Goal: Task Accomplishment & Management: Use online tool/utility

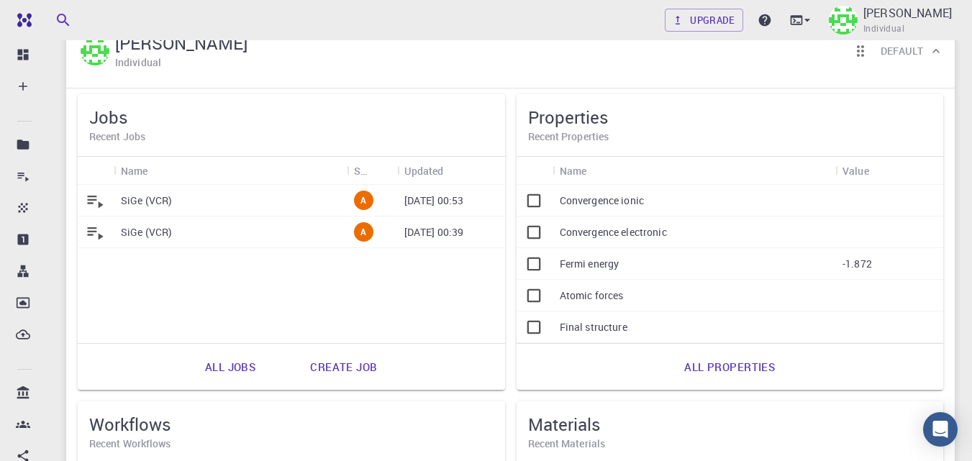
scroll to position [73, 0]
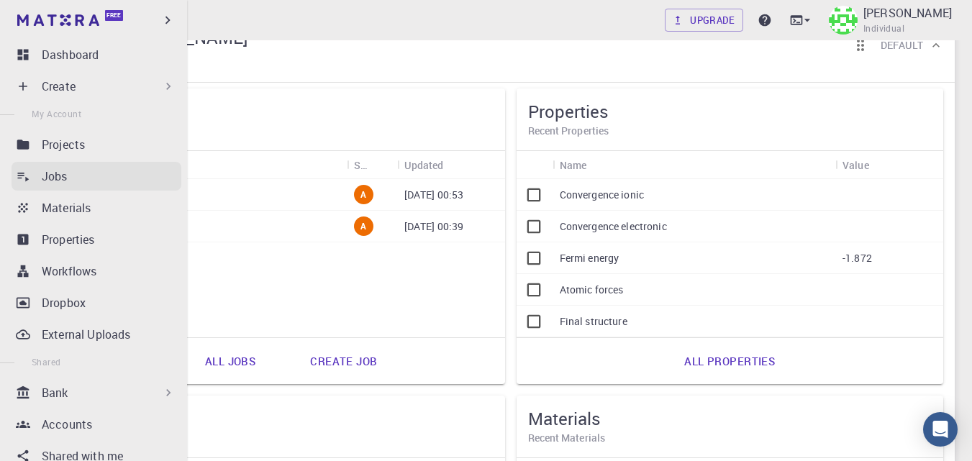
click at [22, 172] on icon at bounding box center [23, 176] width 14 height 14
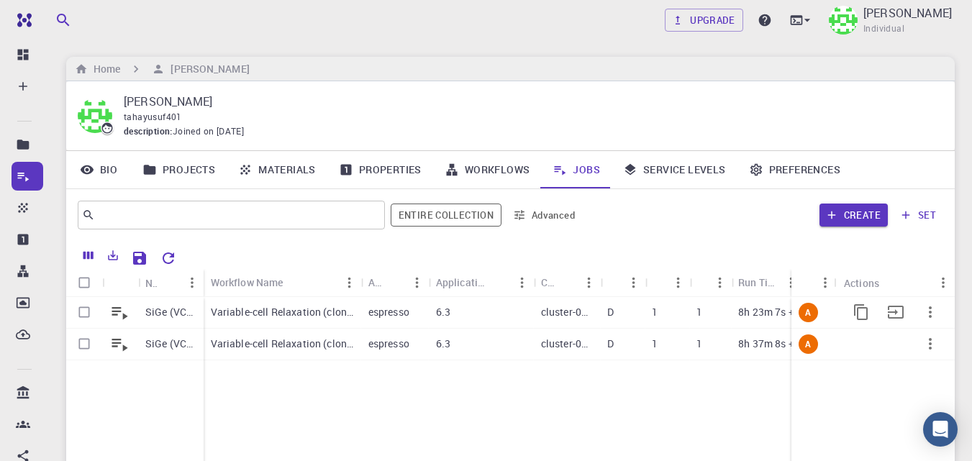
scroll to position [46, 0]
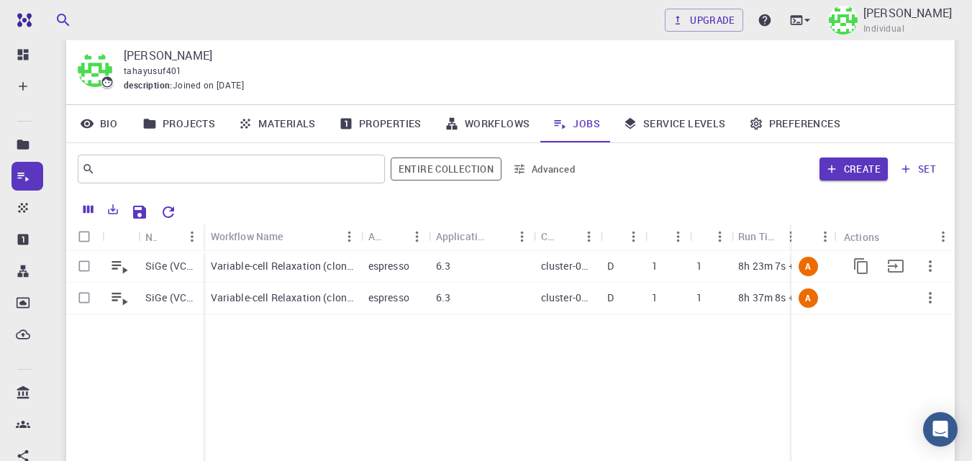
click at [928, 269] on icon "button" at bounding box center [930, 266] width 17 height 17
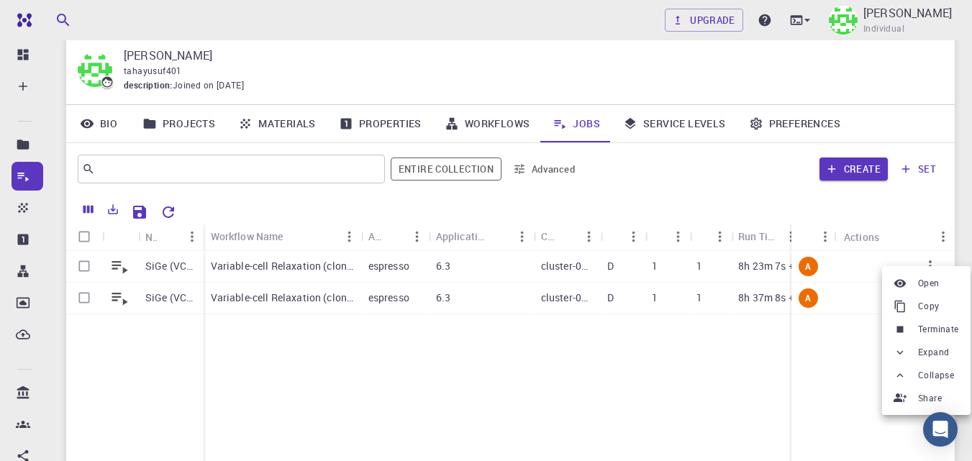
click at [931, 327] on span "Terminate" at bounding box center [938, 329] width 41 height 14
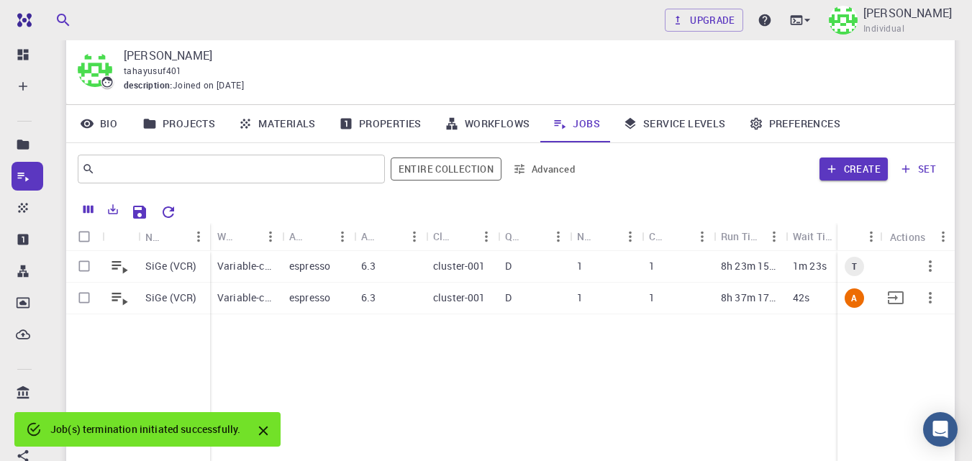
click at [932, 293] on icon "button" at bounding box center [930, 297] width 17 height 17
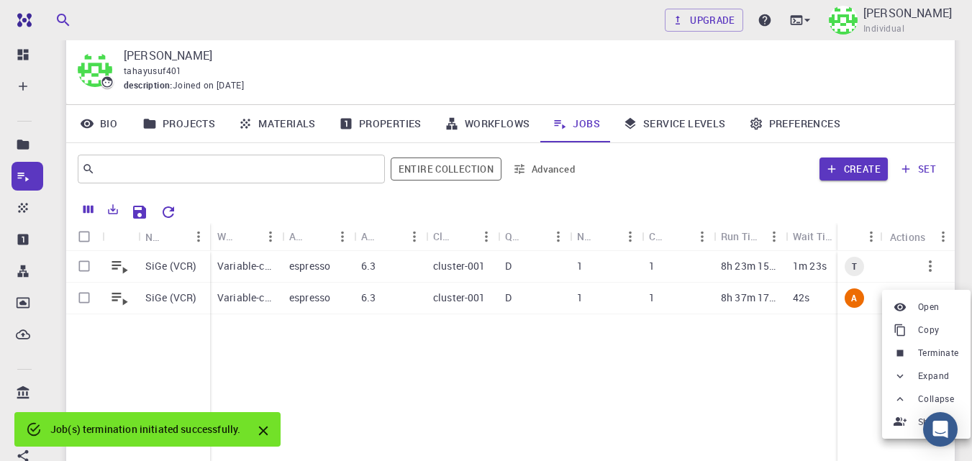
click at [943, 358] on span "Terminate" at bounding box center [938, 353] width 41 height 14
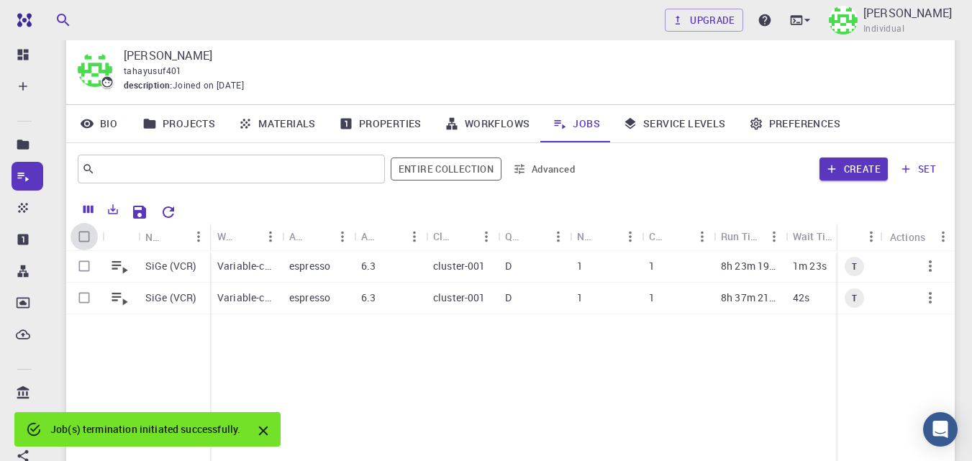
click at [81, 235] on input "Select all rows" at bounding box center [83, 236] width 27 height 27
checkbox input "true"
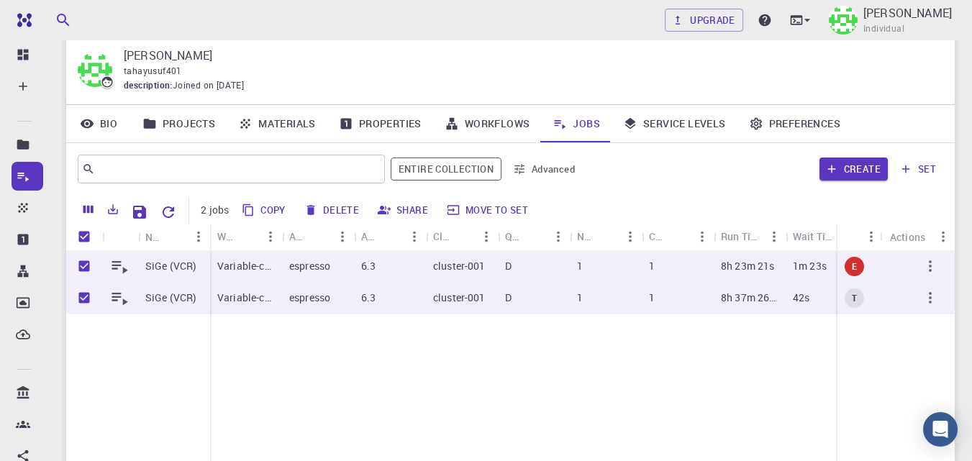
checkbox input "false"
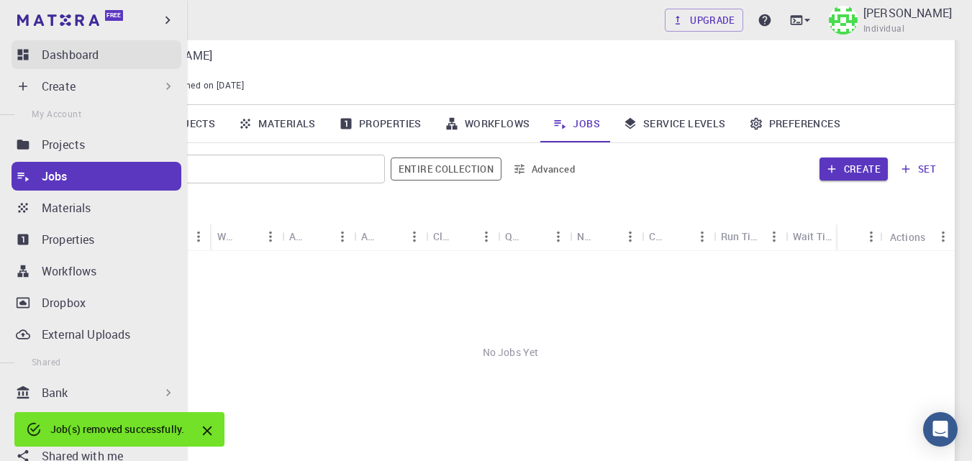
click at [26, 53] on icon at bounding box center [23, 54] width 14 height 14
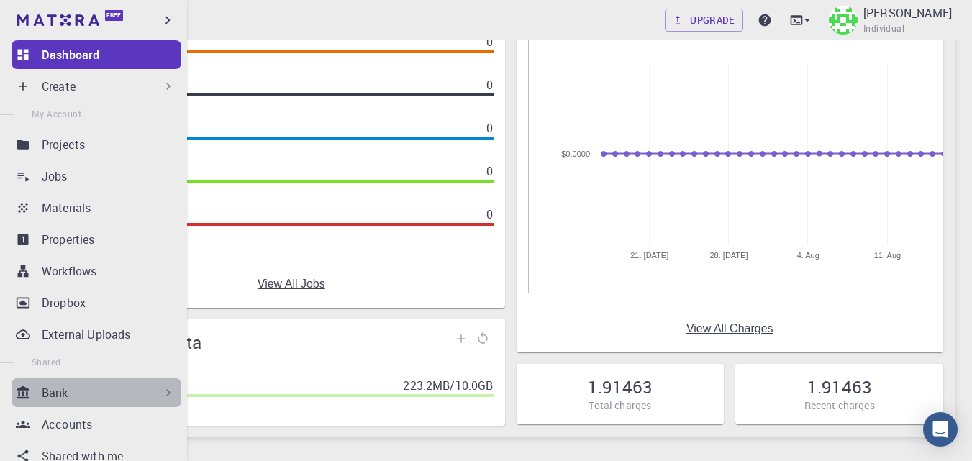
click at [104, 393] on div "Bank" at bounding box center [109, 392] width 134 height 17
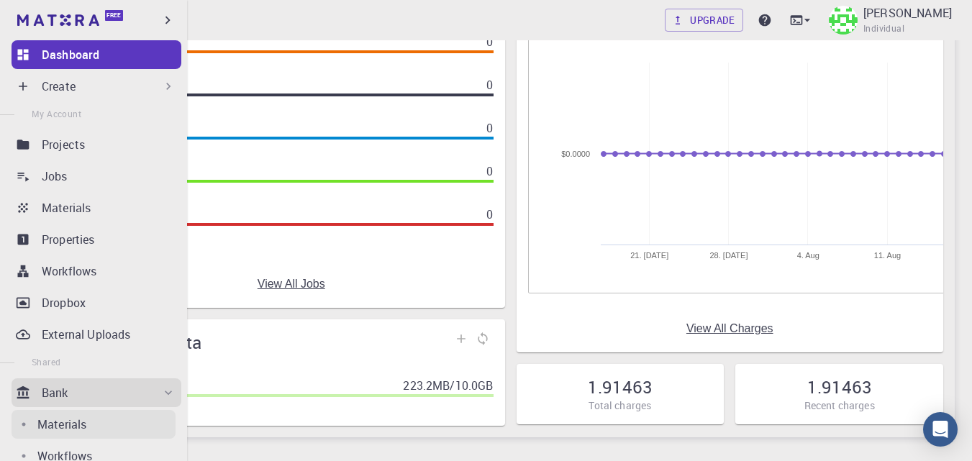
click at [84, 429] on p "Materials" at bounding box center [61, 424] width 49 height 17
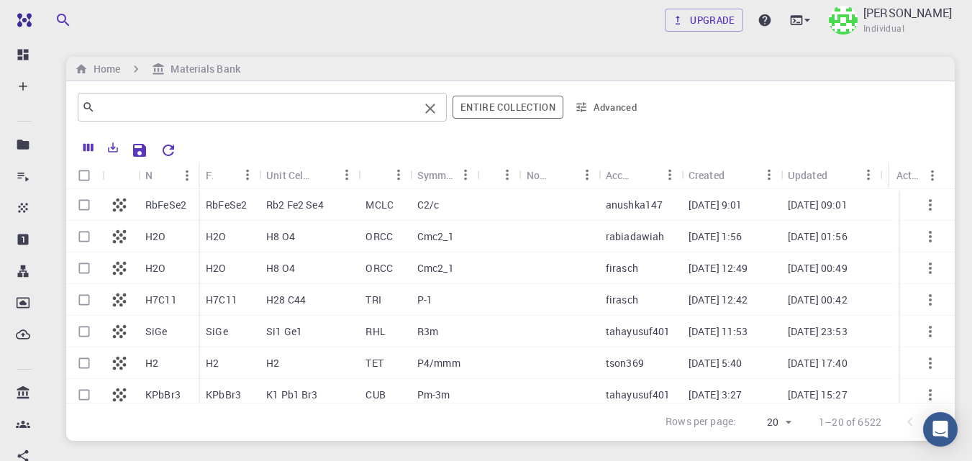
click at [291, 101] on input "text" at bounding box center [257, 107] width 324 height 20
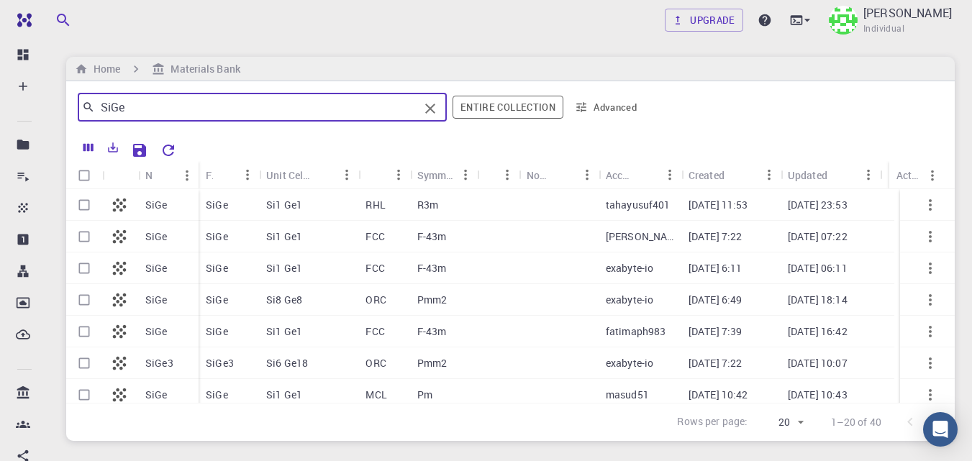
type input "SiGe"
click at [153, 270] on p "SiGe" at bounding box center [156, 268] width 22 height 14
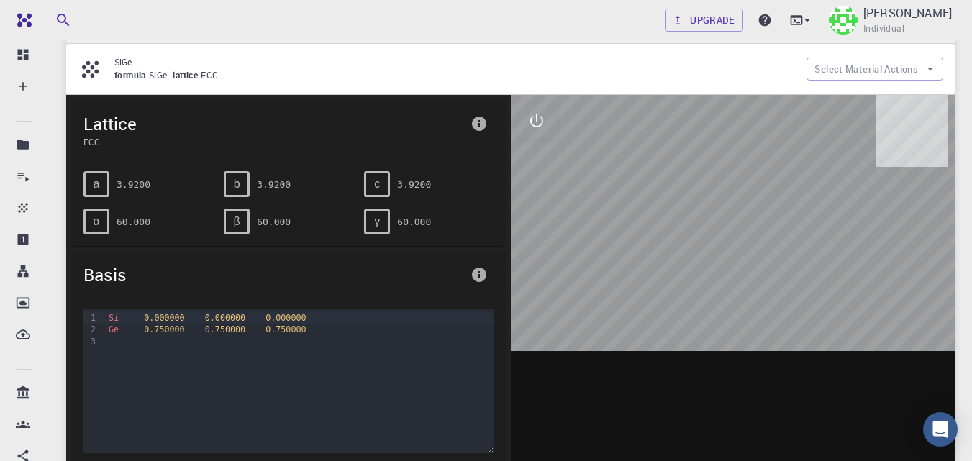
scroll to position [72, 0]
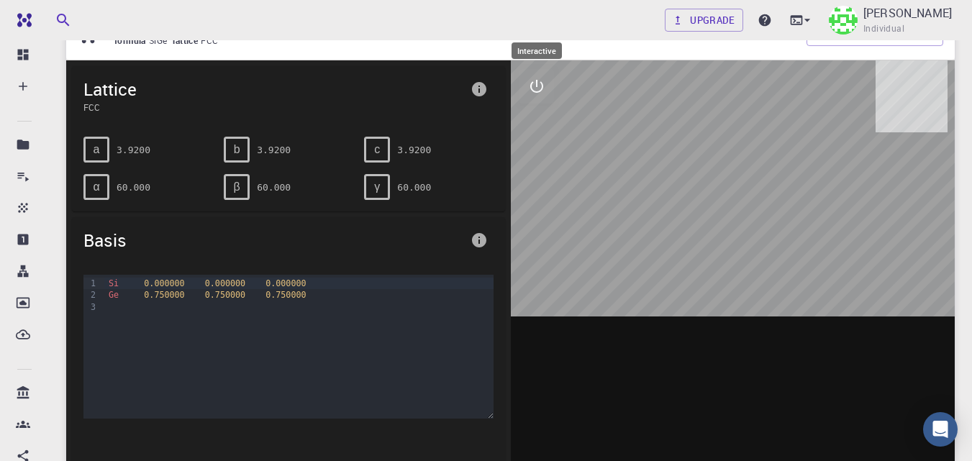
click at [537, 87] on icon "interactive" at bounding box center [536, 86] width 17 height 17
click at [540, 122] on icon "view" at bounding box center [536, 120] width 17 height 17
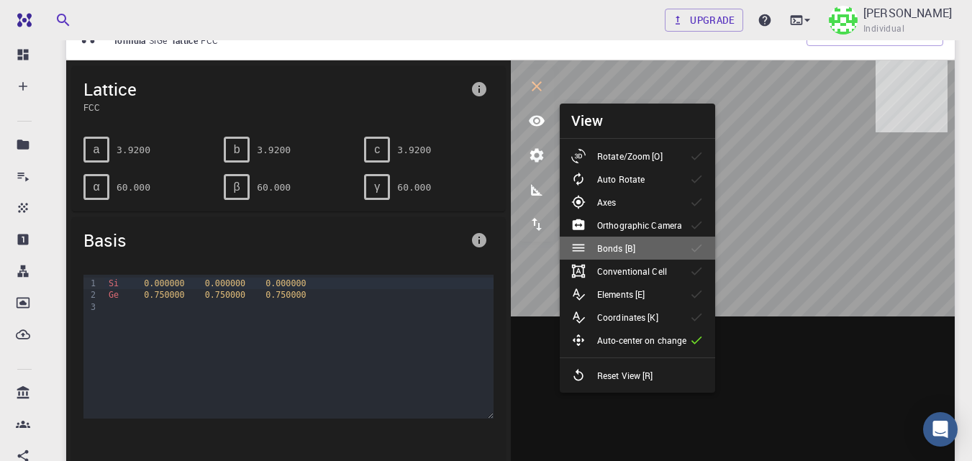
click at [651, 251] on li "Bonds [B]" at bounding box center [637, 248] width 155 height 23
click at [645, 245] on div "Bonds [B]" at bounding box center [609, 248] width 76 height 14
click at [485, 206] on div "a 3.9200 b 3.9200 c 3.9200 α 60.000 β 60.000 γ 60.000" at bounding box center [288, 168] width 433 height 86
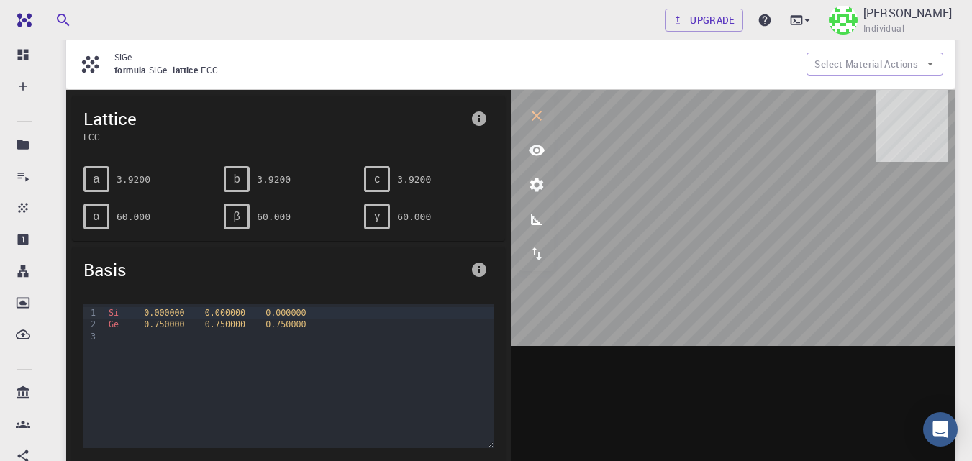
scroll to position [0, 0]
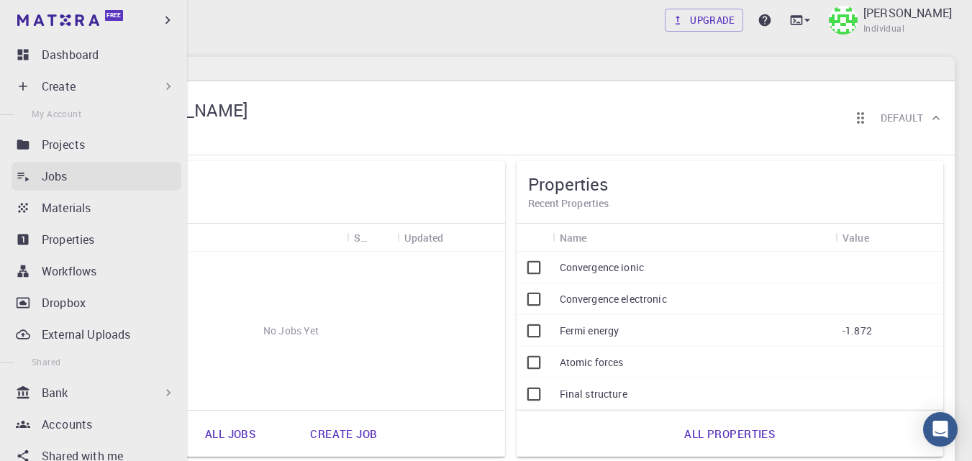
click at [83, 176] on div "Jobs" at bounding box center [112, 176] width 140 height 17
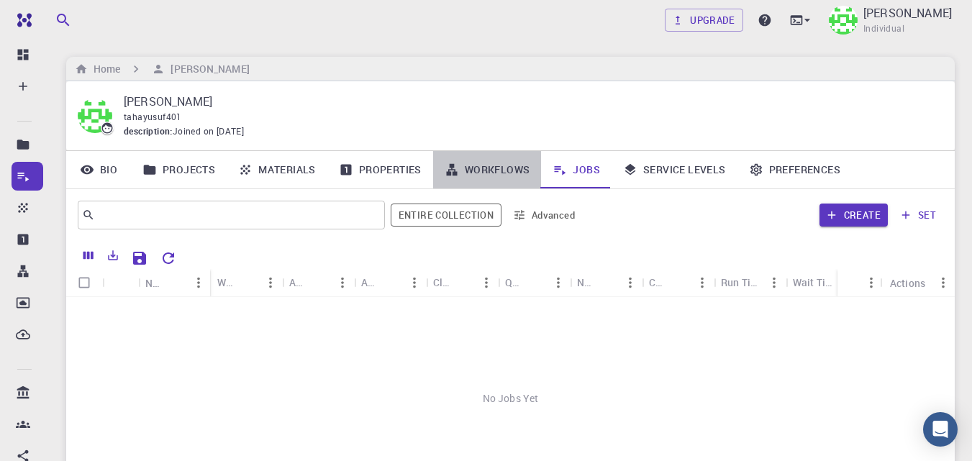
click at [493, 168] on link "Workflows" at bounding box center [487, 169] width 109 height 37
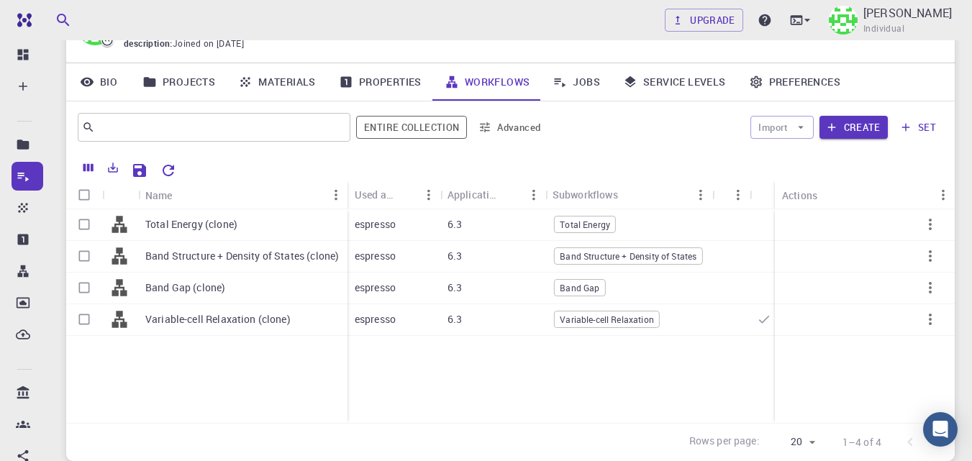
scroll to position [88, 0]
drag, startPoint x: 83, startPoint y: 221, endPoint x: 155, endPoint y: 243, distance: 74.6
click at [84, 221] on input "Select row" at bounding box center [83, 223] width 27 height 27
checkbox input "true"
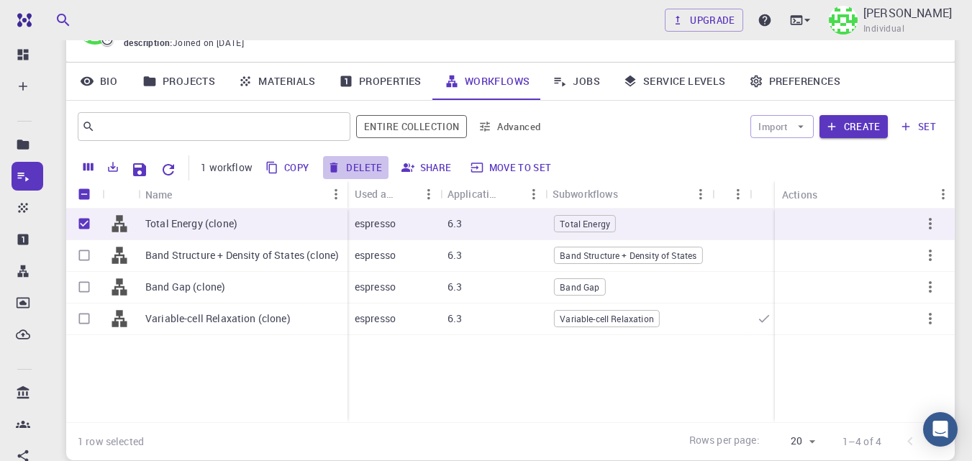
click at [363, 161] on button "Delete" at bounding box center [355, 167] width 65 height 23
checkbox input "false"
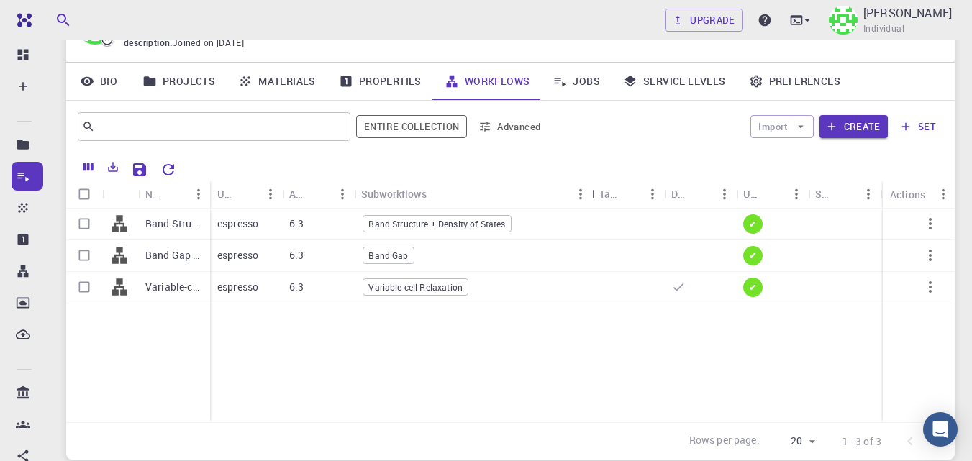
drag, startPoint x: 427, startPoint y: 185, endPoint x: 593, endPoint y: 207, distance: 167.7
click at [593, 207] on div "Subworkflows" at bounding box center [593, 194] width 14 height 28
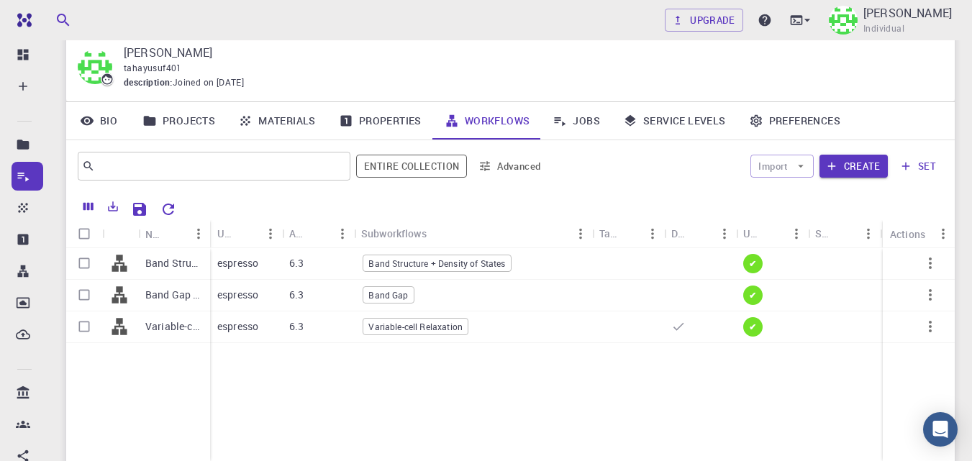
scroll to position [25, 0]
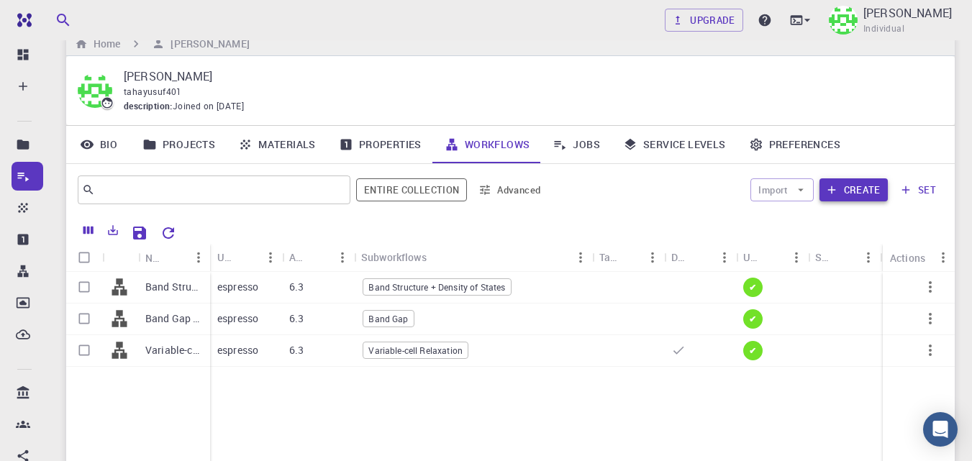
click at [873, 188] on button "Create" at bounding box center [853, 189] width 68 height 23
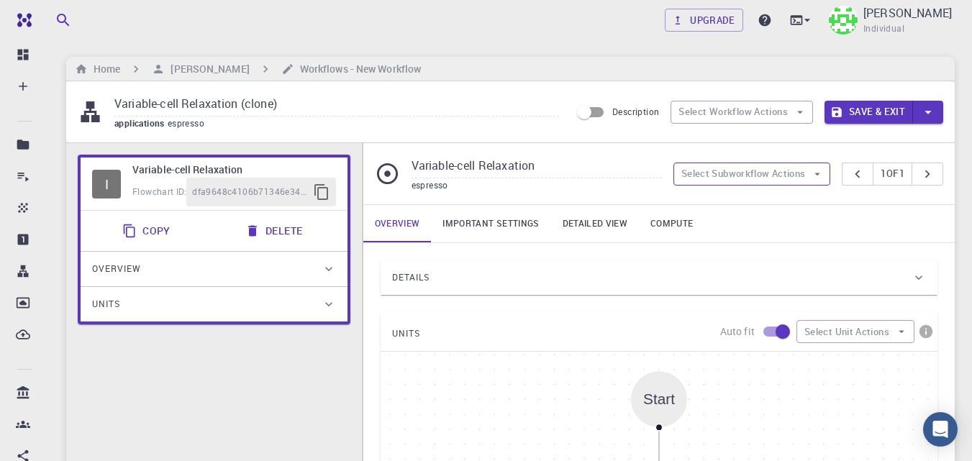
click at [755, 179] on button "Select Subworkflow Actions" at bounding box center [752, 174] width 158 height 23
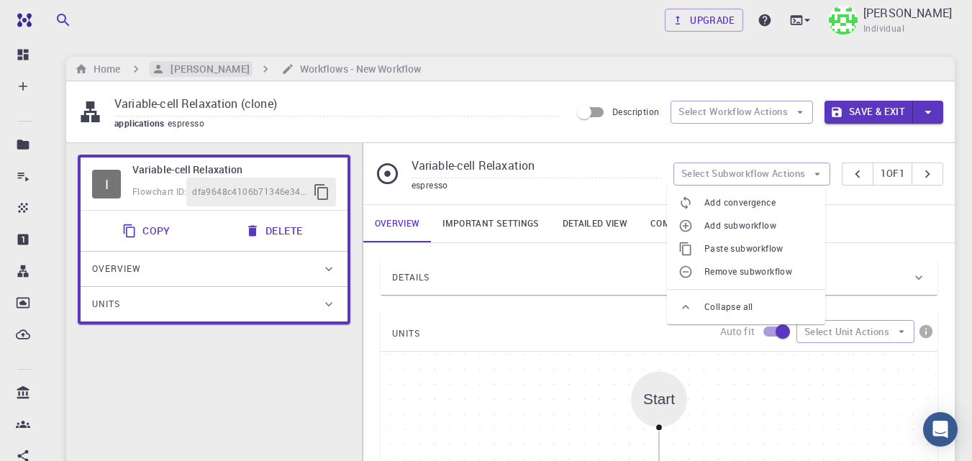
click at [204, 70] on h6 "[PERSON_NAME]" at bounding box center [207, 69] width 84 height 16
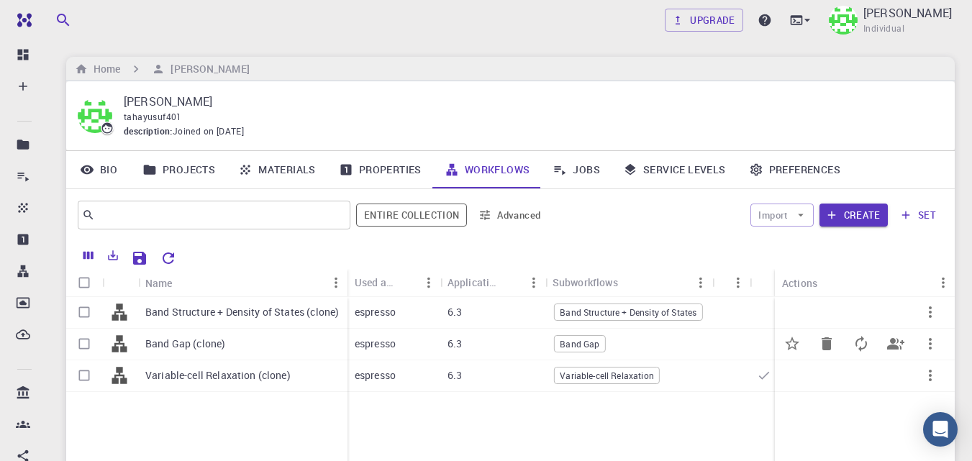
click at [215, 342] on p "Band Gap (clone)" at bounding box center [185, 344] width 80 height 14
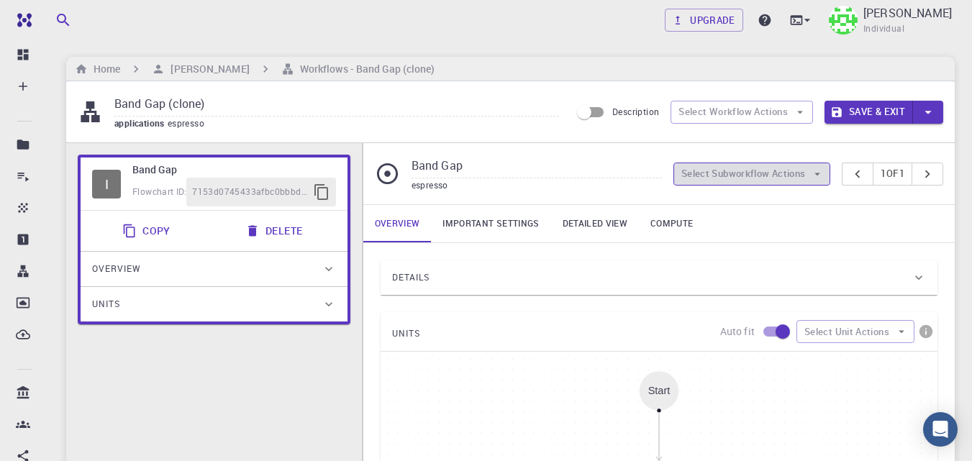
click at [799, 178] on button "Select Subworkflow Actions" at bounding box center [752, 174] width 158 height 23
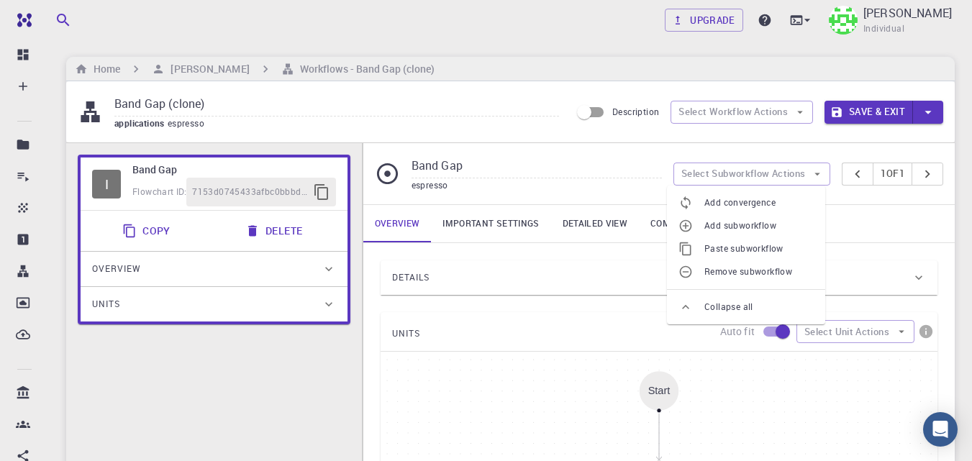
click at [769, 251] on span "Paste subworkflow" at bounding box center [758, 249] width 109 height 14
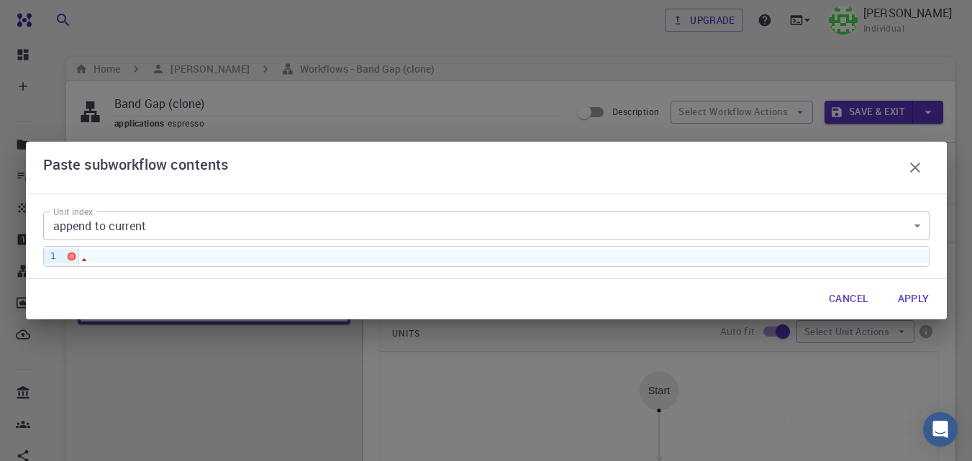
click at [914, 173] on icon "button" at bounding box center [914, 167] width 17 height 17
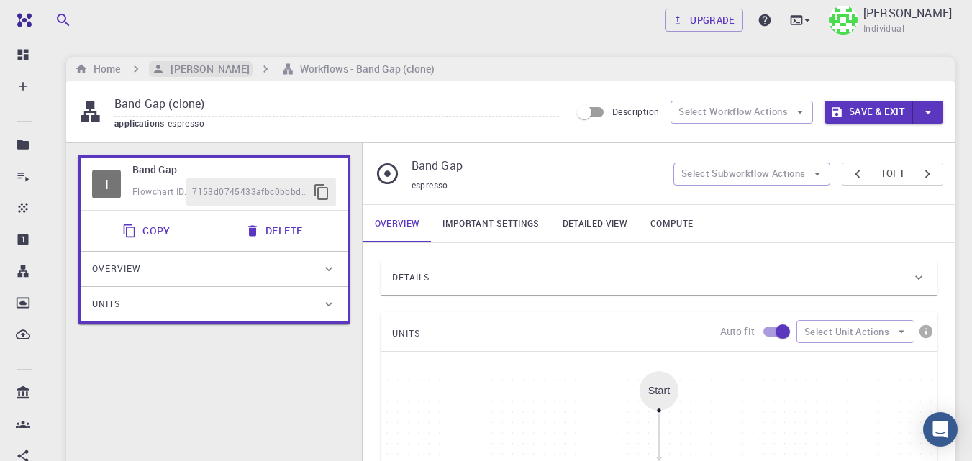
click at [214, 69] on h6 "[PERSON_NAME]" at bounding box center [207, 69] width 84 height 16
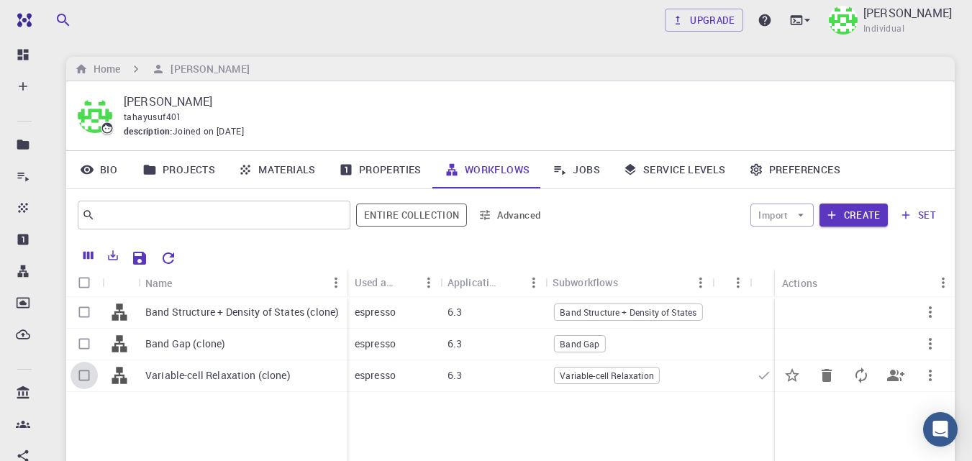
click at [84, 376] on input "Select row" at bounding box center [83, 375] width 27 height 27
checkbox input "true"
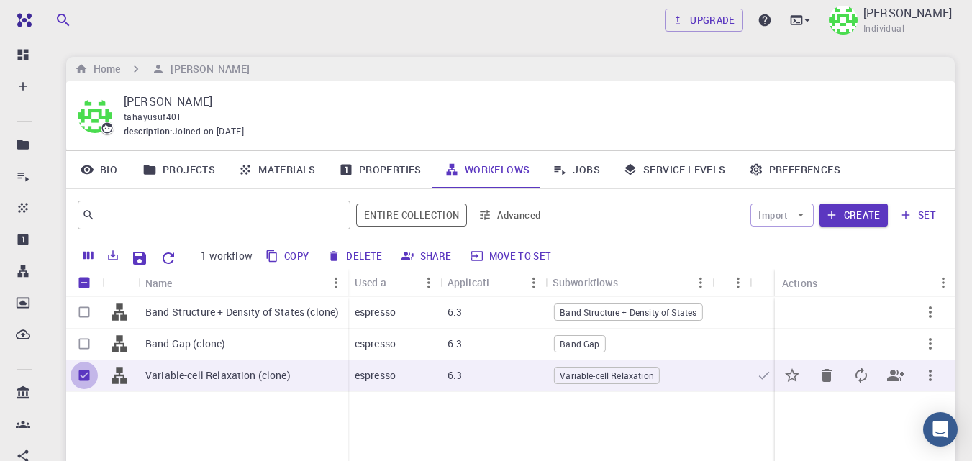
click at [83, 373] on input "Unselect row" at bounding box center [83, 375] width 27 height 27
checkbox input "false"
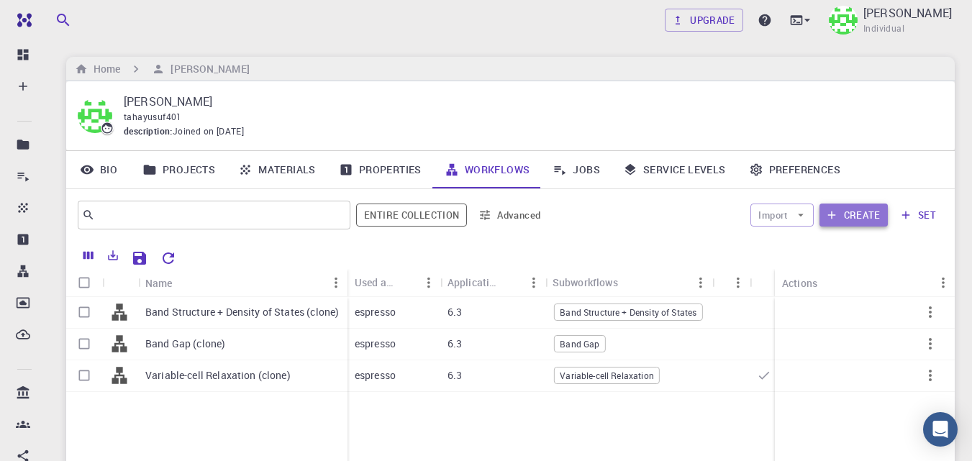
click at [858, 217] on button "Create" at bounding box center [853, 215] width 68 height 23
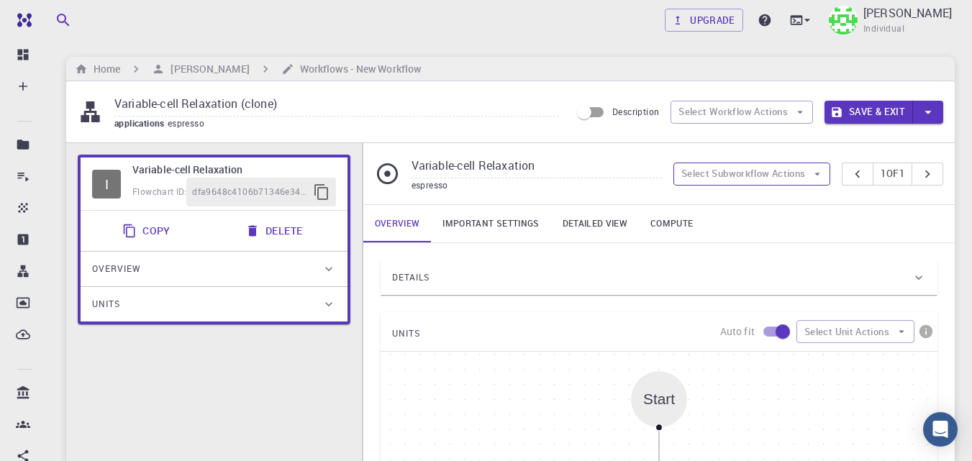
click at [772, 171] on button "Select Subworkflow Actions" at bounding box center [752, 174] width 158 height 23
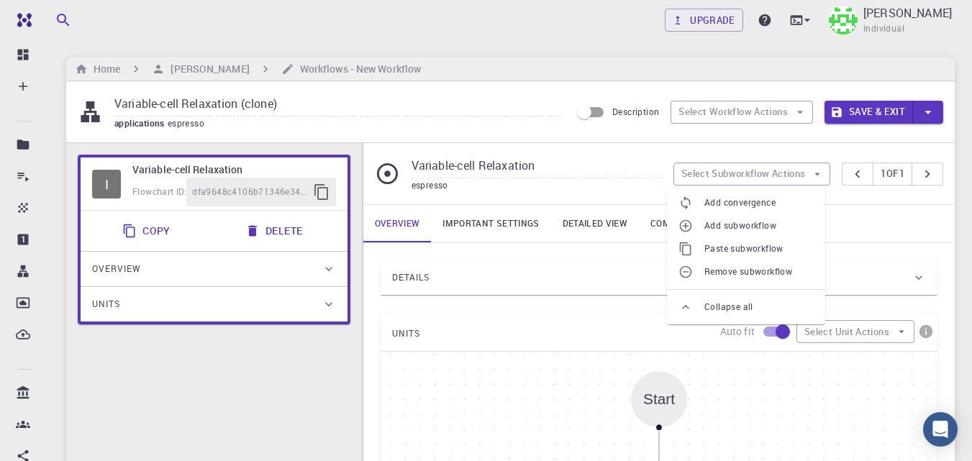
click at [742, 249] on span "Paste subworkflow" at bounding box center [758, 249] width 109 height 14
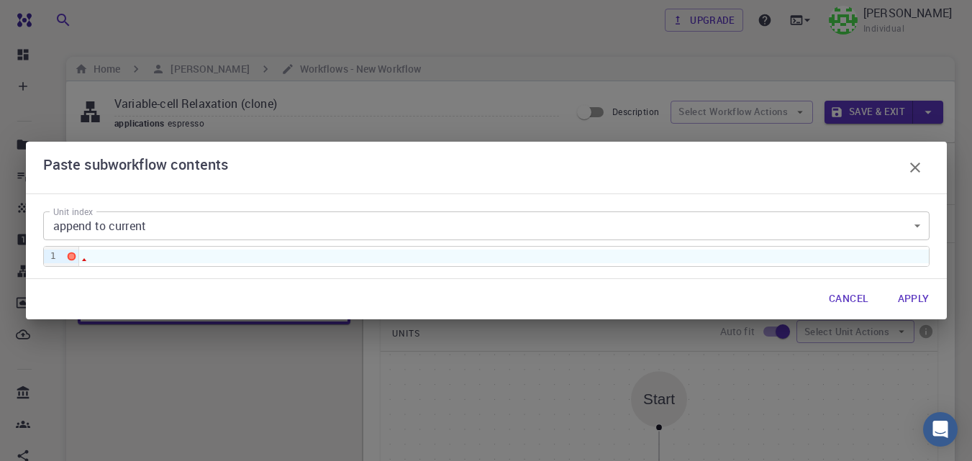
click at [183, 253] on div at bounding box center [504, 256] width 850 height 13
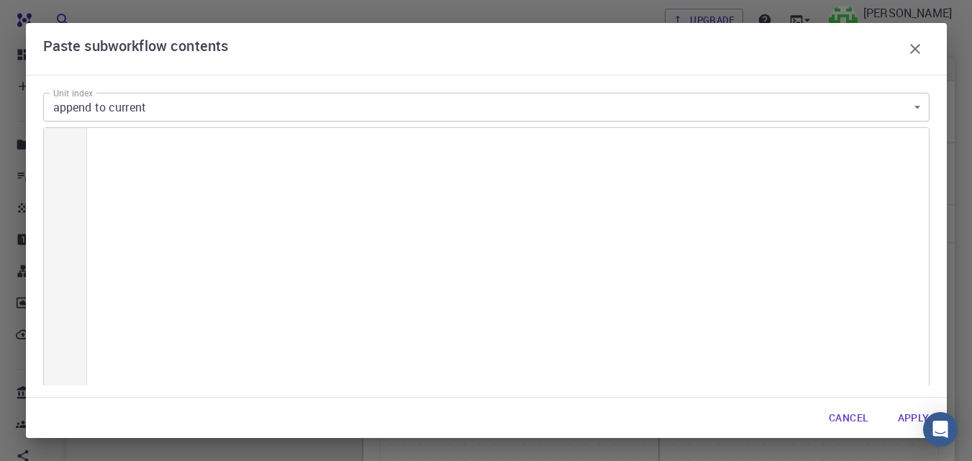
scroll to position [8304, 0]
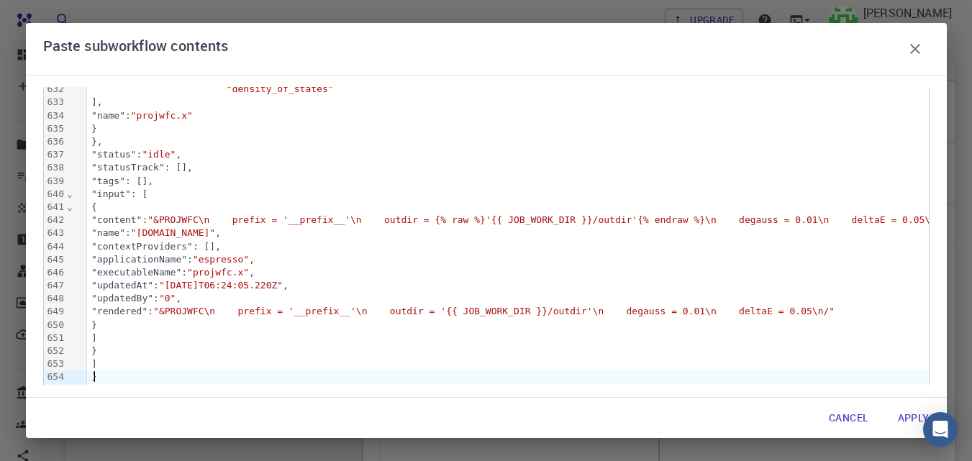
click at [906, 419] on button "Apply" at bounding box center [913, 418] width 55 height 29
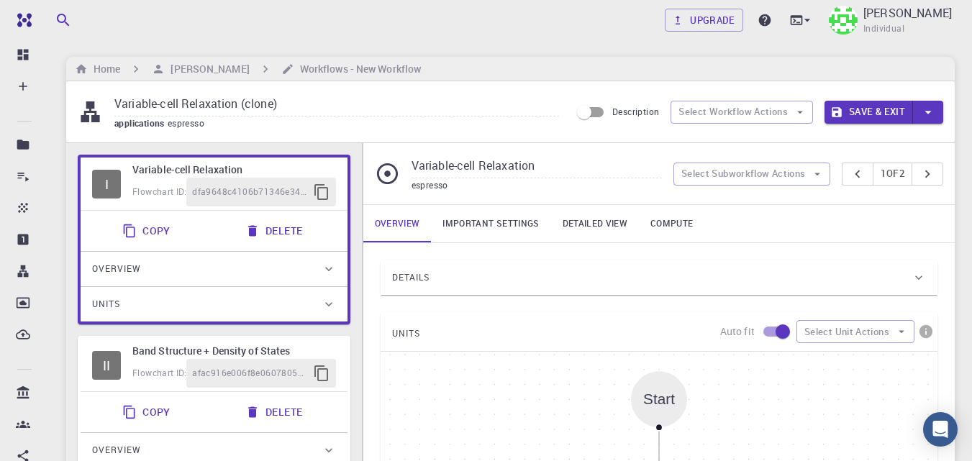
click at [341, 352] on div "II Band Structure + Density of States Flowchart ID: afac916e006f8e0607805485" at bounding box center [214, 365] width 267 height 53
type input "Band Structure + Density of States"
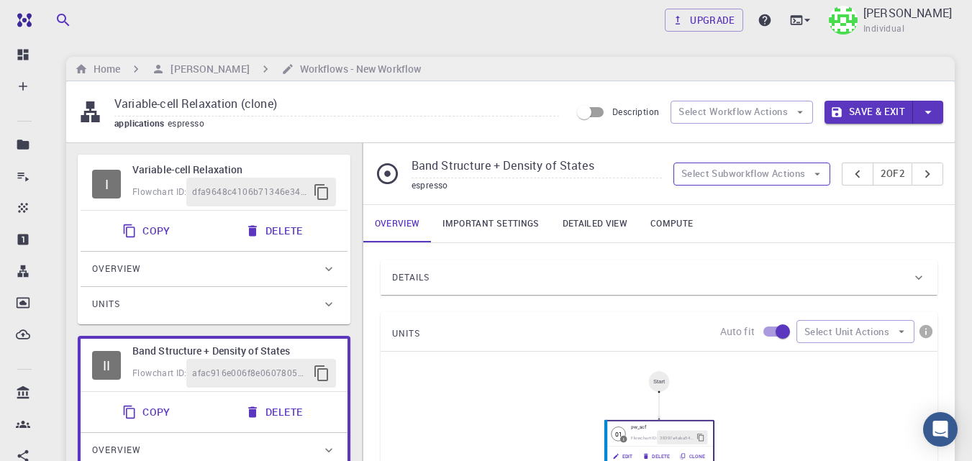
click at [785, 167] on button "Select Subworkflow Actions" at bounding box center [752, 174] width 158 height 23
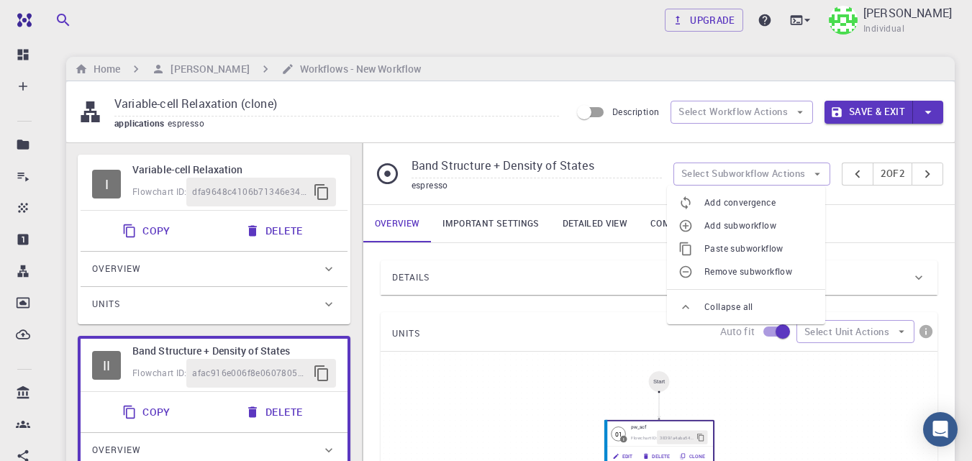
click at [765, 246] on span "Paste subworkflow" at bounding box center [758, 249] width 109 height 14
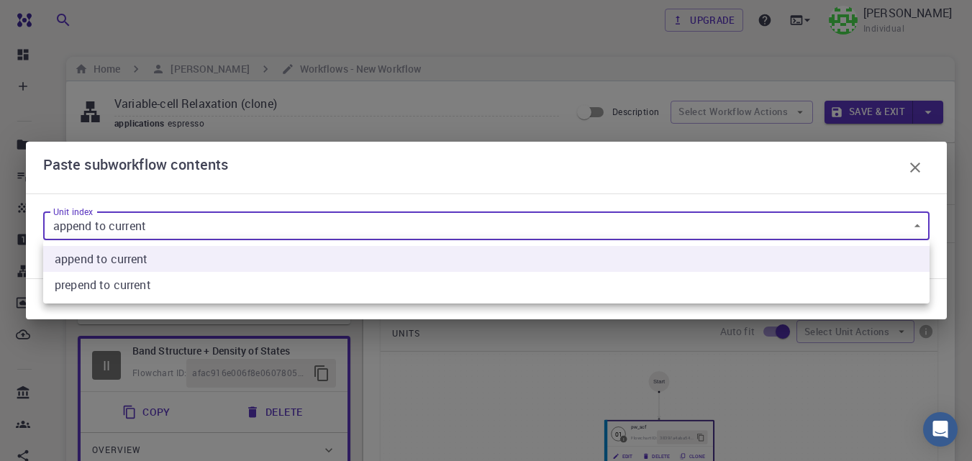
click at [168, 283] on current "prepend to current" at bounding box center [486, 285] width 886 height 26
type input "1"
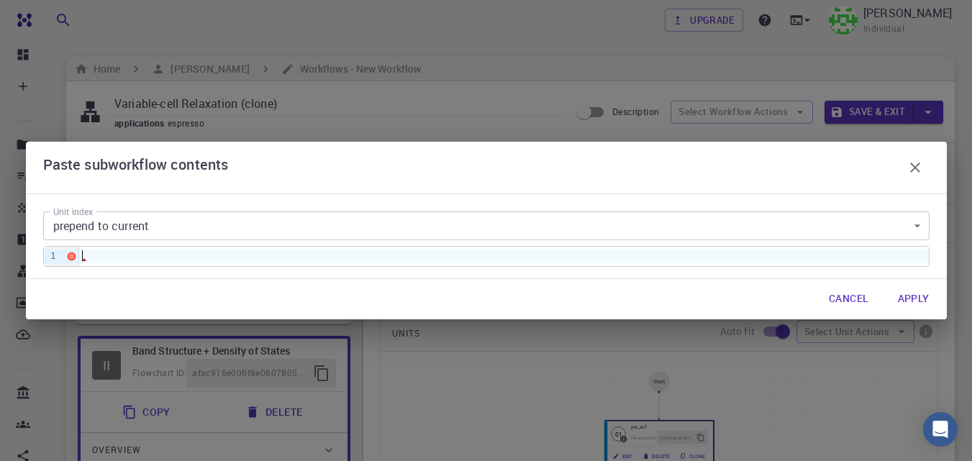
click at [195, 256] on div at bounding box center [504, 256] width 850 height 13
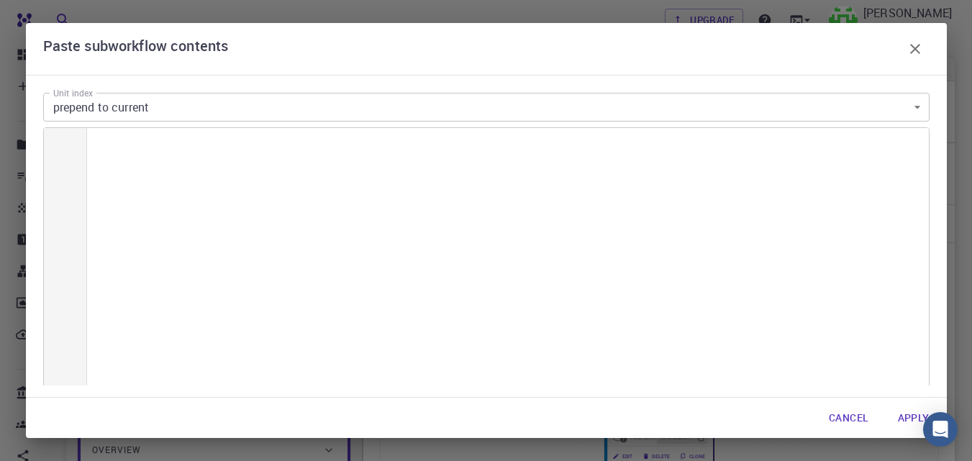
scroll to position [4340, 0]
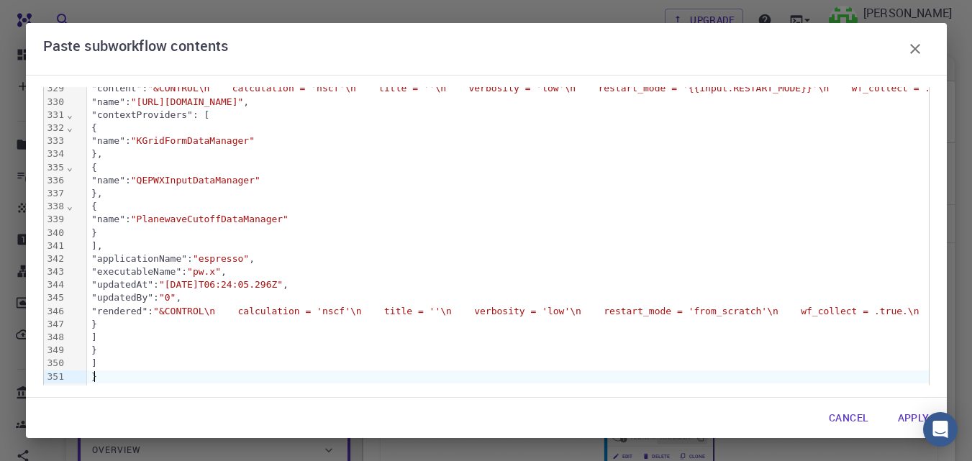
click at [916, 416] on button "Apply" at bounding box center [913, 418] width 55 height 29
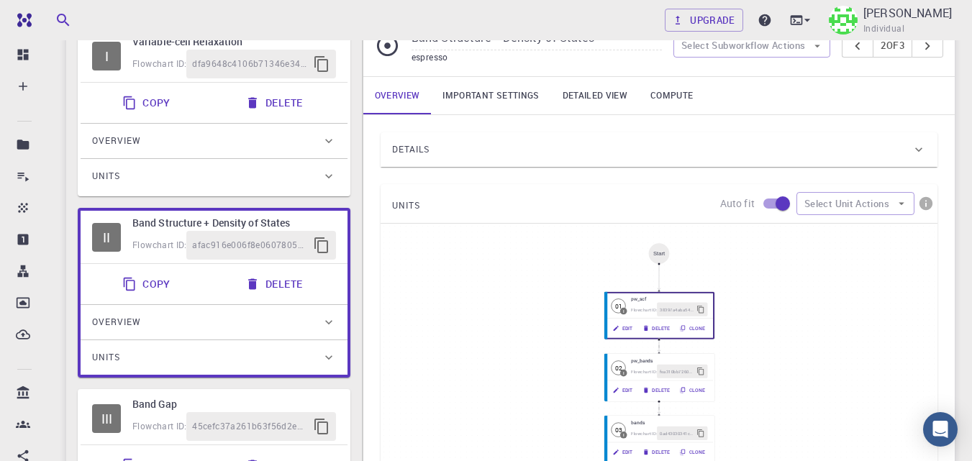
scroll to position [112, 0]
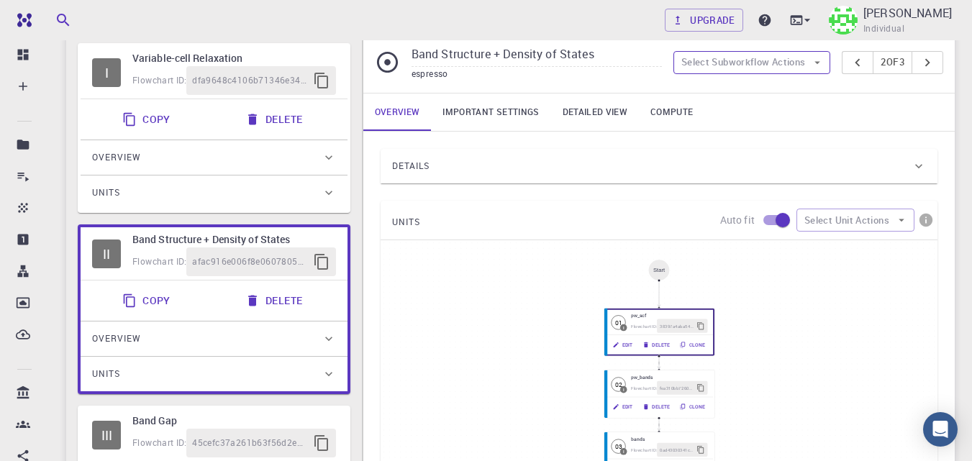
click at [765, 64] on button "Select Subworkflow Actions" at bounding box center [752, 62] width 158 height 23
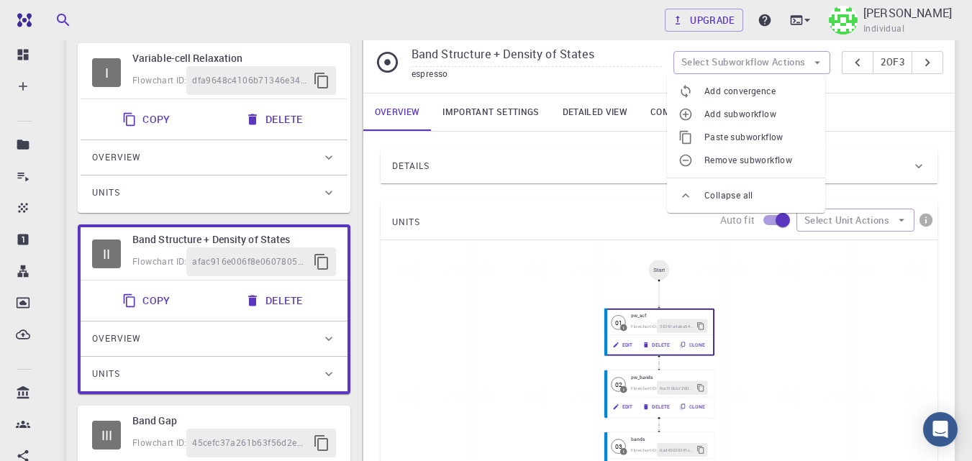
click at [747, 136] on span "Paste subworkflow" at bounding box center [758, 137] width 109 height 14
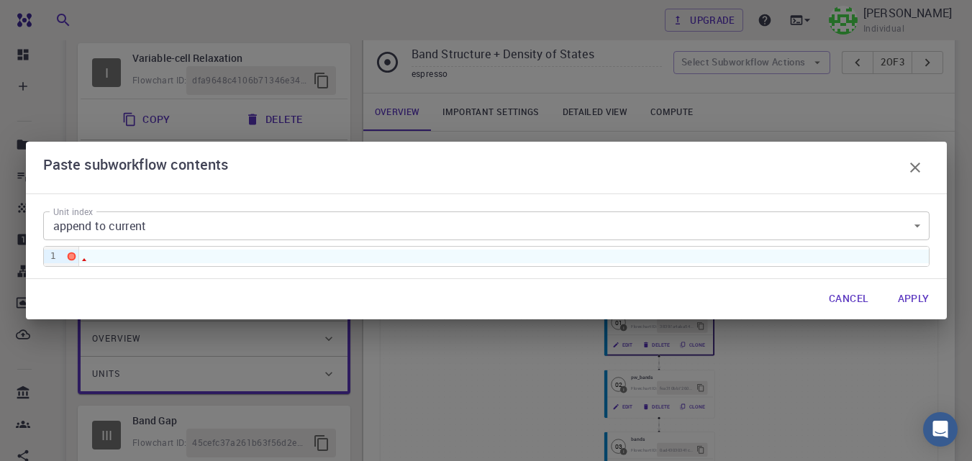
click at [208, 253] on div at bounding box center [504, 256] width 850 height 13
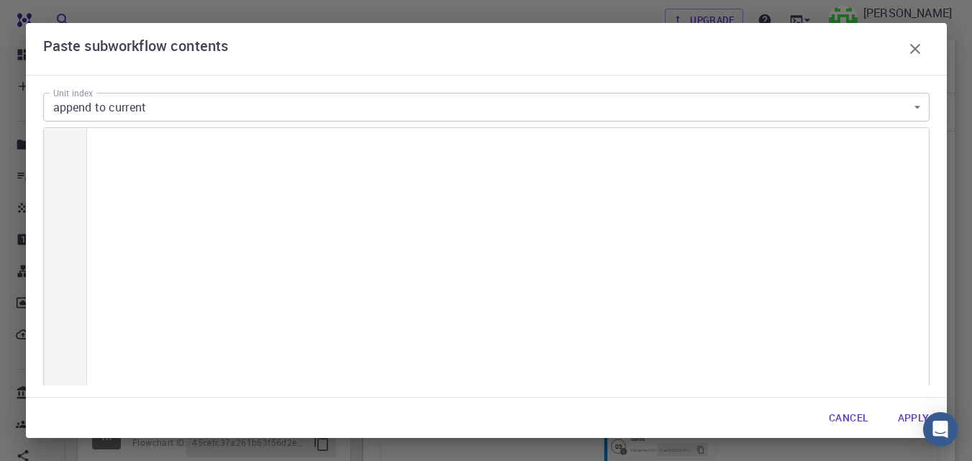
scroll to position [4340, 0]
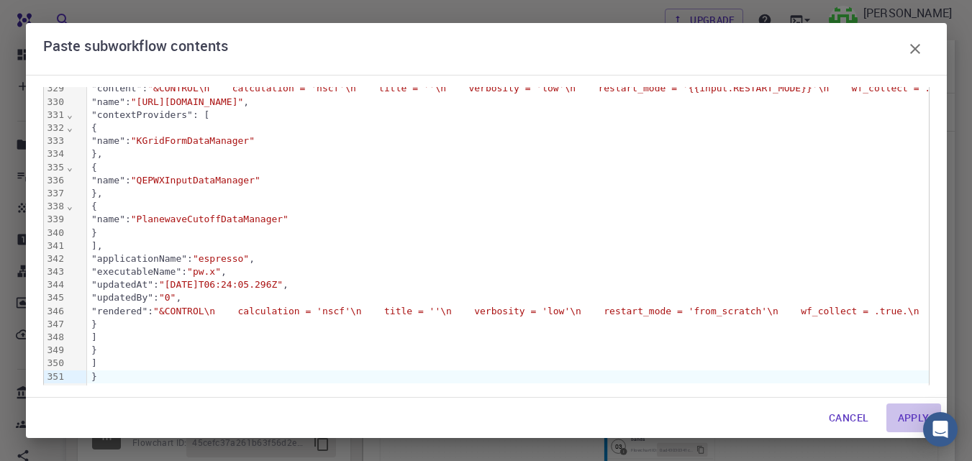
click at [920, 413] on button "Apply" at bounding box center [913, 418] width 55 height 29
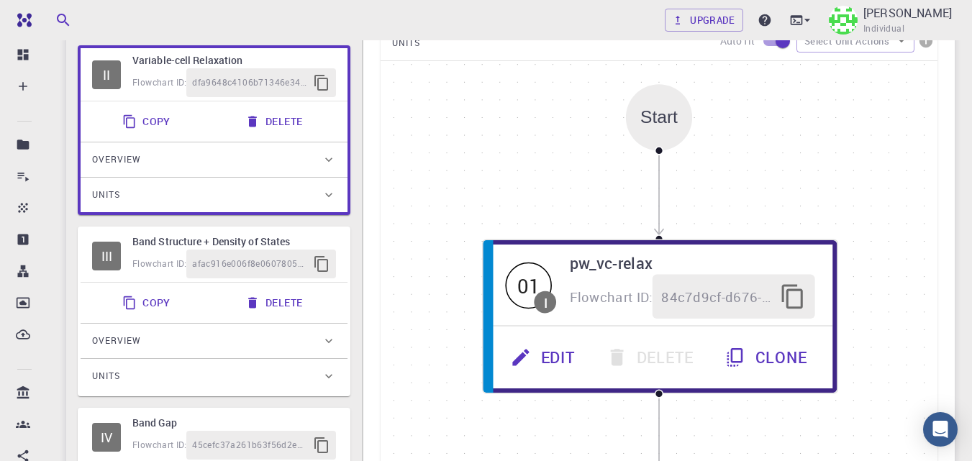
scroll to position [319, 0]
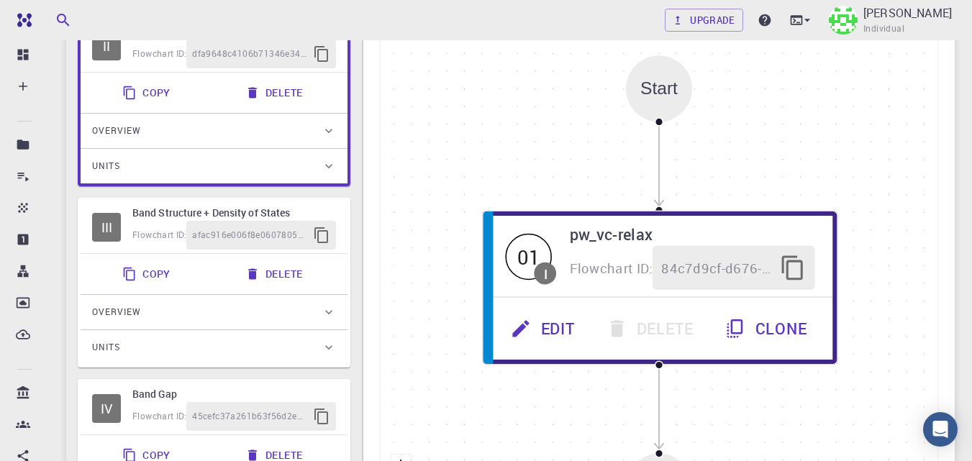
click at [319, 213] on h6 "Band Structure + Density of States" at bounding box center [234, 213] width 204 height 16
type input "Band Structure + Density of States"
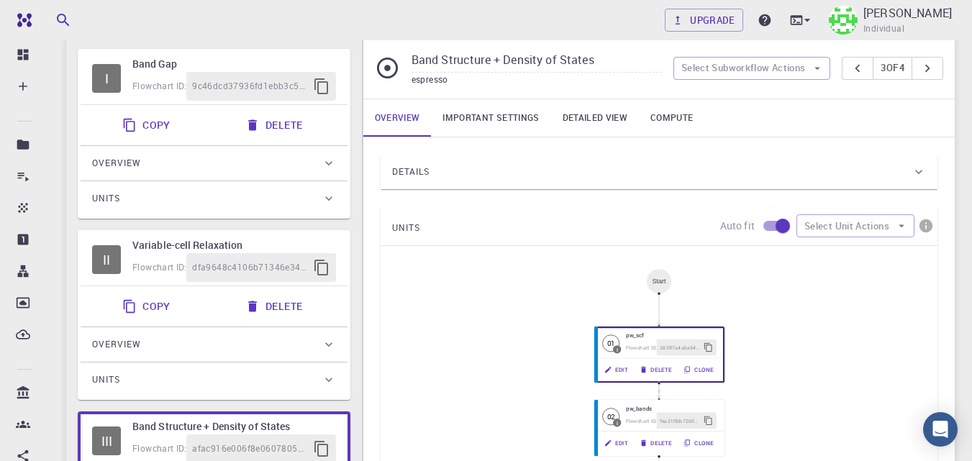
scroll to position [88, 0]
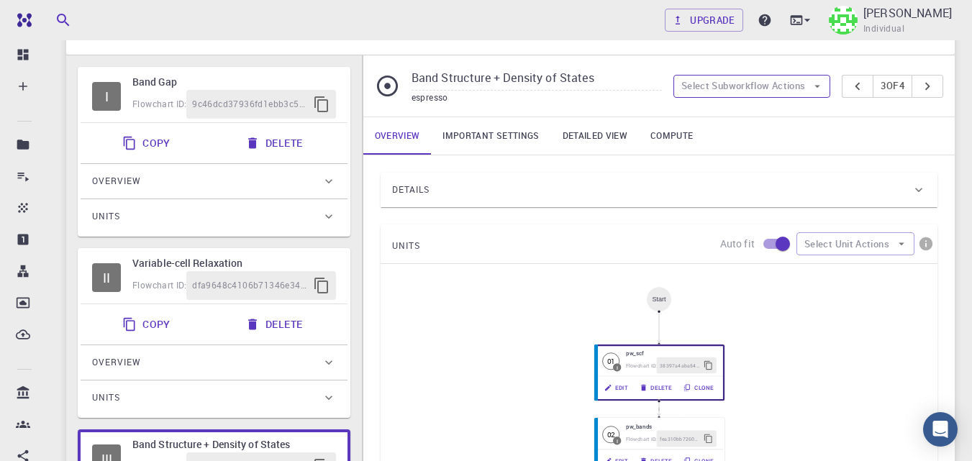
click at [763, 88] on button "Select Subworkflow Actions" at bounding box center [752, 86] width 158 height 23
click at [759, 164] on span "Paste subworkflow" at bounding box center [758, 161] width 109 height 14
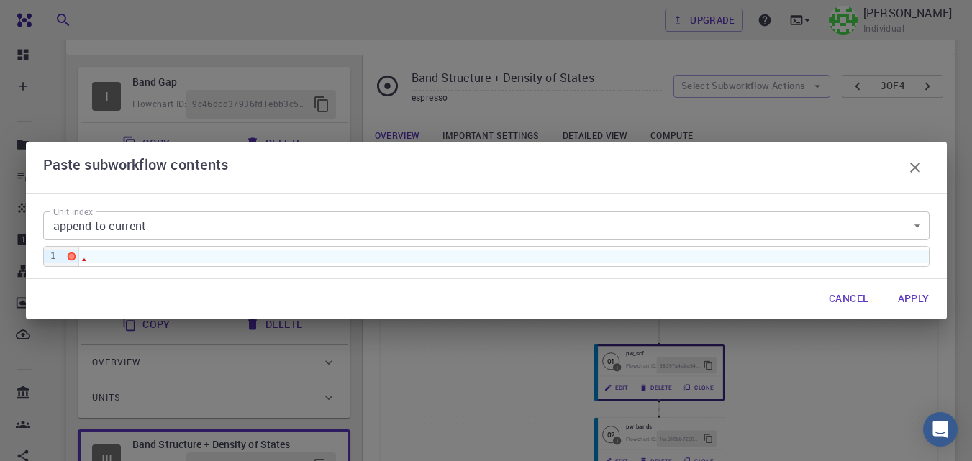
click at [364, 228] on body "Free Dashboard Create New Job New Material Create Material Upload File Import f…" at bounding box center [486, 453] width 972 height 1083
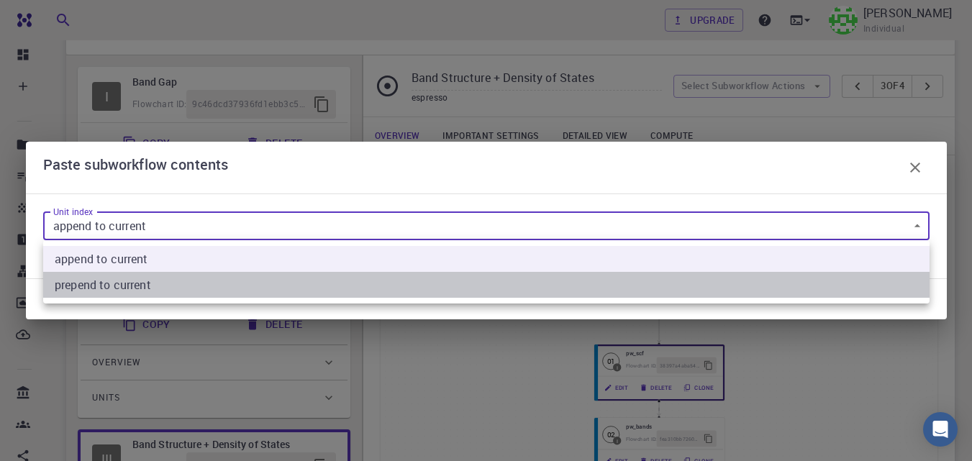
click at [311, 285] on current "prepend to current" at bounding box center [486, 285] width 886 height 26
type input "1"
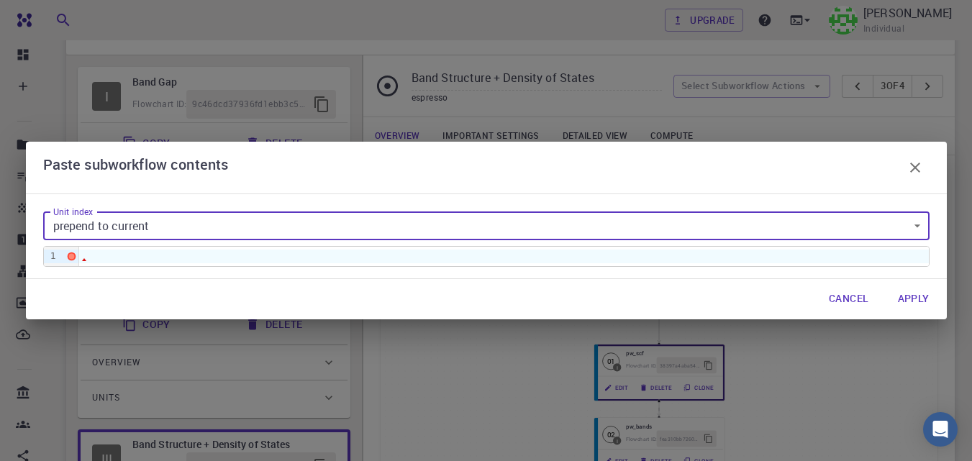
click at [916, 300] on button "Apply" at bounding box center [913, 299] width 55 height 29
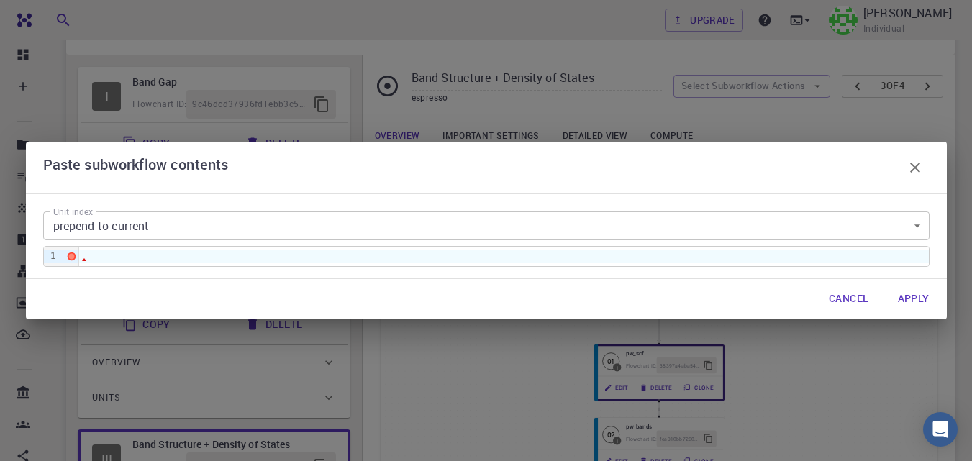
click at [453, 251] on div at bounding box center [504, 256] width 850 height 13
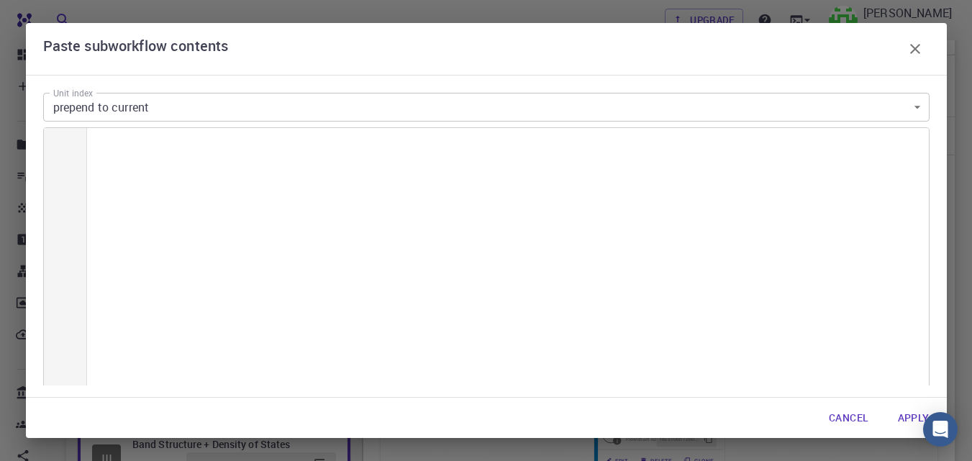
scroll to position [4340, 0]
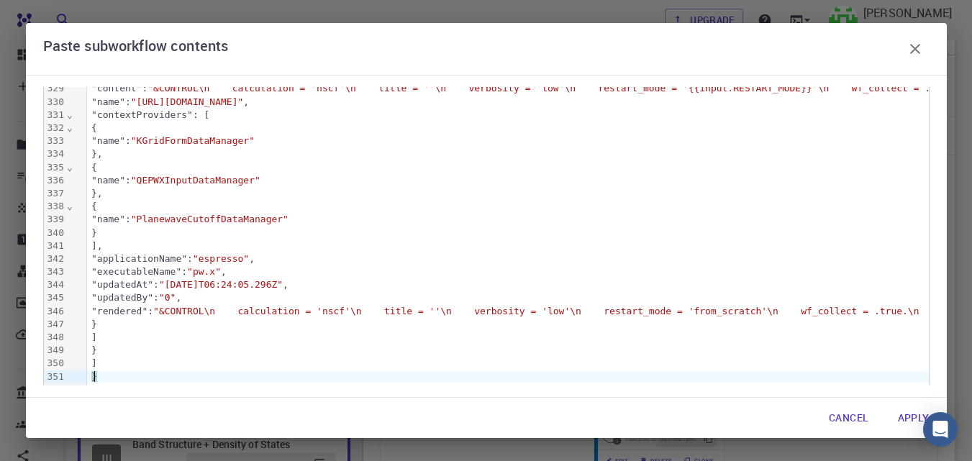
click at [907, 425] on button "Apply" at bounding box center [913, 418] width 55 height 29
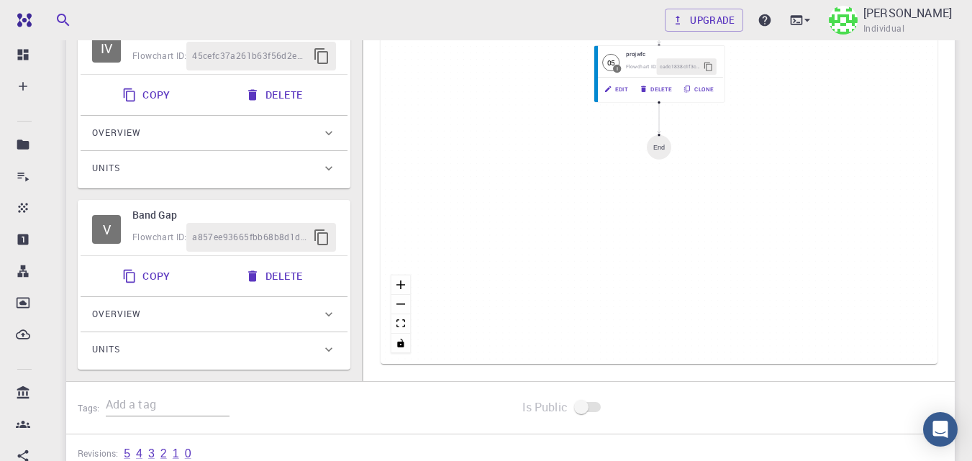
scroll to position [682, 0]
drag, startPoint x: 299, startPoint y: 276, endPoint x: 290, endPoint y: 231, distance: 45.4
click at [298, 107] on button "Delete" at bounding box center [275, 92] width 77 height 29
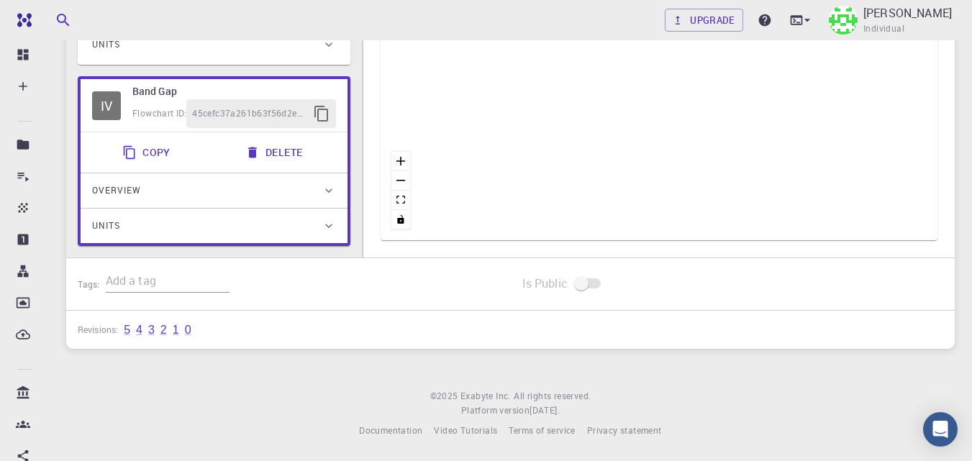
scroll to position [622, 0]
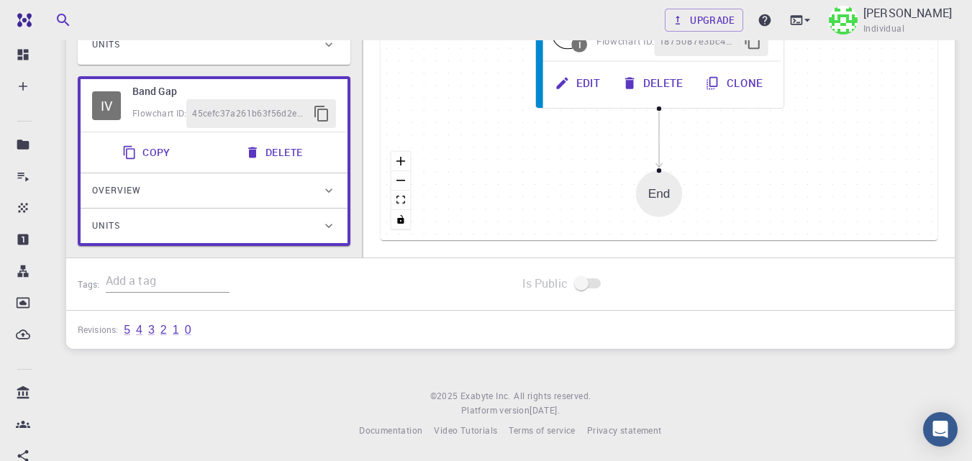
click at [293, 150] on button "Delete" at bounding box center [275, 152] width 77 height 29
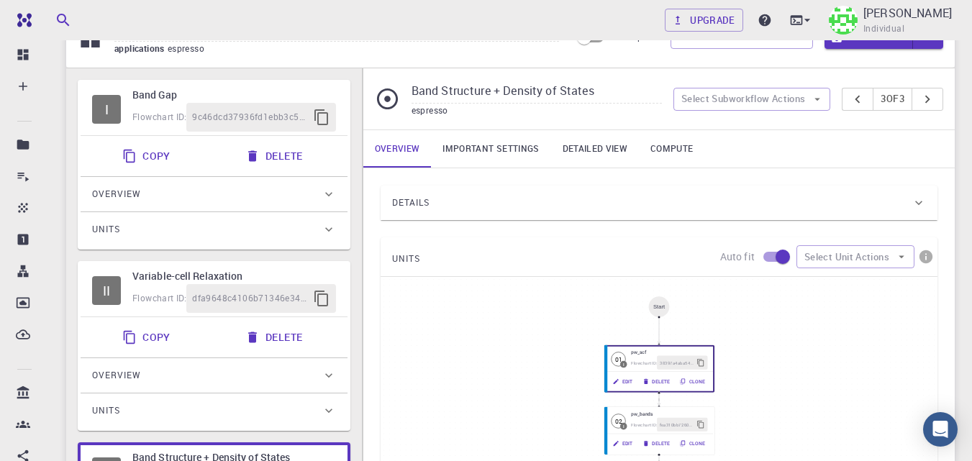
scroll to position [70, 0]
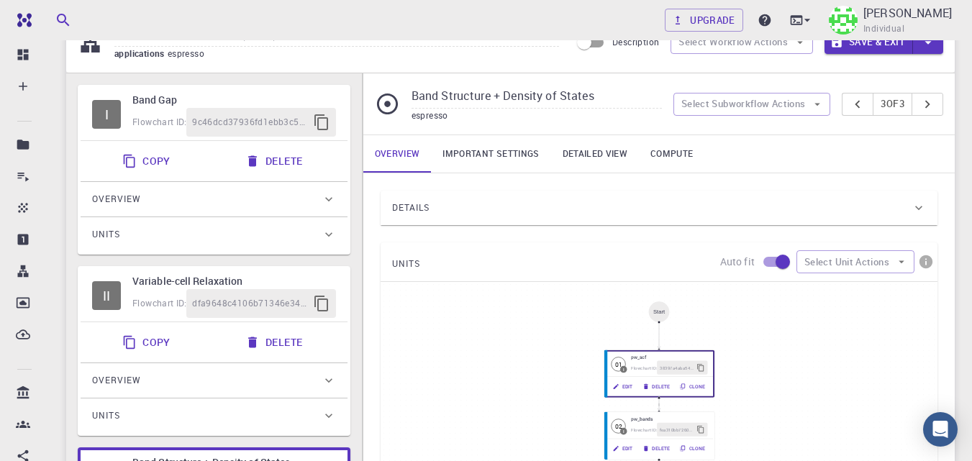
click at [279, 158] on button "Delete" at bounding box center [275, 161] width 77 height 29
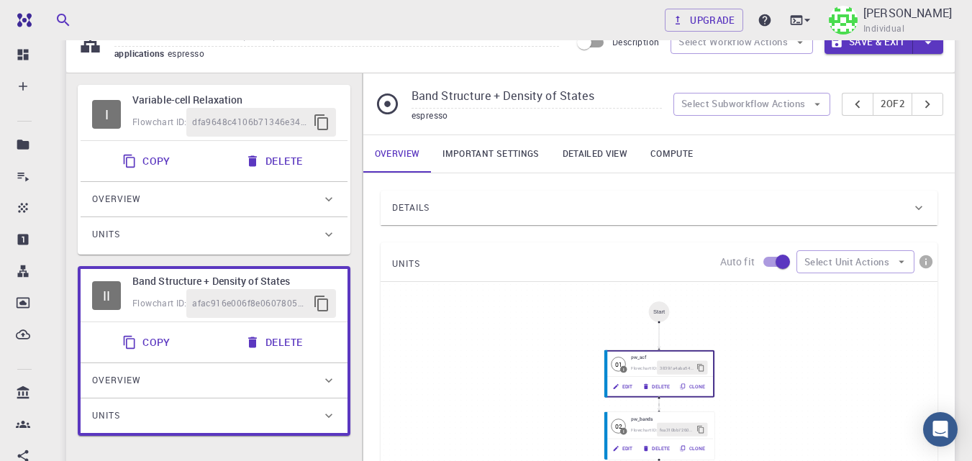
click at [293, 101] on h6 "Variable-cell Relaxation" at bounding box center [234, 100] width 204 height 16
type input "Variable-cell Relaxation"
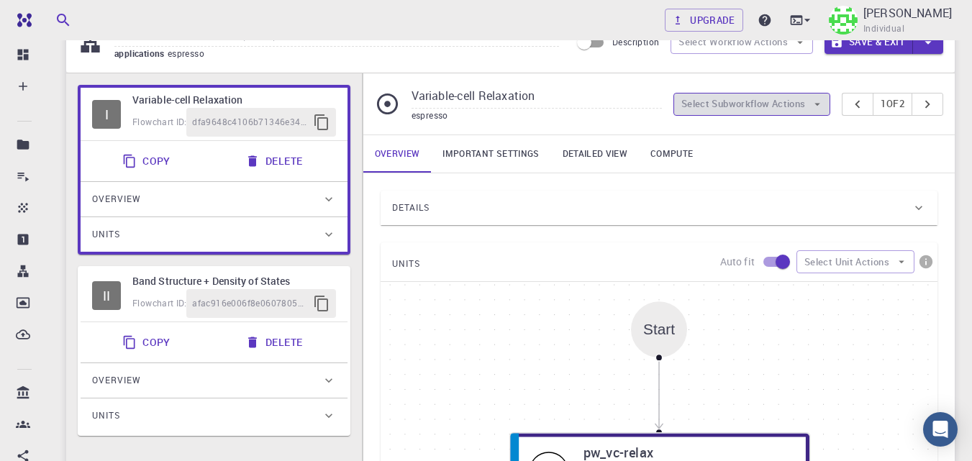
click at [803, 104] on button "Select Subworkflow Actions" at bounding box center [752, 104] width 158 height 23
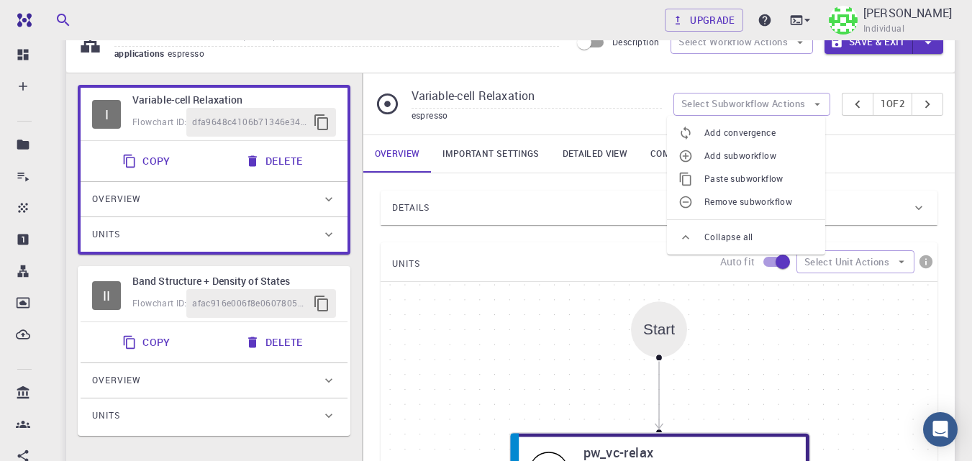
click at [754, 179] on span "Paste subworkflow" at bounding box center [758, 179] width 109 height 14
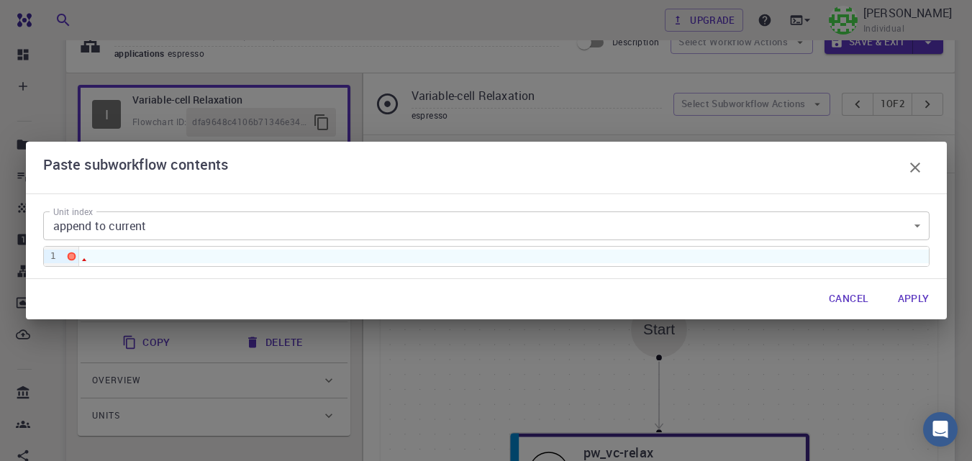
click at [248, 258] on div at bounding box center [504, 256] width 850 height 13
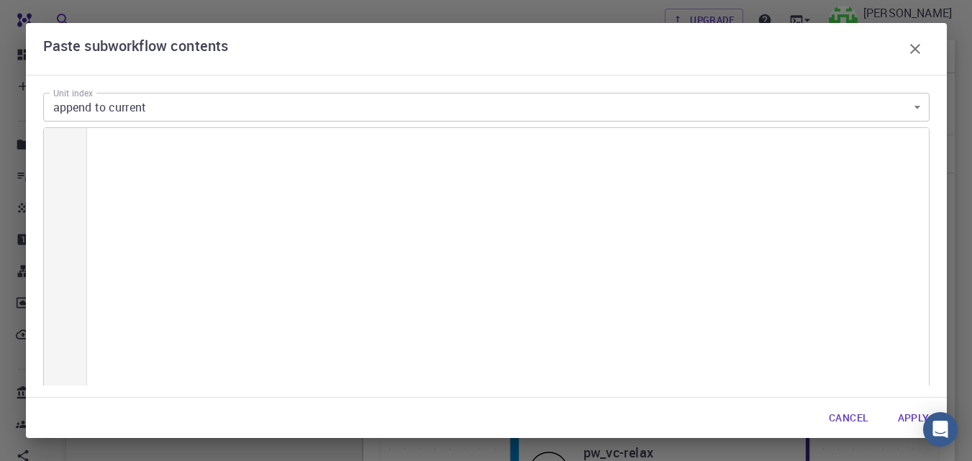
scroll to position [4340, 0]
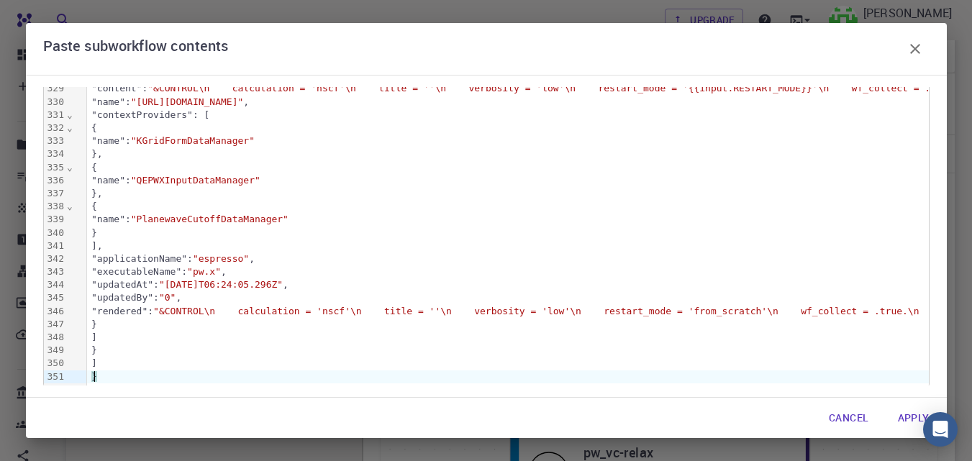
click at [914, 422] on button "Apply" at bounding box center [913, 418] width 55 height 29
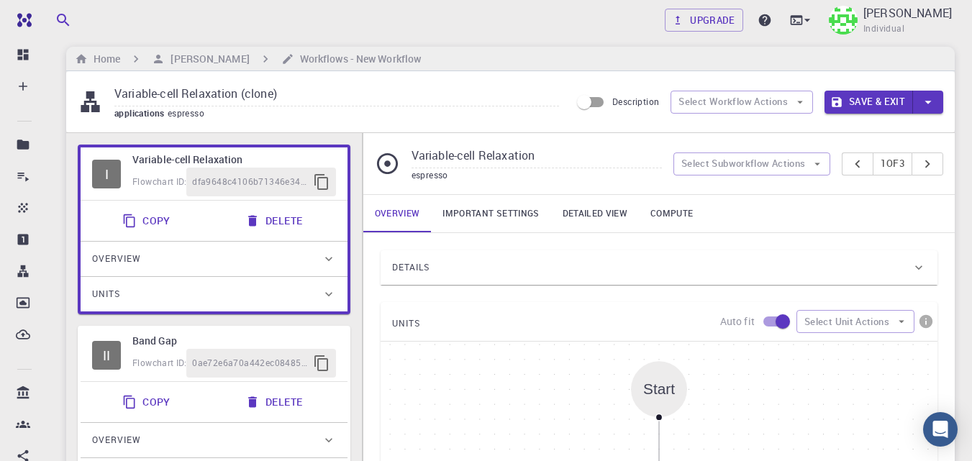
scroll to position [0, 0]
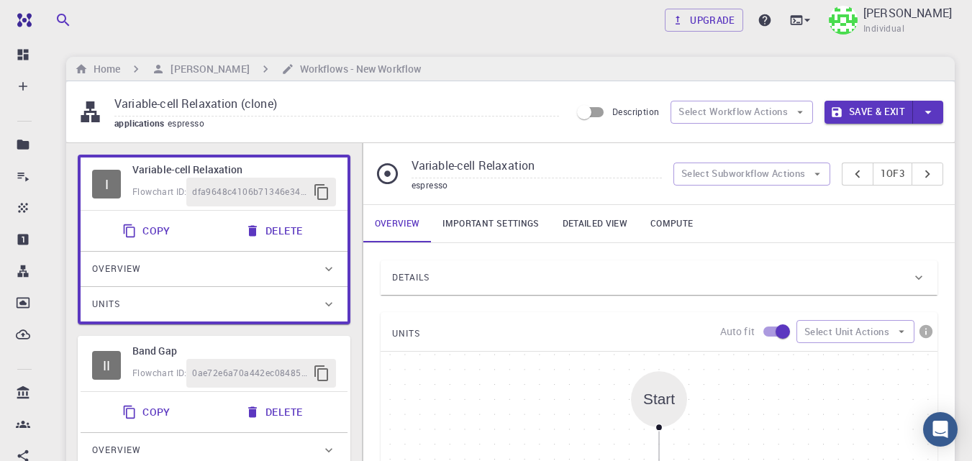
drag, startPoint x: 208, startPoint y: 104, endPoint x: 19, endPoint y: 79, distance: 190.9
click at [215, 104] on input "(VCR) (BG) (BS+DOS)" at bounding box center [336, 105] width 445 height 24
click at [294, 110] on input "(VCR) (BG) (BS+DoS)" at bounding box center [336, 105] width 445 height 24
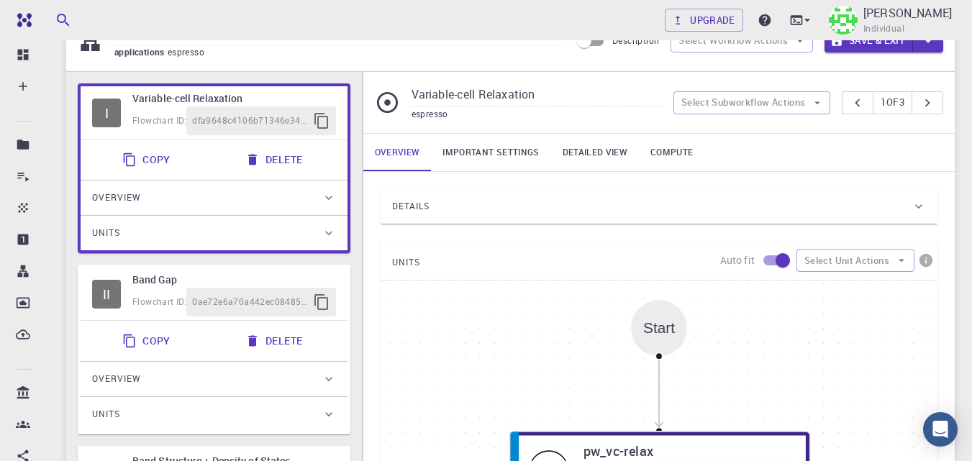
scroll to position [80, 0]
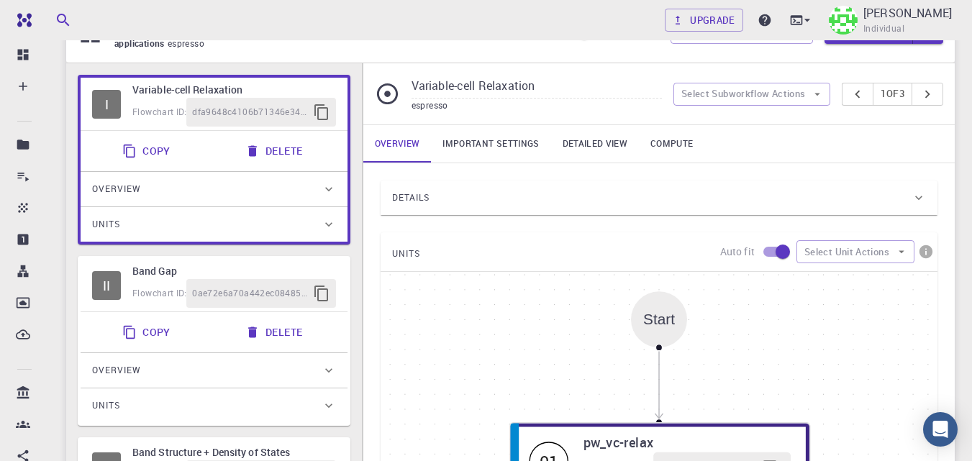
click at [663, 194] on div "Details" at bounding box center [651, 197] width 519 height 23
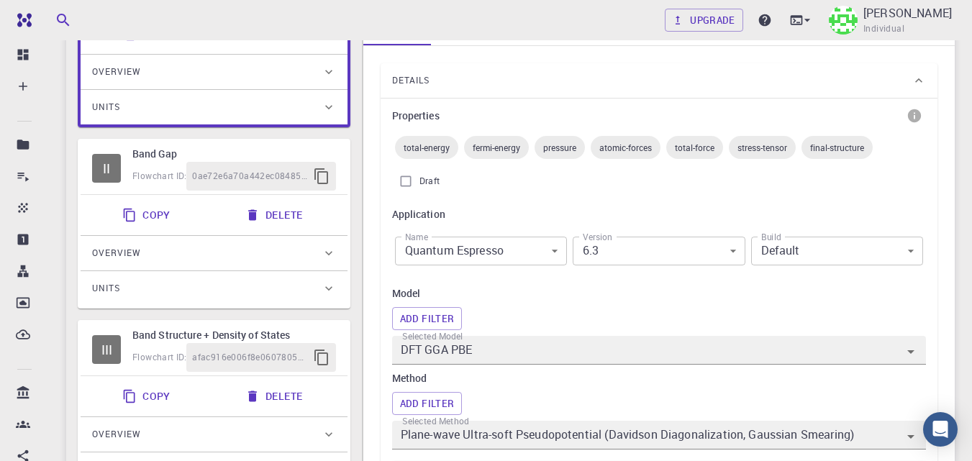
scroll to position [0, 0]
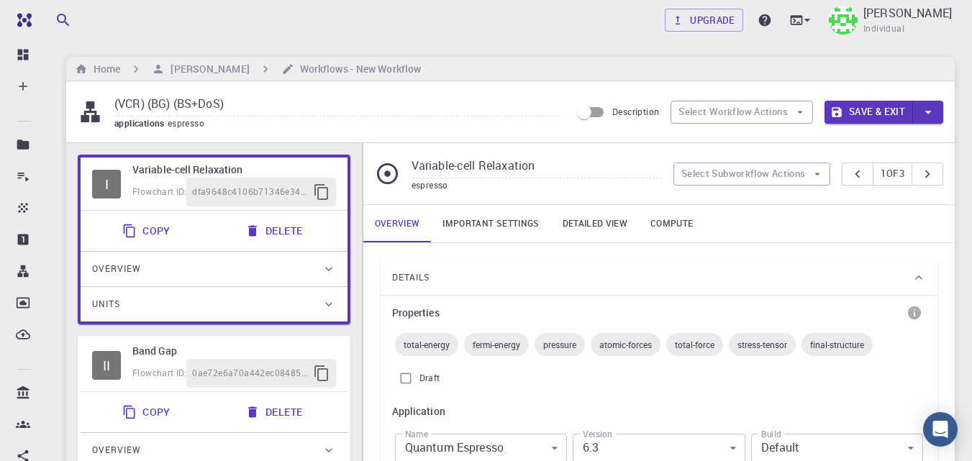
click at [345, 104] on input "(VCR) (BG) (BS+DoS)" at bounding box center [336, 105] width 445 height 24
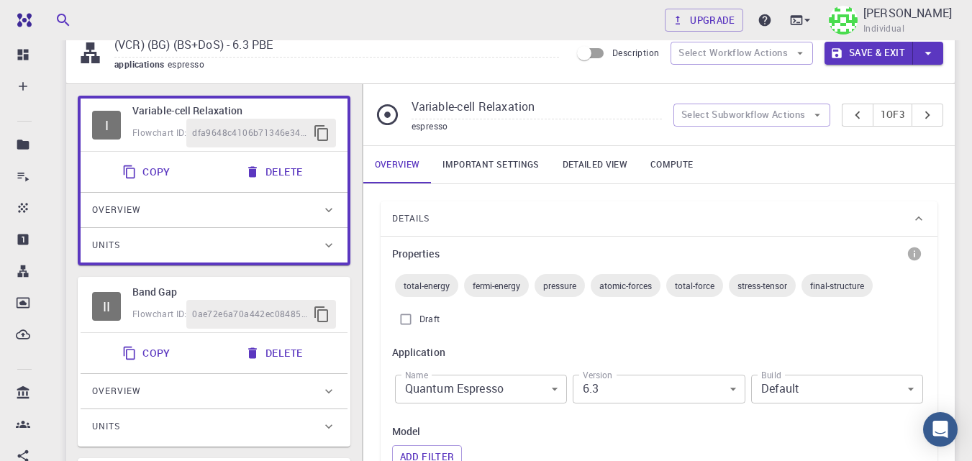
scroll to position [56, 0]
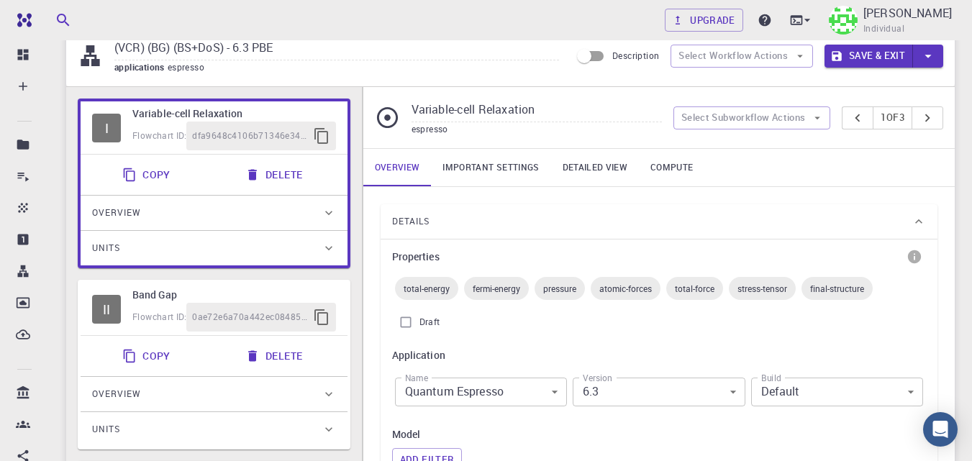
type input "(VCR) (BG) (BS+DoS) - 6.3 PBE"
click at [517, 163] on link "Important settings" at bounding box center [490, 167] width 119 height 37
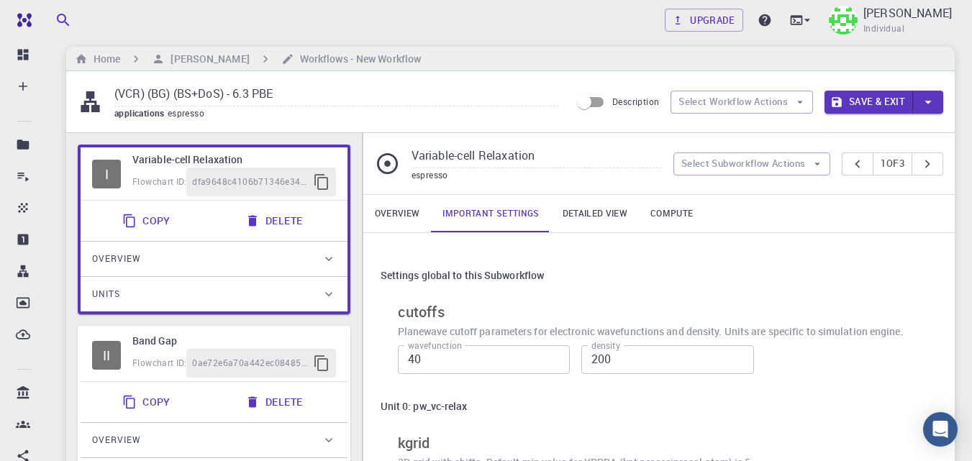
scroll to position [0, 0]
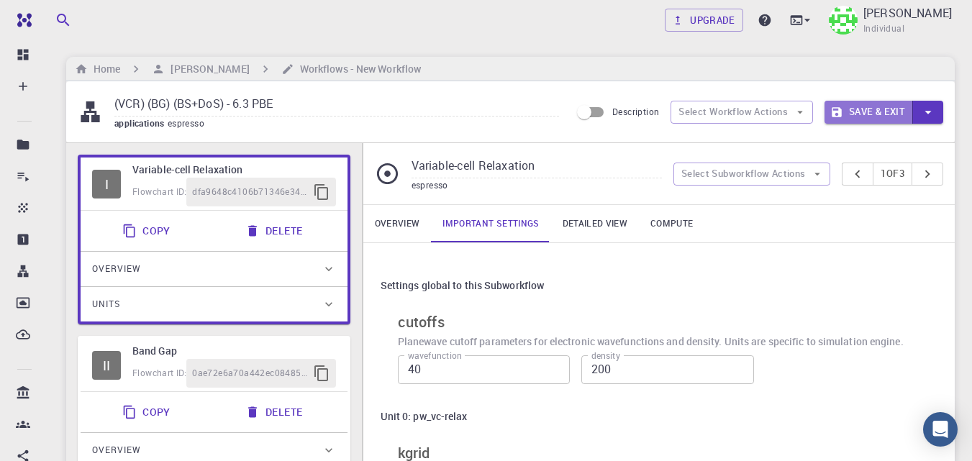
click at [863, 106] on button "Save & Exit" at bounding box center [868, 112] width 88 height 23
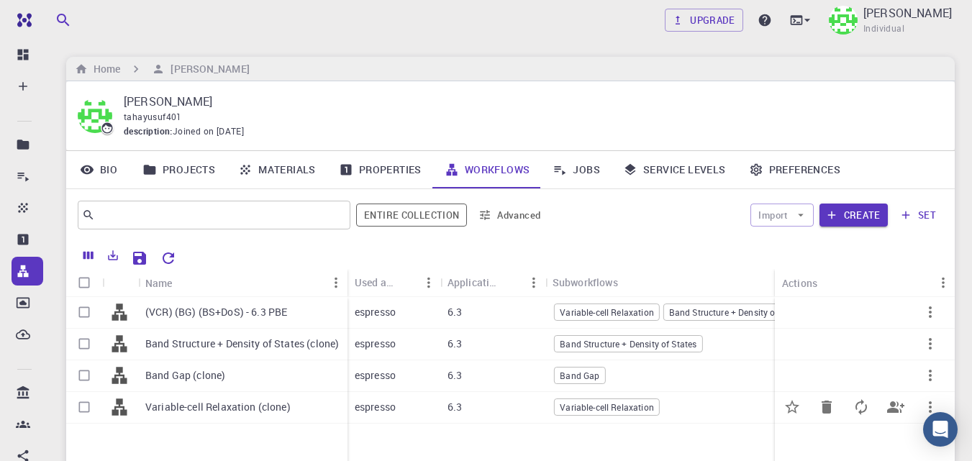
click at [283, 408] on p "Variable-cell Relaxation (clone)" at bounding box center [217, 407] width 145 height 14
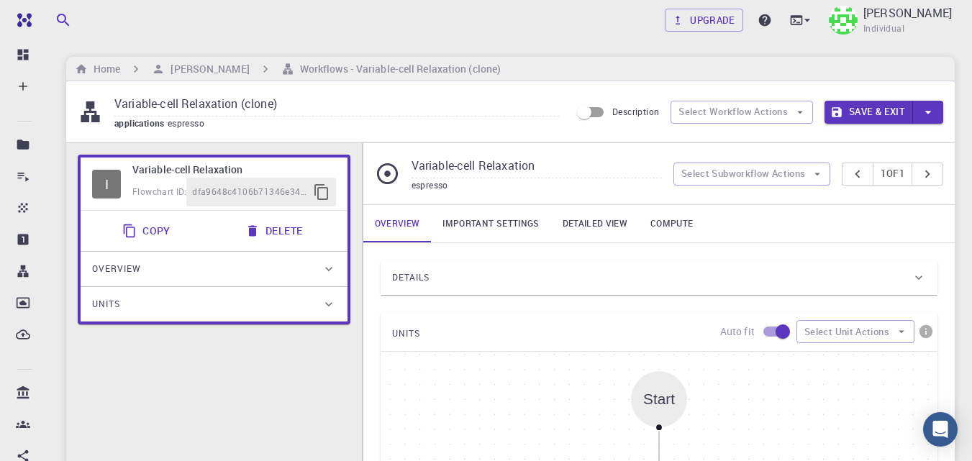
click at [499, 227] on link "Important settings" at bounding box center [490, 223] width 119 height 37
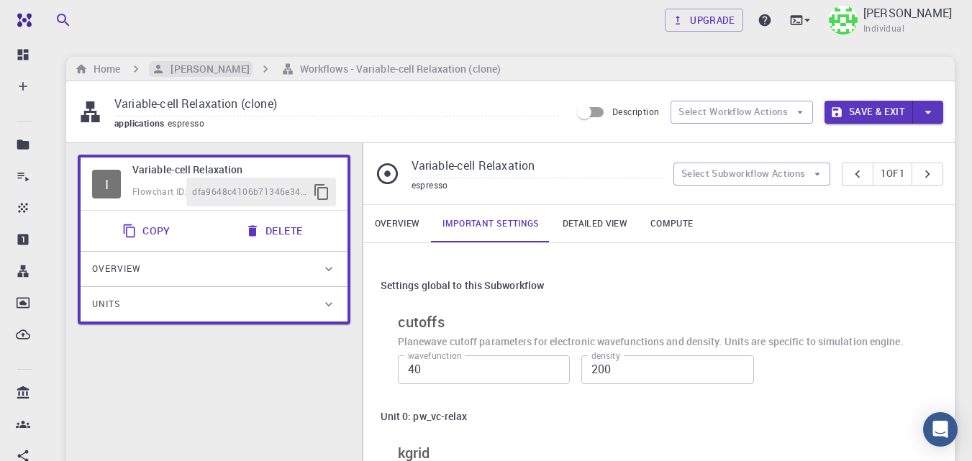
click at [211, 65] on h6 "[PERSON_NAME]" at bounding box center [207, 69] width 84 height 16
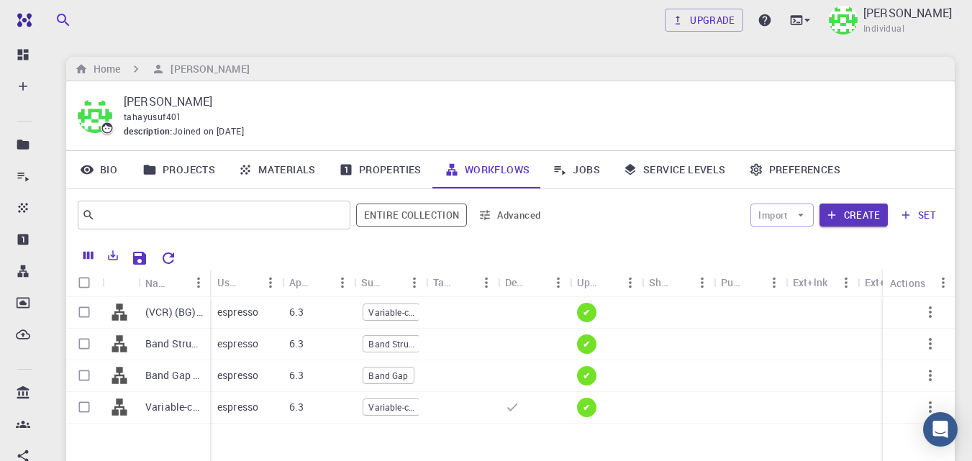
click at [177, 313] on p "(VCR) (BG) (BS+DoS) - 6.3 PBE" at bounding box center [174, 312] width 58 height 14
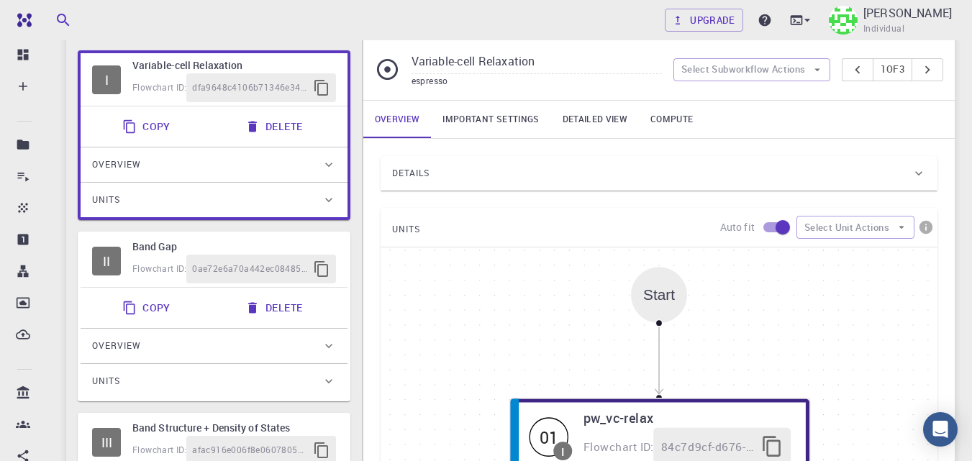
scroll to position [106, 0]
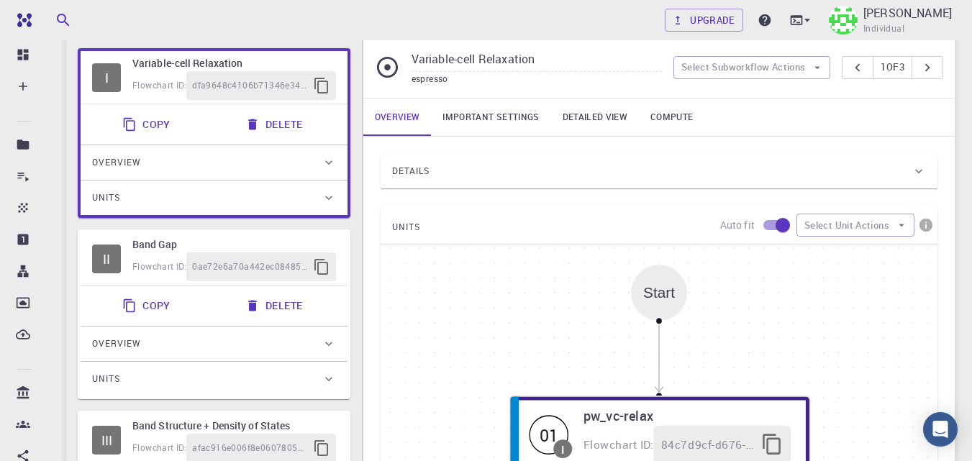
click at [487, 120] on link "Important settings" at bounding box center [490, 117] width 119 height 37
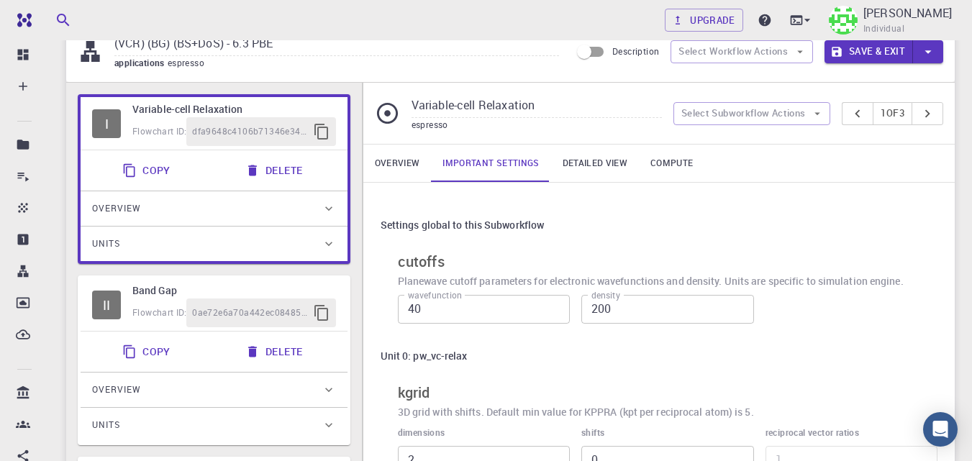
scroll to position [0, 0]
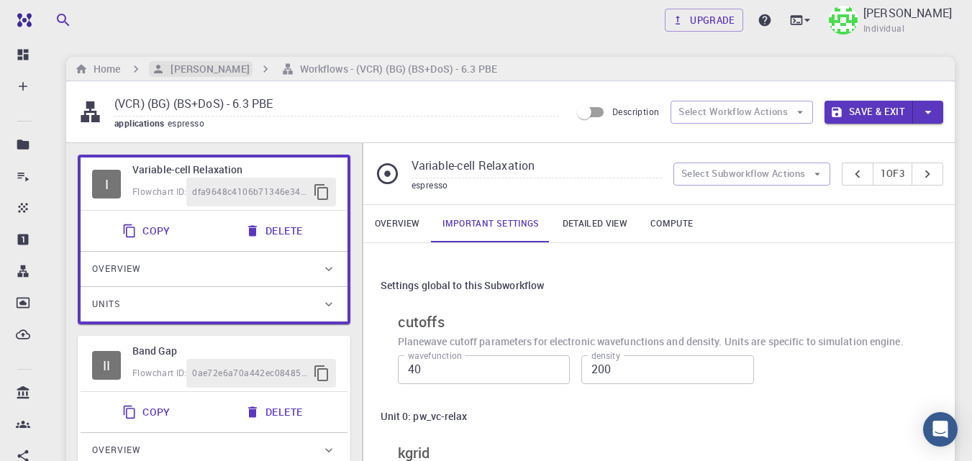
click at [192, 68] on h6 "[PERSON_NAME]" at bounding box center [207, 69] width 84 height 16
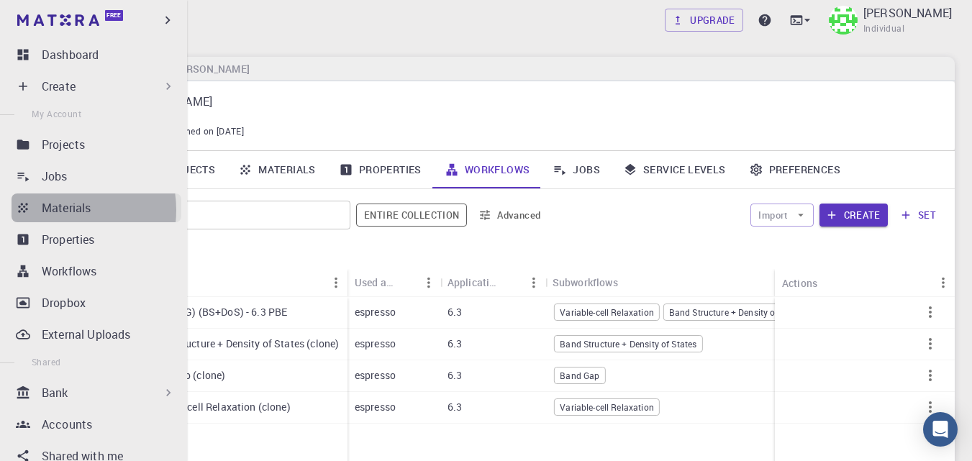
click at [60, 210] on p "Materials" at bounding box center [66, 207] width 49 height 17
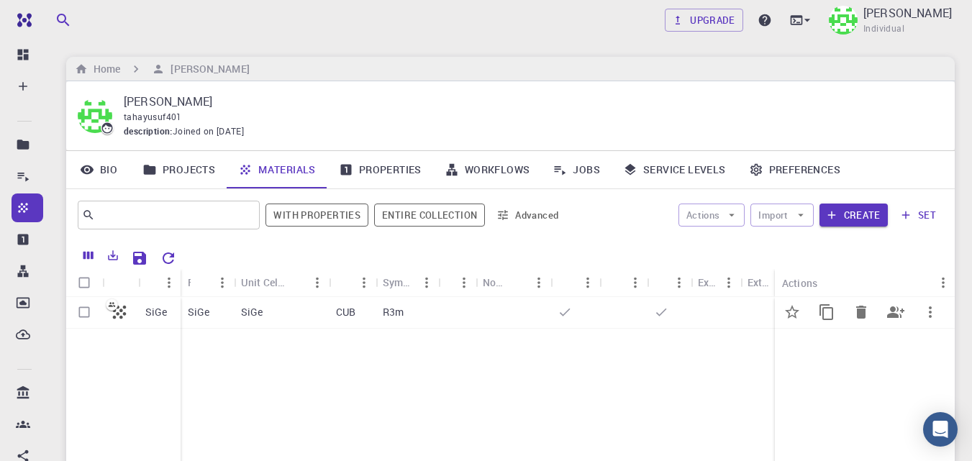
click at [84, 314] on input "Select row" at bounding box center [83, 312] width 27 height 27
checkbox input "true"
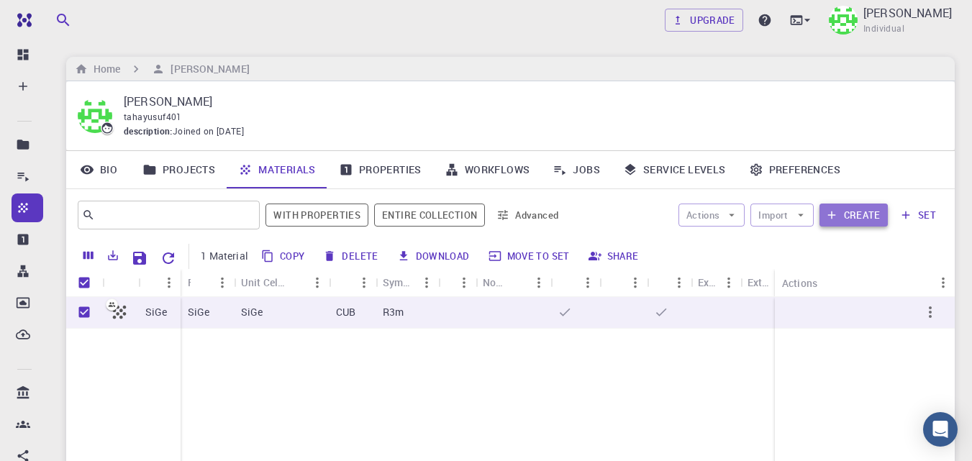
click at [870, 219] on button "Create" at bounding box center [853, 215] width 68 height 23
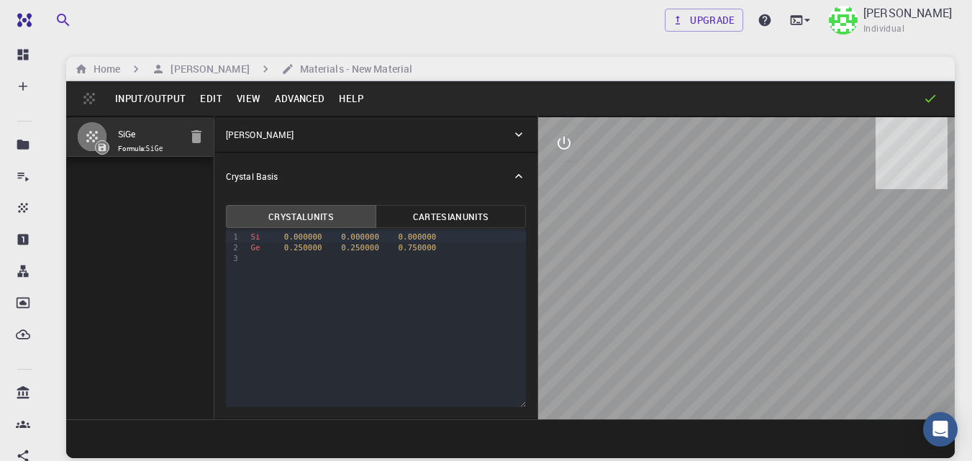
click at [156, 138] on input "SiGe" at bounding box center [148, 135] width 61 height 17
type input "SiGe cubic"
click at [430, 134] on div "[PERSON_NAME]" at bounding box center [369, 134] width 286 height 13
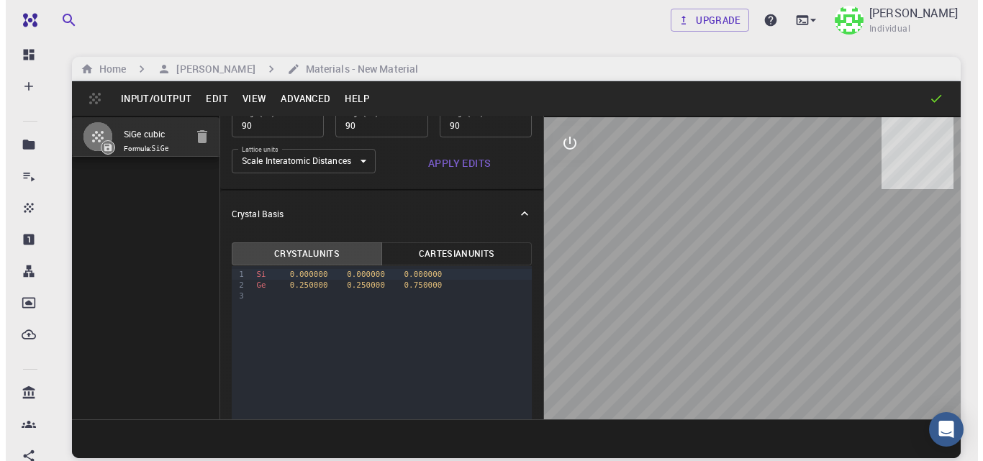
scroll to position [134, 0]
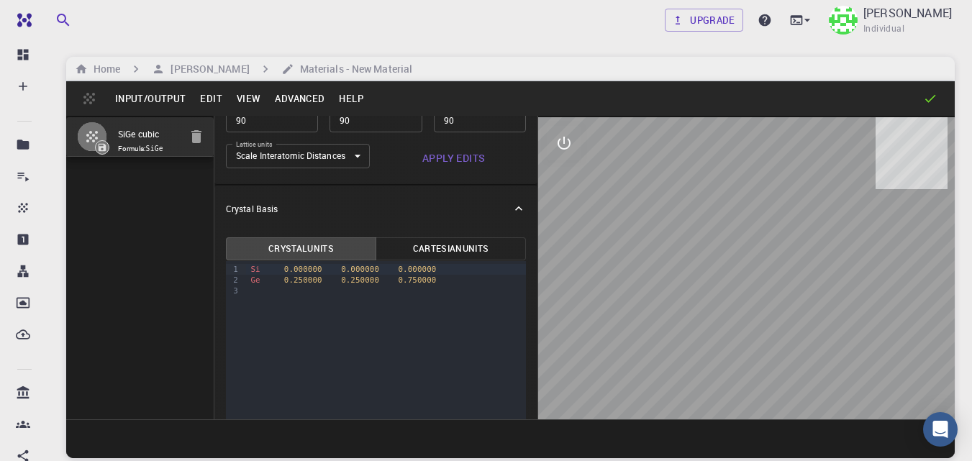
click at [437, 273] on div "Si 0.000000 0.000000 0.000000" at bounding box center [386, 269] width 280 height 11
drag, startPoint x: 252, startPoint y: 268, endPoint x: 420, endPoint y: 269, distance: 168.3
click at [420, 269] on div "Si 0.000000 0.000000 0.000000" at bounding box center [386, 269] width 280 height 11
copy div "Si 0.000000 0.000000 0.000000"
click at [254, 282] on div at bounding box center [386, 280] width 280 height 11
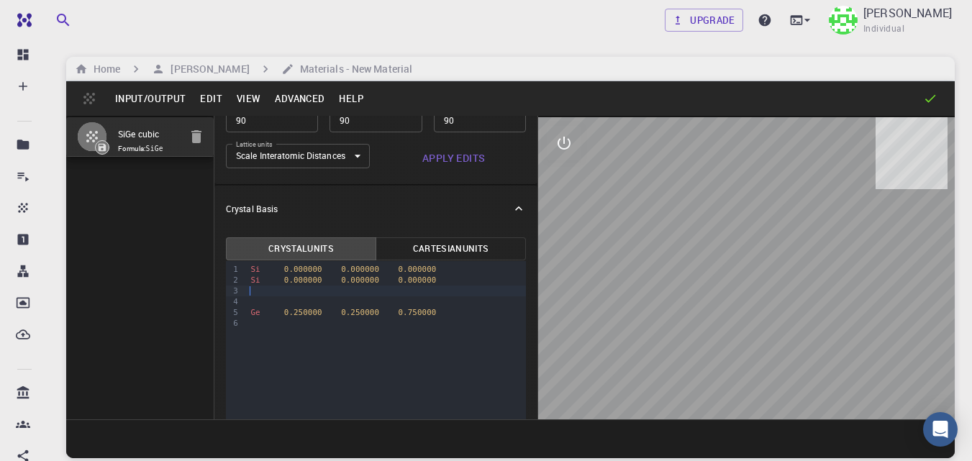
click at [251, 292] on div at bounding box center [386, 291] width 280 height 11
click at [253, 299] on div at bounding box center [386, 301] width 280 height 11
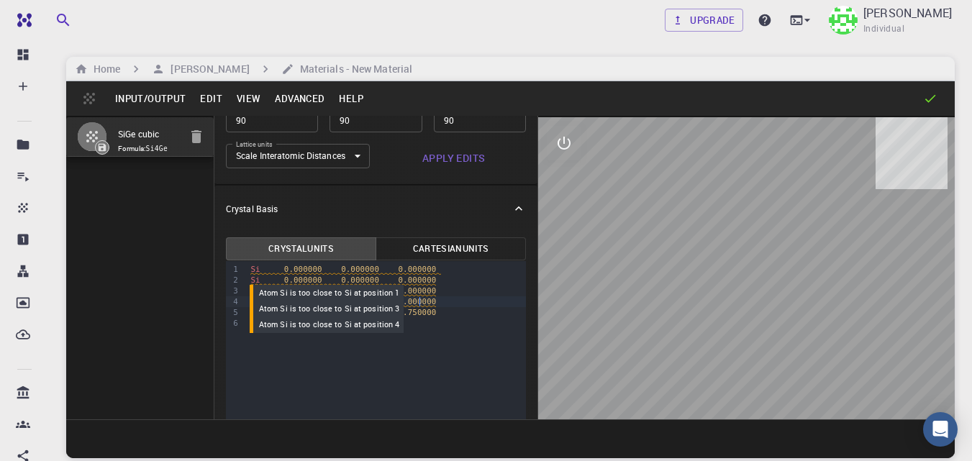
click at [347, 281] on span "0.000000" at bounding box center [360, 280] width 38 height 9
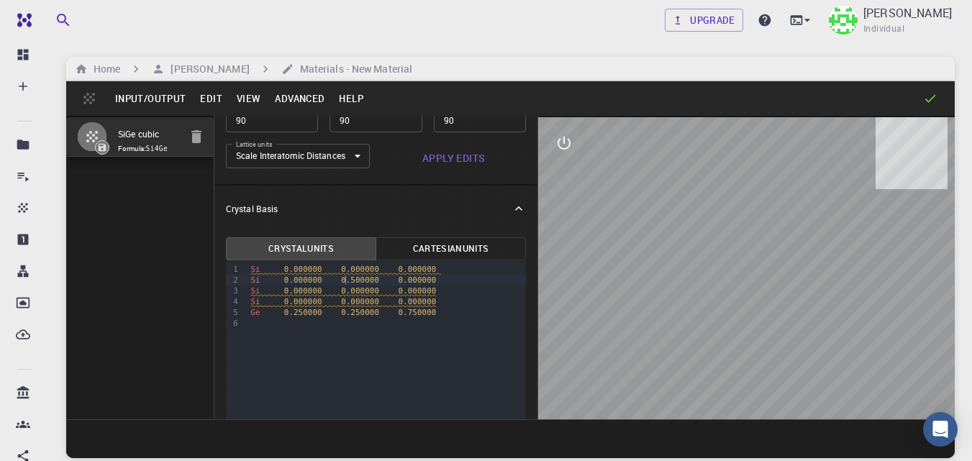
click at [399, 280] on span "0.000000" at bounding box center [417, 280] width 38 height 9
drag, startPoint x: 422, startPoint y: 282, endPoint x: 396, endPoint y: 282, distance: 25.2
click at [396, 282] on div "Si 0. 00000 0 0.5 00000 0.500000" at bounding box center [386, 280] width 280 height 11
click at [398, 292] on span "0.000000" at bounding box center [417, 290] width 38 height 9
click at [291, 299] on span "0.000000" at bounding box center [303, 301] width 38 height 9
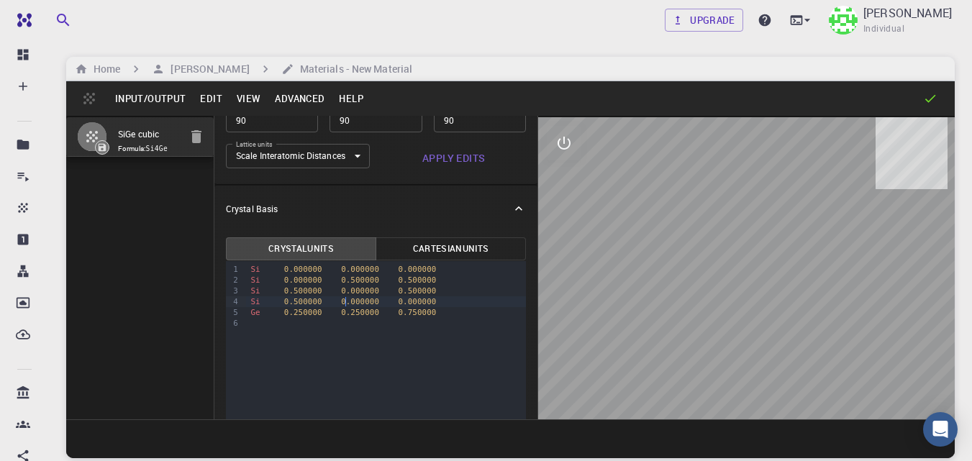
click at [346, 304] on span "0.000000" at bounding box center [360, 301] width 38 height 9
click at [567, 152] on icon "interactive" at bounding box center [563, 143] width 17 height 17
click at [573, 176] on icon "view" at bounding box center [563, 177] width 17 height 17
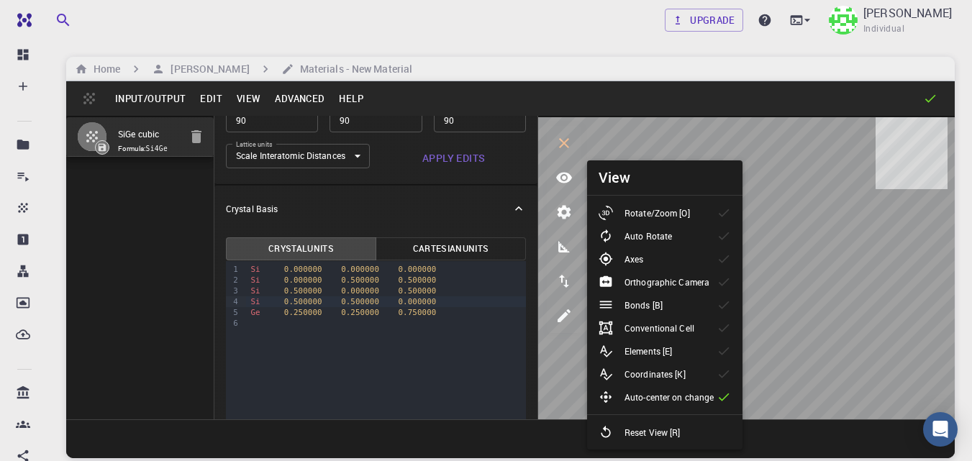
click at [678, 350] on div "Elements [E]" at bounding box center [641, 351] width 85 height 14
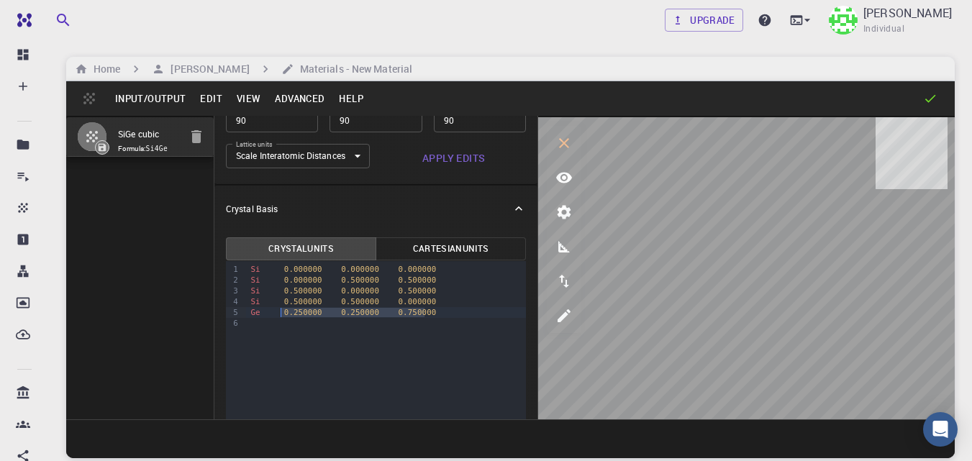
drag, startPoint x: 437, startPoint y: 316, endPoint x: 281, endPoint y: 309, distance: 157.0
click at [281, 309] on div "Ge 0.250000 0.250000 0.750000" at bounding box center [386, 312] width 280 height 11
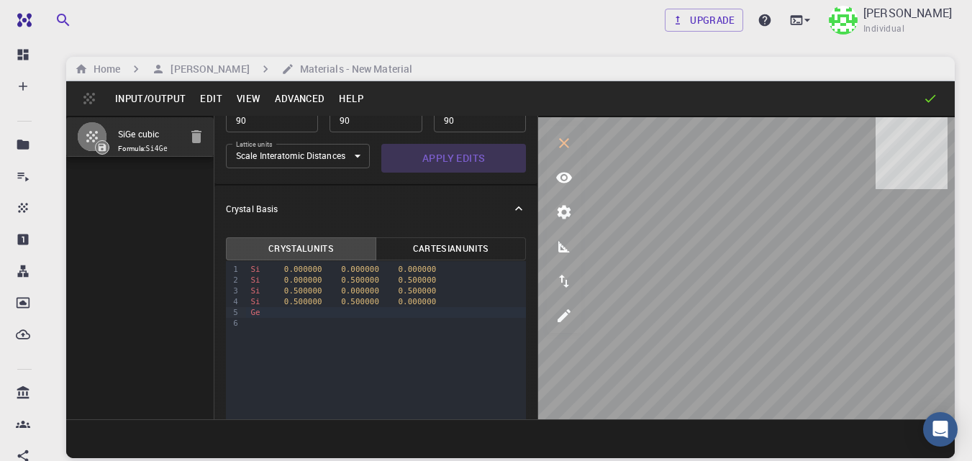
click at [470, 156] on button "Apply Edits" at bounding box center [453, 158] width 145 height 29
click at [266, 314] on div "Ge" at bounding box center [386, 312] width 280 height 11
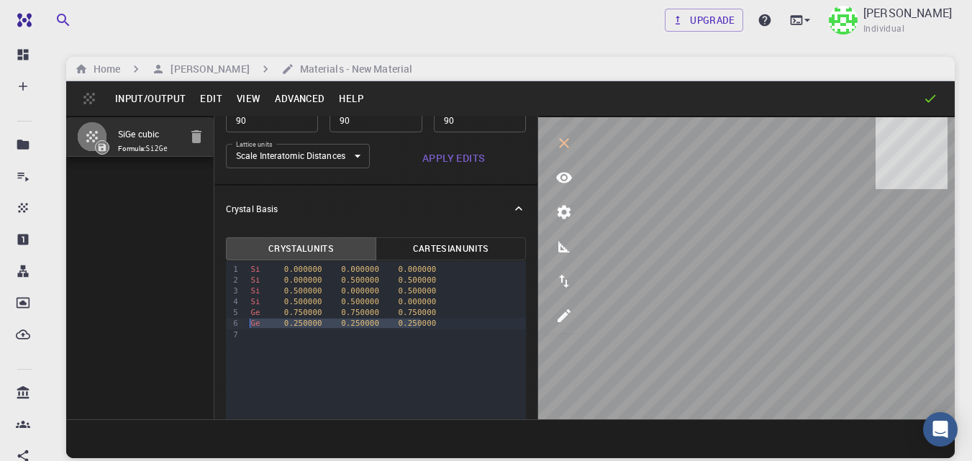
drag, startPoint x: 423, startPoint y: 327, endPoint x: 252, endPoint y: 321, distance: 171.3
click at [252, 321] on div "Ge 0.250000 0.250000 0.250000" at bounding box center [386, 323] width 280 height 11
copy div "Ge 0.250000 0.250000 0.250000"
click at [252, 332] on div at bounding box center [386, 334] width 280 height 11
click at [291, 323] on span "0.250000" at bounding box center [303, 323] width 38 height 9
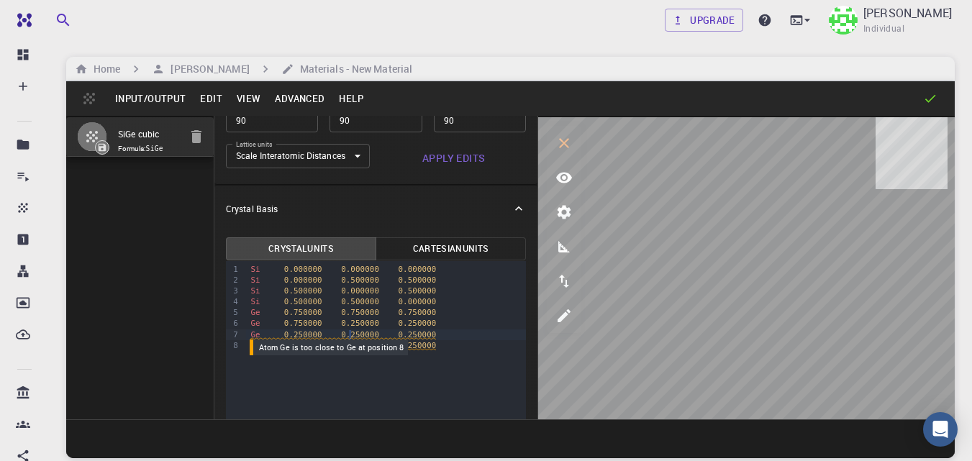
click at [350, 335] on span "0.250000" at bounding box center [360, 334] width 38 height 9
click at [347, 333] on span "0.250000" at bounding box center [360, 334] width 38 height 9
click at [437, 372] on div "9 1 2 3 4 5 6 7 8 › Si 0.000000 0.000000 0.000000 Si 0.000000 0.500000 0.500000…" at bounding box center [376, 350] width 300 height 178
click at [463, 163] on button "Apply Edits" at bounding box center [453, 158] width 145 height 29
click at [163, 98] on button "Input/Output" at bounding box center [150, 98] width 85 height 23
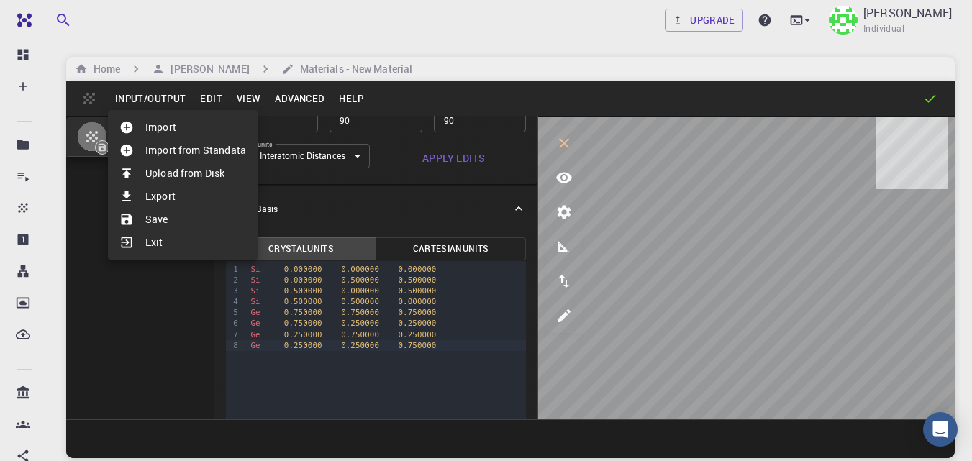
click at [161, 220] on li "Save" at bounding box center [183, 219] width 150 height 23
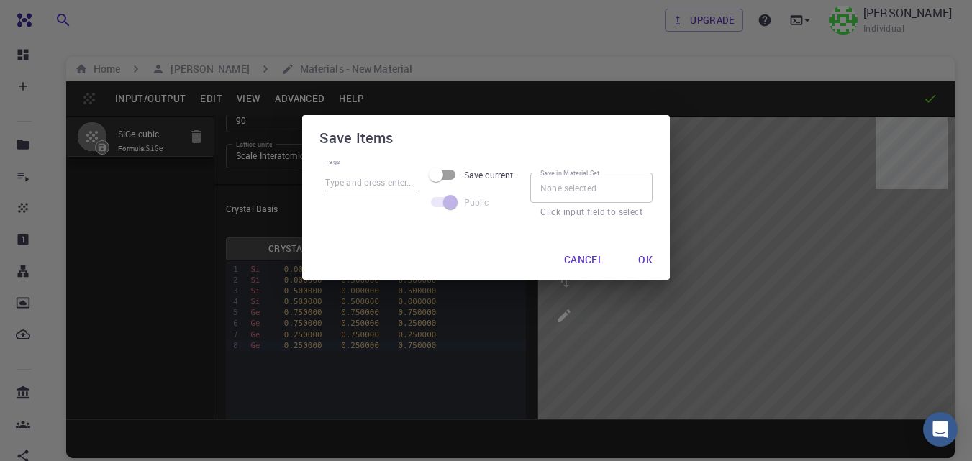
click at [356, 180] on input "Tags" at bounding box center [372, 182] width 94 height 19
type input "SiGe"
click at [652, 258] on button "Ok" at bounding box center [645, 259] width 37 height 29
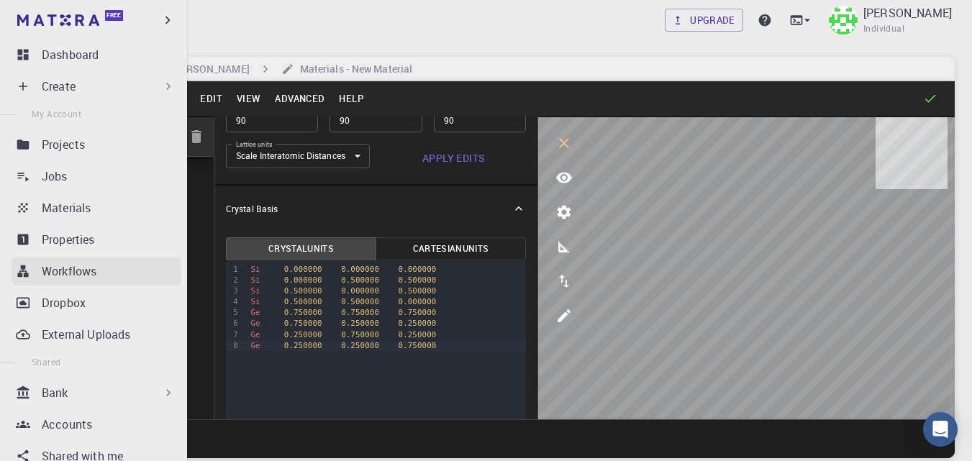
click at [70, 266] on p "Workflows" at bounding box center [69, 271] width 55 height 17
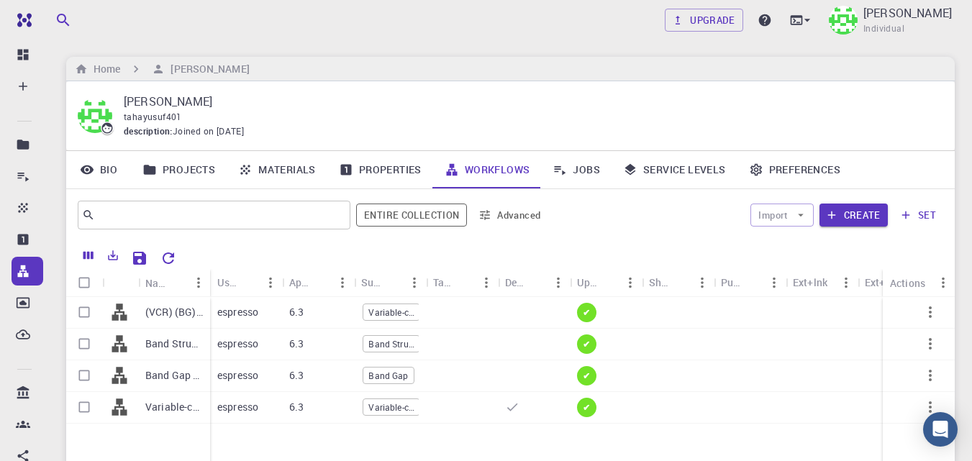
click at [306, 172] on link "Materials" at bounding box center [277, 169] width 101 height 37
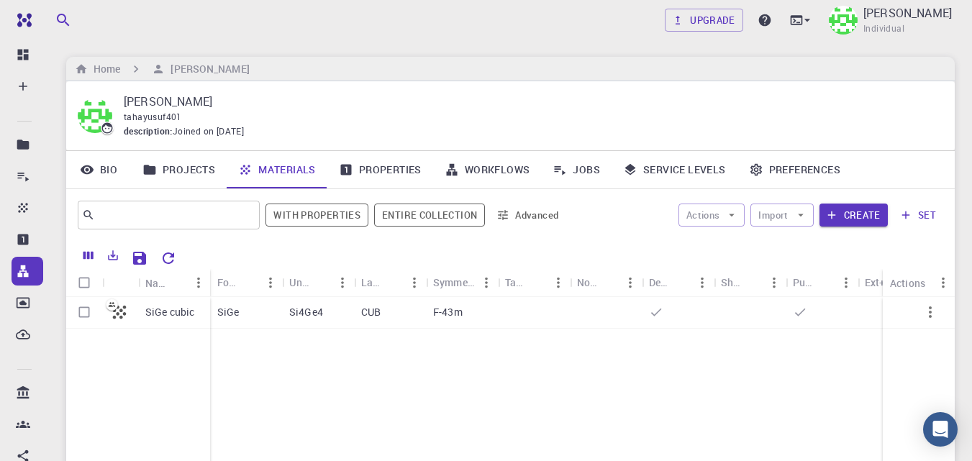
click at [155, 314] on p "SiGe cubic" at bounding box center [170, 312] width 50 height 14
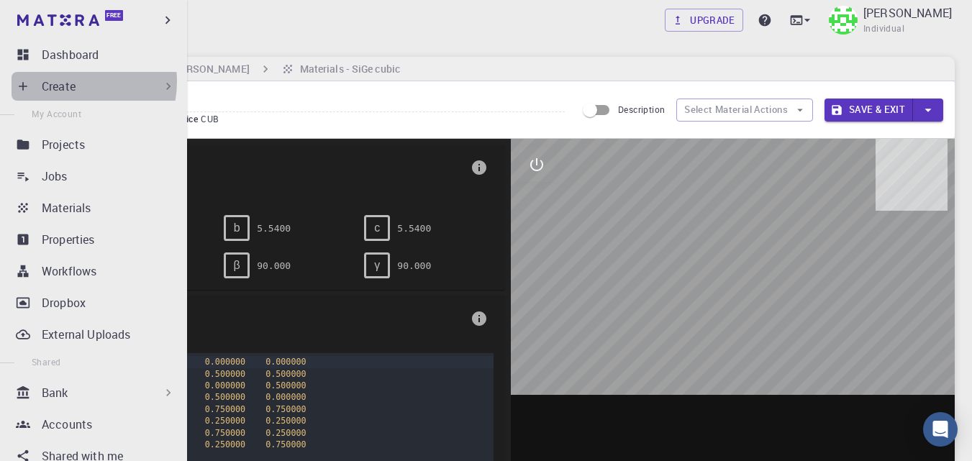
click at [70, 81] on p "Create" at bounding box center [59, 86] width 34 height 17
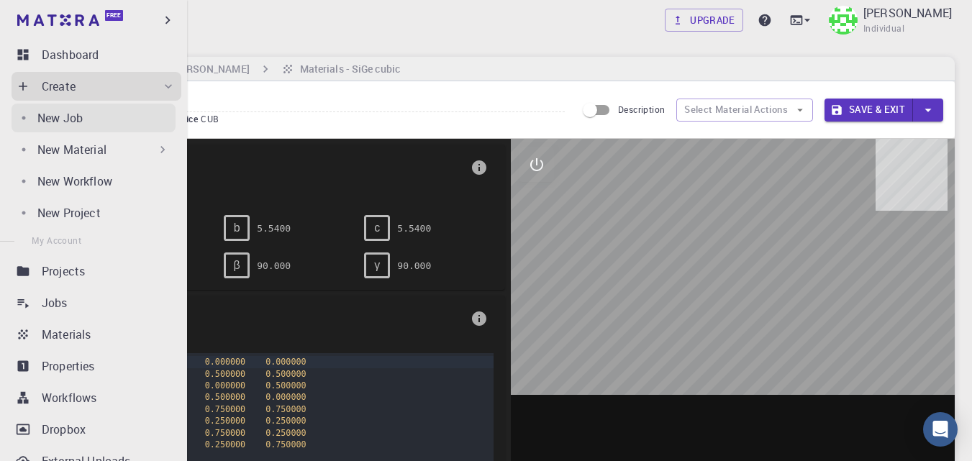
click at [79, 118] on p "New Job" at bounding box center [59, 117] width 45 height 17
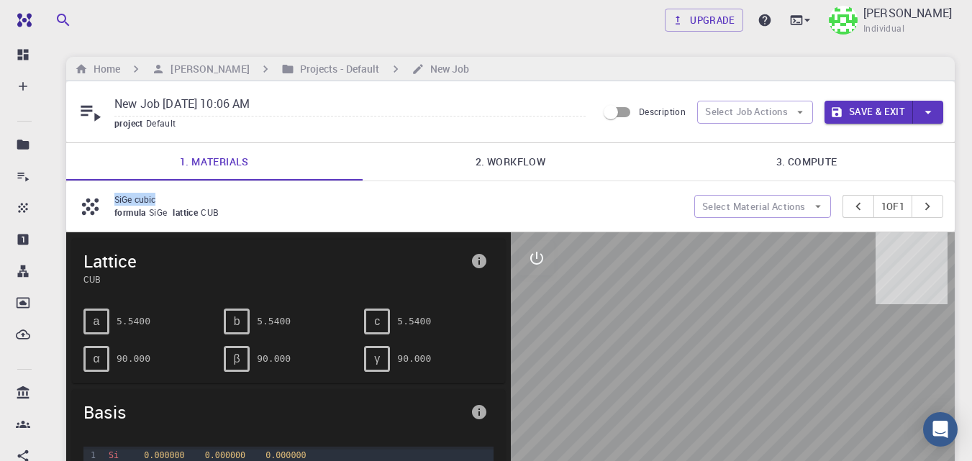
drag, startPoint x: 114, startPoint y: 200, endPoint x: 167, endPoint y: 201, distance: 52.5
click at [167, 201] on p "SiGe cubic" at bounding box center [398, 199] width 568 height 13
copy p "SiGe cubic"
drag, startPoint x: 311, startPoint y: 107, endPoint x: 53, endPoint y: 81, distance: 258.8
click at [53, 81] on div "Upgrade Taha Yusuf Individual Home Taha Yusuf Projects - Default New Job New Jo…" at bounding box center [510, 461] width 923 height 922
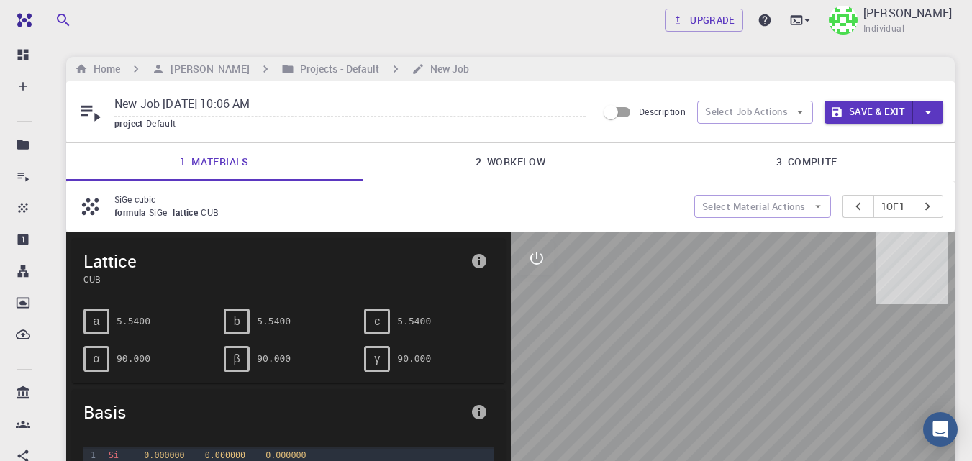
paste input "SiGe cubic"
type input "SiGe cubic"
click at [492, 158] on link "2. Workflow" at bounding box center [511, 161] width 296 height 37
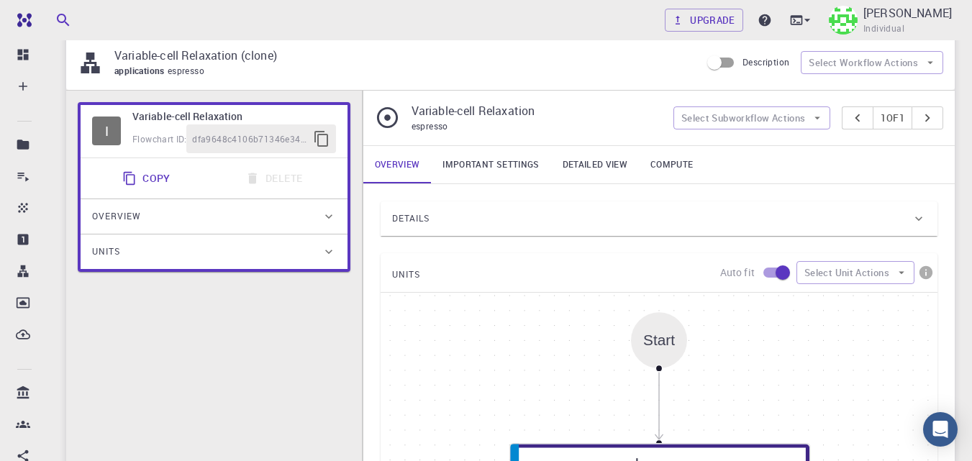
scroll to position [152, 0]
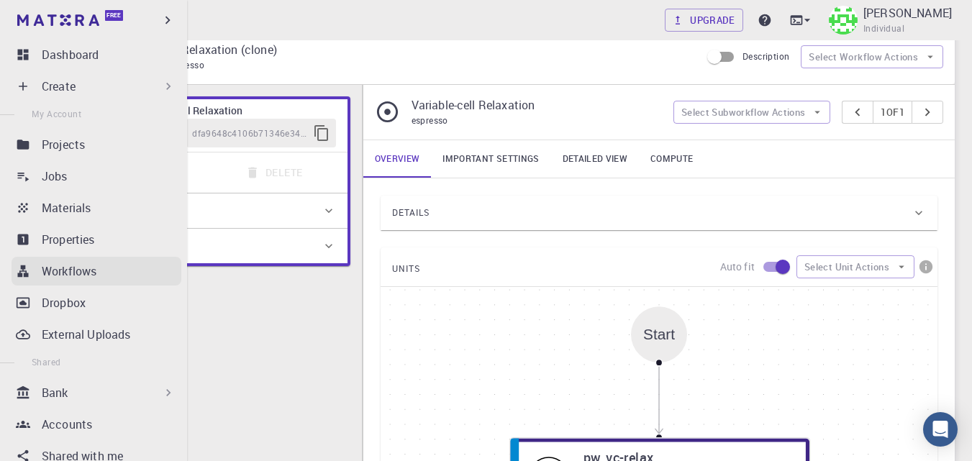
click at [96, 273] on p "Workflows" at bounding box center [69, 271] width 55 height 17
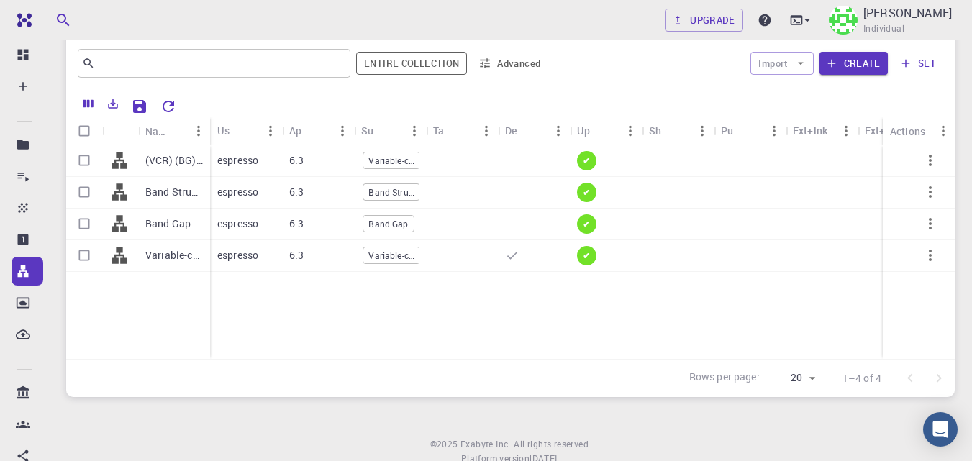
click at [927, 163] on icon "button" at bounding box center [930, 160] width 17 height 17
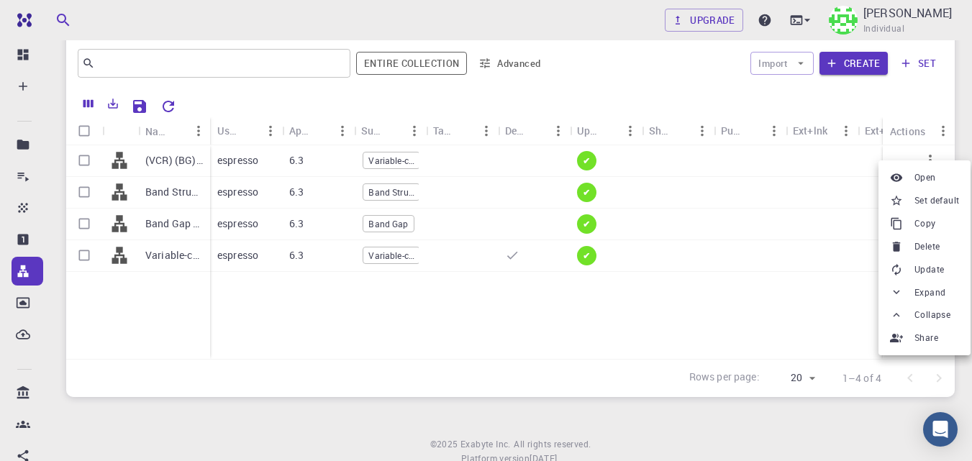
click at [933, 202] on span "Set default" at bounding box center [936, 201] width 45 height 14
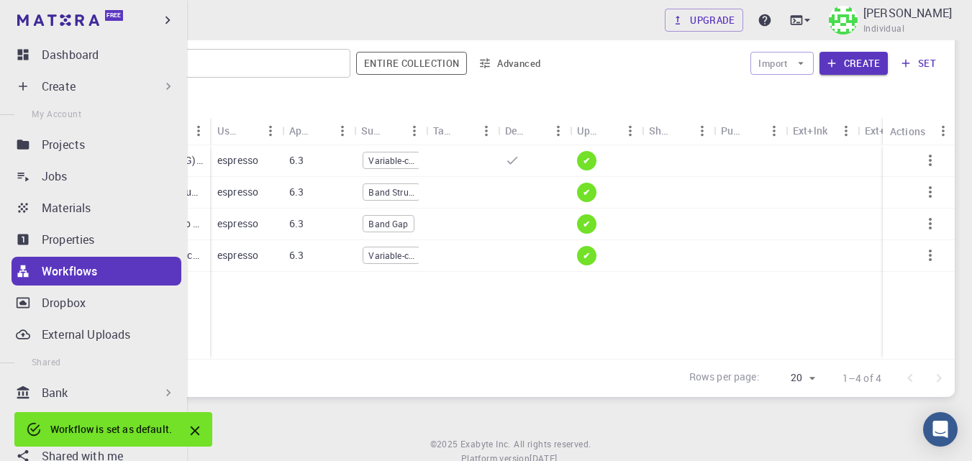
click at [60, 87] on p "Create" at bounding box center [59, 86] width 34 height 17
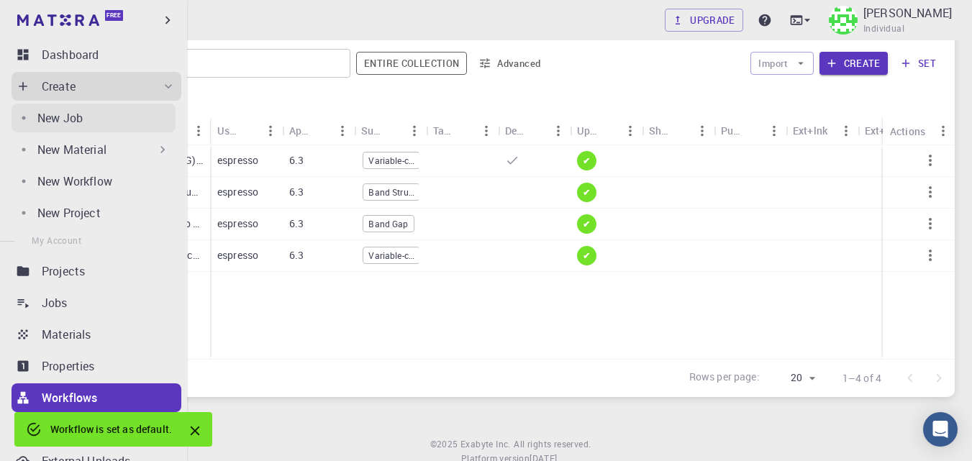
click at [68, 123] on p "New Job" at bounding box center [59, 117] width 45 height 17
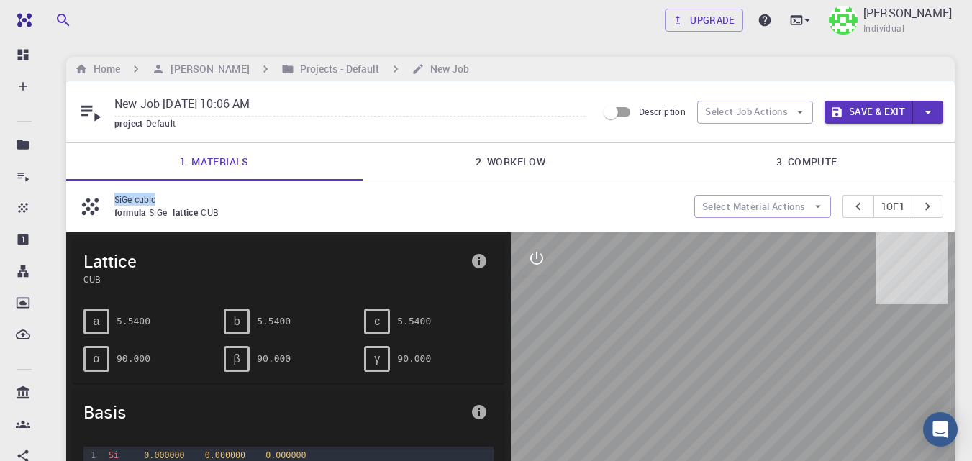
drag, startPoint x: 165, startPoint y: 197, endPoint x: 114, endPoint y: 200, distance: 51.2
click at [114, 200] on div "SiGe cubic formula SiGe lattice CUB" at bounding box center [386, 206] width 617 height 27
copy p "SiGe cubic"
drag, startPoint x: 300, startPoint y: 106, endPoint x: 104, endPoint y: 107, distance: 196.4
click at [104, 107] on div "New Job Aug 16, 2025, 10:06 AM project Default" at bounding box center [337, 112] width 519 height 38
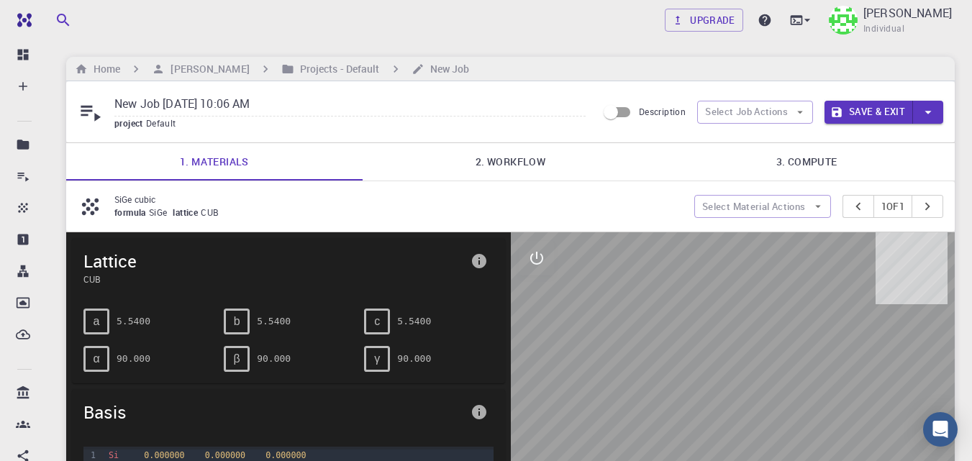
paste input "SiGe cubic"
click at [479, 161] on link "2. Workflow" at bounding box center [511, 161] width 296 height 37
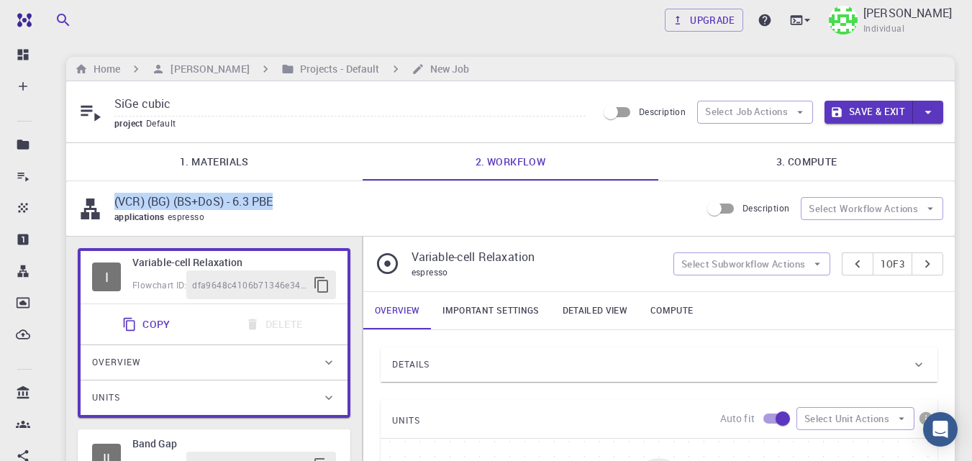
drag, startPoint x: 288, startPoint y: 201, endPoint x: 112, endPoint y: 204, distance: 176.3
click at [112, 204] on div "(VCR) (BG) (BS+DoS) - 6.3 PBE applications espresso" at bounding box center [389, 209] width 623 height 32
copy p "(VCR) (BG) (BS+DoS) - 6.3 PBE"
click at [211, 99] on input "SiGe cubic" at bounding box center [349, 105] width 471 height 24
paste input "(VCR) (BG) (BS+DoS) - 6.3 PBE"
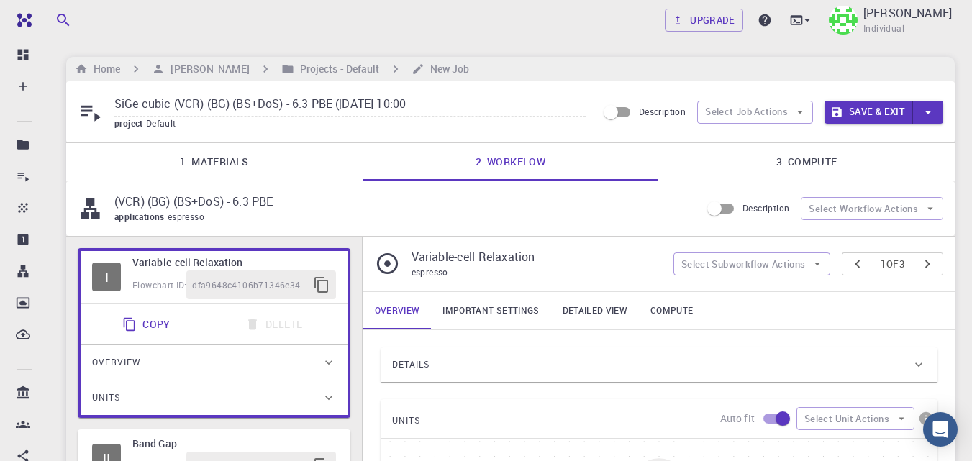
type input "SiGe cubic (VCR) (BG) (BS+DoS) - 6.3 PBE (16.08.25 10:00)"
click at [865, 111] on button "Save & Exit" at bounding box center [868, 112] width 88 height 23
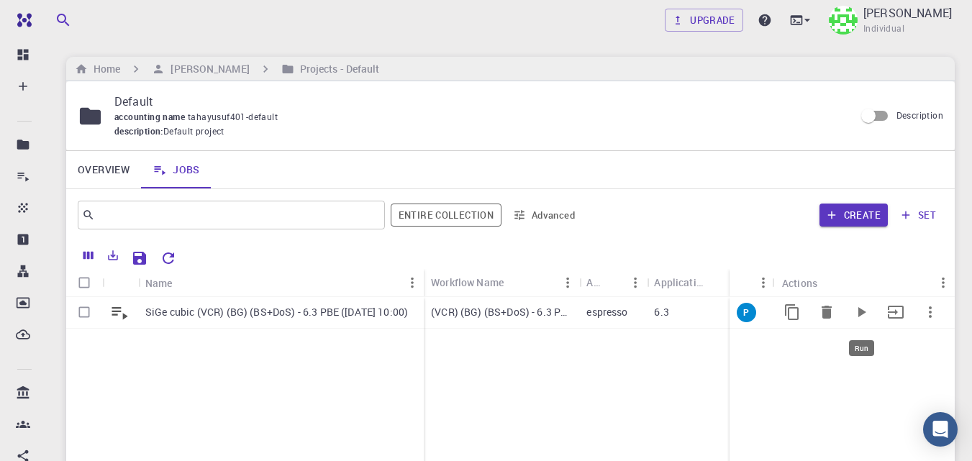
click at [866, 311] on icon "Run" at bounding box center [860, 312] width 17 height 17
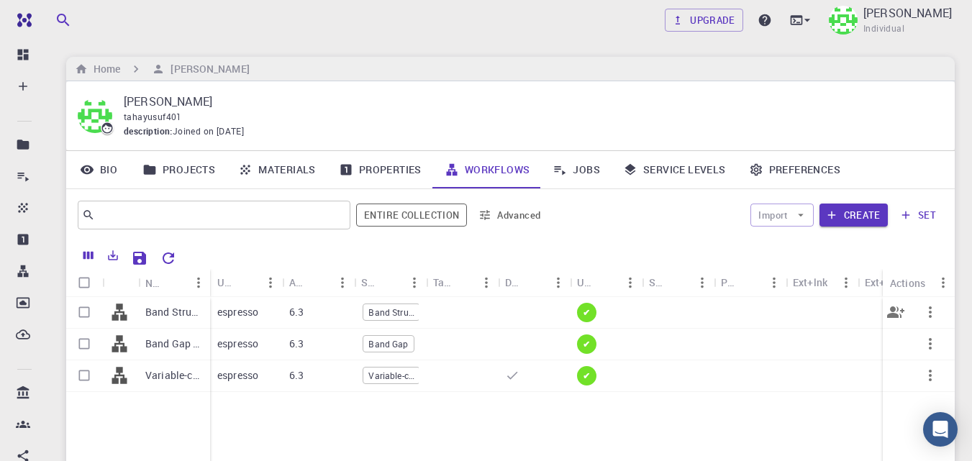
click at [176, 314] on p "Band Structure + Density of States (clone)" at bounding box center [174, 312] width 58 height 14
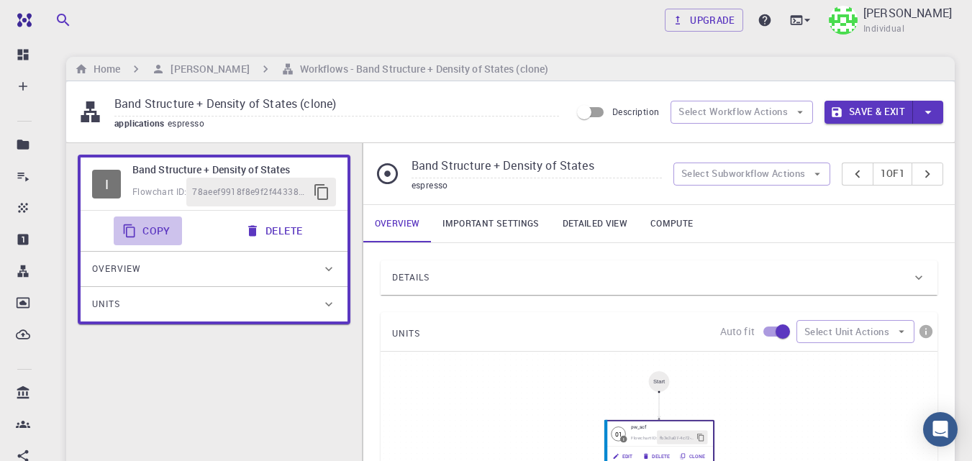
click at [158, 234] on button "Copy" at bounding box center [148, 231] width 68 height 29
click at [204, 73] on h6 "[PERSON_NAME]" at bounding box center [207, 69] width 84 height 16
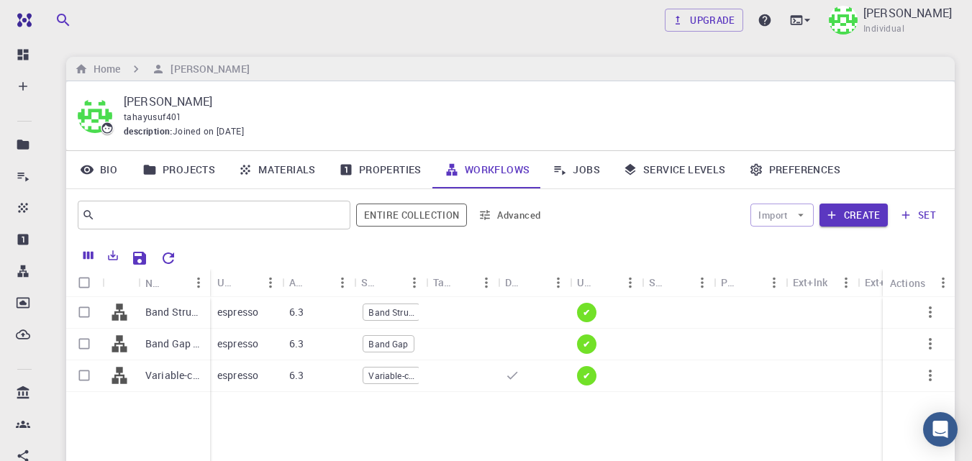
click at [178, 345] on p "Band Gap (clone)" at bounding box center [174, 344] width 58 height 14
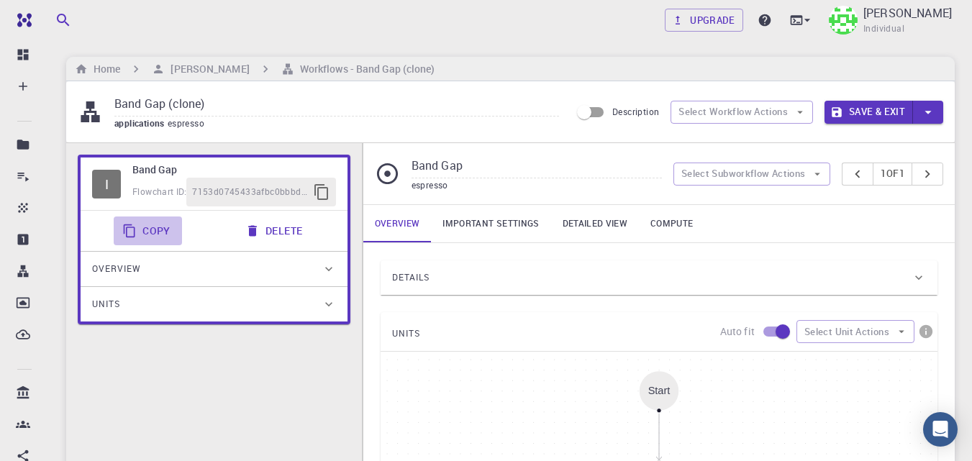
click at [155, 229] on button "Copy" at bounding box center [148, 231] width 68 height 29
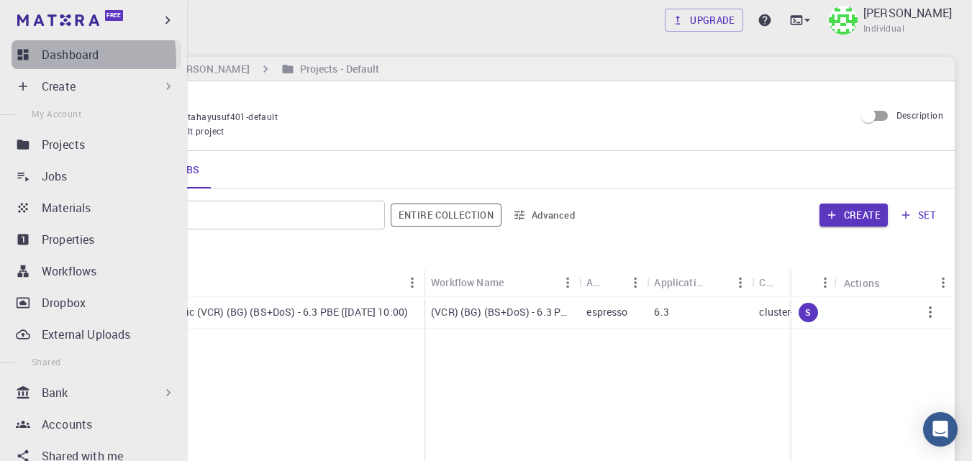
click at [50, 60] on p "Dashboard" at bounding box center [70, 54] width 57 height 17
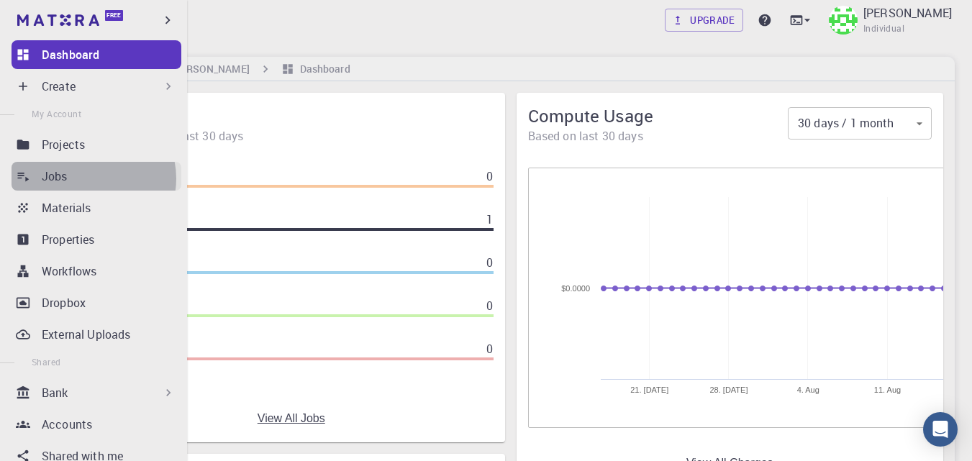
click at [91, 178] on div "Jobs" at bounding box center [112, 176] width 140 height 17
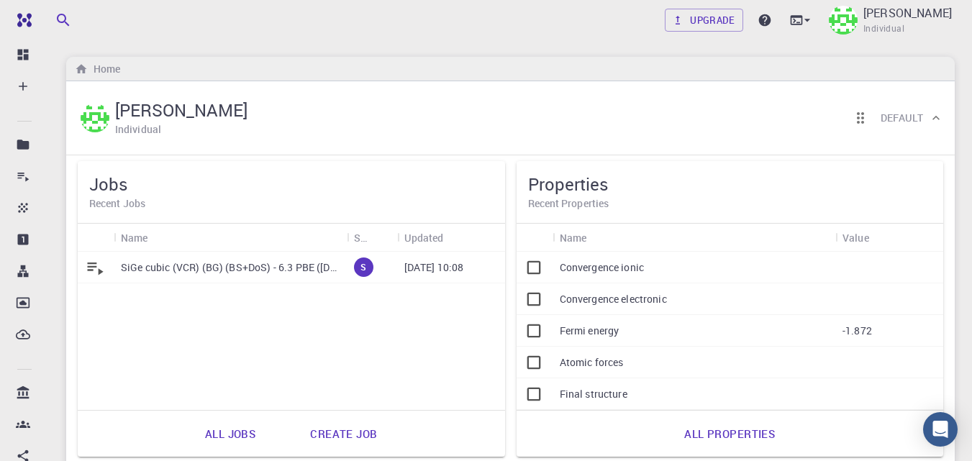
click at [170, 263] on p "SiGe cubic (VCR) (BG) (BS+DoS) - 6.3 PBE ([DATE] 10:00)" at bounding box center [230, 267] width 219 height 14
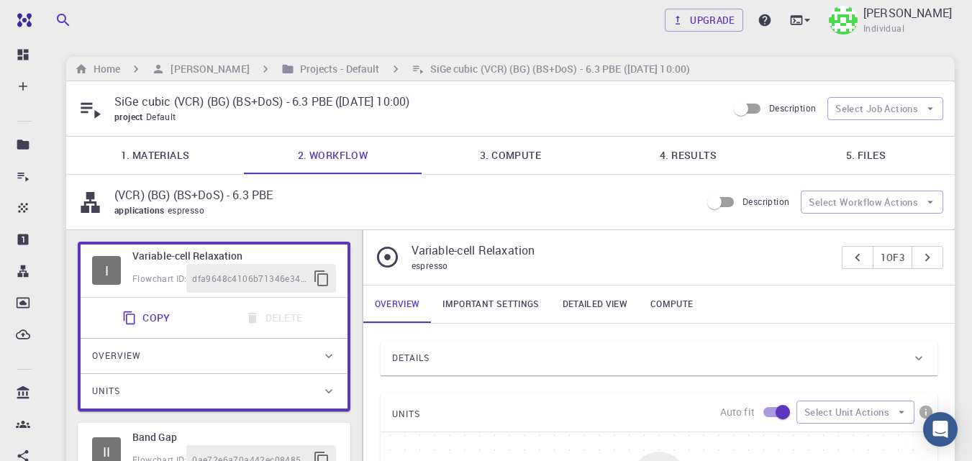
type input "/export/share/pseudo/si/gga/pbe/gbrv/1.0/us/si_pbe_gbrv_1.0.upf"
type input "/export/share/pseudo/ge/gga/pbe/gbrv/1.4/us/ge_pbe_gbrv_1.4.upf"
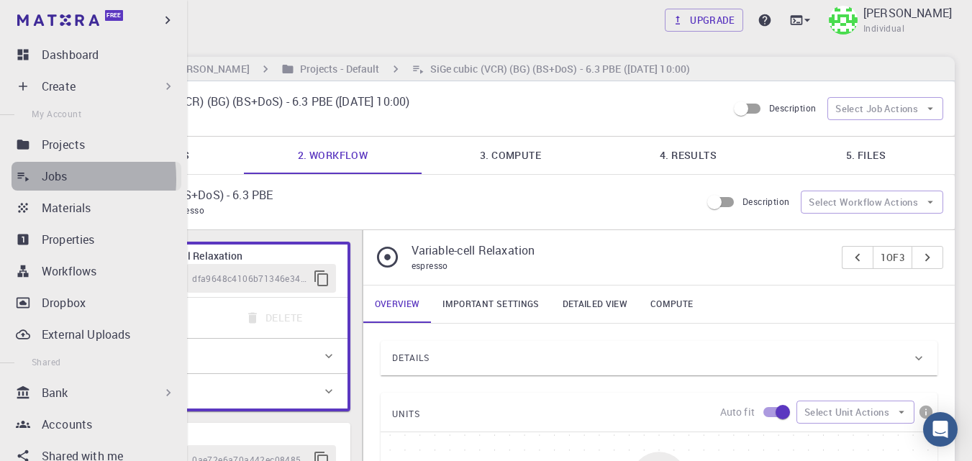
click at [33, 179] on link "Jobs" at bounding box center [97, 176] width 170 height 29
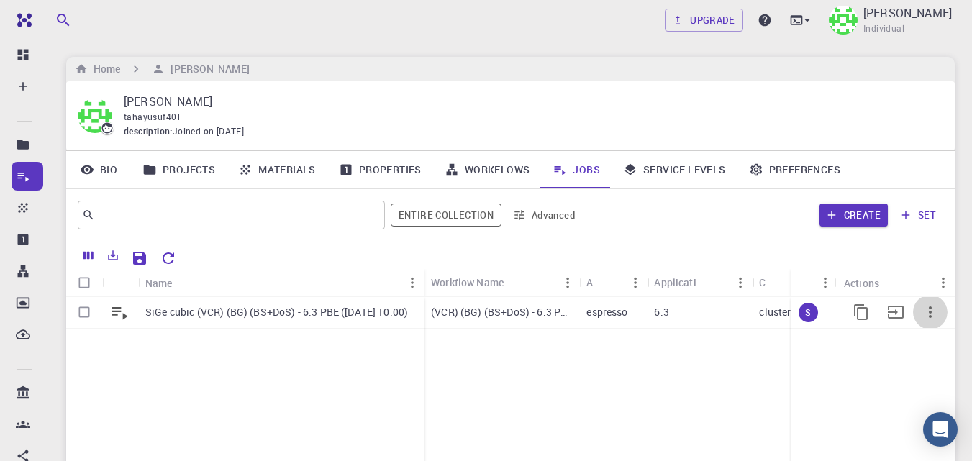
click at [934, 311] on icon "button" at bounding box center [930, 312] width 17 height 17
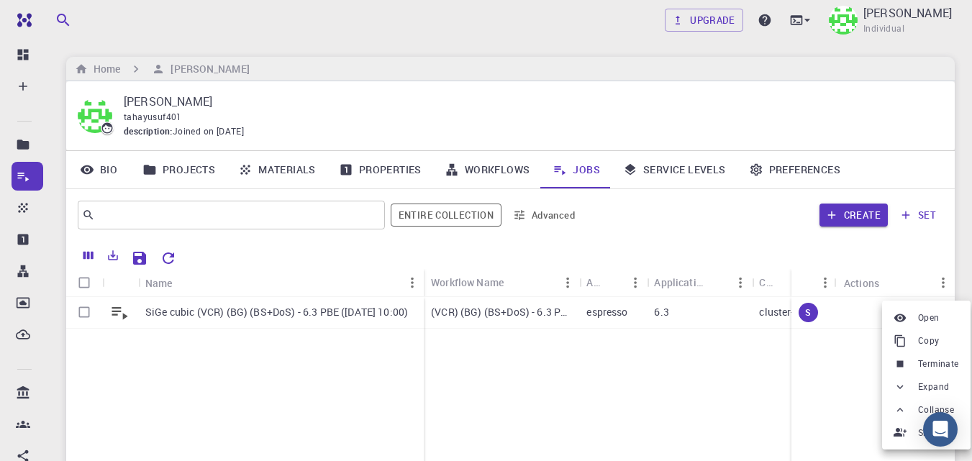
click at [929, 114] on div at bounding box center [486, 230] width 972 height 461
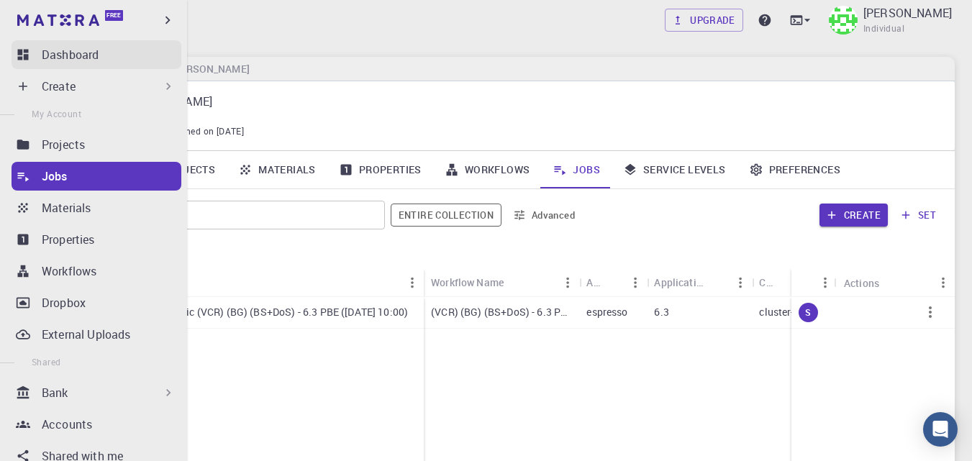
click at [68, 52] on p "Dashboard" at bounding box center [70, 54] width 57 height 17
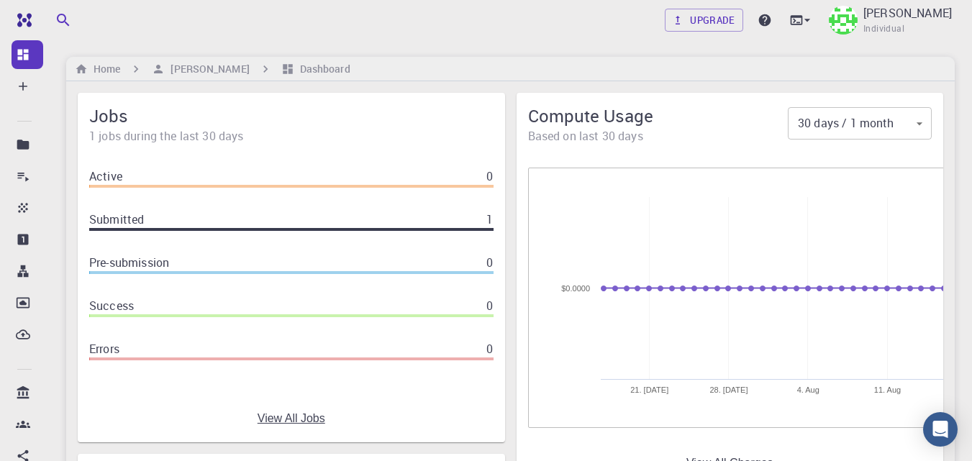
click at [417, 41] on div "Upgrade Taha Yusuf Individual Home Taha Yusuf Dashboard Jobs 1 jobs during the …" at bounding box center [510, 342] width 923 height 684
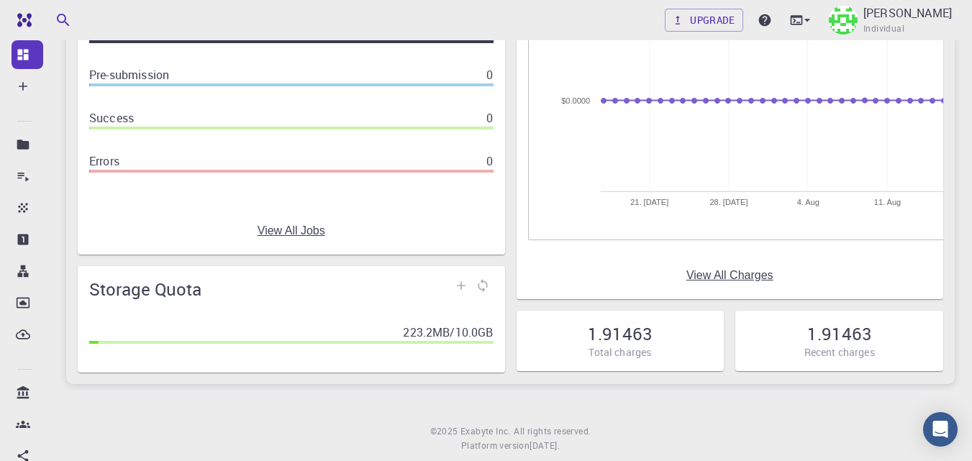
scroll to position [189, 0]
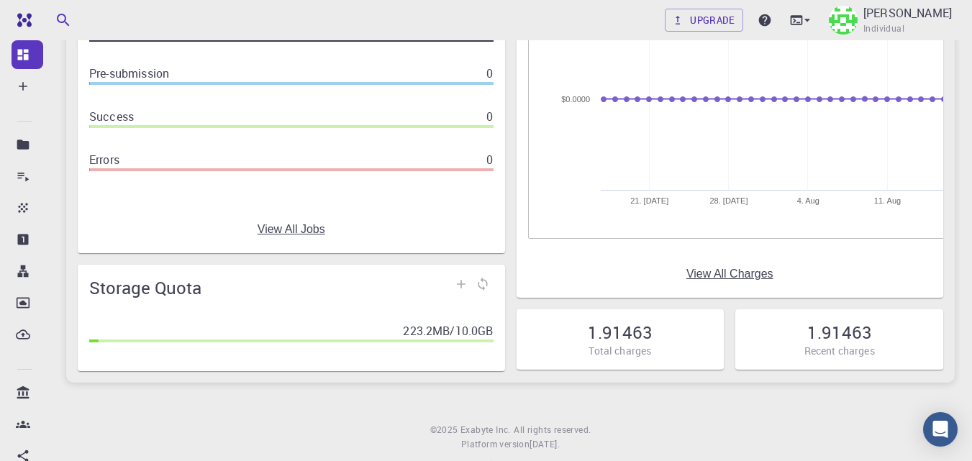
click at [750, 273] on link "View All Charges" at bounding box center [729, 274] width 87 height 13
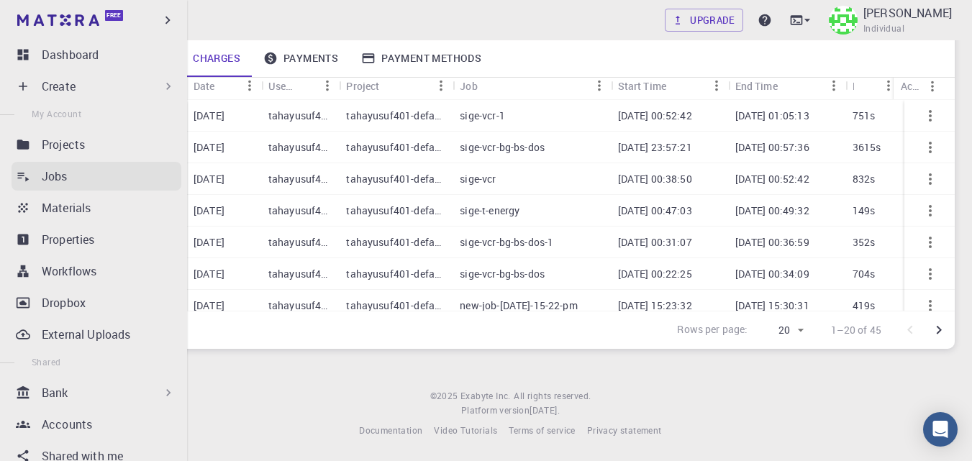
click at [62, 181] on p "Jobs" at bounding box center [55, 176] width 26 height 17
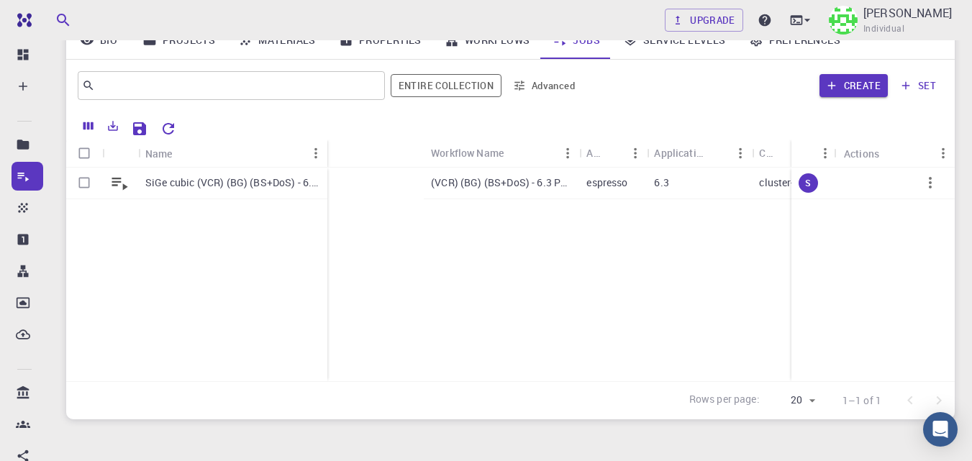
drag, startPoint x: 423, startPoint y: 145, endPoint x: 327, endPoint y: 145, distance: 96.4
click at [327, 145] on div "Name" at bounding box center [329, 154] width 14 height 28
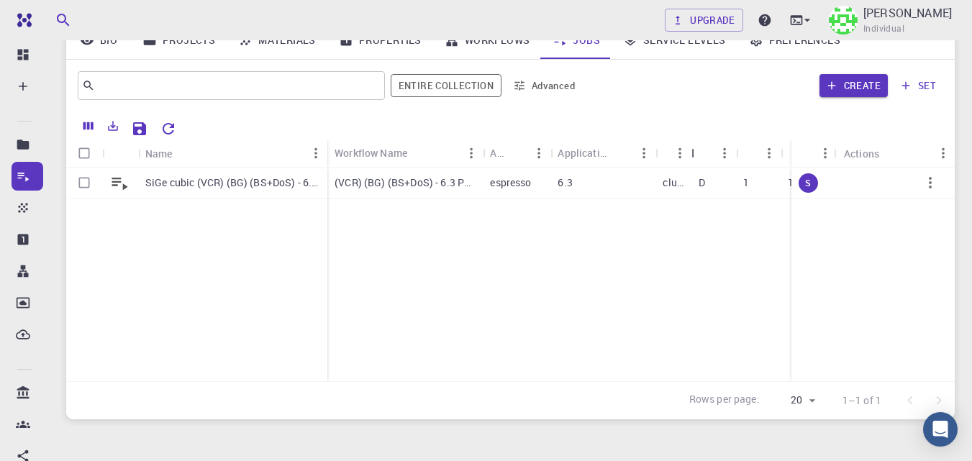
drag, startPoint x: 720, startPoint y: 152, endPoint x: 653, endPoint y: 153, distance: 66.9
click at [653, 153] on div "Workflow Name Application Application Version Cluster Queue Nodes Cores Run Tim…" at bounding box center [727, 153] width 801 height 28
drag, startPoint x: 793, startPoint y: 154, endPoint x: 855, endPoint y: 155, distance: 61.9
click at [855, 155] on div "Status Actions" at bounding box center [878, 154] width 154 height 28
drag, startPoint x: 489, startPoint y: 151, endPoint x: 379, endPoint y: 140, distance: 110.7
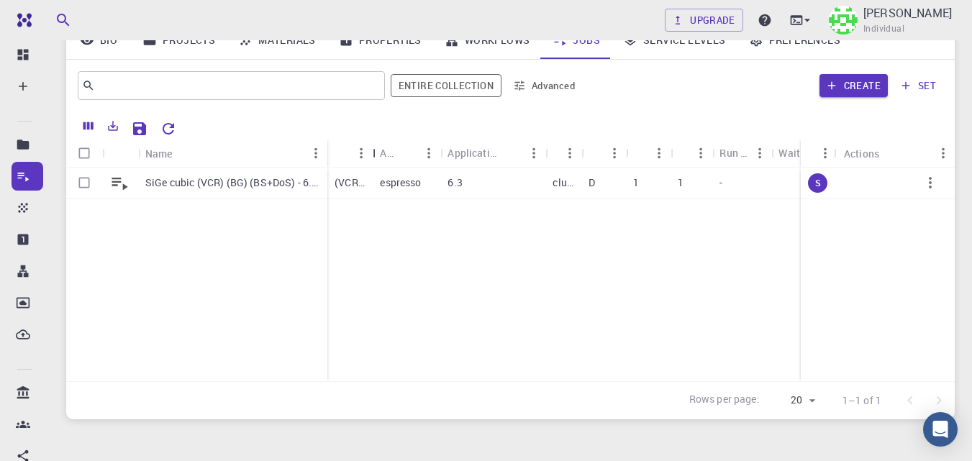
click at [379, 140] on div "Workflow Name" at bounding box center [374, 153] width 14 height 28
drag, startPoint x: 325, startPoint y: 150, endPoint x: 758, endPoint y: 178, distance: 434.0
click at [245, 147] on div "Name" at bounding box center [249, 154] width 14 height 28
drag, startPoint x: 803, startPoint y: 150, endPoint x: 760, endPoint y: 190, distance: 58.0
click at [847, 155] on div "Status Actions" at bounding box center [878, 154] width 154 height 28
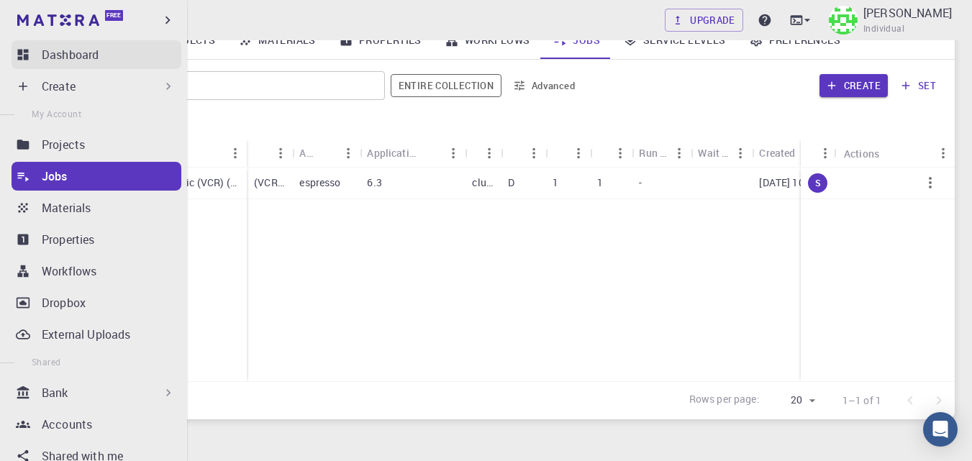
click at [29, 52] on icon at bounding box center [23, 54] width 14 height 14
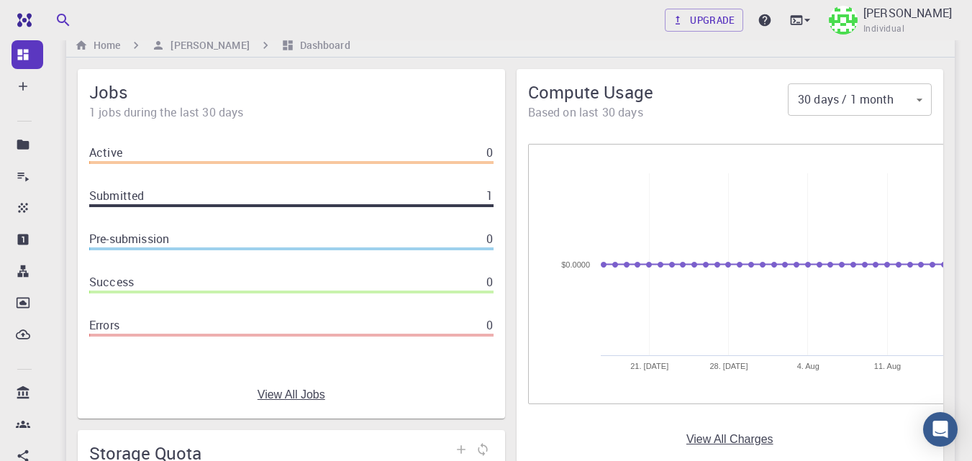
scroll to position [14, 0]
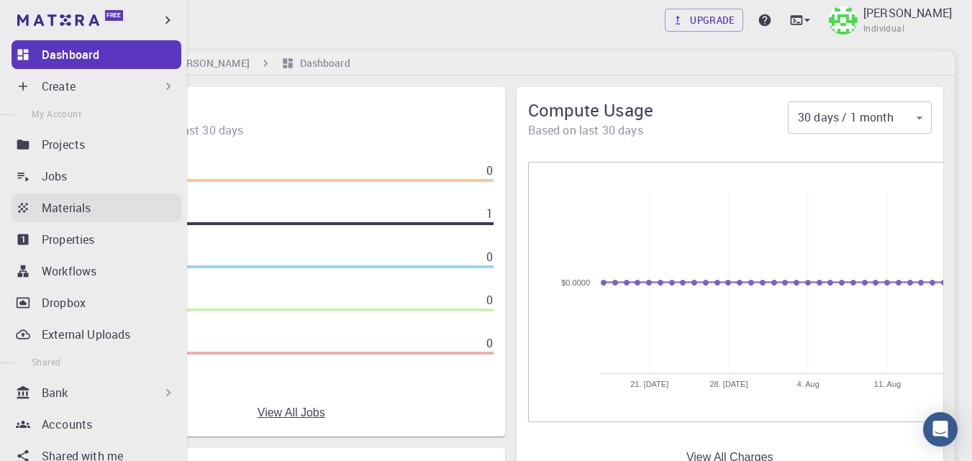
click at [78, 214] on p "Materials" at bounding box center [66, 207] width 49 height 17
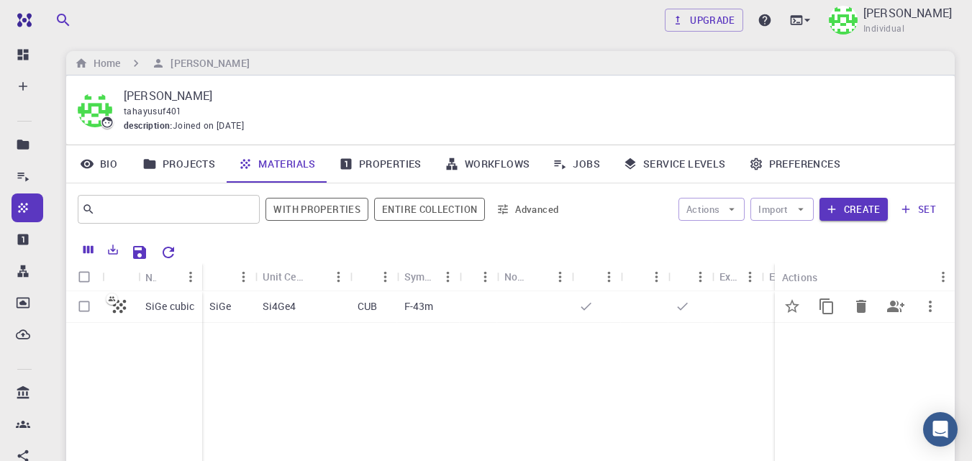
click at [188, 307] on p "SiGe cubic" at bounding box center [170, 306] width 50 height 14
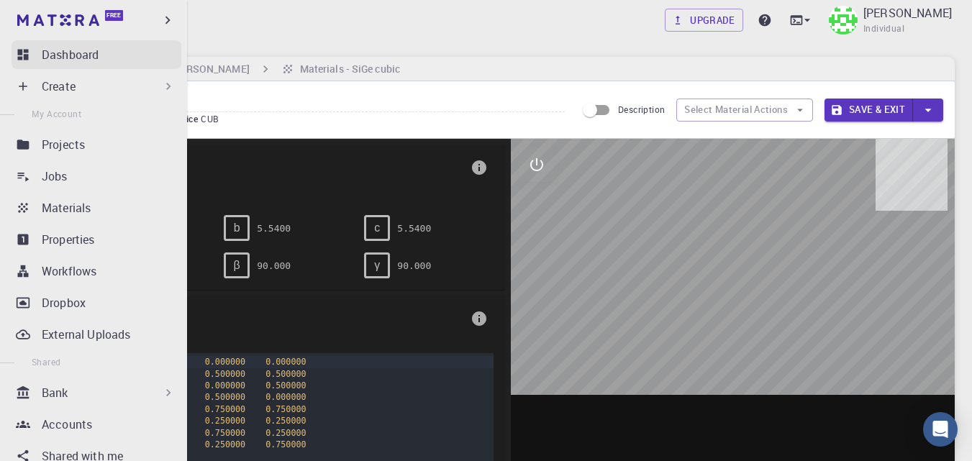
click at [50, 53] on p "Dashboard" at bounding box center [70, 54] width 57 height 17
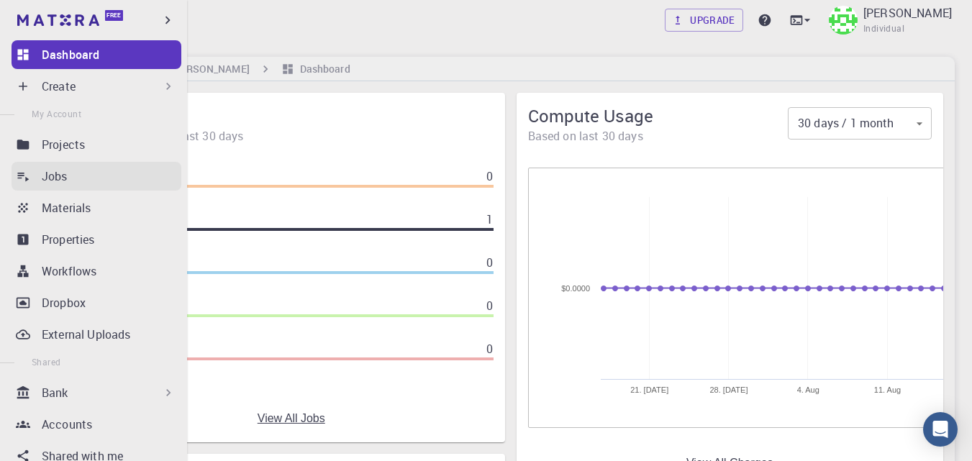
click at [75, 172] on div "Jobs" at bounding box center [112, 176] width 140 height 17
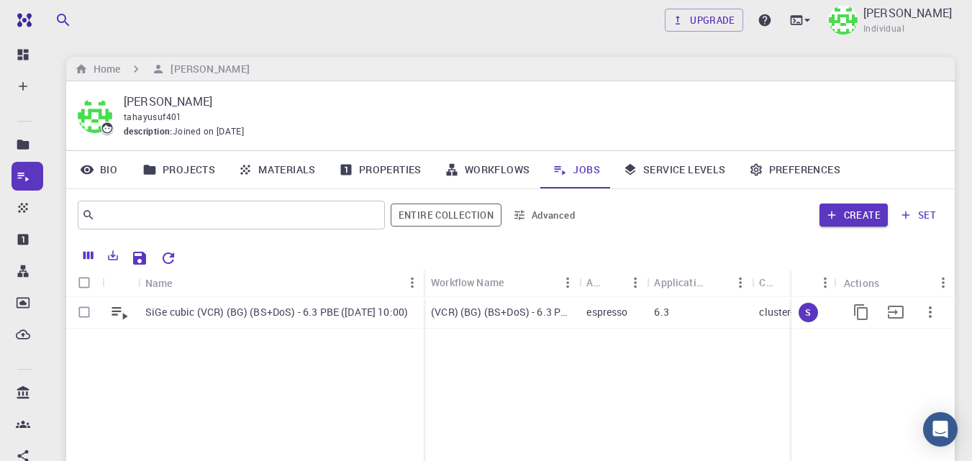
click at [930, 311] on icon "button" at bounding box center [930, 312] width 17 height 17
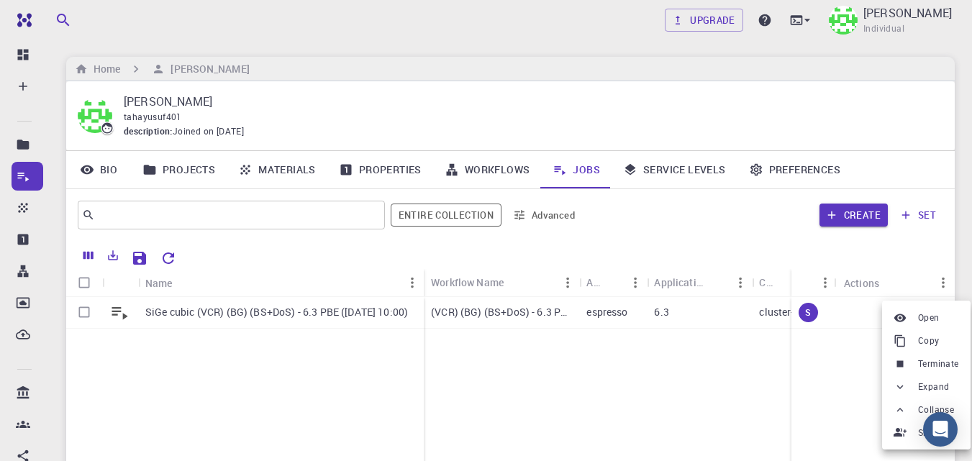
click at [319, 311] on div at bounding box center [486, 230] width 972 height 461
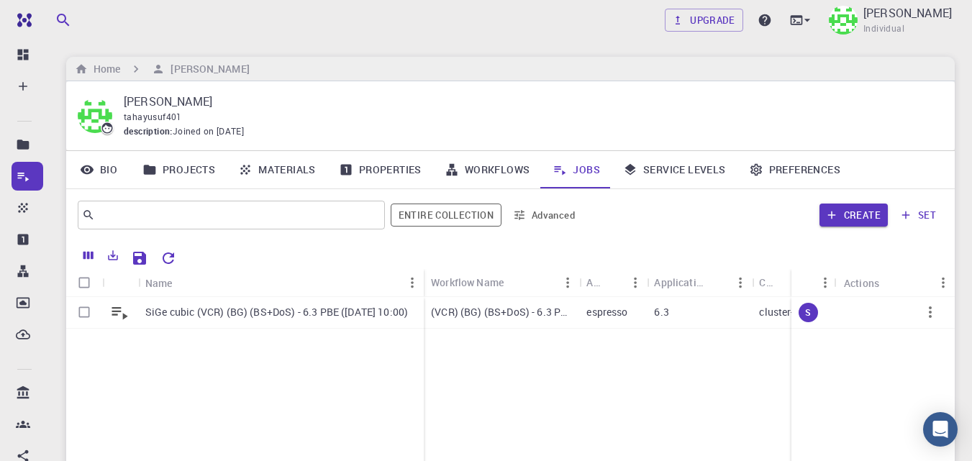
click at [175, 319] on p "SiGe cubic (VCR) (BG) (BS+DoS) - 6.3 PBE (16.08.25 10:00)" at bounding box center [276, 312] width 263 height 14
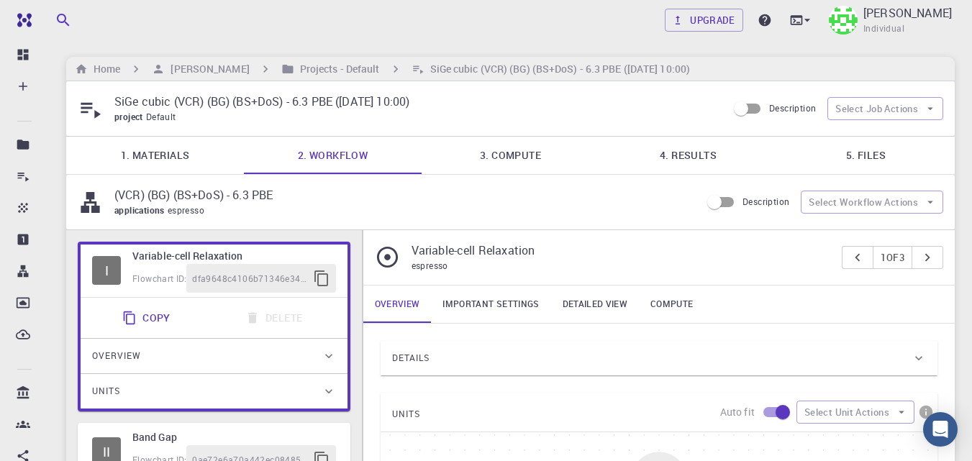
click at [696, 150] on link "4. Results" at bounding box center [688, 155] width 178 height 37
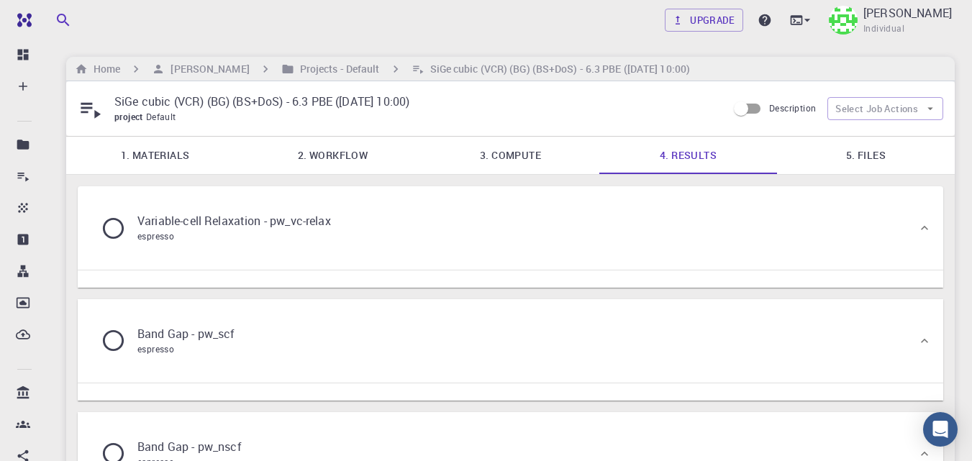
click at [282, 219] on p "Variable-cell Relaxation - pw_vc-relax" at bounding box center [234, 220] width 194 height 17
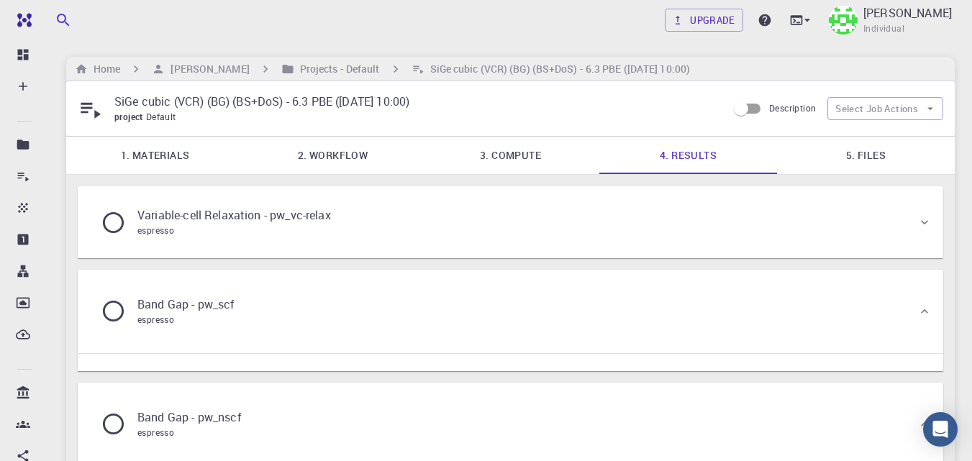
click at [282, 219] on p "Variable-cell Relaxation - pw_vc-relax" at bounding box center [234, 214] width 194 height 17
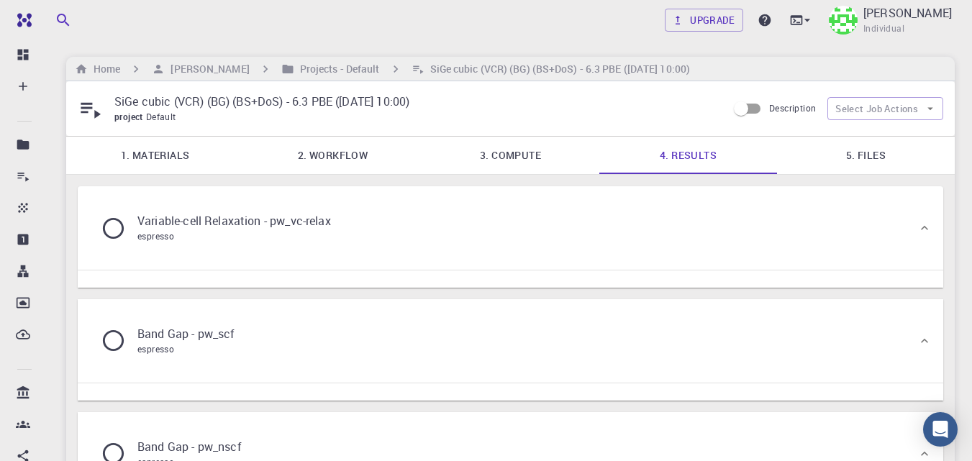
click at [858, 158] on link "5. Files" at bounding box center [866, 155] width 178 height 37
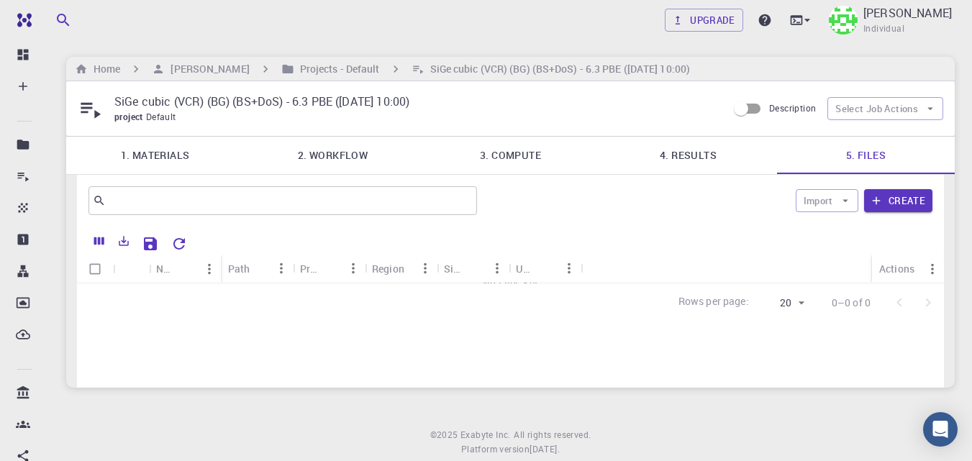
click at [704, 149] on link "4. Results" at bounding box center [688, 155] width 178 height 37
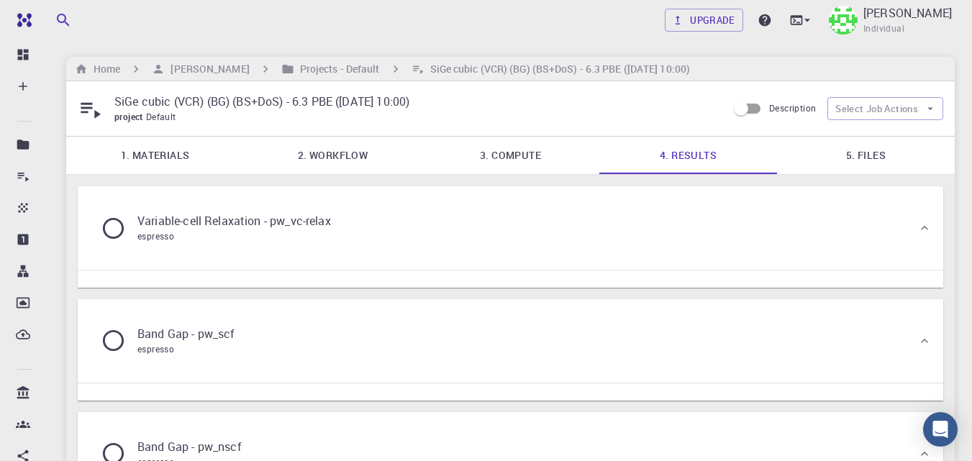
click at [157, 228] on p "Variable-cell Relaxation - pw_vc-relax" at bounding box center [234, 220] width 194 height 17
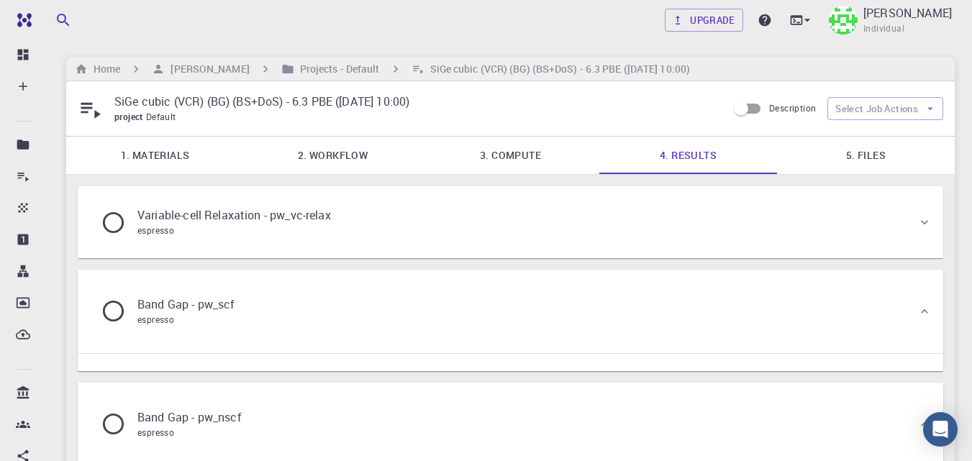
click at [168, 228] on span "espresso" at bounding box center [155, 230] width 37 height 12
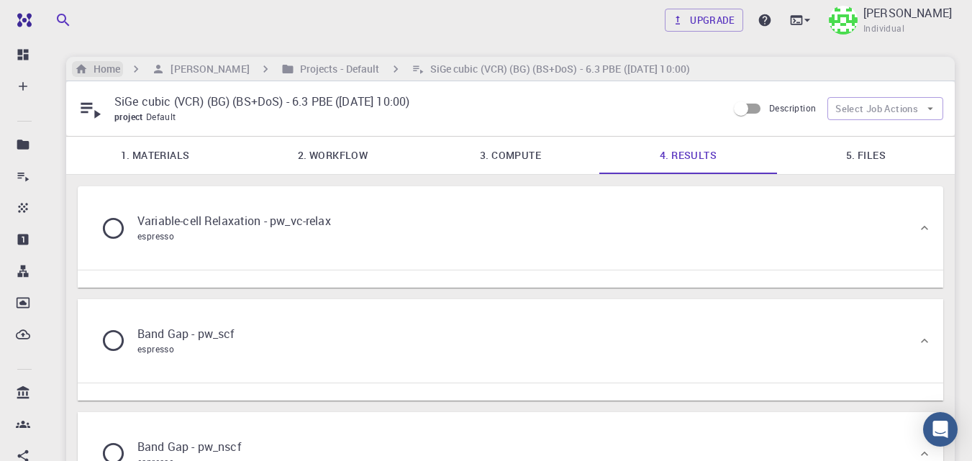
click at [111, 66] on h6 "Home" at bounding box center [104, 69] width 32 height 16
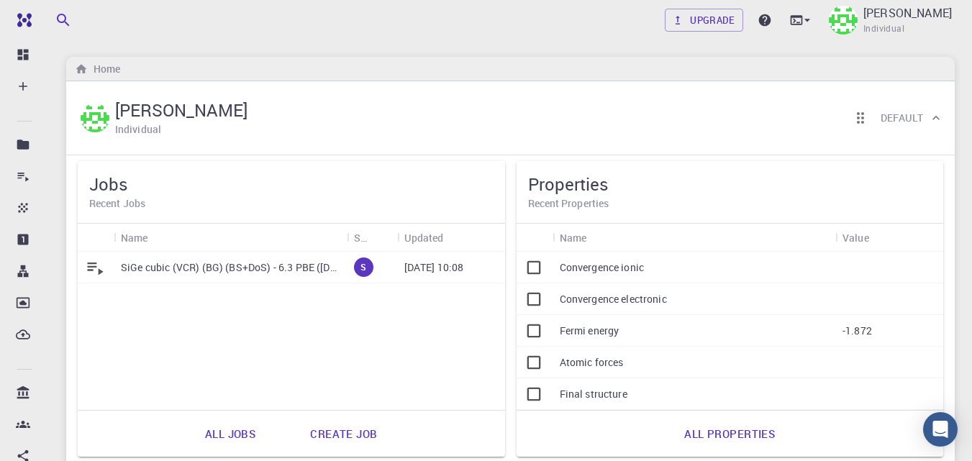
click at [235, 268] on p "SiGe cubic (VCR) (BG) (BS+DoS) - 6.3 PBE (16.08.25 10:00)" at bounding box center [230, 267] width 219 height 14
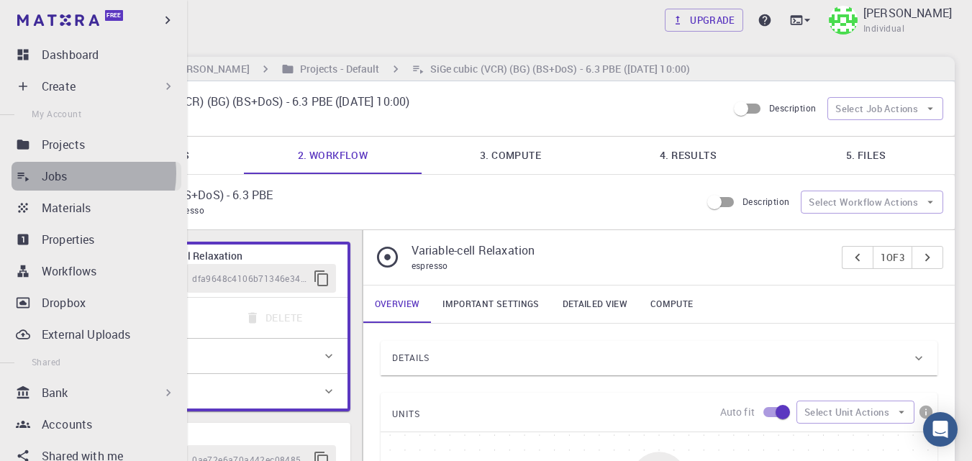
click at [73, 173] on div "Jobs" at bounding box center [112, 176] width 140 height 17
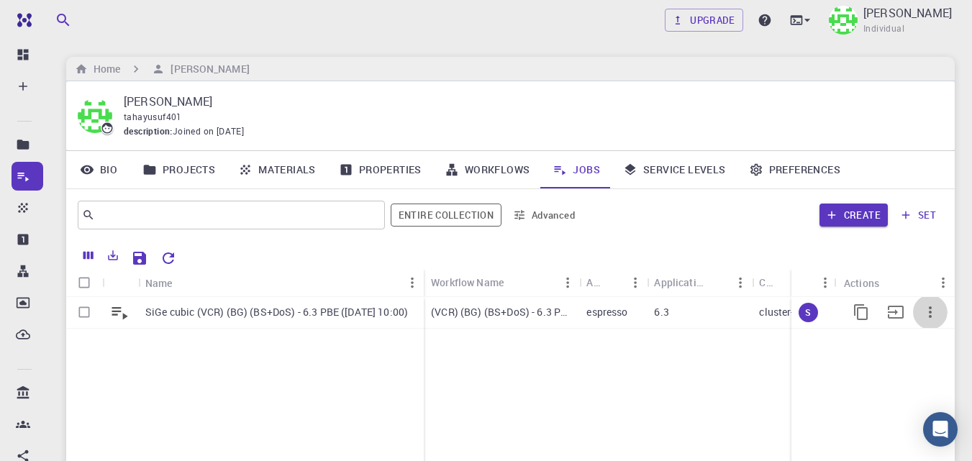
click at [929, 312] on icon "button" at bounding box center [930, 312] width 3 height 12
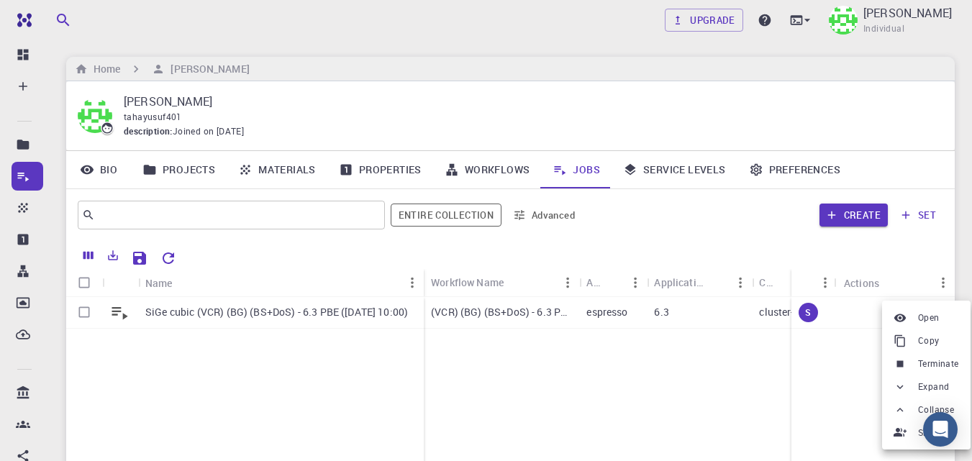
click at [941, 364] on span "Terminate" at bounding box center [938, 364] width 41 height 14
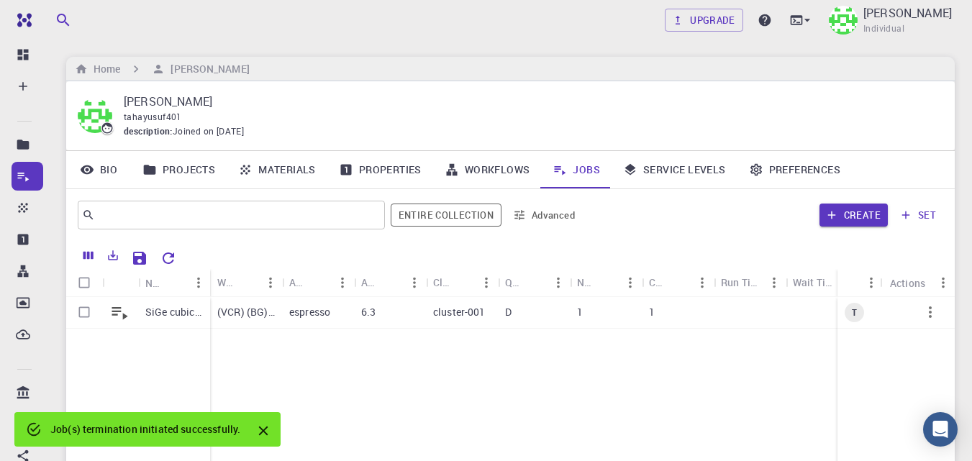
click at [265, 427] on icon "Close" at bounding box center [263, 431] width 16 height 16
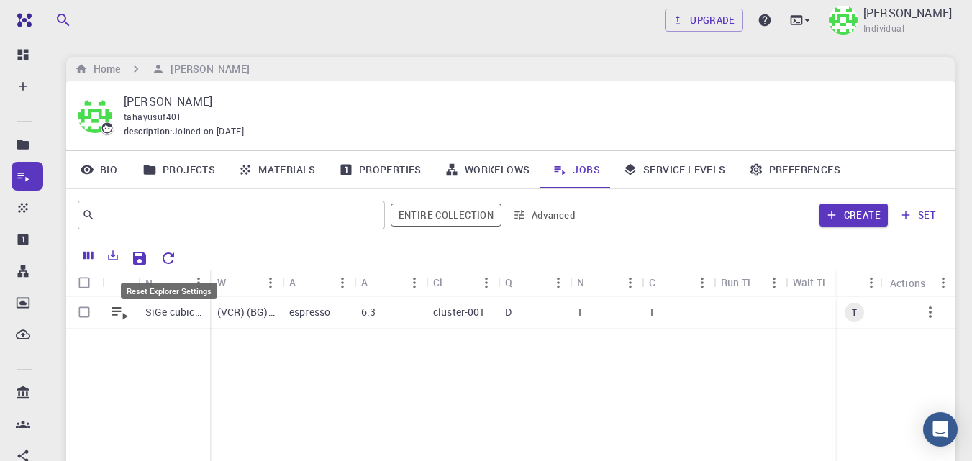
click at [168, 250] on icon "Reset Explorer Settings" at bounding box center [168, 258] width 17 height 17
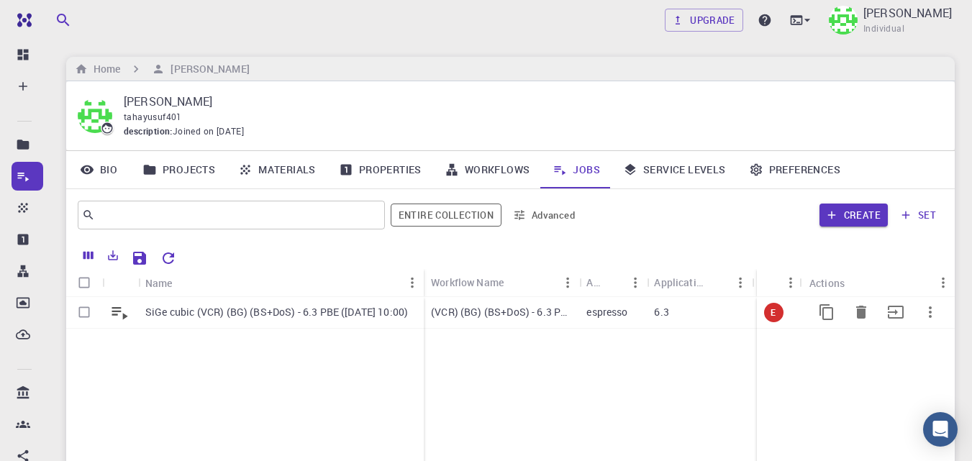
click at [81, 314] on input "Select row" at bounding box center [83, 312] width 27 height 27
checkbox input "true"
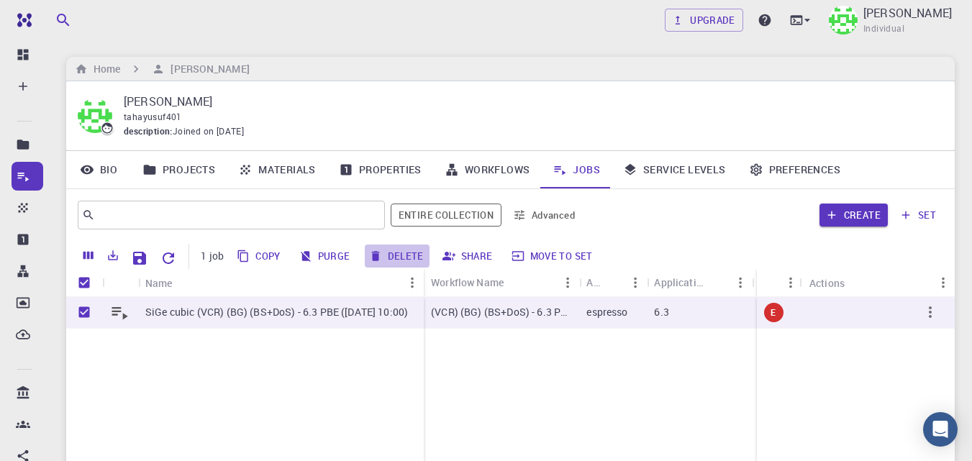
click at [404, 254] on button "Delete" at bounding box center [397, 256] width 65 height 23
checkbox input "false"
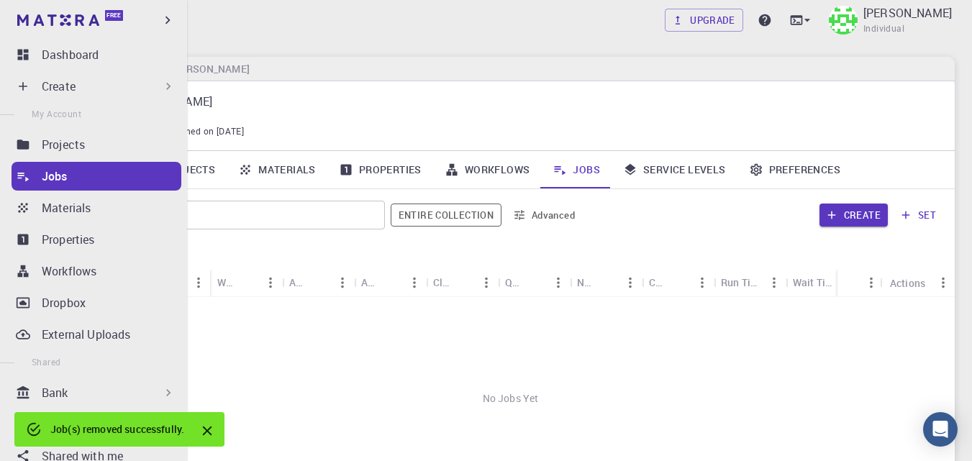
click at [58, 87] on p "Create" at bounding box center [59, 86] width 34 height 17
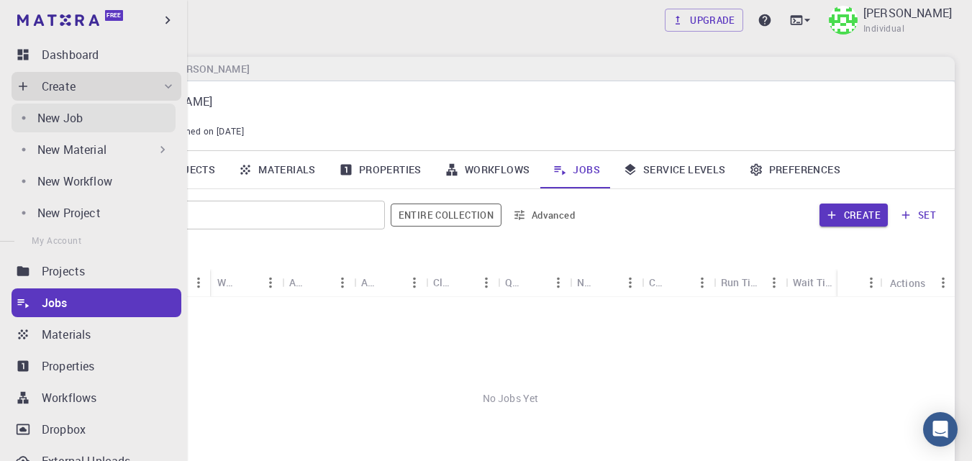
click at [70, 114] on p "New Job" at bounding box center [59, 117] width 45 height 17
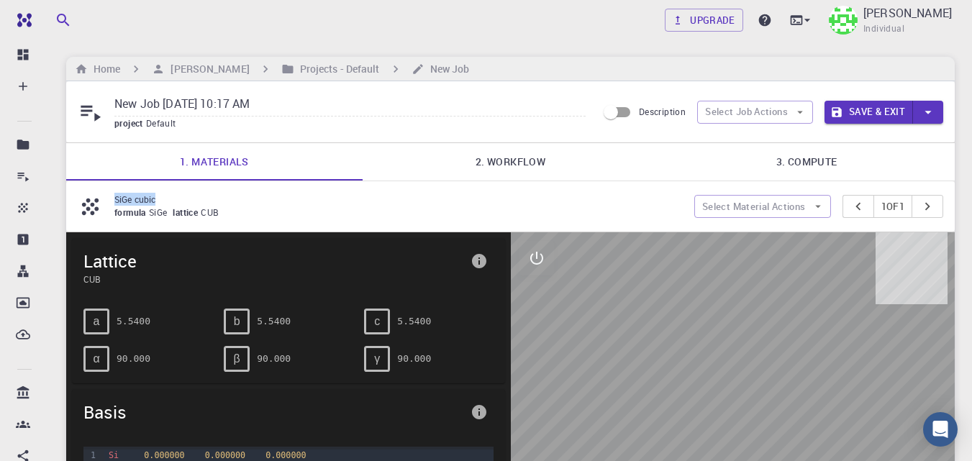
drag, startPoint x: 156, startPoint y: 199, endPoint x: 115, endPoint y: 203, distance: 41.2
click at [115, 203] on p "SiGe cubic" at bounding box center [398, 199] width 568 height 13
copy p "SiGe cubic"
drag, startPoint x: 292, startPoint y: 102, endPoint x: 65, endPoint y: 82, distance: 228.2
click at [65, 82] on div "Upgrade Taha Yusuf Individual Home Taha Yusuf Projects - Default New Job New Jo…" at bounding box center [510, 461] width 923 height 922
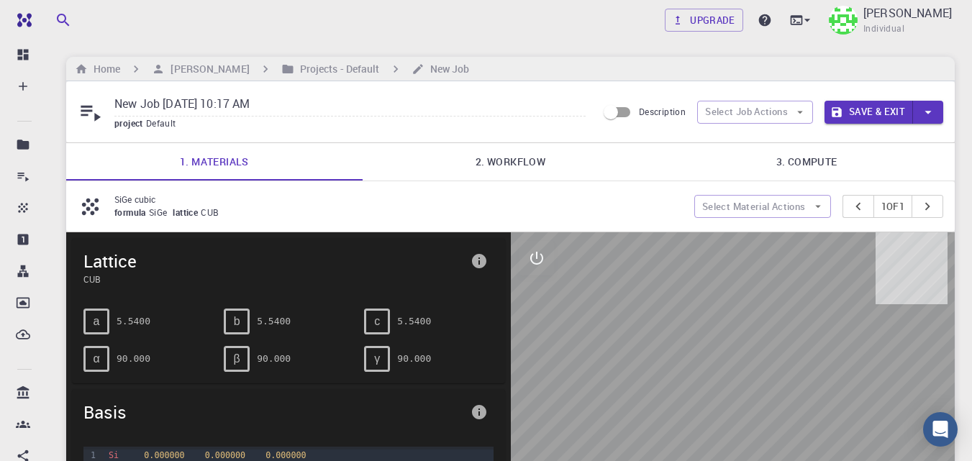
paste input "SiGe cubic"
click at [484, 173] on link "2. Workflow" at bounding box center [511, 161] width 296 height 37
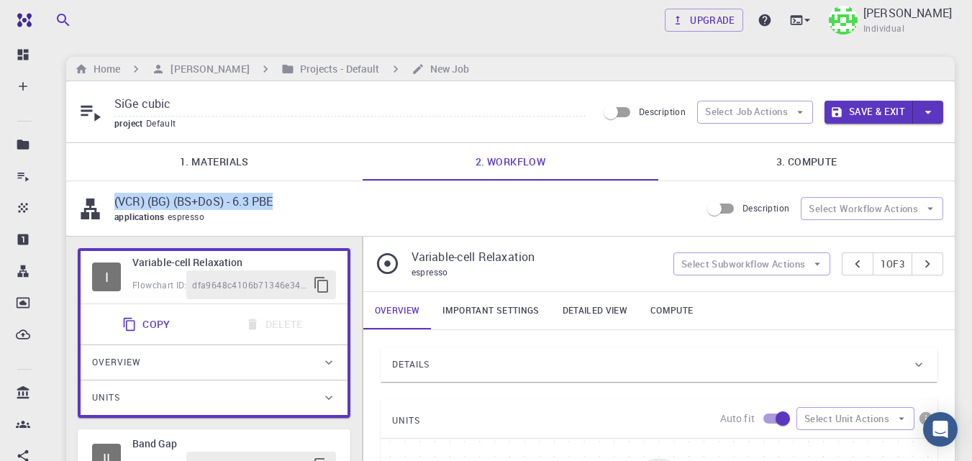
drag, startPoint x: 279, startPoint y: 199, endPoint x: 135, endPoint y: 203, distance: 144.7
click at [112, 204] on div "(VCR) (BG) (BS+DoS) - 6.3 PBE applications espresso" at bounding box center [389, 209] width 623 height 32
copy p "(VCR) (BG) (BS+DoS) - 6.3 PBE"
click at [242, 99] on input "SiGe cubic" at bounding box center [349, 105] width 471 height 24
paste input "(VCR) (BG) (BS+DoS) - 6.3 PBE"
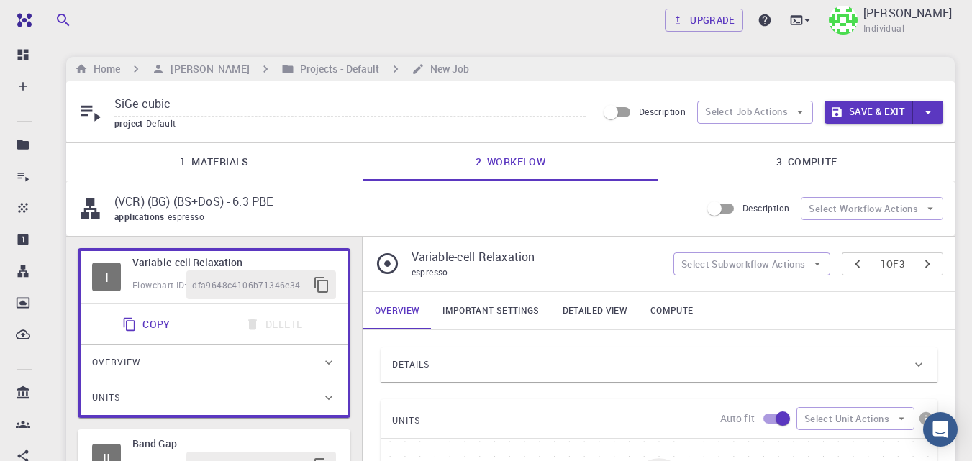
type input "SiGe cubic (VCR) (BG) (BS+DoS) - 6.3 PBE"
click at [846, 109] on button "Save & Exit" at bounding box center [868, 112] width 88 height 23
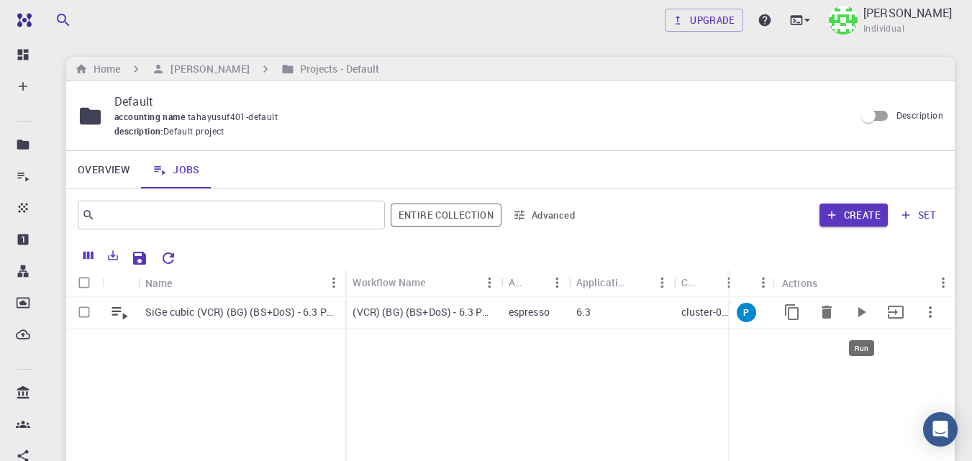
click at [867, 309] on icon "Run" at bounding box center [860, 312] width 17 height 17
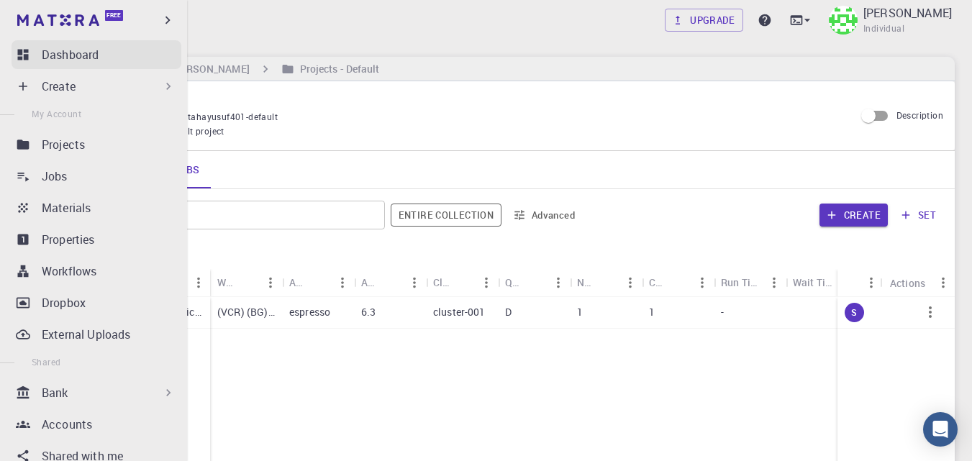
click at [71, 51] on p "Dashboard" at bounding box center [70, 54] width 57 height 17
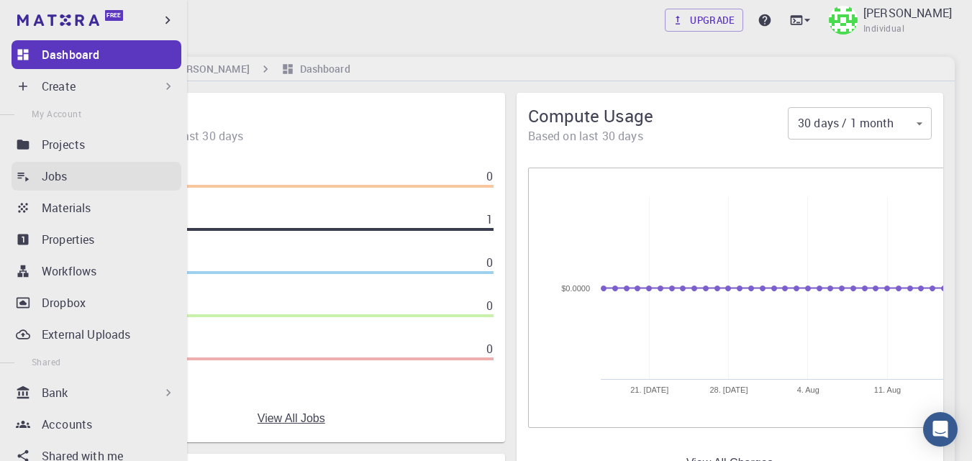
click at [44, 177] on p "Jobs" at bounding box center [55, 176] width 26 height 17
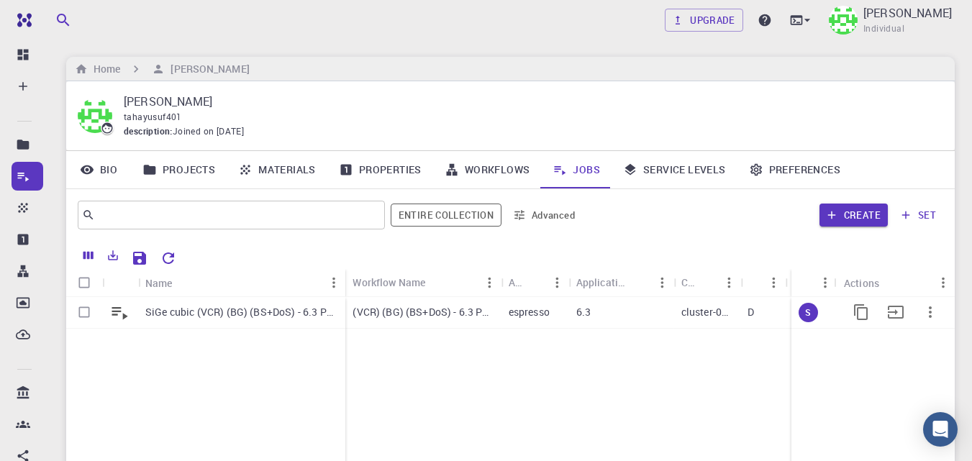
click at [273, 309] on p "SiGe cubic (VCR) (BG) (BS+DoS) - 6.3 PBE" at bounding box center [241, 312] width 193 height 14
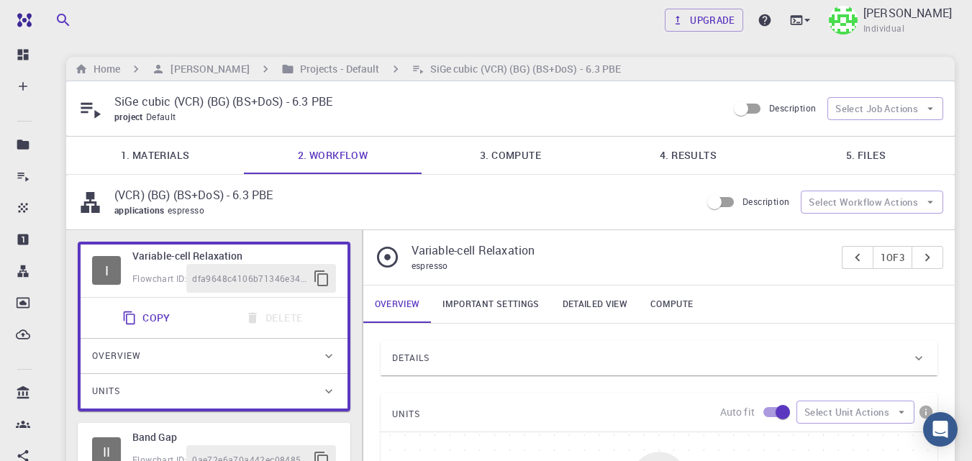
click at [191, 165] on link "1. Materials" at bounding box center [155, 155] width 178 height 37
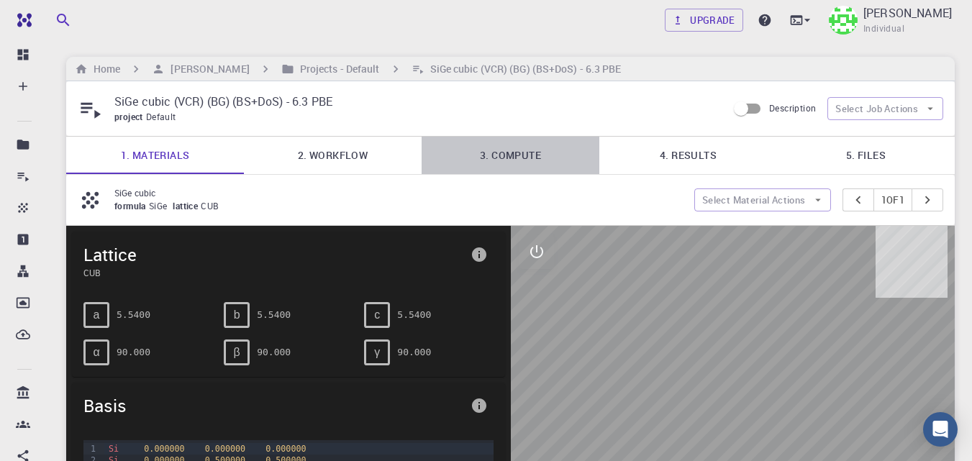
click at [521, 160] on link "3. Compute" at bounding box center [511, 155] width 178 height 37
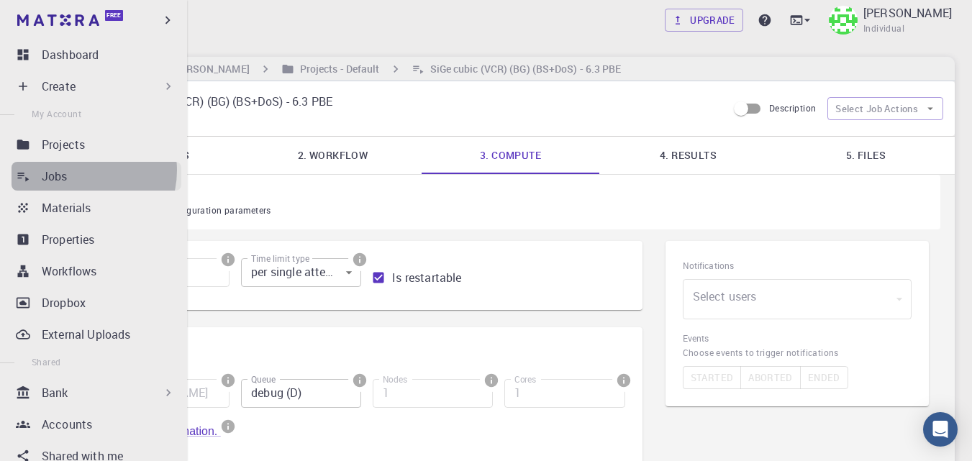
click at [79, 170] on div "Jobs" at bounding box center [112, 176] width 140 height 17
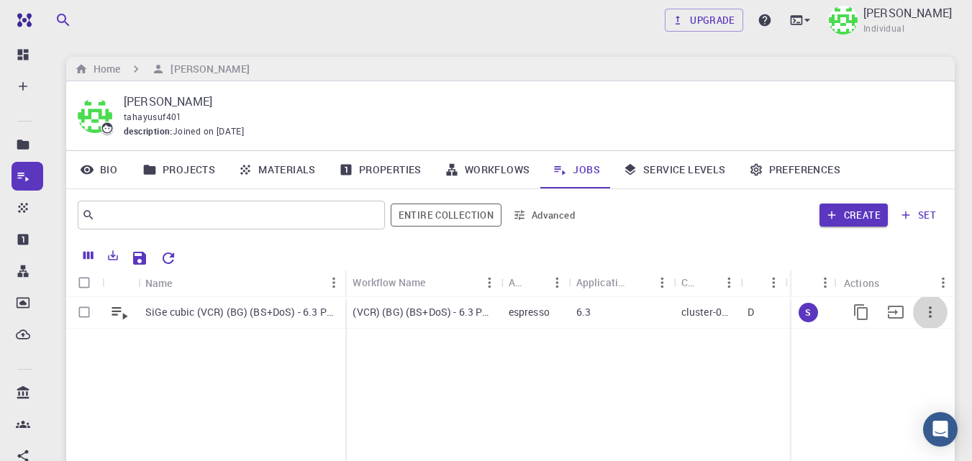
click at [931, 311] on icon "button" at bounding box center [930, 312] width 3 height 12
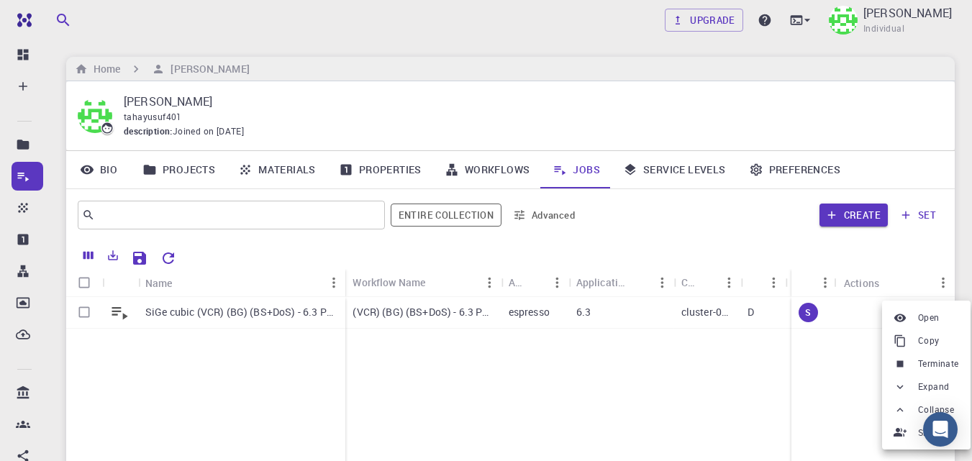
click at [927, 360] on span "Terminate" at bounding box center [938, 364] width 41 height 14
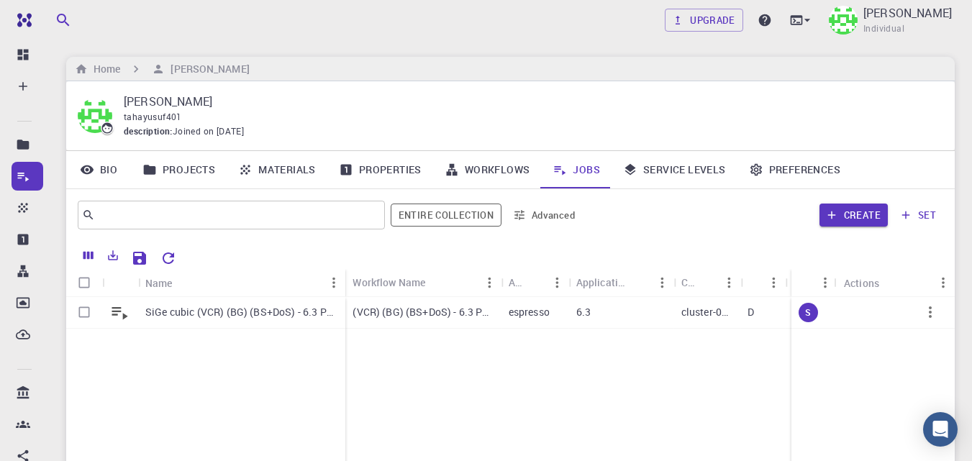
click at [86, 280] on input "Select all rows" at bounding box center [83, 282] width 27 height 27
checkbox input "true"
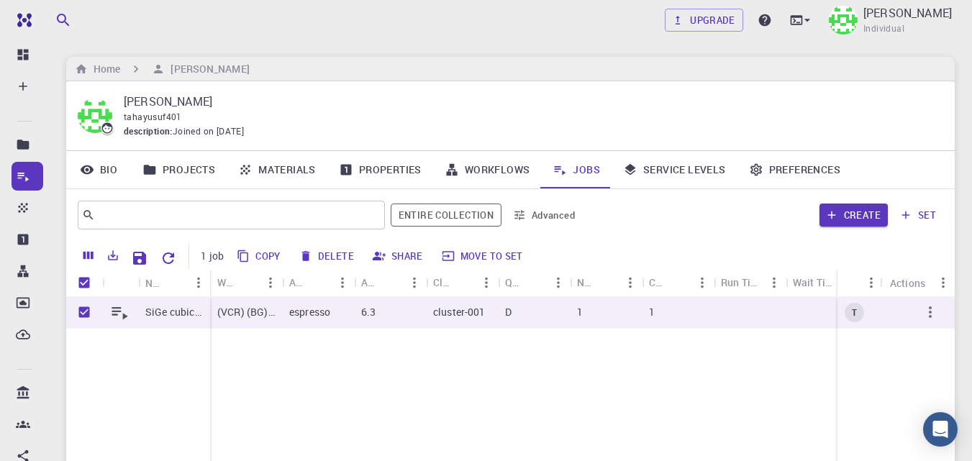
checkbox input "true"
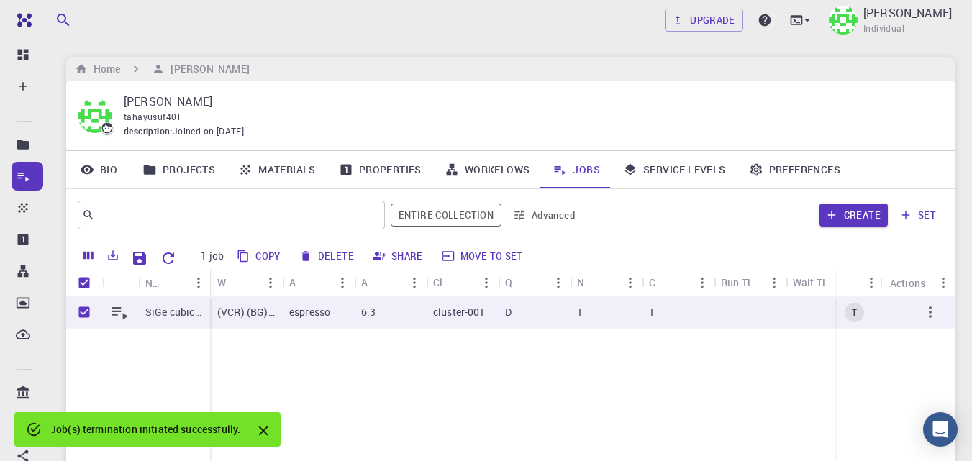
click at [332, 261] on button "Delete" at bounding box center [327, 256] width 65 height 23
checkbox input "false"
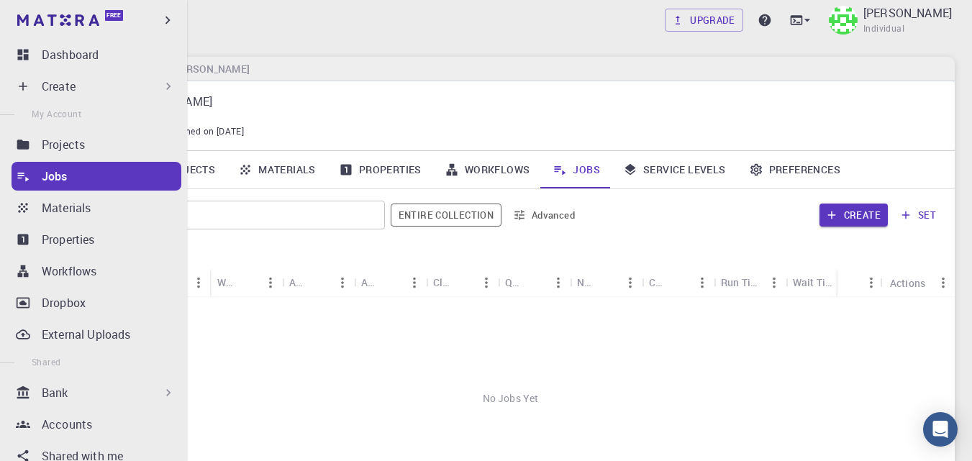
click at [74, 173] on div "Jobs" at bounding box center [112, 176] width 140 height 17
click at [81, 89] on div "Create" at bounding box center [109, 86] width 134 height 17
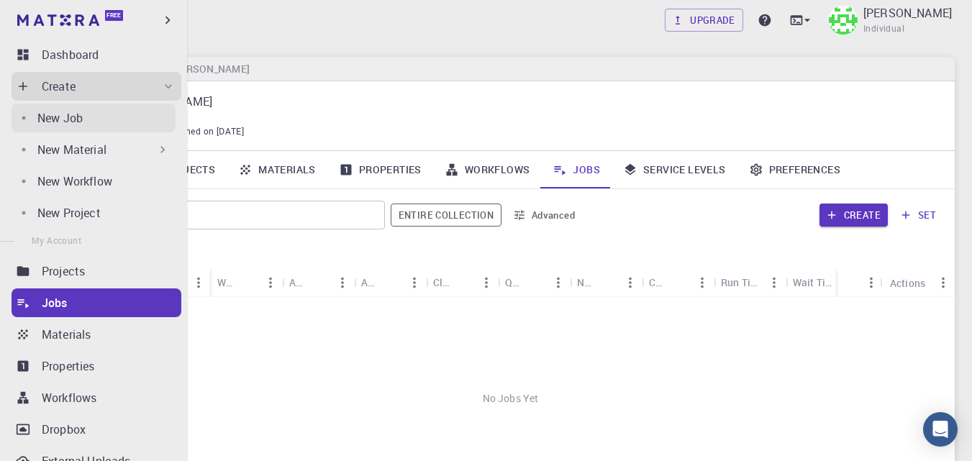
click at [62, 116] on p "New Job" at bounding box center [59, 117] width 45 height 17
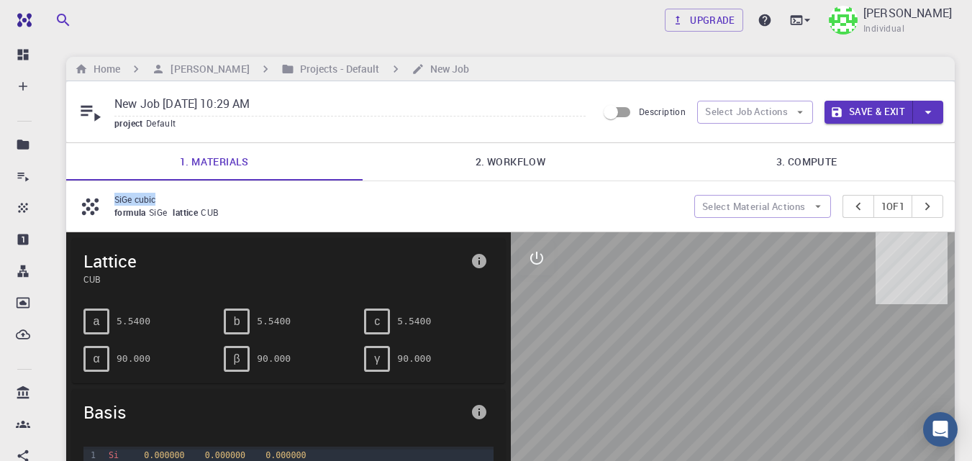
drag, startPoint x: 166, startPoint y: 199, endPoint x: 114, endPoint y: 202, distance: 52.6
click at [114, 202] on div "SiGe cubic formula SiGe lattice CUB" at bounding box center [386, 206] width 617 height 27
copy p "SiGe cubic"
drag, startPoint x: 296, startPoint y: 104, endPoint x: 94, endPoint y: 92, distance: 201.8
click at [94, 92] on div "New Job Aug 16, 2025, 10:29 AM project Default Description Select Job Actions S…" at bounding box center [510, 111] width 888 height 61
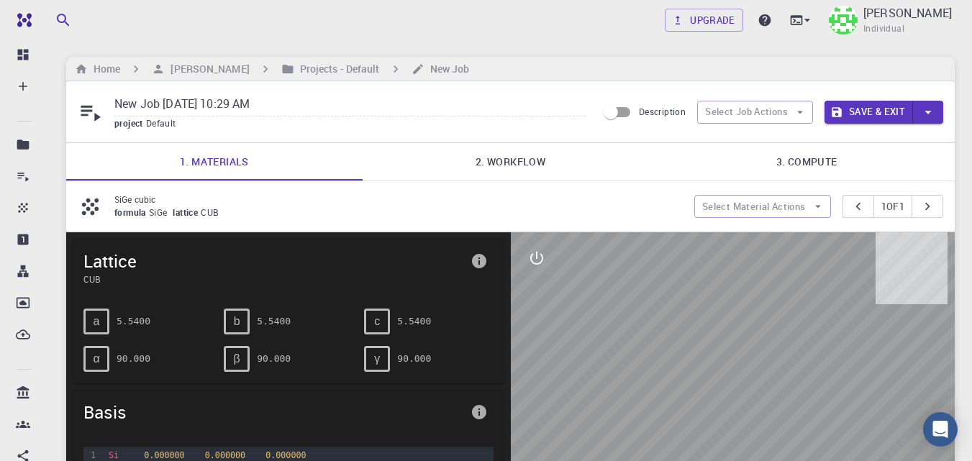
paste input "SiGe cubic"
click at [514, 164] on link "2. Workflow" at bounding box center [511, 161] width 296 height 37
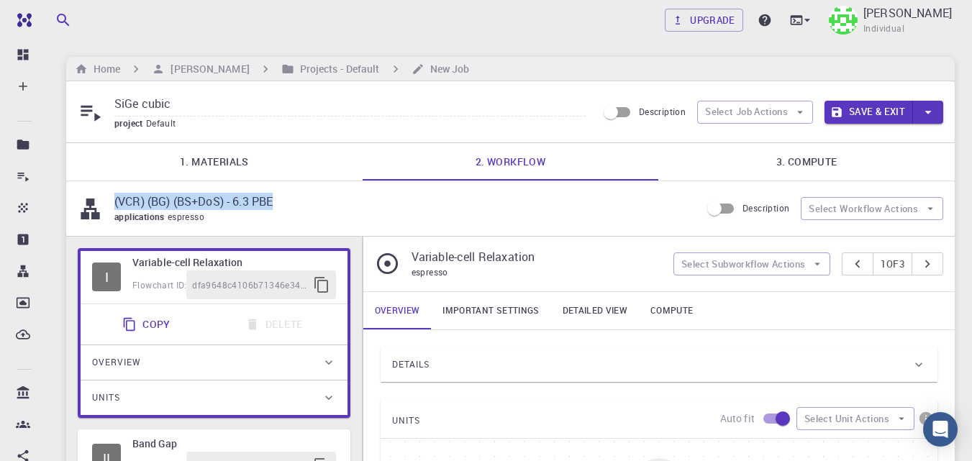
drag, startPoint x: 291, startPoint y: 200, endPoint x: 109, endPoint y: 201, distance: 182.7
click at [109, 201] on div "(VCR) (BG) (BS+DoS) - 6.3 PBE applications espresso" at bounding box center [389, 209] width 623 height 32
copy p "(VCR) (BG) (BS+DoS) - 6.3 PBE"
click at [236, 96] on input "SiGe cubic" at bounding box center [349, 105] width 471 height 24
paste input "(VCR) (BG) (BS+DoS) - 6.3 PBE"
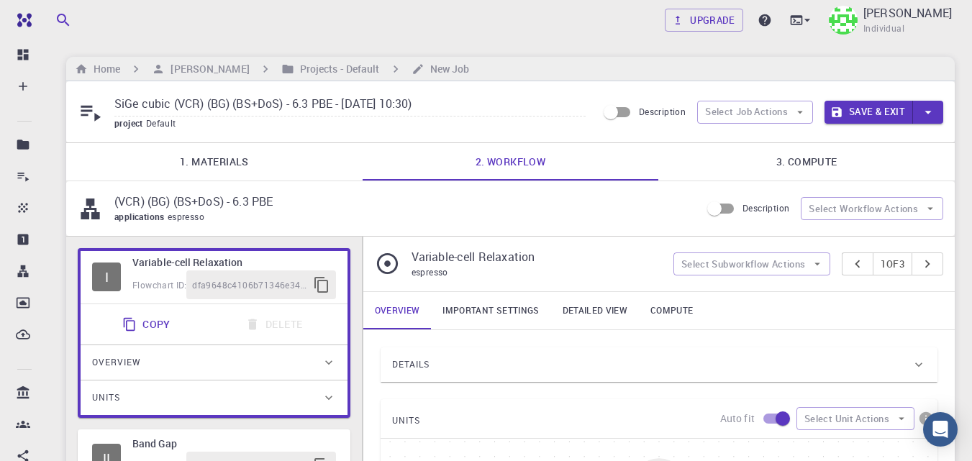
click at [347, 104] on input "SiGe cubic (VCR) (BG) (BS+DoS) - 6.3 PBE - 16.08.25 10:30)" at bounding box center [349, 105] width 471 height 24
type input "SiGe cubic (VCR) (BG) (BS+DoS) - 6.3 PBE - (16.08.25 10:30)"
click at [855, 169] on link "3. Compute" at bounding box center [806, 161] width 296 height 37
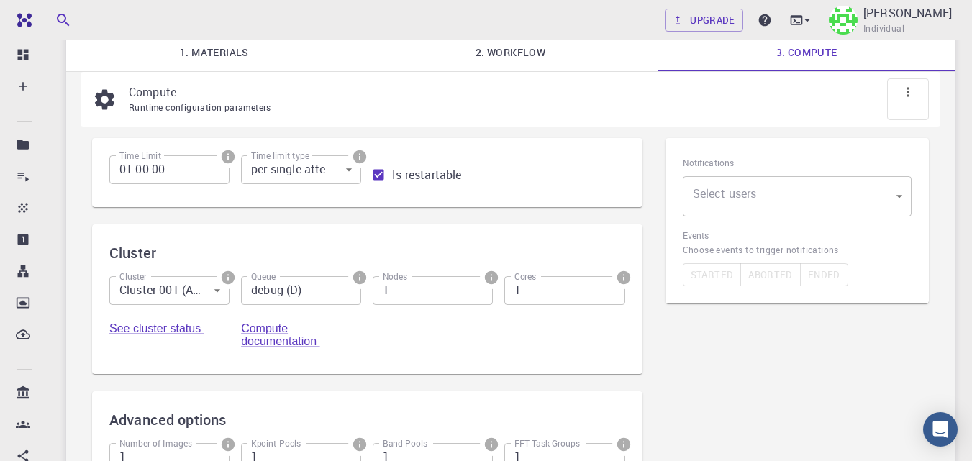
scroll to position [119, 0]
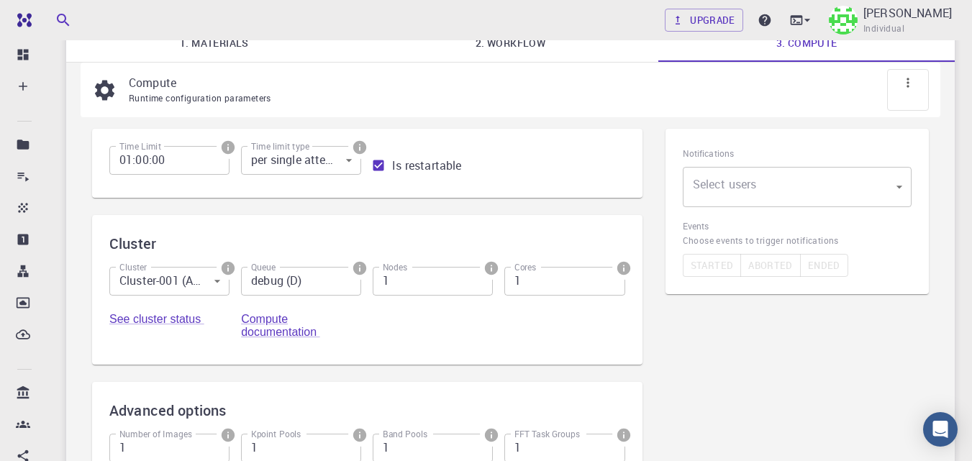
click at [871, 194] on body "Free Dashboard Create New Job New Material Create Material Upload File Import f…" at bounding box center [486, 280] width 972 height 799
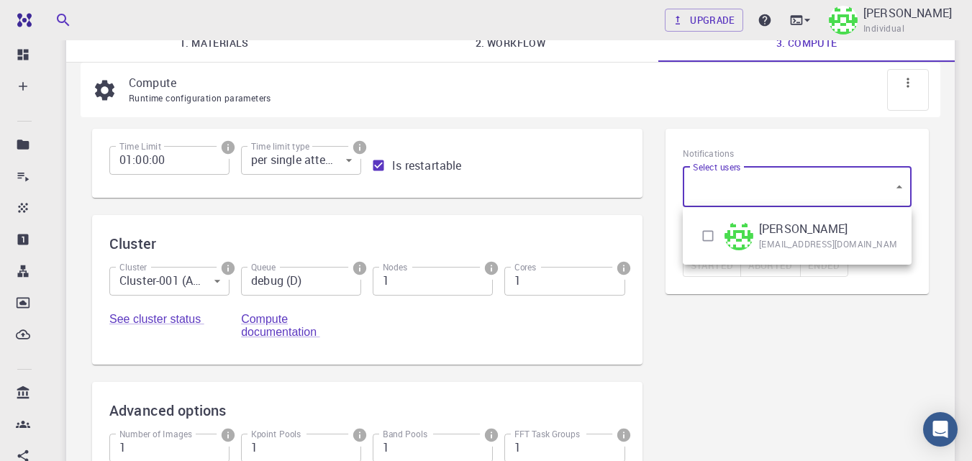
click at [708, 234] on input "checkbox" at bounding box center [707, 235] width 27 height 27
checkbox input "true"
type input "[object Object]"
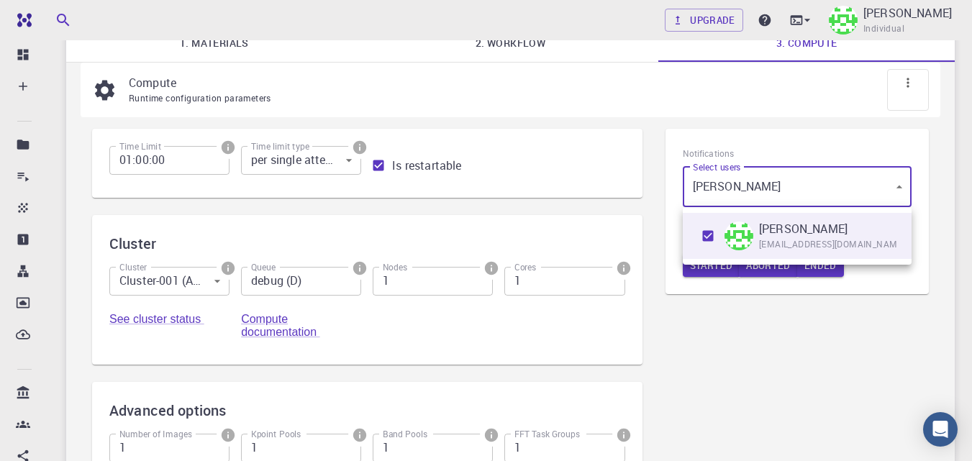
click at [714, 329] on div at bounding box center [486, 230] width 972 height 461
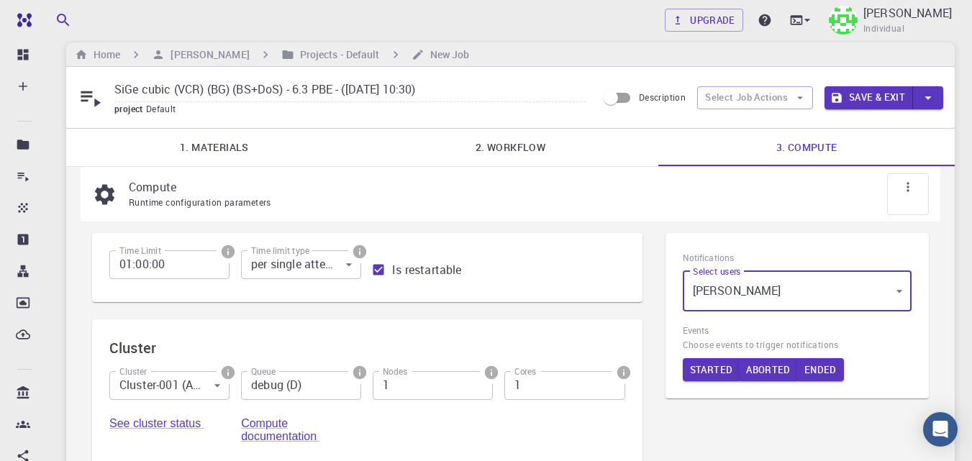
scroll to position [13, 0]
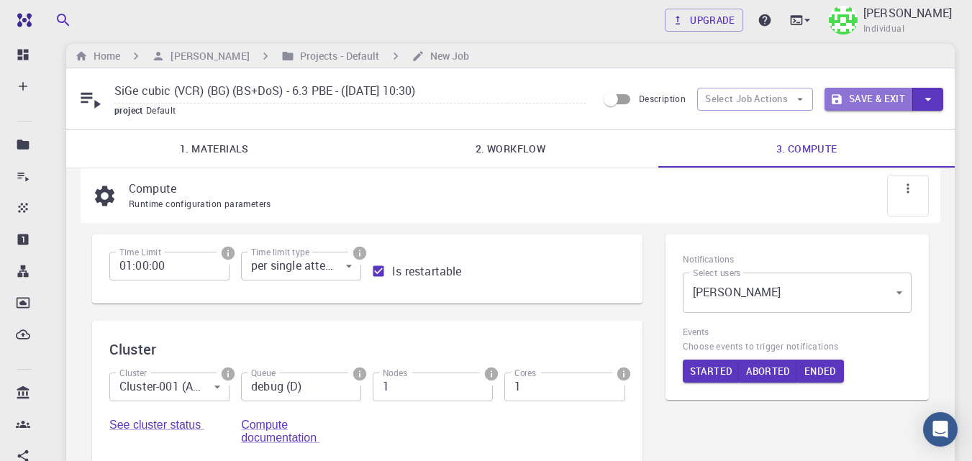
click at [893, 97] on button "Save & Exit" at bounding box center [868, 99] width 88 height 23
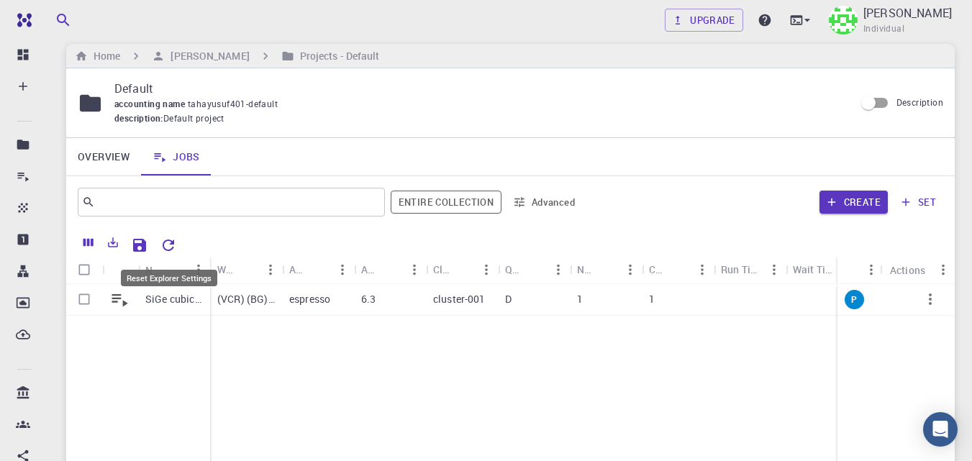
click at [176, 245] on icon "Reset Explorer Settings" at bounding box center [168, 245] width 17 height 17
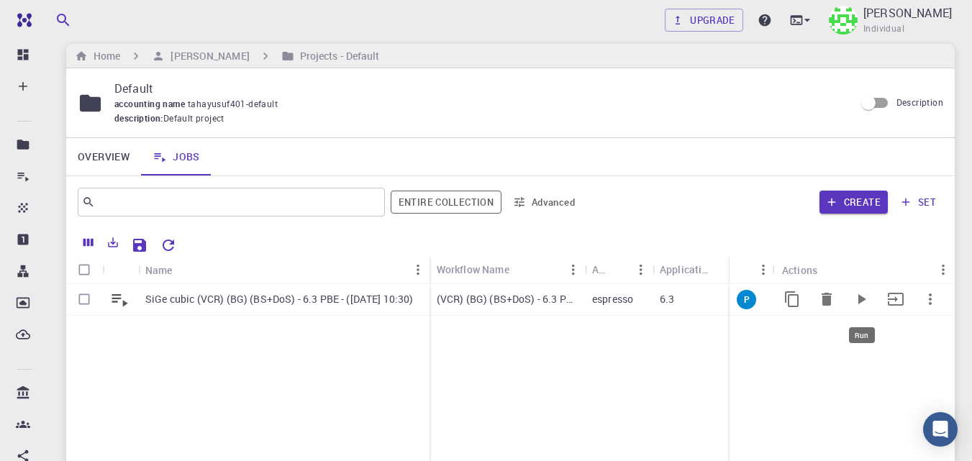
click at [863, 298] on icon "Run" at bounding box center [862, 299] width 8 height 10
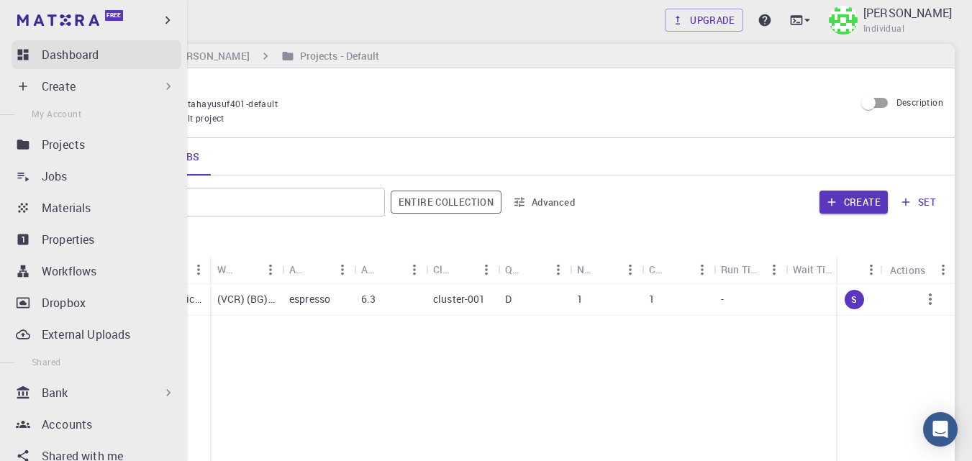
click at [53, 58] on p "Dashboard" at bounding box center [70, 54] width 57 height 17
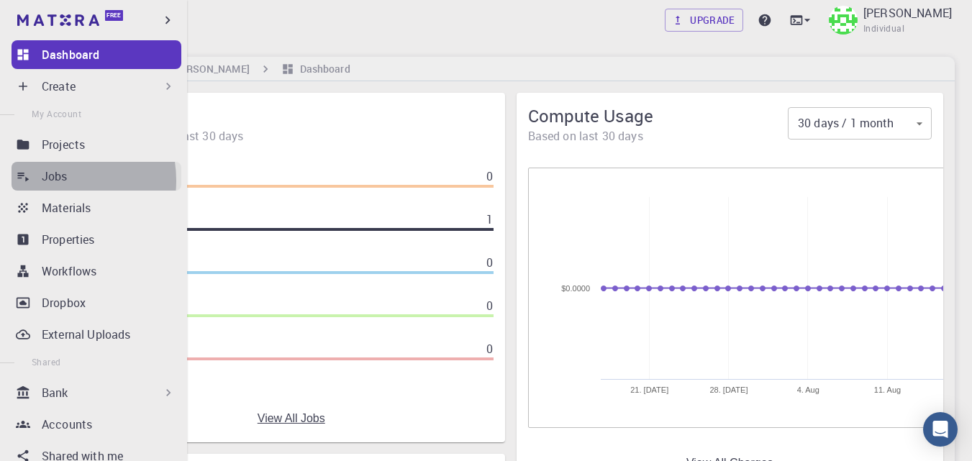
click at [52, 181] on p "Jobs" at bounding box center [55, 176] width 26 height 17
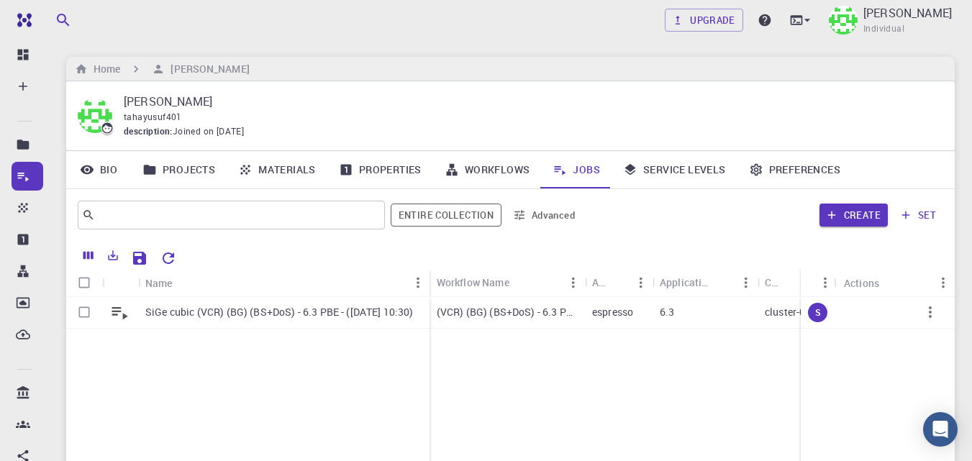
drag, startPoint x: 793, startPoint y: 271, endPoint x: 914, endPoint y: 273, distance: 121.6
click at [914, 273] on div "Status Actions" at bounding box center [878, 283] width 154 height 28
drag, startPoint x: 427, startPoint y: 276, endPoint x: 258, endPoint y: 273, distance: 169.1
click at [258, 273] on div "Name" at bounding box center [262, 283] width 14 height 28
drag, startPoint x: 801, startPoint y: 276, endPoint x: 867, endPoint y: 278, distance: 65.5
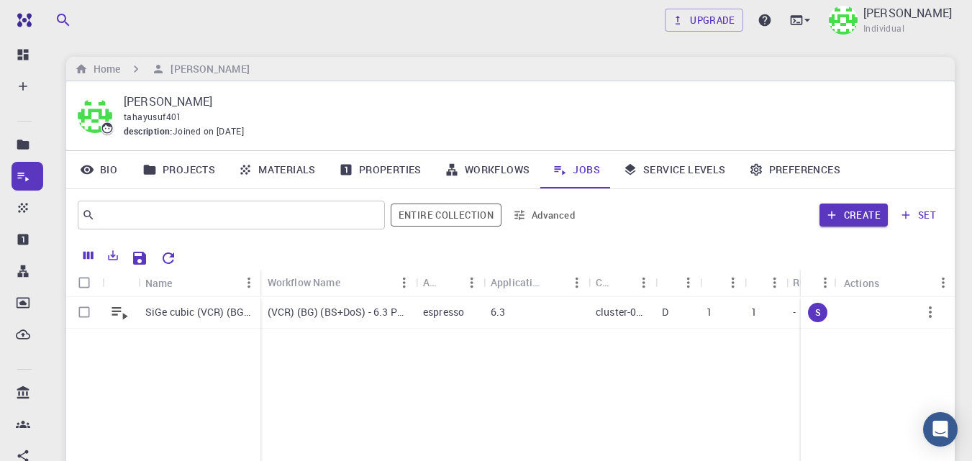
click at [867, 278] on div "Status Actions" at bounding box center [878, 283] width 154 height 28
drag, startPoint x: 420, startPoint y: 275, endPoint x: 329, endPoint y: 278, distance: 91.4
click at [488, 275] on div "Workflow Name" at bounding box center [485, 282] width 14 height 28
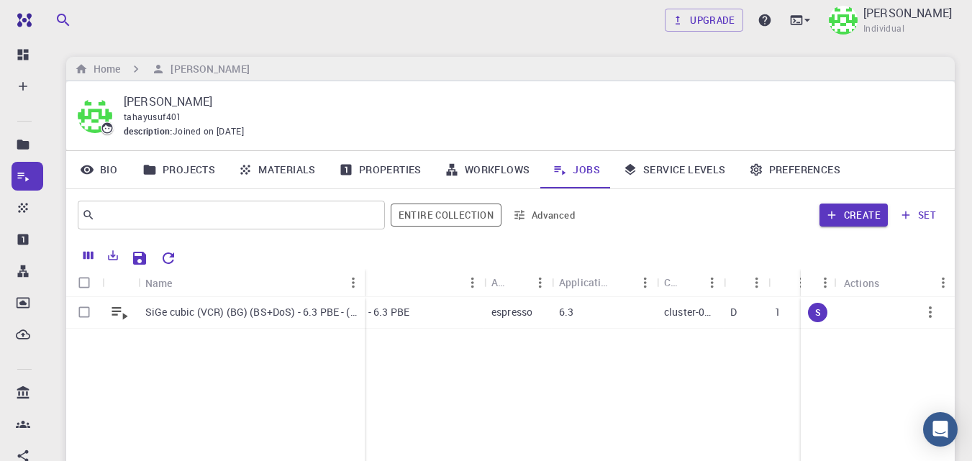
drag, startPoint x: 260, startPoint y: 276, endPoint x: 440, endPoint y: 379, distance: 207.5
click at [369, 286] on div "Name" at bounding box center [366, 283] width 14 height 28
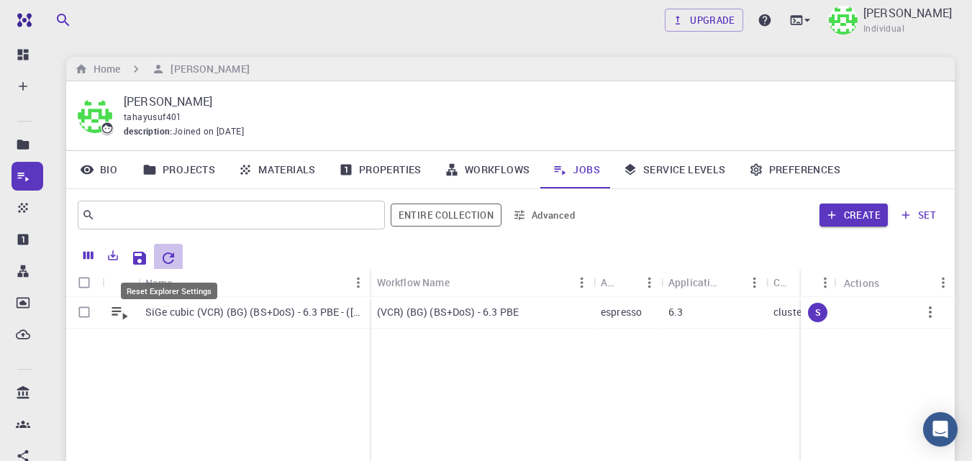
click at [175, 253] on icon "Reset Explorer Settings" at bounding box center [168, 258] width 17 height 17
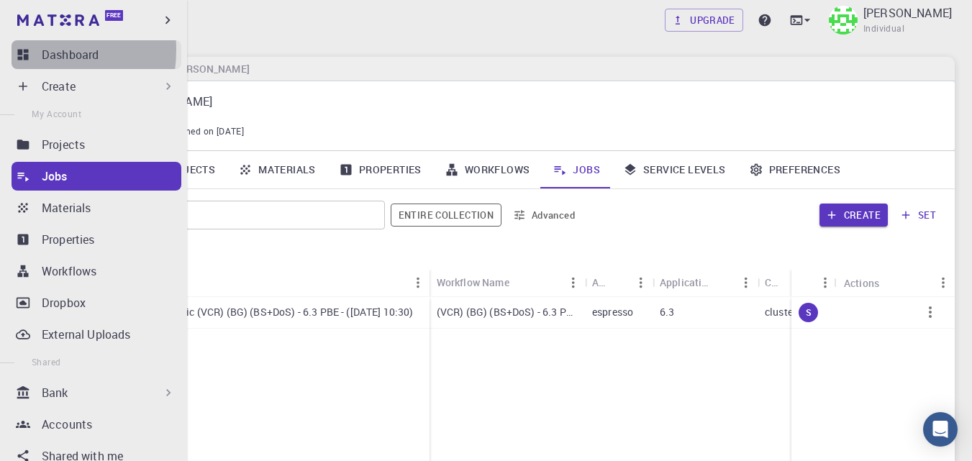
click at [21, 50] on icon at bounding box center [23, 55] width 11 height 11
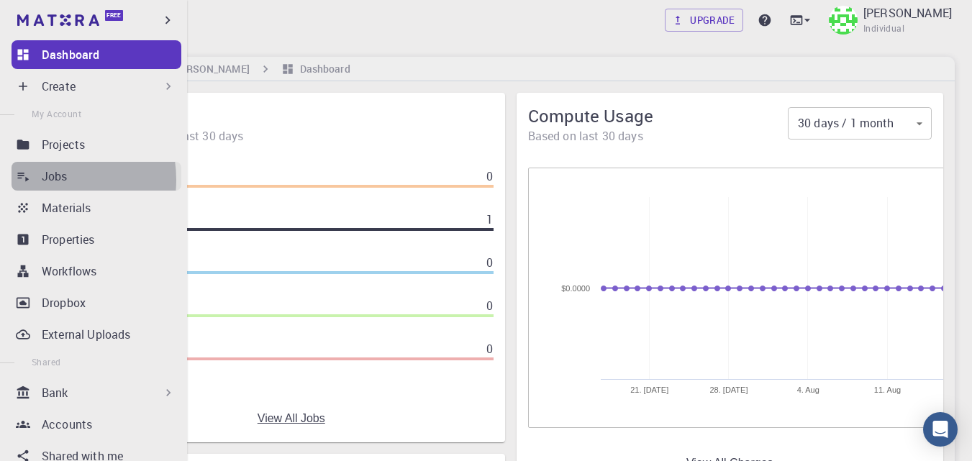
click at [47, 180] on p "Jobs" at bounding box center [55, 176] width 26 height 17
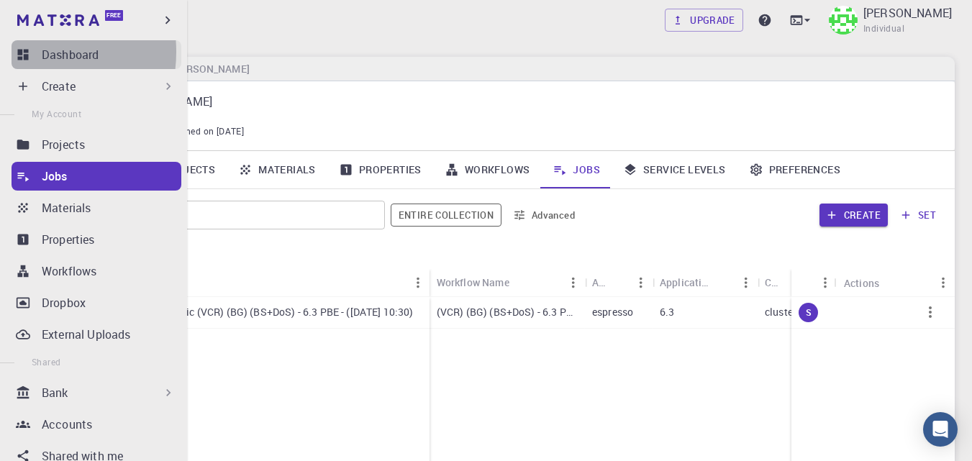
click at [28, 52] on icon at bounding box center [23, 55] width 11 height 11
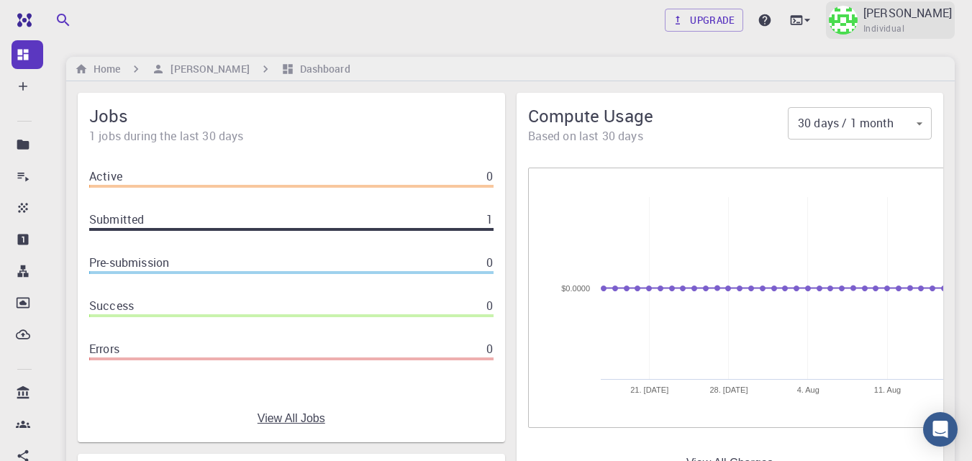
click at [904, 24] on span "Individual" at bounding box center [883, 29] width 41 height 14
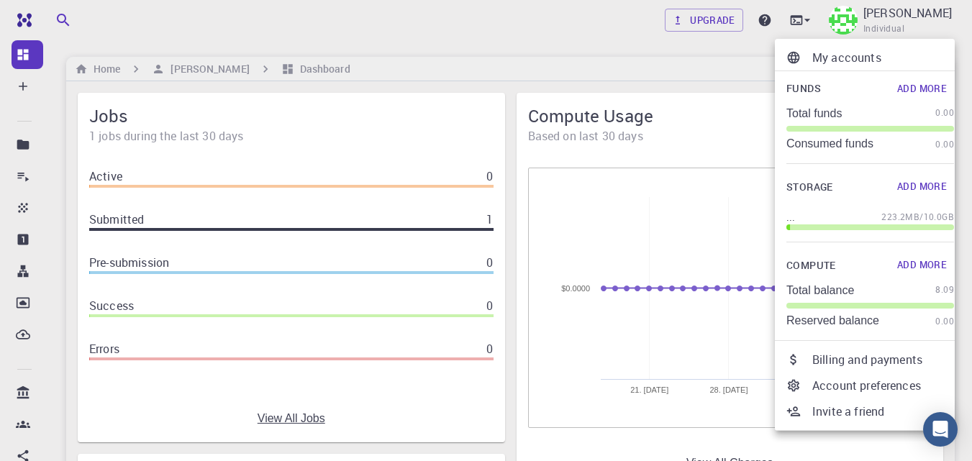
click at [922, 25] on div at bounding box center [486, 230] width 972 height 461
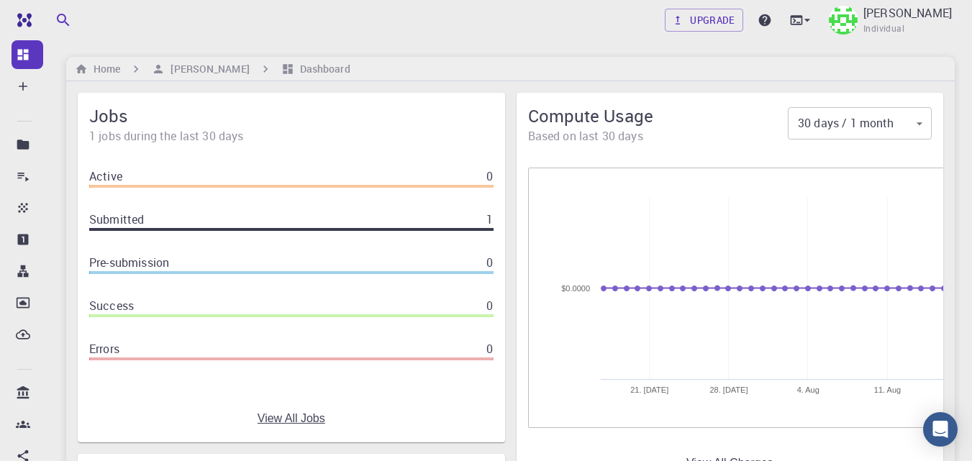
click at [904, 22] on span "Individual" at bounding box center [883, 29] width 41 height 14
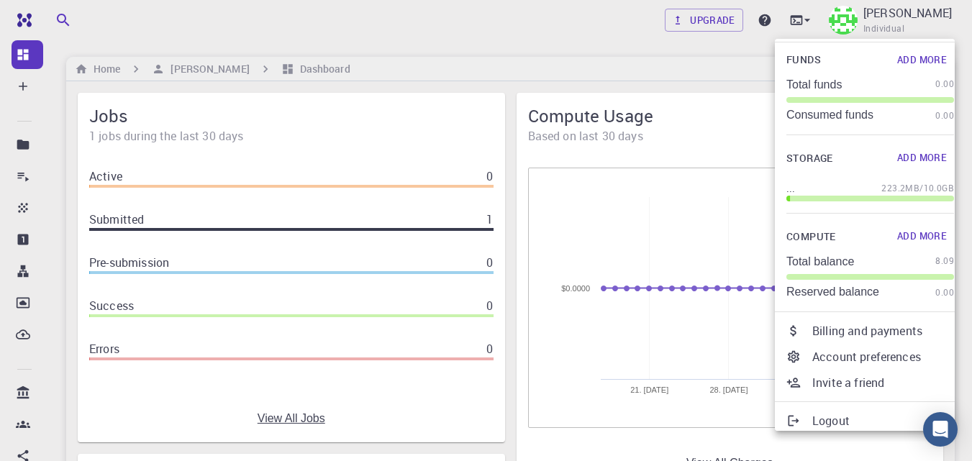
scroll to position [37, 0]
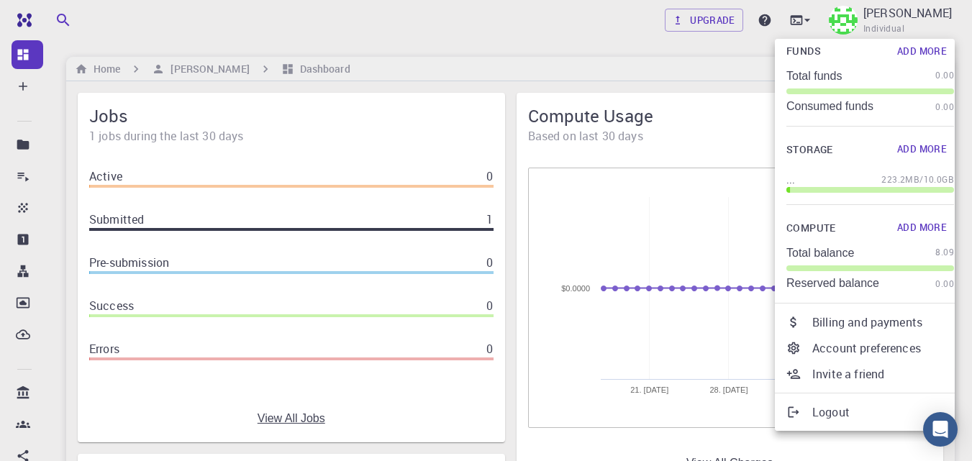
click at [829, 419] on p "Logout" at bounding box center [883, 412] width 142 height 17
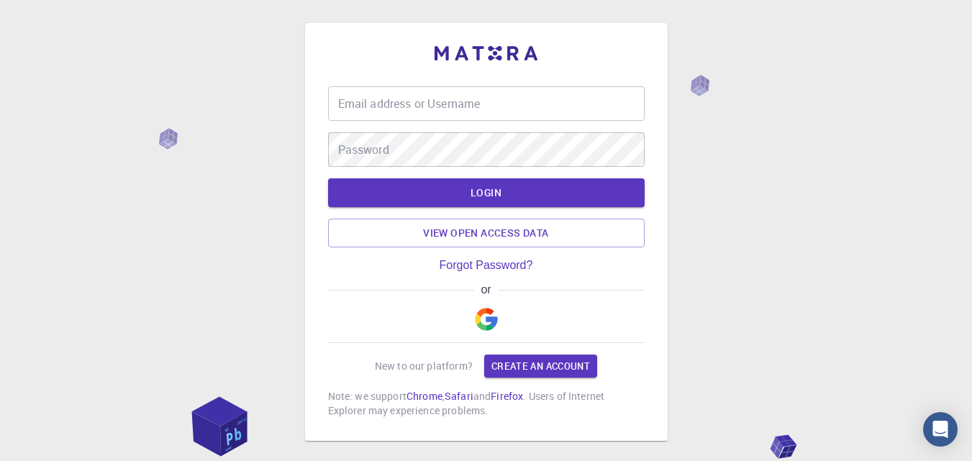
type input "tahayusuf401@gmail.com"
click at [499, 194] on button "LOGIN" at bounding box center [486, 192] width 317 height 29
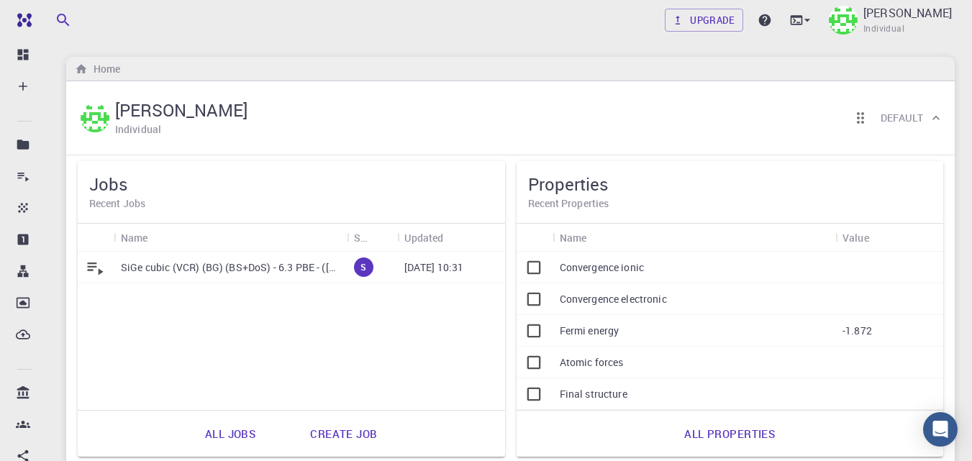
click at [257, 270] on p "SiGe cubic (VCR) (BG) (BS+DoS) - 6.3 PBE - (16.08.25 10:30)" at bounding box center [230, 267] width 219 height 14
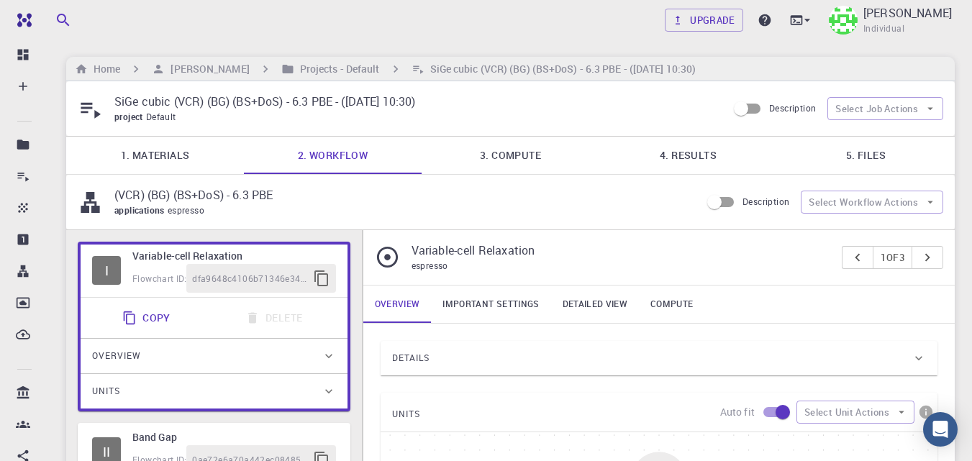
type input "/export/share/pseudo/si/gga/pbe/gbrv/1.0/us/si_pbe_gbrv_1.0.upf"
type input "/export/share/pseudo/ge/gga/pbe/gbrv/1.4/us/ge_pbe_gbrv_1.4.upf"
click at [708, 151] on link "4. Results" at bounding box center [688, 155] width 178 height 37
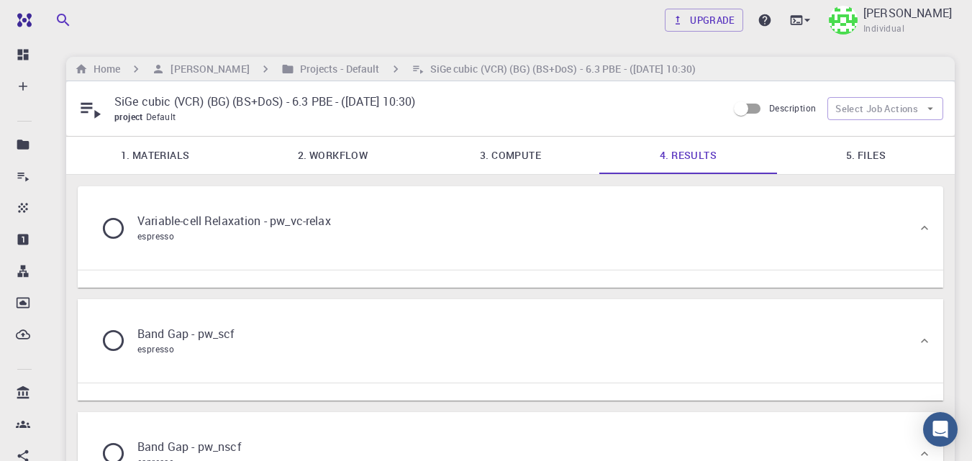
click at [234, 226] on p "Variable-cell Relaxation - pw_vc-relax" at bounding box center [234, 220] width 194 height 17
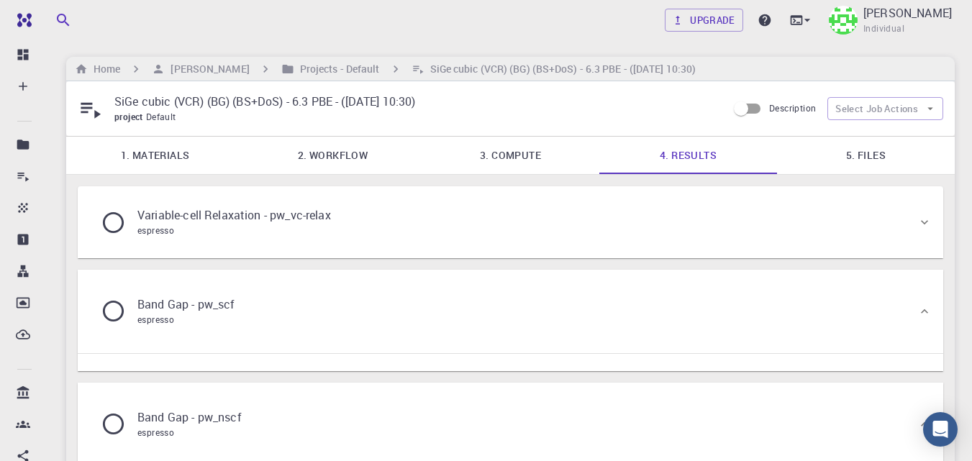
click at [241, 225] on div "espresso" at bounding box center [234, 231] width 194 height 14
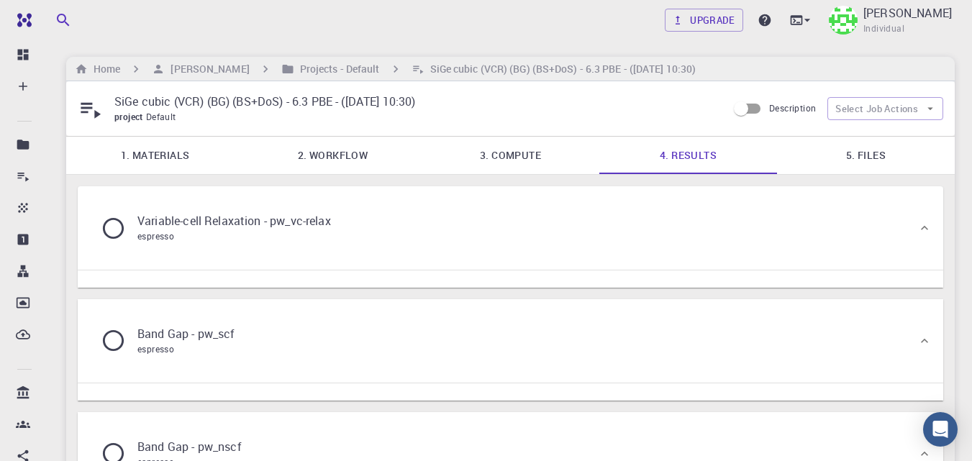
click at [876, 151] on link "5. Files" at bounding box center [866, 155] width 178 height 37
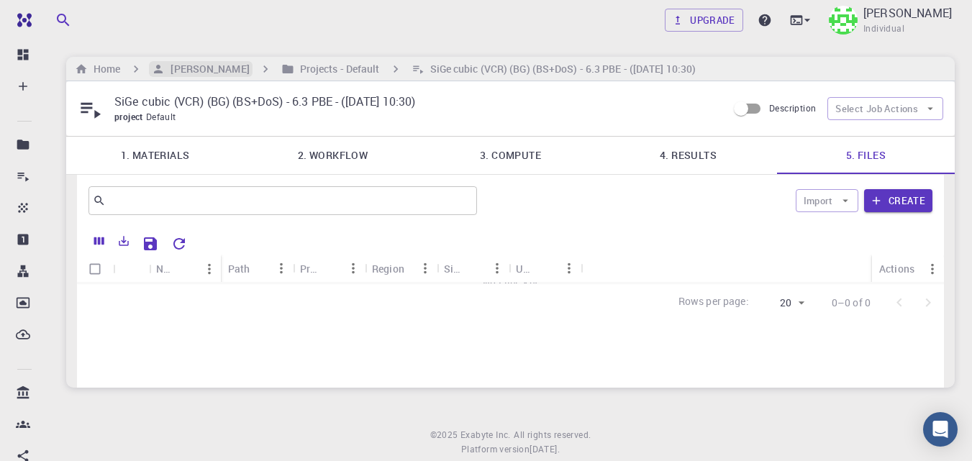
click at [204, 73] on h6 "[PERSON_NAME]" at bounding box center [207, 69] width 84 height 16
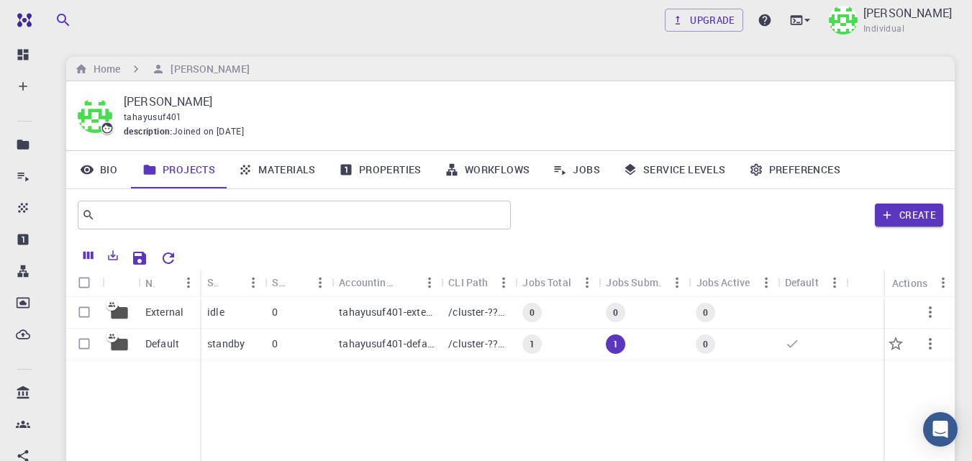
click at [163, 347] on p "Default" at bounding box center [162, 344] width 34 height 14
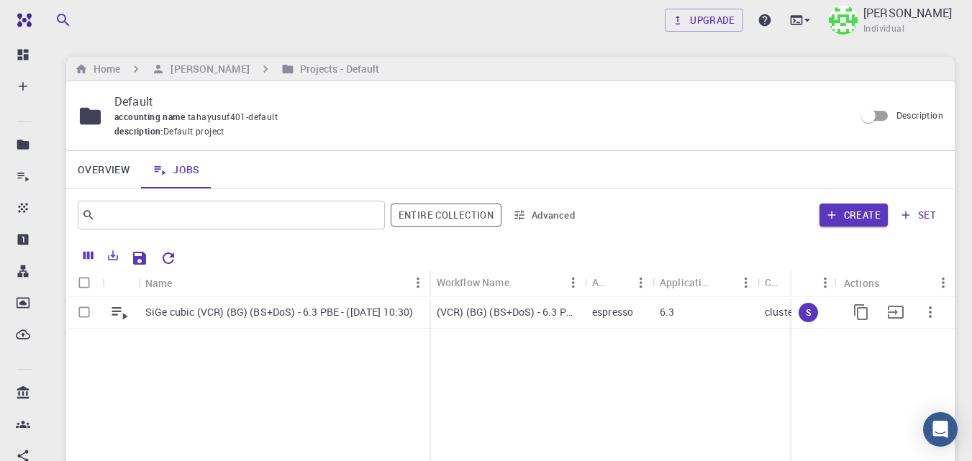
click at [249, 313] on p "SiGe cubic (VCR) (BG) (BS+DoS) - 6.3 PBE - (16.08.25 10:30)" at bounding box center [279, 312] width 268 height 14
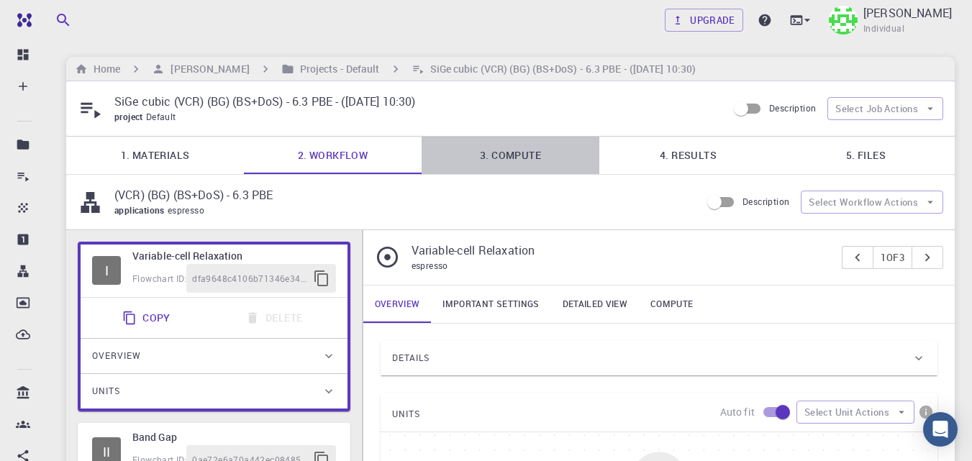
click at [506, 149] on link "3. Compute" at bounding box center [511, 155] width 178 height 37
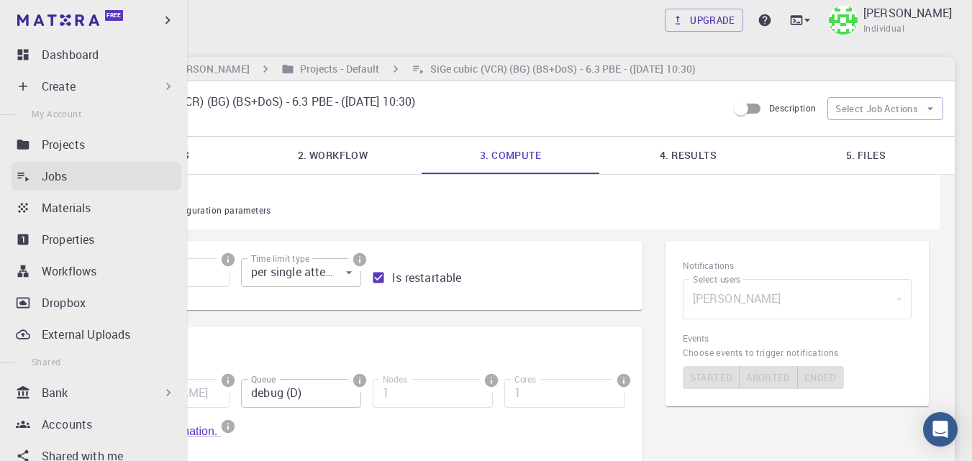
click at [58, 174] on p "Jobs" at bounding box center [55, 176] width 26 height 17
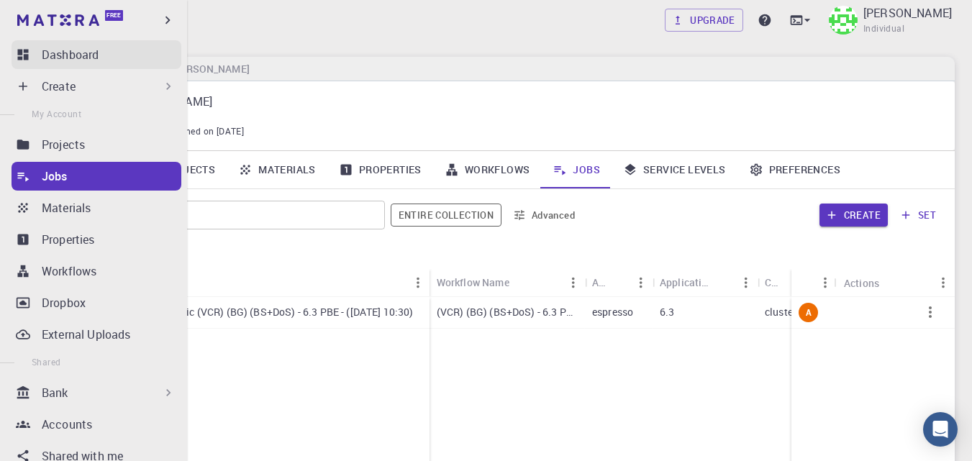
click at [59, 58] on p "Dashboard" at bounding box center [70, 54] width 57 height 17
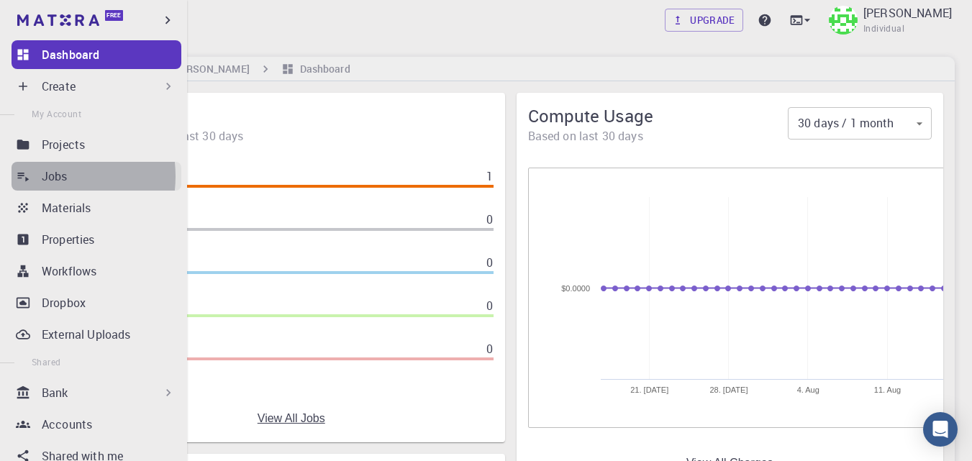
click at [44, 176] on p "Jobs" at bounding box center [55, 176] width 26 height 17
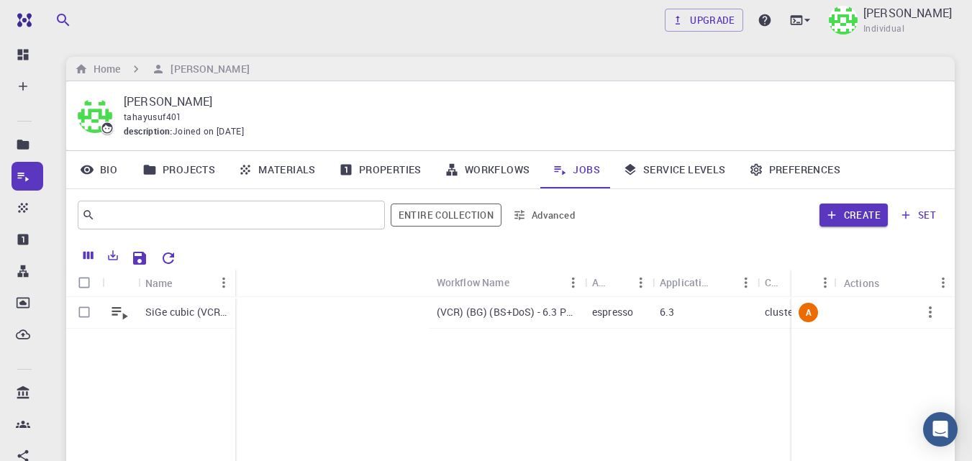
drag, startPoint x: 427, startPoint y: 281, endPoint x: 455, endPoint y: 300, distance: 33.5
click at [231, 265] on div "Name Workflow Name Application Application Version Cluster Queue Nodes Cores Ru…" at bounding box center [510, 395] width 888 height 308
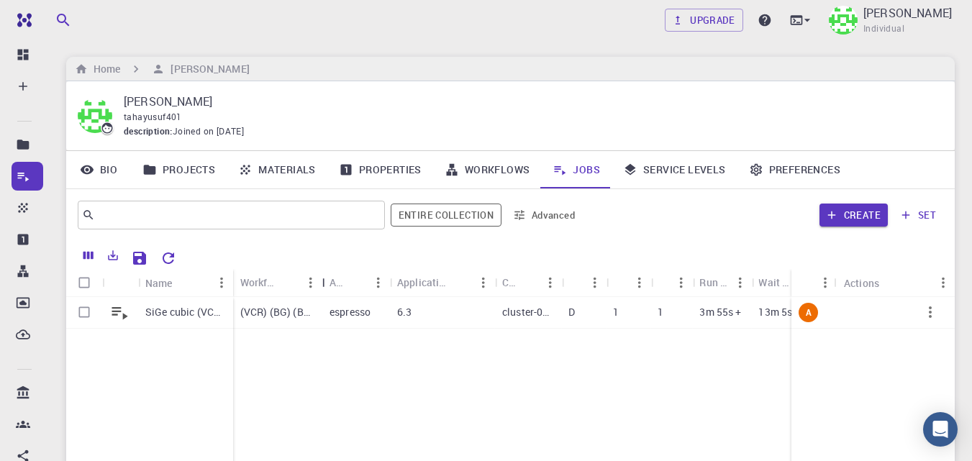
drag, startPoint x: 393, startPoint y: 275, endPoint x: 327, endPoint y: 274, distance: 66.2
click at [327, 274] on div "Workflow Name" at bounding box center [324, 282] width 14 height 28
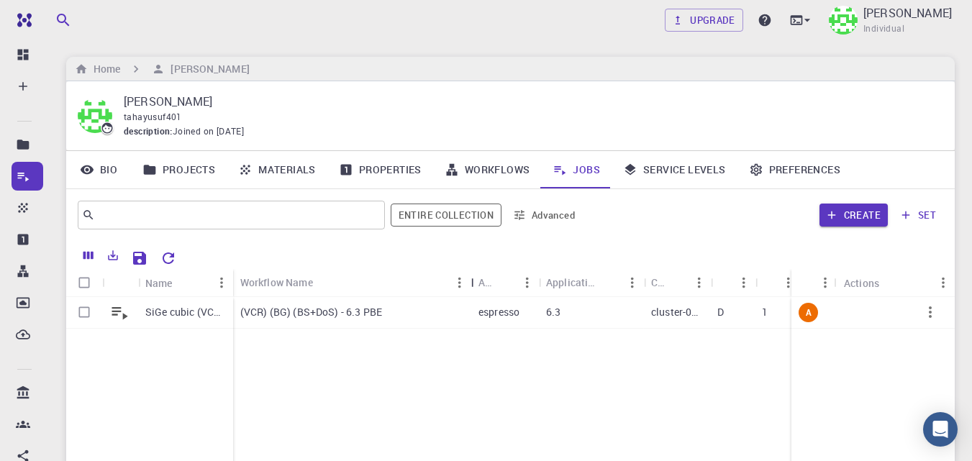
drag, startPoint x: 322, startPoint y: 277, endPoint x: 471, endPoint y: 286, distance: 149.2
click at [471, 286] on div "Workflow Name" at bounding box center [472, 282] width 14 height 28
drag, startPoint x: 232, startPoint y: 281, endPoint x: 342, endPoint y: 285, distance: 109.4
click at [342, 285] on div "Name" at bounding box center [344, 283] width 14 height 28
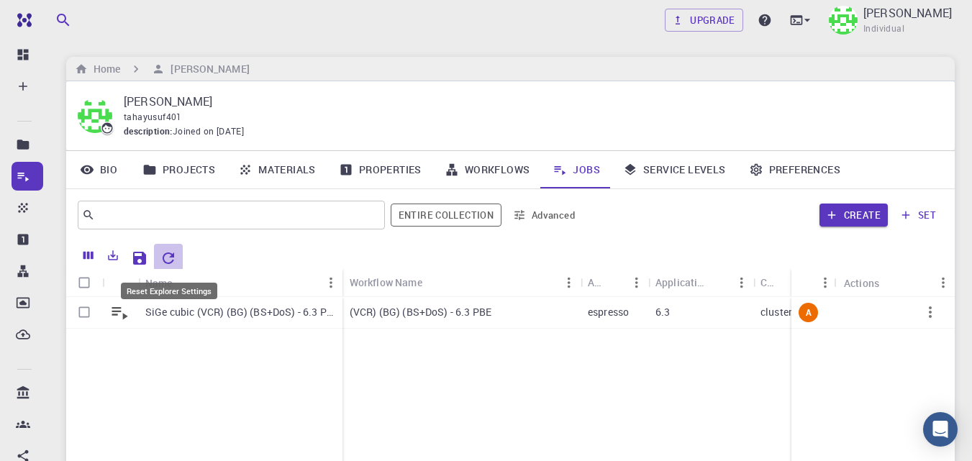
click at [172, 259] on icon "Reset Explorer Settings" at bounding box center [168, 258] width 17 height 17
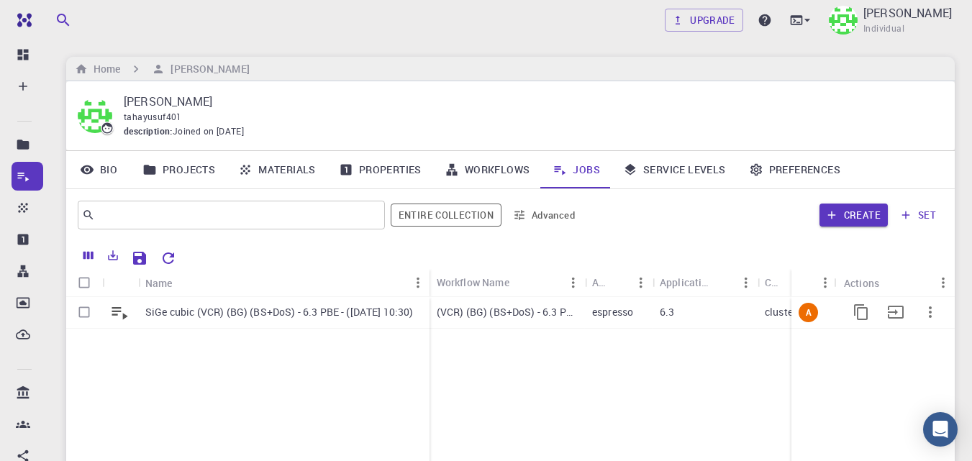
click at [281, 307] on p "SiGe cubic (VCR) (BG) (BS+DoS) - 6.3 PBE - ([DATE] 10:30)" at bounding box center [279, 312] width 268 height 14
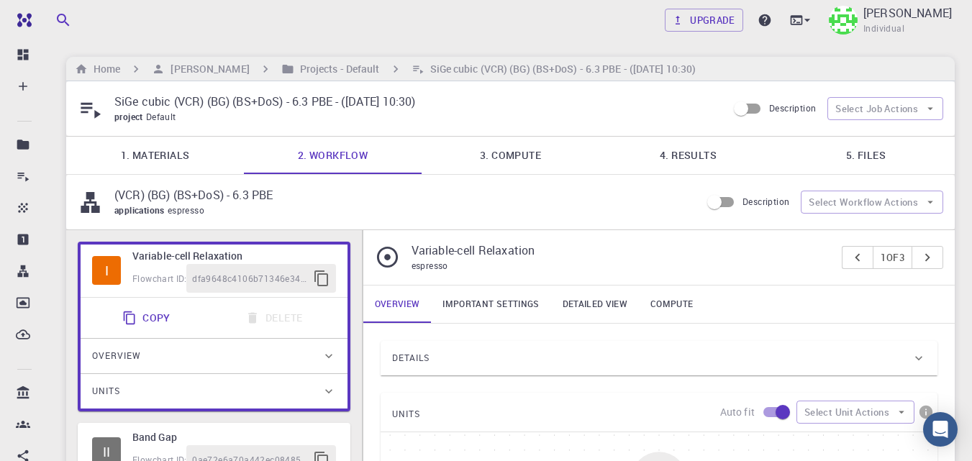
type input "/export/share/pseudo/si/gga/pbe/gbrv/1.0/us/si_pbe_gbrv_1.0.upf"
type input "/export/share/pseudo/ge/gga/pbe/gbrv/1.4/us/ge_pbe_gbrv_1.4.upf"
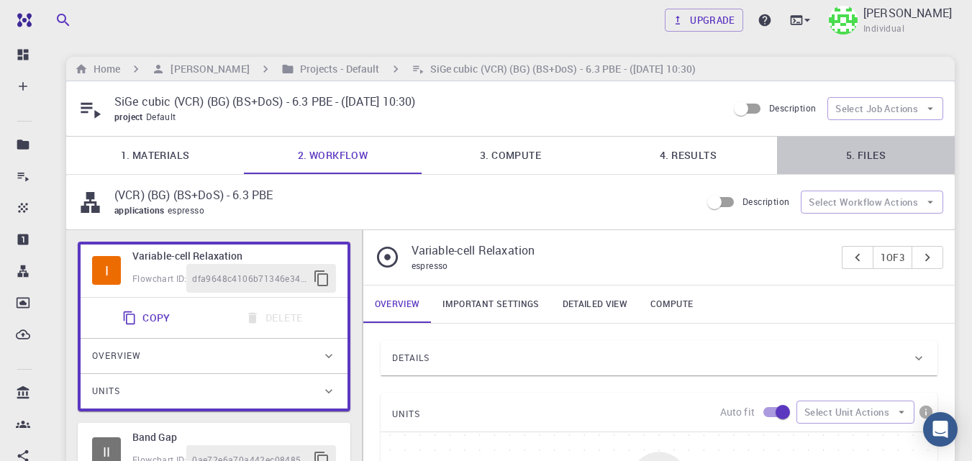
click at [881, 155] on link "5. Files" at bounding box center [866, 155] width 178 height 37
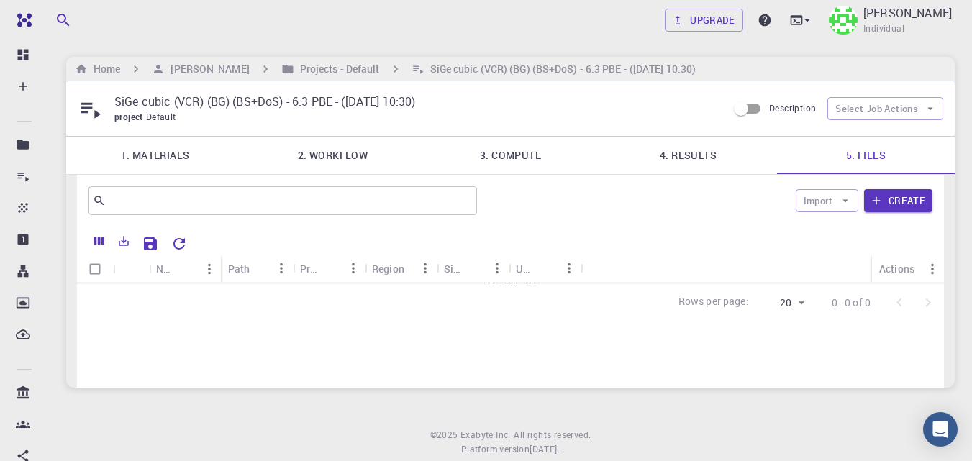
click at [697, 150] on link "4. Results" at bounding box center [688, 155] width 178 height 37
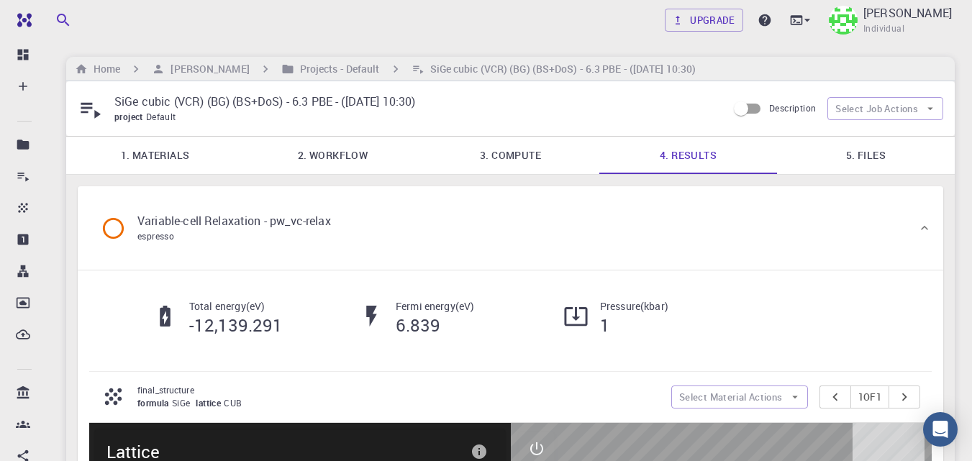
click at [881, 153] on link "5. Files" at bounding box center [866, 155] width 178 height 37
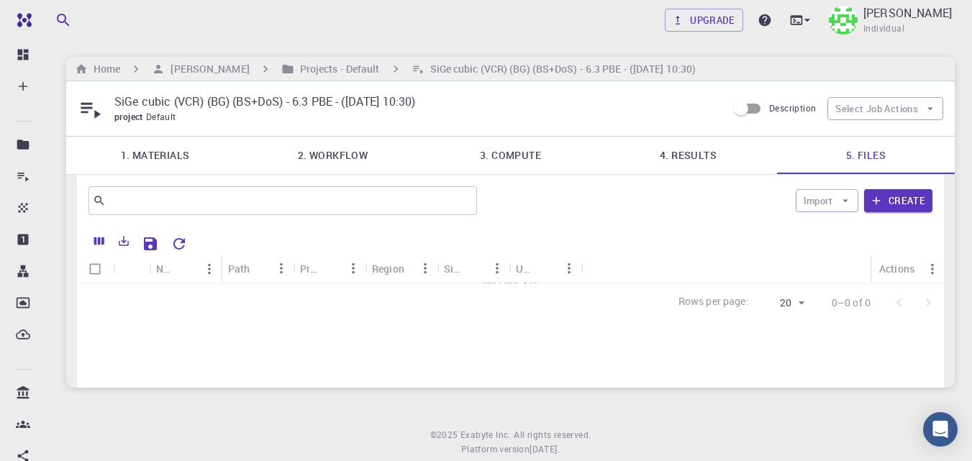
click at [701, 150] on link "4. Results" at bounding box center [688, 155] width 178 height 37
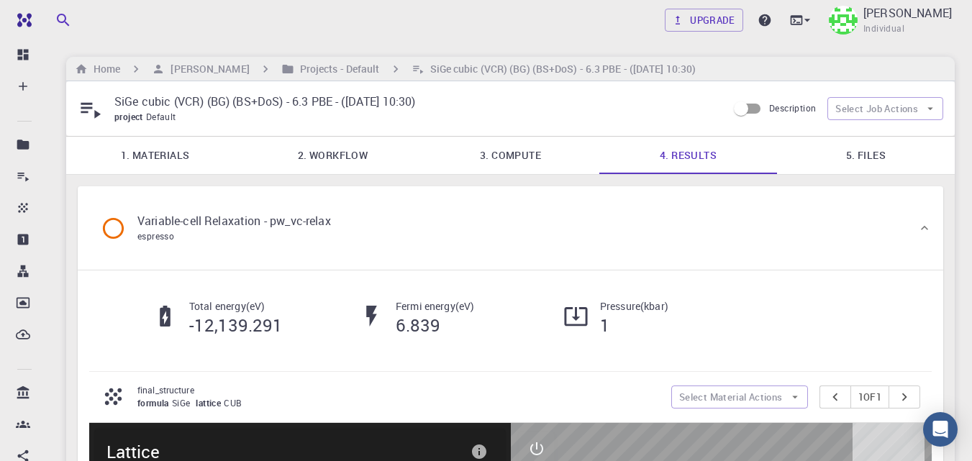
click at [132, 164] on link "1. Materials" at bounding box center [155, 155] width 178 height 37
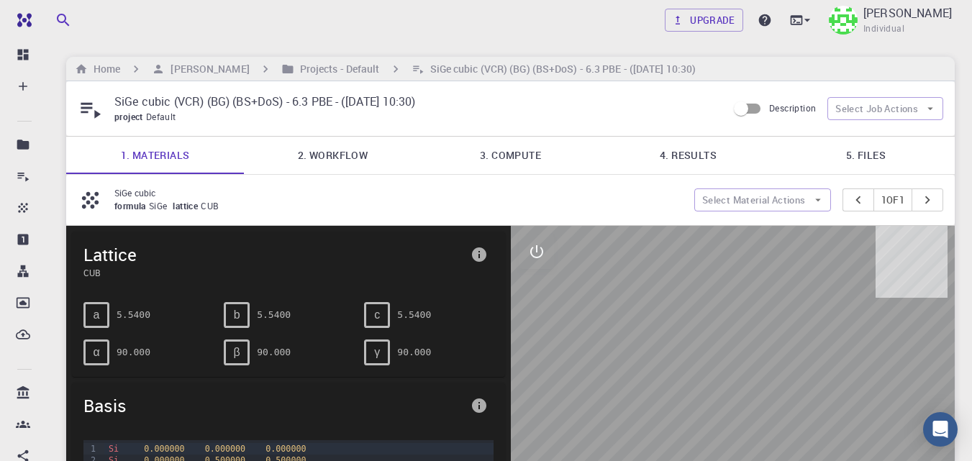
click at [711, 155] on link "4. Results" at bounding box center [688, 155] width 178 height 37
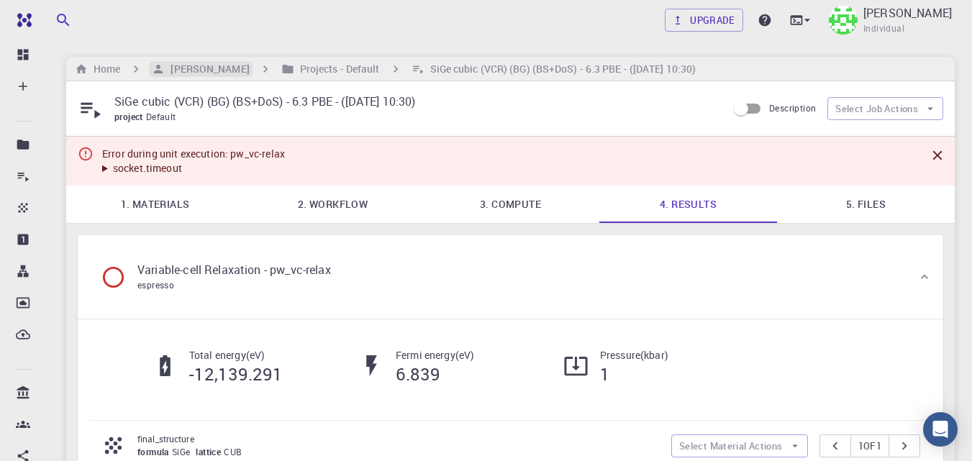
click at [185, 70] on h6 "[PERSON_NAME]" at bounding box center [207, 69] width 84 height 16
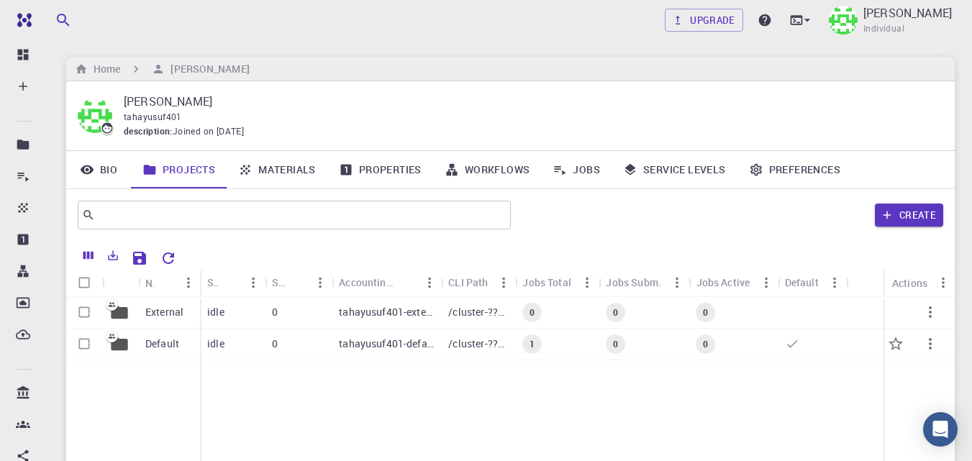
click at [164, 342] on p "Default" at bounding box center [162, 344] width 34 height 14
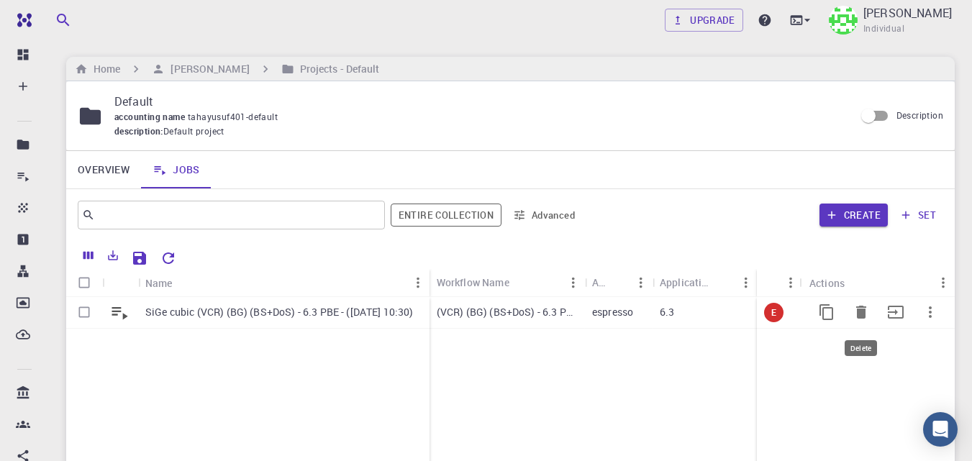
click at [861, 314] on icon "Delete" at bounding box center [861, 312] width 10 height 13
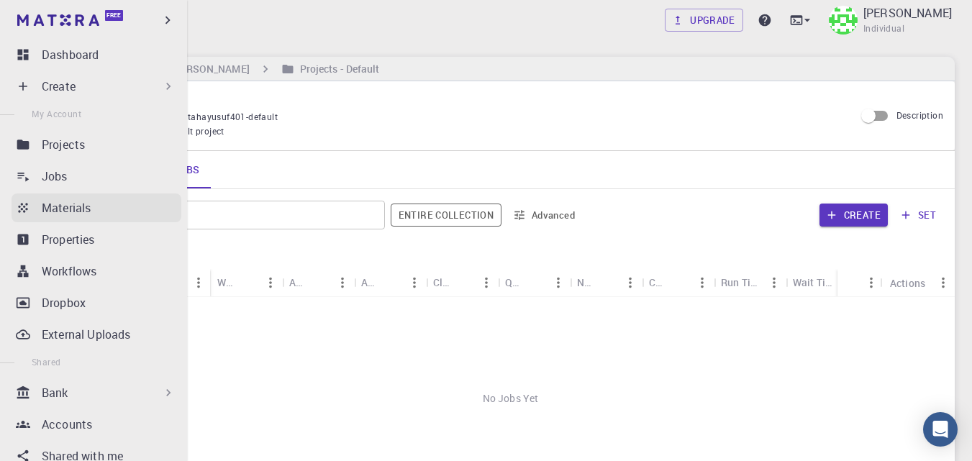
click at [23, 207] on icon at bounding box center [23, 208] width 14 height 14
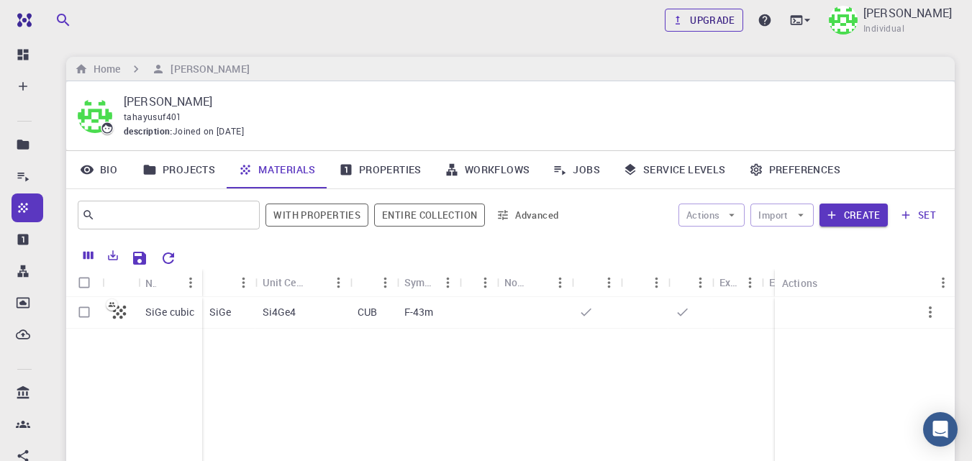
click at [12, 194] on link "Materials" at bounding box center [28, 208] width 32 height 29
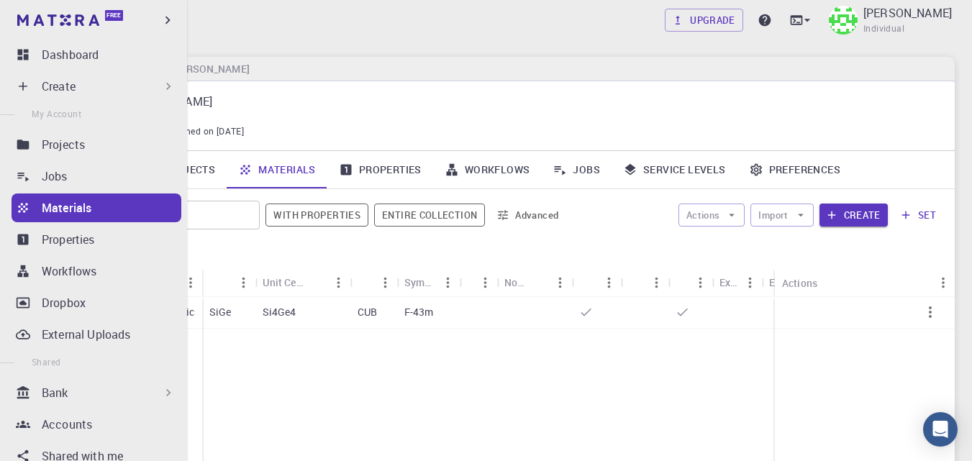
click at [89, 83] on div "Create" at bounding box center [109, 86] width 134 height 17
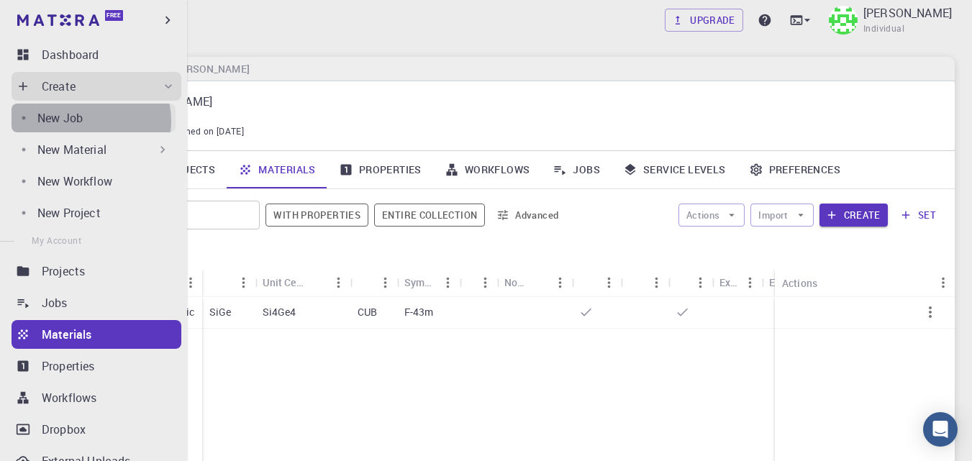
click at [88, 121] on div "New Job" at bounding box center [106, 117] width 138 height 17
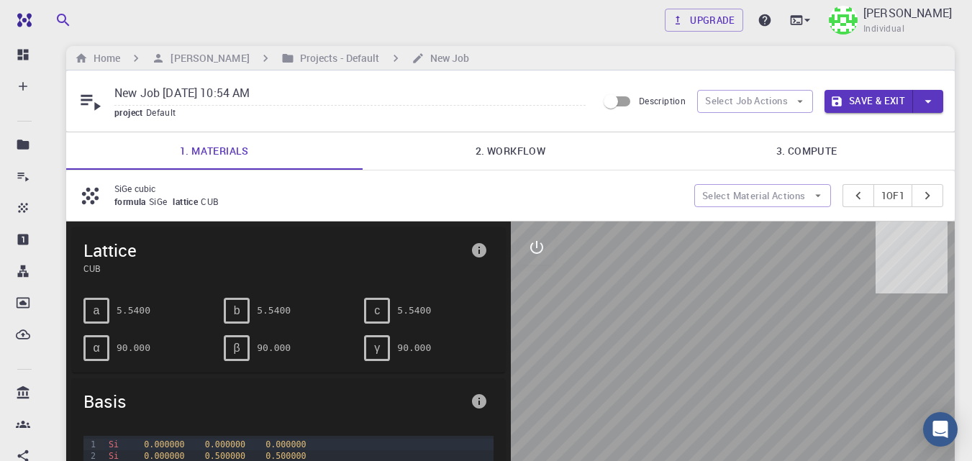
scroll to position [8, 0]
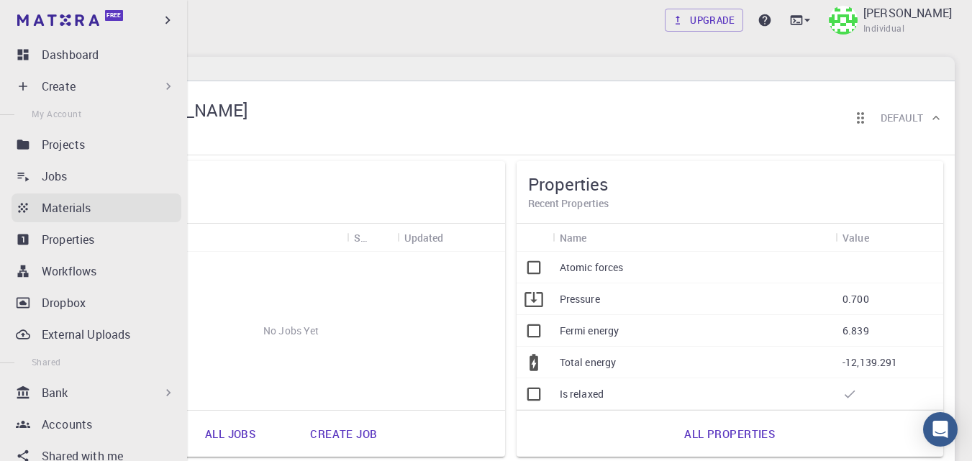
click at [70, 208] on p "Materials" at bounding box center [66, 207] width 49 height 17
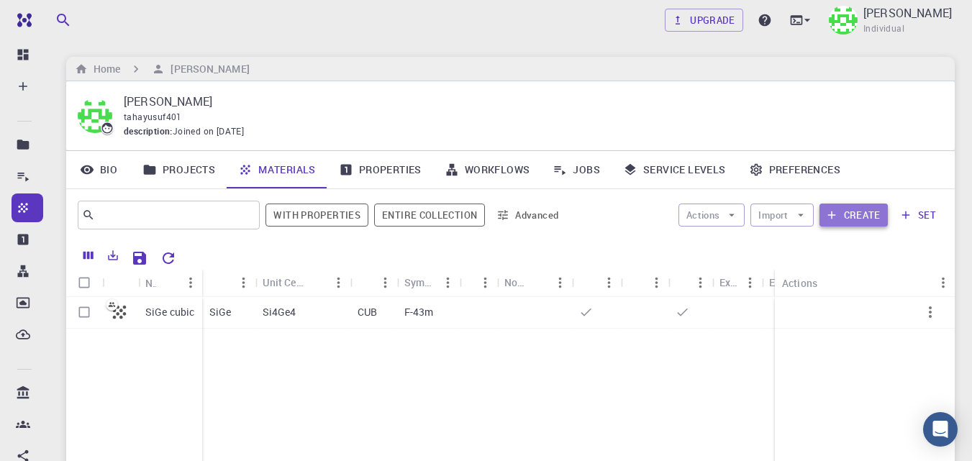
click at [851, 214] on button "Create" at bounding box center [853, 215] width 68 height 23
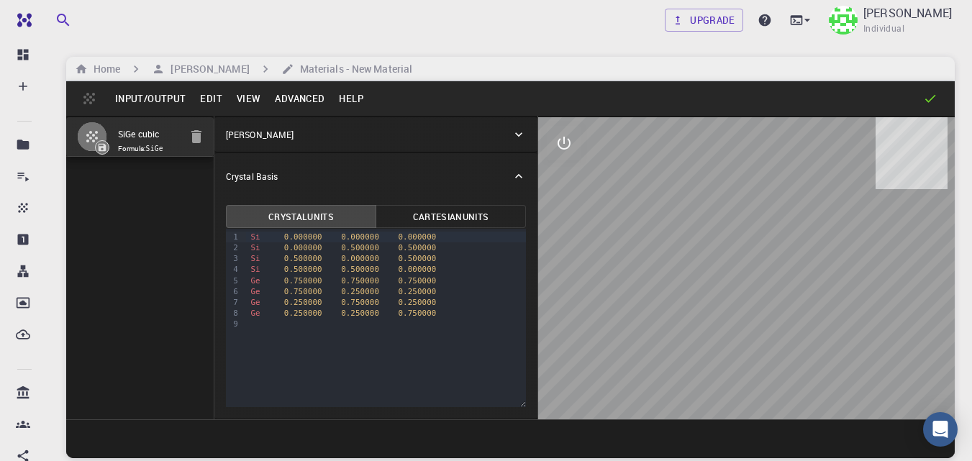
click at [151, 100] on button "Input/Output" at bounding box center [150, 98] width 85 height 23
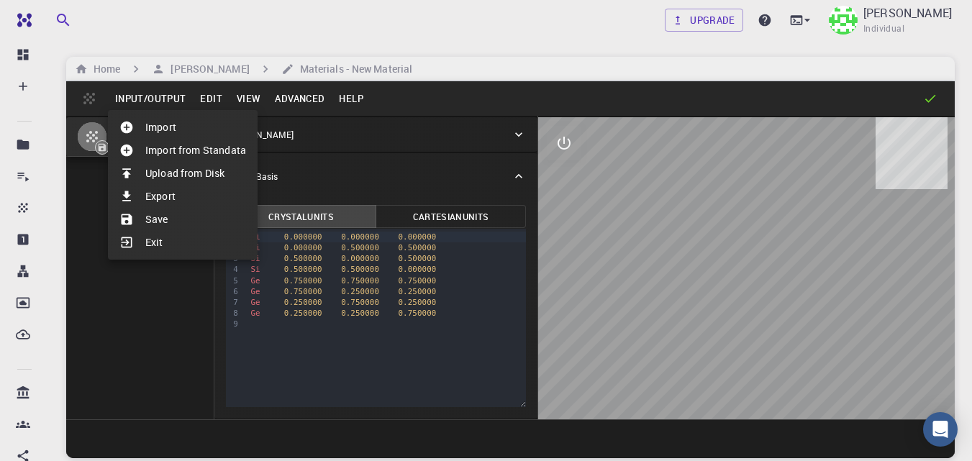
click at [210, 93] on div at bounding box center [486, 230] width 972 height 461
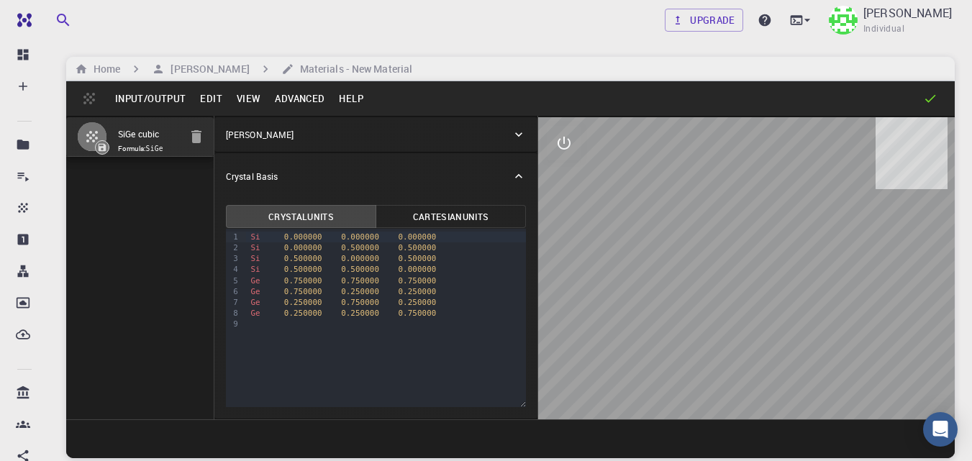
click at [210, 99] on button "Edit" at bounding box center [211, 98] width 37 height 23
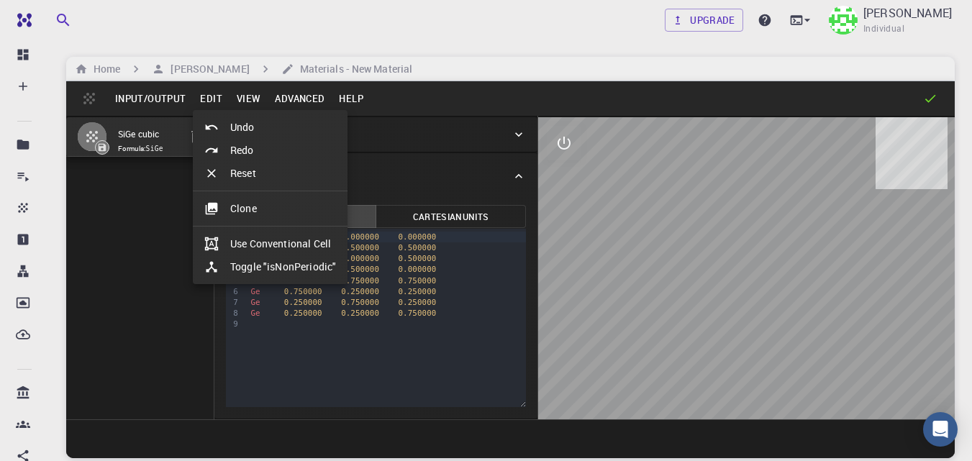
click at [263, 213] on li "Clone" at bounding box center [270, 208] width 155 height 23
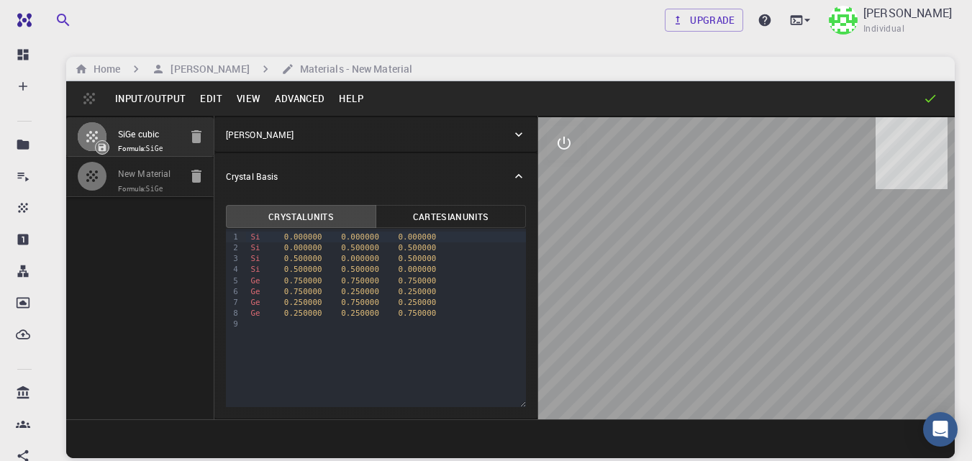
click at [156, 176] on input "New Material" at bounding box center [148, 174] width 61 height 17
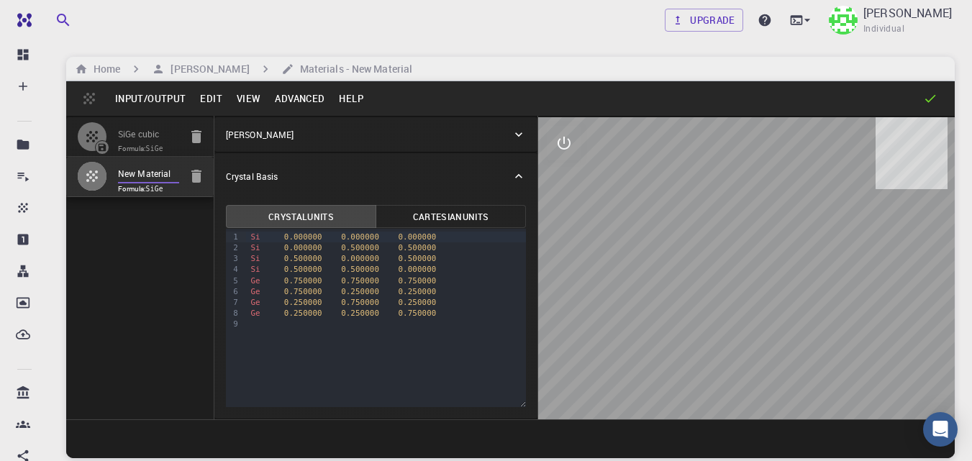
drag, startPoint x: 174, startPoint y: 170, endPoint x: 101, endPoint y: 170, distance: 72.7
click at [101, 170] on li "New Material Formula: SiGe" at bounding box center [139, 177] width 147 height 40
type input "K Pb Br3"
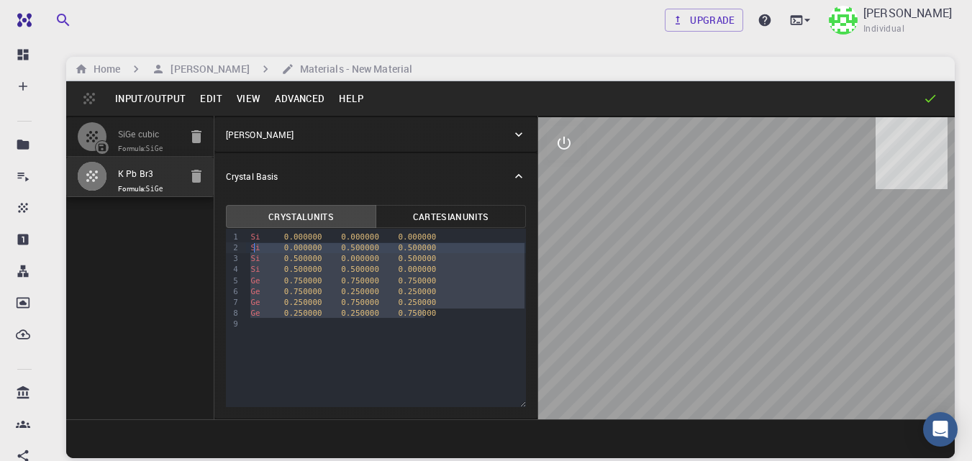
drag, startPoint x: 282, startPoint y: 263, endPoint x: 253, endPoint y: 249, distance: 32.5
click at [253, 249] on div "Si 0.000000 0.000000 0.000000 Si 0.000000 0.500000 0.500000 Si 0.500000 0.00000…" at bounding box center [386, 281] width 280 height 104
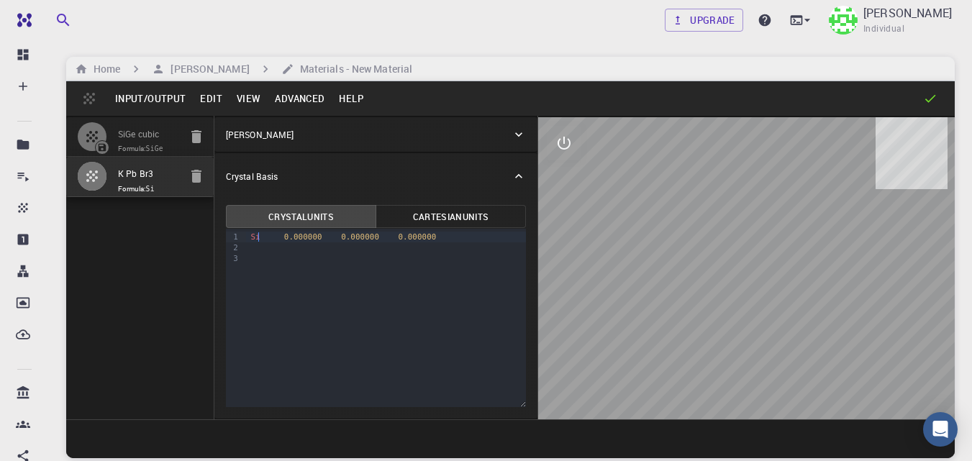
click at [260, 239] on div "Si 0.000000 0.000000 0.000000" at bounding box center [386, 237] width 280 height 11
drag, startPoint x: 422, startPoint y: 239, endPoint x: 253, endPoint y: 234, distance: 169.8
click at [253, 234] on div "Si 0.000000 0.000000 0.000000" at bounding box center [386, 237] width 280 height 11
drag, startPoint x: 248, startPoint y: 239, endPoint x: 426, endPoint y: 232, distance: 177.8
click at [426, 232] on div "Si 0.000000 0.000000 0.000000" at bounding box center [386, 237] width 280 height 11
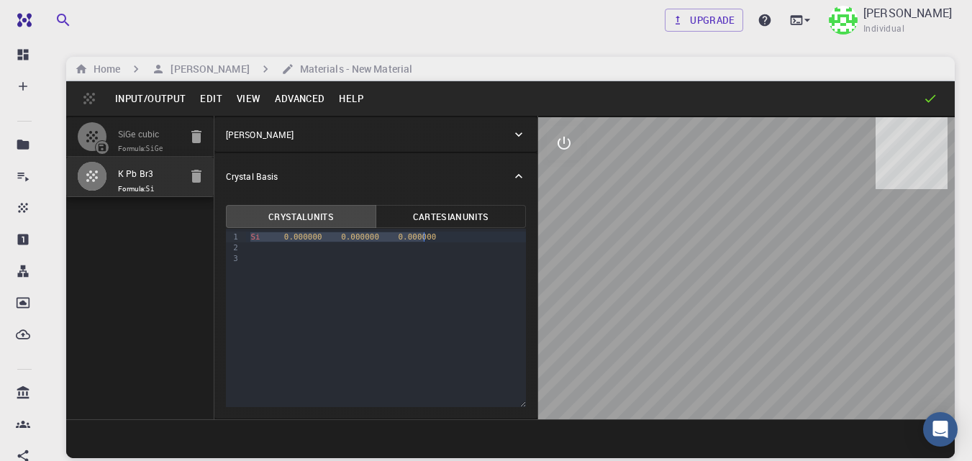
copy div "Si 0.000000 0.000000 0.000000"
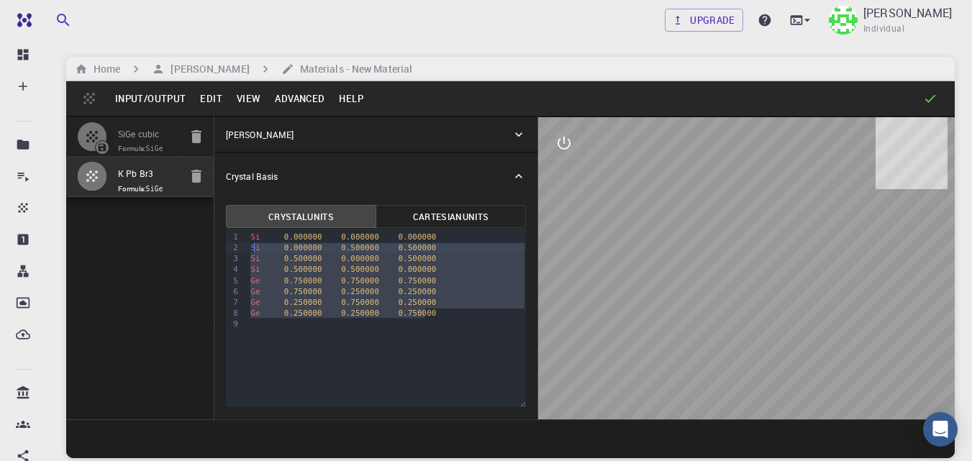
click at [421, 297] on div "Ge 0.250000 0.750000 0.250000" at bounding box center [386, 302] width 280 height 11
drag, startPoint x: 431, startPoint y: 317, endPoint x: 252, endPoint y: 258, distance: 188.6
click at [252, 258] on div "Si 0.000000 0.000000 0.000000 Si 0.000000 0.500000 0.500000 Si 0.500000 0.00000…" at bounding box center [386, 281] width 280 height 104
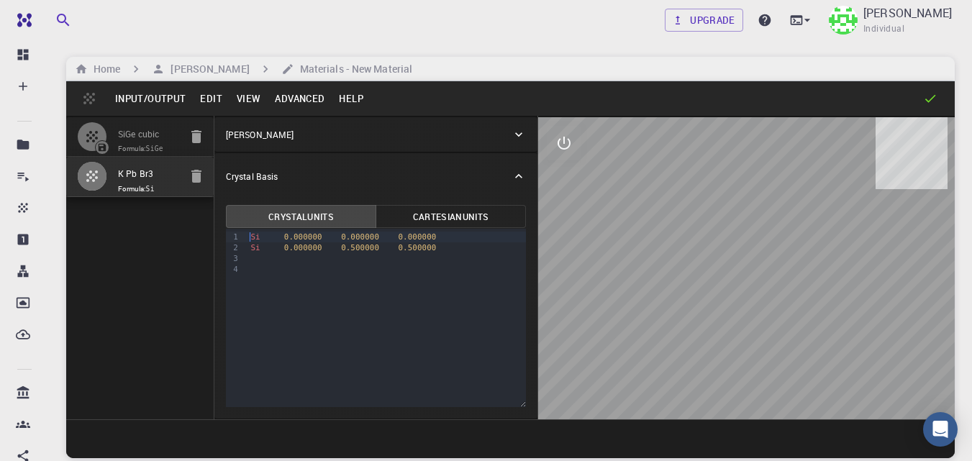
click at [252, 240] on span "Si" at bounding box center [254, 236] width 9 height 9
drag, startPoint x: 424, startPoint y: 249, endPoint x: 251, endPoint y: 250, distance: 172.7
click at [251, 250] on div "Si 0.000000 0.500000 0.500000" at bounding box center [386, 247] width 280 height 11
click at [259, 245] on div "Si 0.000000 0.500000 0.500000" at bounding box center [386, 247] width 280 height 11
click at [294, 248] on span "0.000000" at bounding box center [303, 247] width 38 height 9
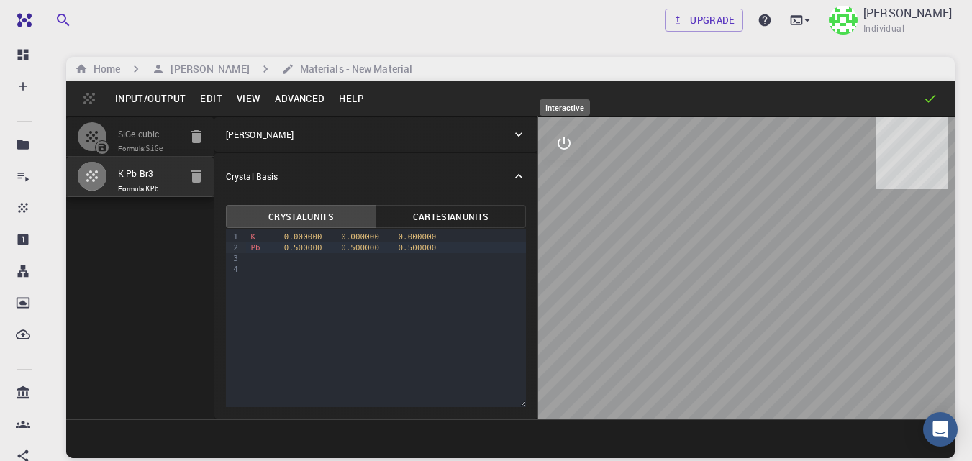
click at [566, 148] on icon "interactive" at bounding box center [564, 143] width 13 height 13
click at [565, 176] on icon "view" at bounding box center [563, 177] width 17 height 17
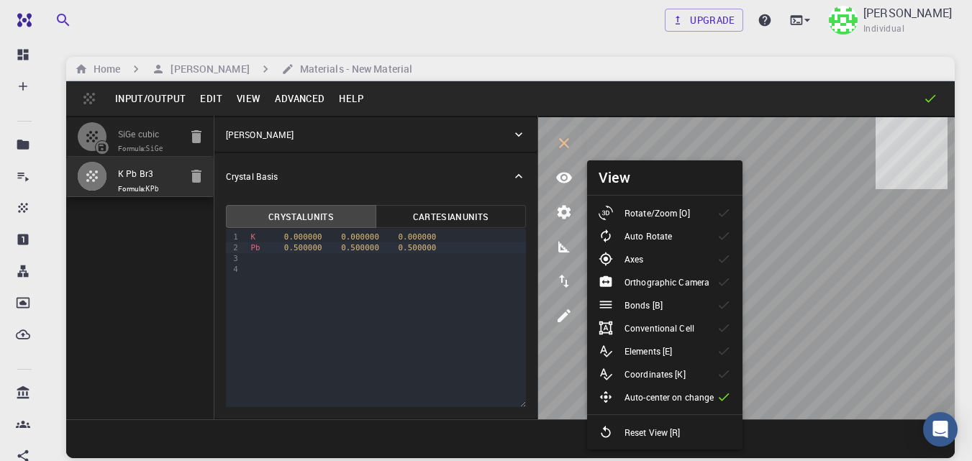
click at [674, 349] on div "Elements [E]" at bounding box center [641, 351] width 85 height 14
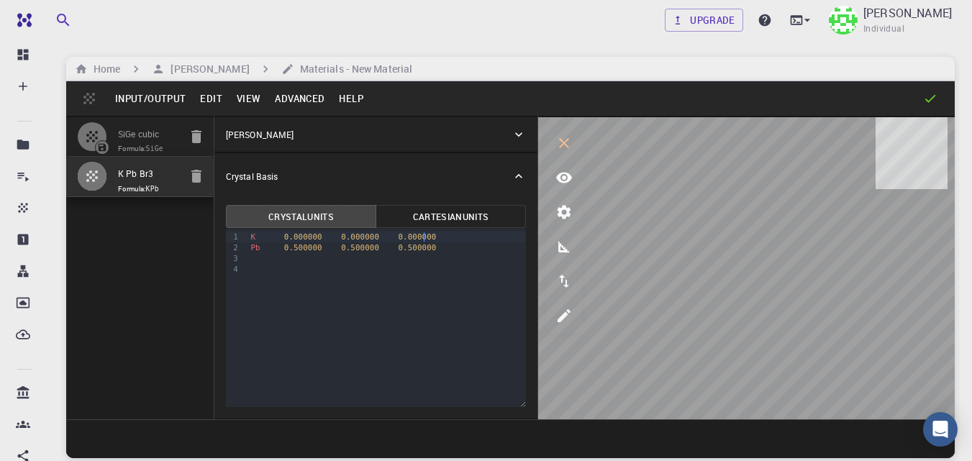
click at [438, 240] on div "K 0.000000 0.000000 0.000000" at bounding box center [386, 237] width 280 height 11
drag, startPoint x: 432, startPoint y: 252, endPoint x: 449, endPoint y: 262, distance: 19.4
click at [432, 251] on div "Pb 0.500000 0.500000 0.500000" at bounding box center [386, 247] width 280 height 11
drag, startPoint x: 424, startPoint y: 262, endPoint x: 248, endPoint y: 260, distance: 176.3
click at [248, 260] on div "Br 0.500000 0.500000 0.000000" at bounding box center [386, 258] width 280 height 11
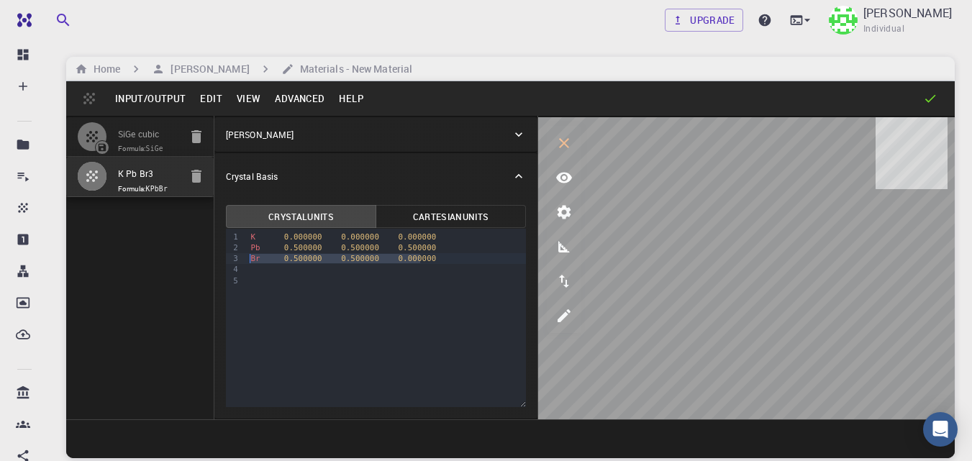
copy div "Br 0.500000 0.500000 0.000000"
click at [256, 270] on div at bounding box center [386, 269] width 280 height 11
click at [252, 286] on div "K 0.000000 0.000000 0.000000 Pb 0.500000 0.500000 0.500000 Br 0.500000 0.500000…" at bounding box center [386, 259] width 280 height 60
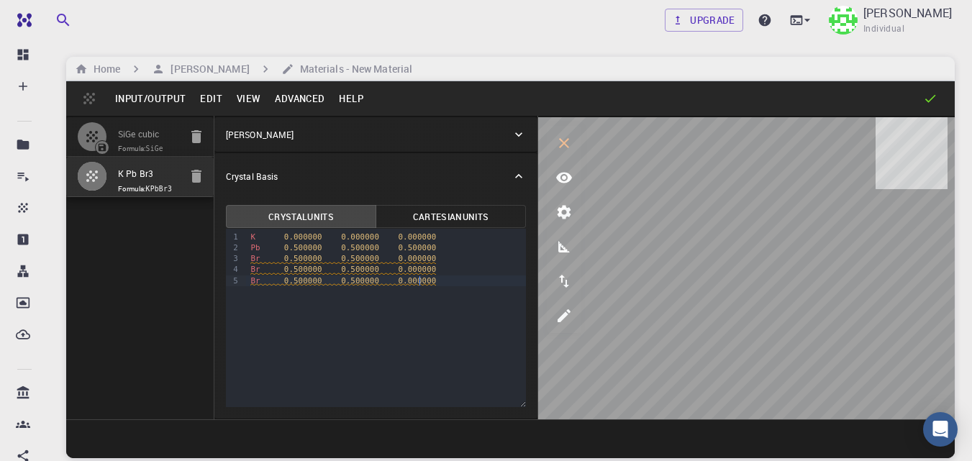
click at [348, 265] on span "0.500000" at bounding box center [360, 269] width 38 height 9
click at [295, 281] on span "0.500000" at bounding box center [303, 280] width 38 height 9
click at [398, 259] on span "0.000000" at bounding box center [417, 258] width 38 height 9
click at [398, 270] on span "0.000000" at bounding box center [417, 269] width 38 height 9
click at [342, 273] on span "0.000000" at bounding box center [360, 269] width 38 height 9
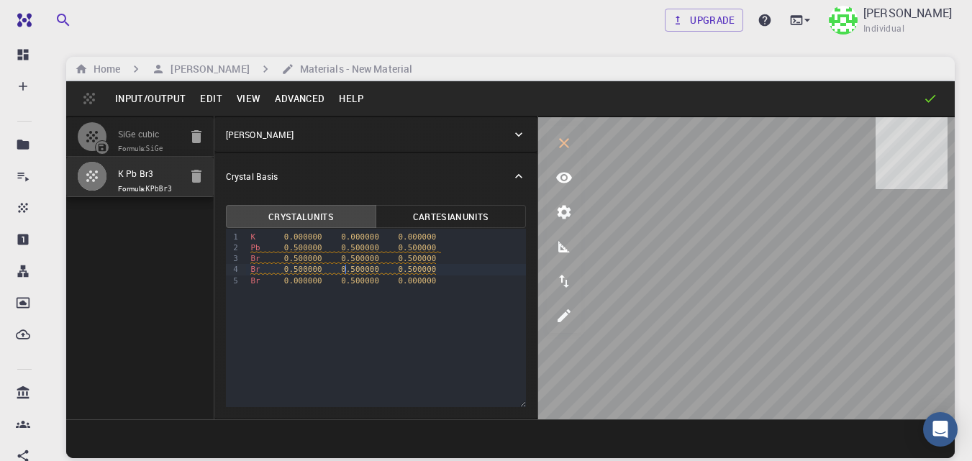
click at [398, 282] on span "0.000000" at bounding box center [417, 280] width 38 height 9
click at [414, 264] on div "Br 0.500000 0.500000 0.500000" at bounding box center [386, 269] width 280 height 11
click at [398, 260] on span "0.500000" at bounding box center [417, 258] width 38 height 9
click at [292, 283] on span "0.000000" at bounding box center [303, 280] width 38 height 9
click at [401, 260] on span "0.500000" at bounding box center [417, 258] width 38 height 9
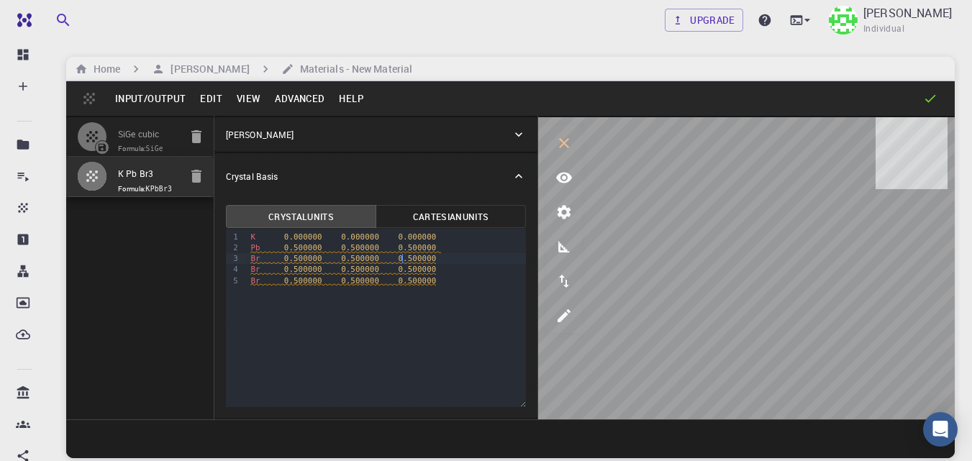
click at [398, 260] on span "0.500000" at bounding box center [417, 258] width 38 height 9
click at [346, 271] on span "0.500000" at bounding box center [360, 269] width 38 height 9
click at [298, 281] on span "0.500000" at bounding box center [303, 280] width 38 height 9
click at [294, 284] on span "0.500000" at bounding box center [303, 280] width 38 height 9
click at [437, 279] on div "Br 0.000000 0.500000 0.500000" at bounding box center [386, 281] width 280 height 11
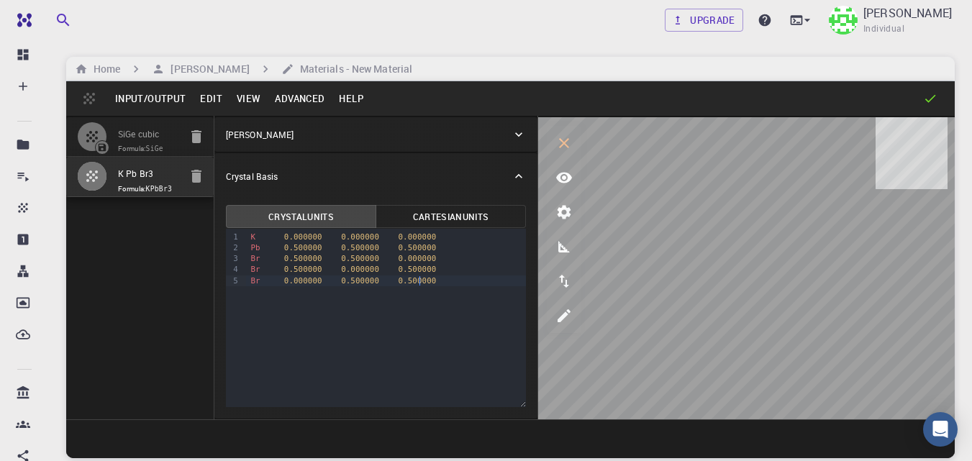
click at [136, 99] on button "Input/Output" at bounding box center [150, 98] width 85 height 23
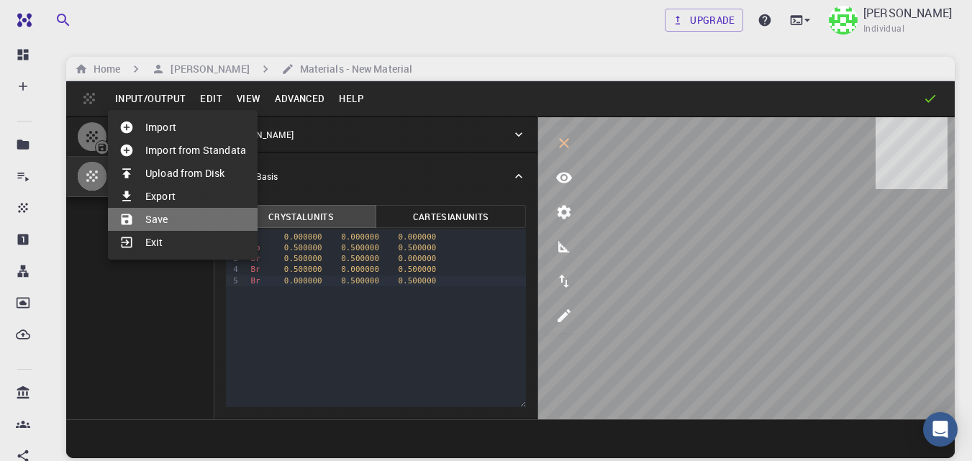
click at [167, 218] on li "Save" at bounding box center [183, 219] width 150 height 23
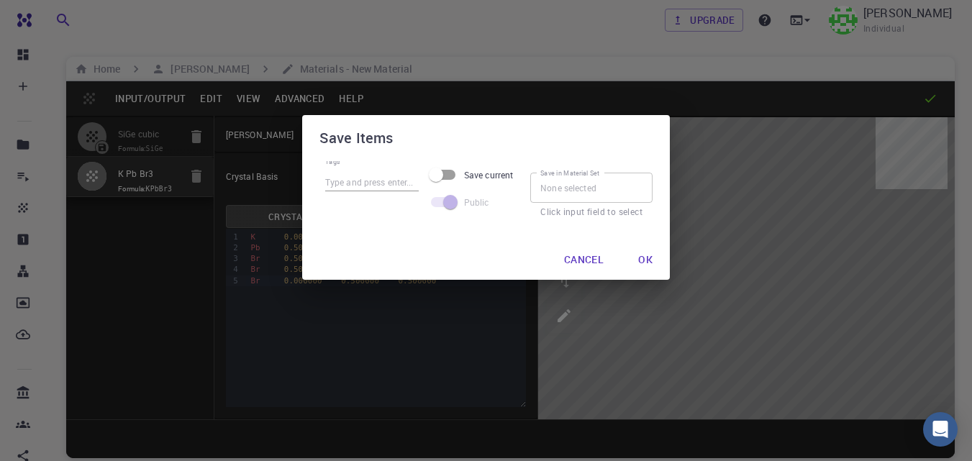
click at [386, 187] on input "Tags" at bounding box center [372, 182] width 94 height 19
type input "K Pb Br3"
click at [652, 261] on button "Ok" at bounding box center [645, 259] width 37 height 29
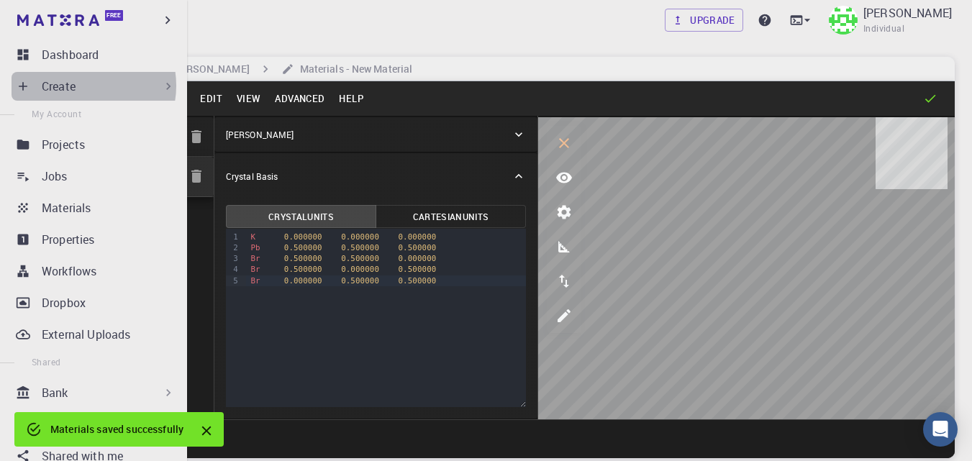
click at [82, 86] on div "Create" at bounding box center [109, 86] width 134 height 17
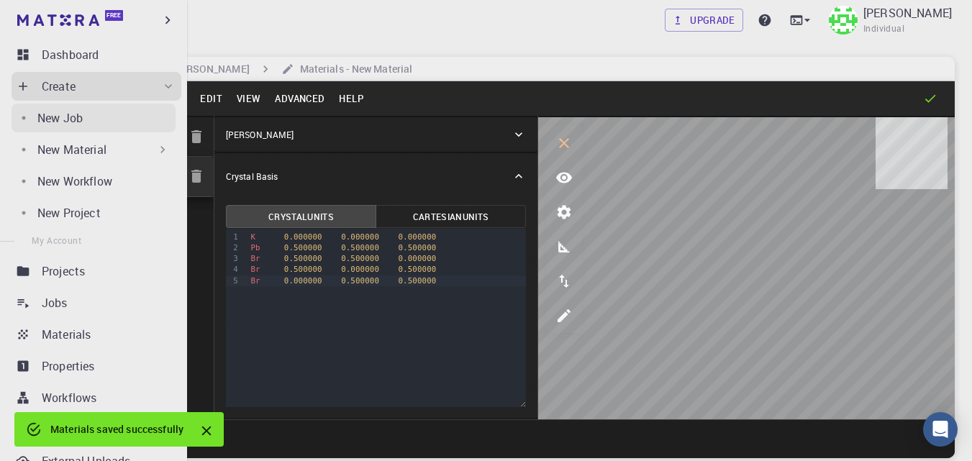
click at [87, 124] on div "New Job" at bounding box center [106, 117] width 138 height 17
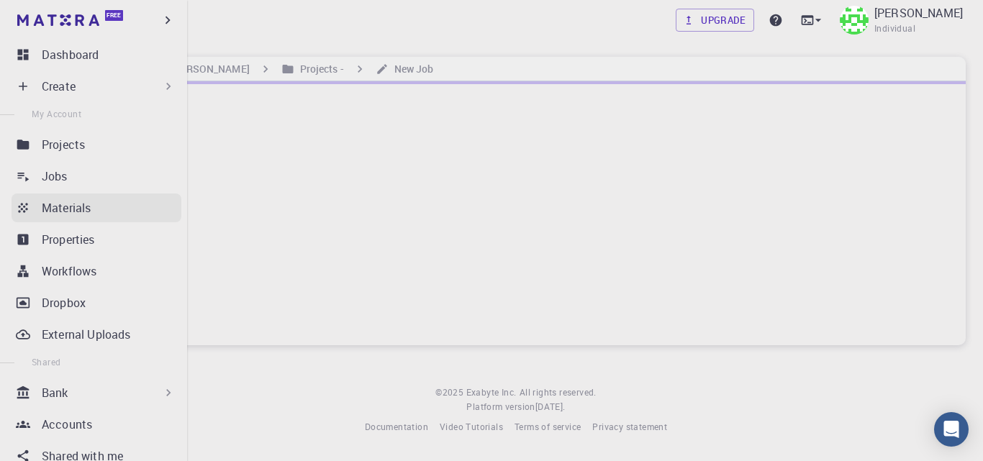
click at [48, 206] on p "Materials" at bounding box center [66, 207] width 49 height 17
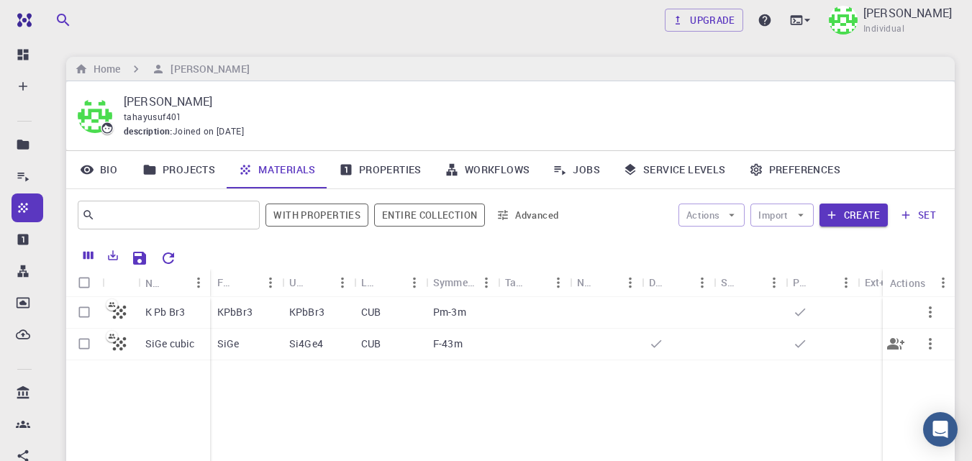
click at [82, 342] on input "Select row" at bounding box center [83, 343] width 27 height 27
checkbox input "true"
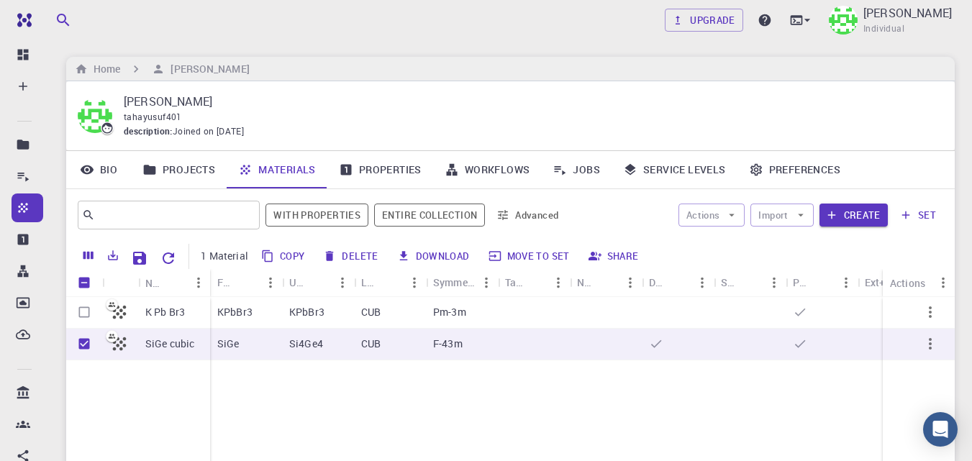
click at [365, 253] on button "Delete" at bounding box center [351, 256] width 65 height 23
checkbox input "false"
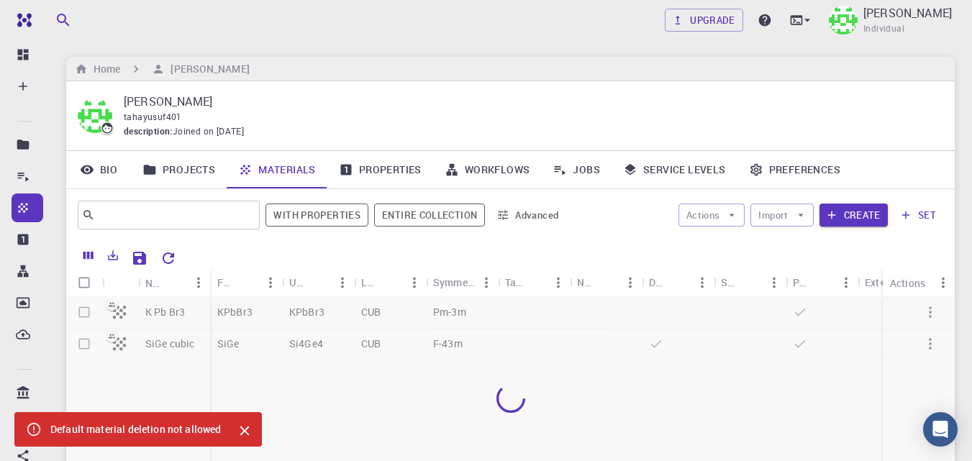
click at [246, 432] on icon "Close" at bounding box center [245, 431] width 16 height 16
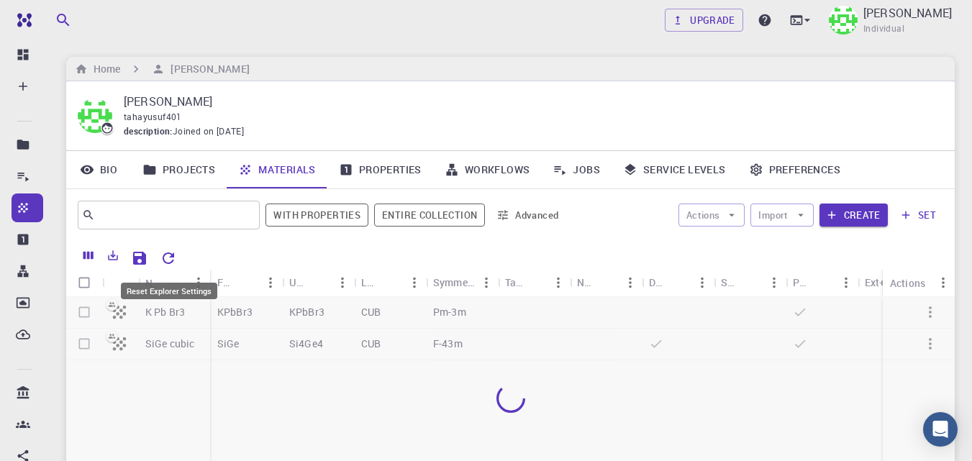
click at [169, 255] on icon "Reset Explorer Settings" at bounding box center [168, 258] width 17 height 17
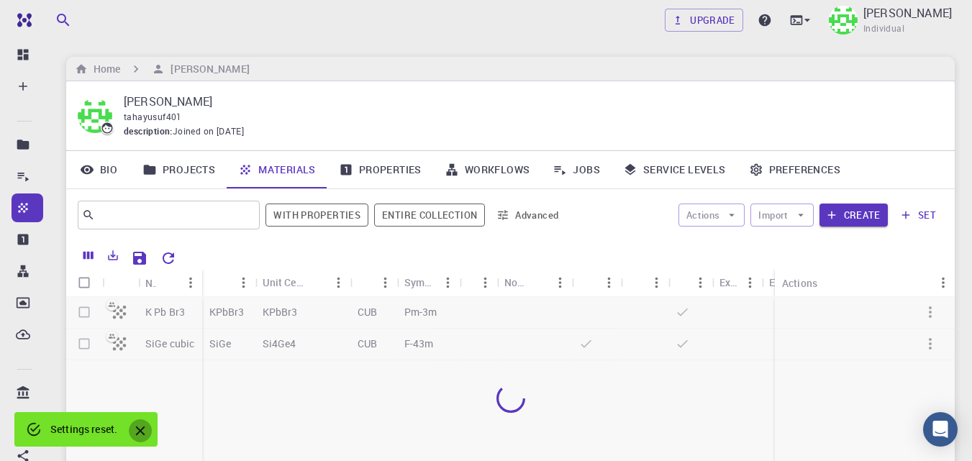
click at [142, 431] on icon "Close" at bounding box center [140, 431] width 9 height 9
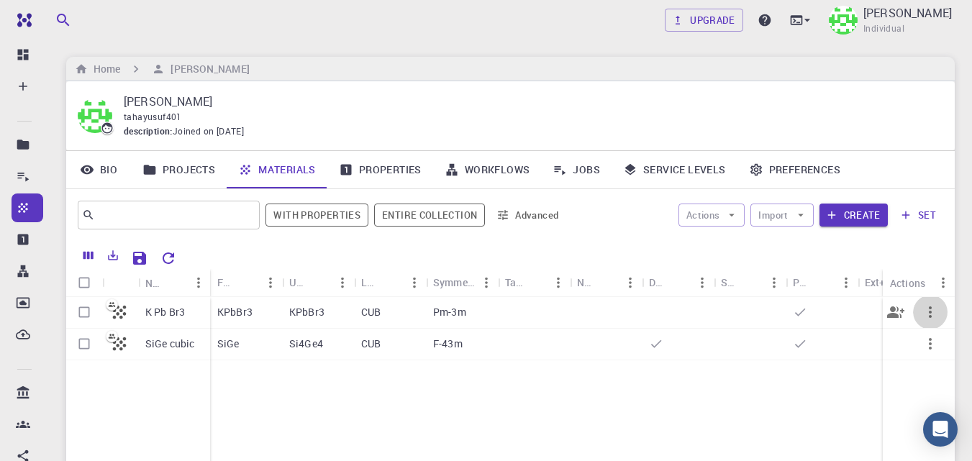
click at [934, 311] on icon "button" at bounding box center [930, 312] width 17 height 17
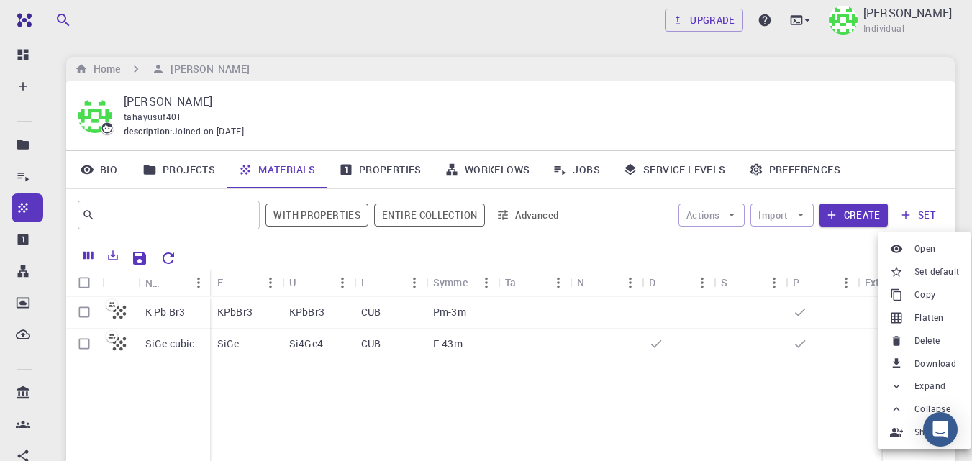
click at [938, 271] on span "Set default" at bounding box center [936, 272] width 45 height 14
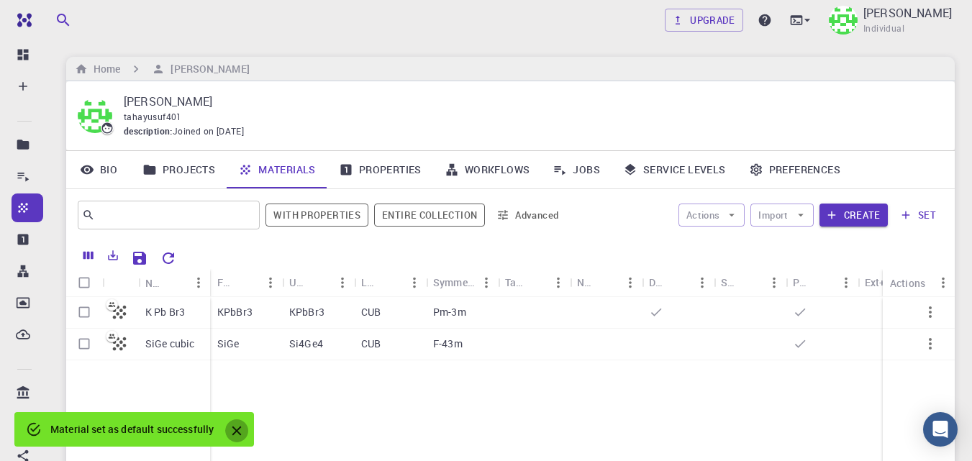
click at [237, 424] on icon "Close" at bounding box center [237, 431] width 16 height 16
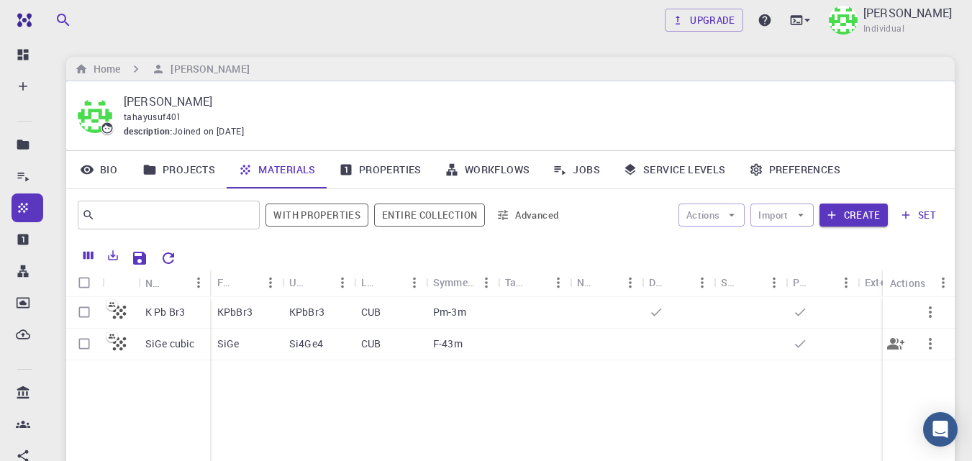
click at [84, 345] on input "Select row" at bounding box center [83, 343] width 27 height 27
checkbox input "true"
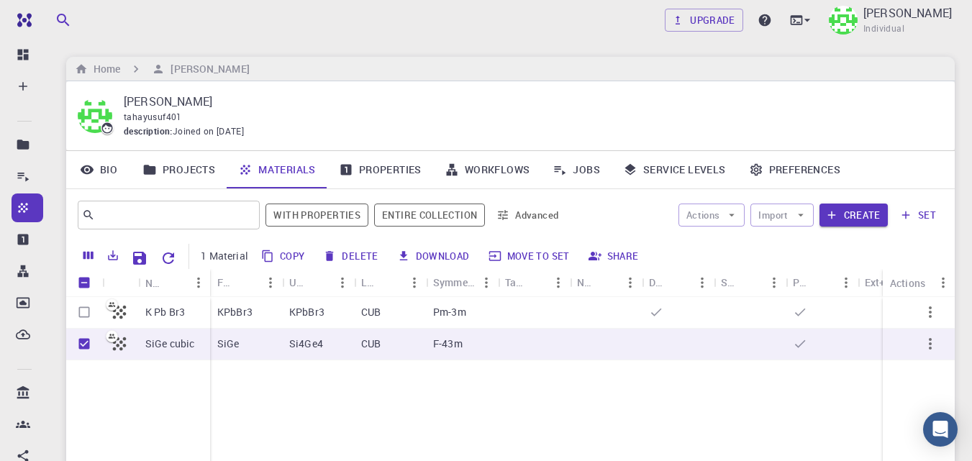
click at [366, 256] on button "Delete" at bounding box center [351, 256] width 65 height 23
checkbox input "false"
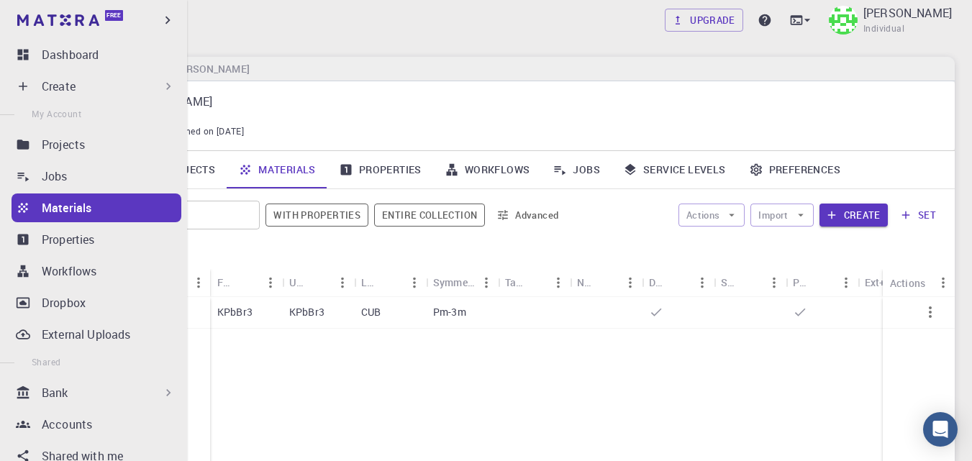
click at [62, 87] on p "Create" at bounding box center [59, 86] width 34 height 17
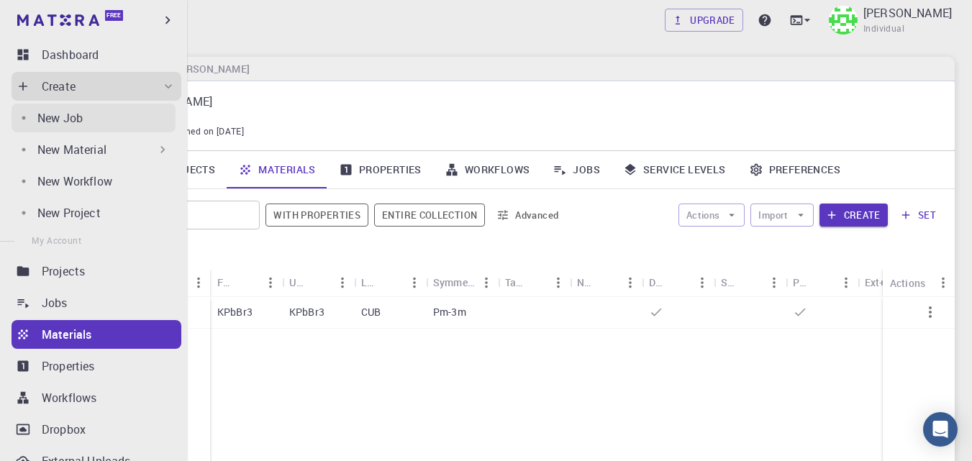
click at [76, 121] on p "New Job" at bounding box center [59, 117] width 45 height 17
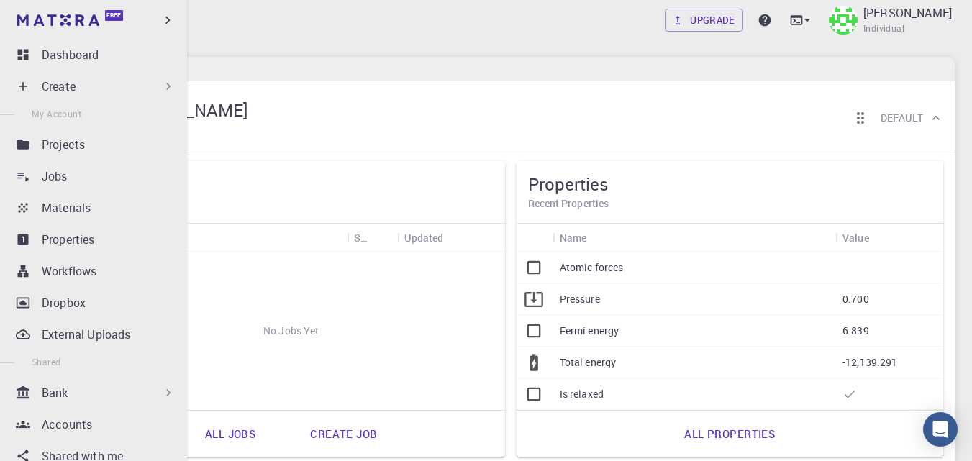
click at [99, 88] on div "Create" at bounding box center [109, 86] width 134 height 17
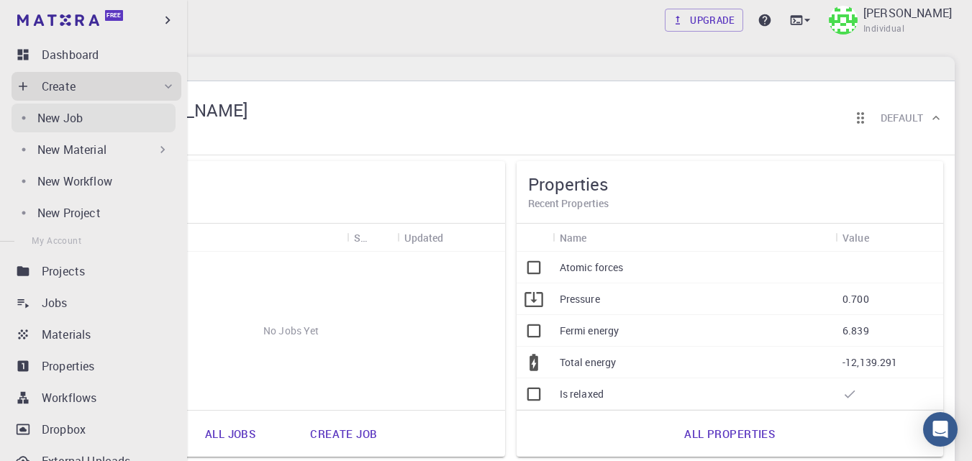
click at [88, 118] on div "New Job" at bounding box center [106, 117] width 138 height 17
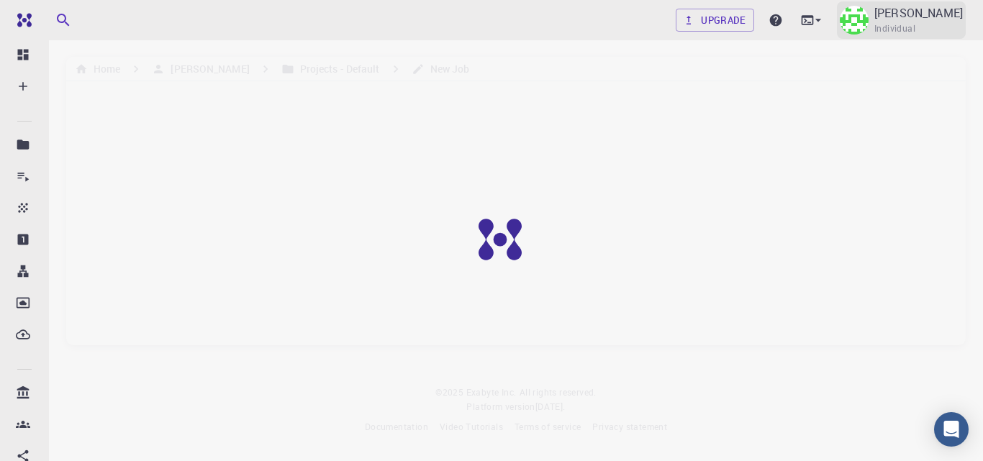
click at [930, 16] on p "[PERSON_NAME]" at bounding box center [918, 12] width 88 height 17
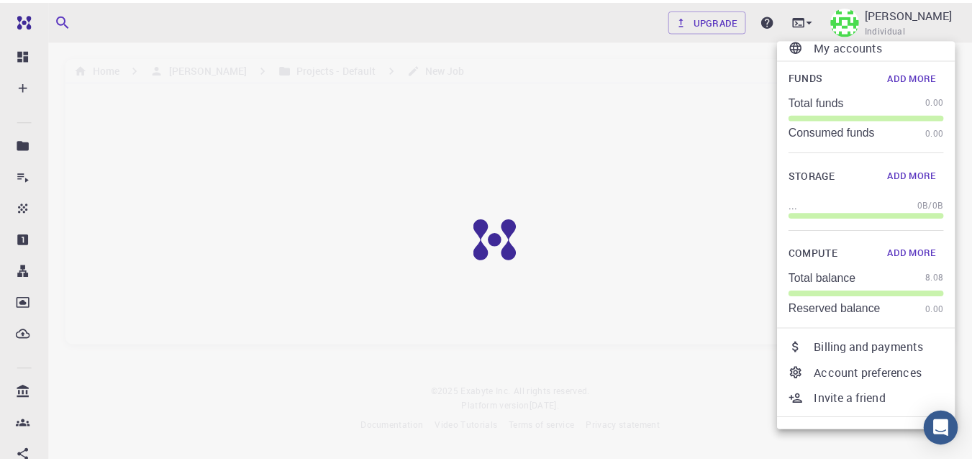
scroll to position [37, 0]
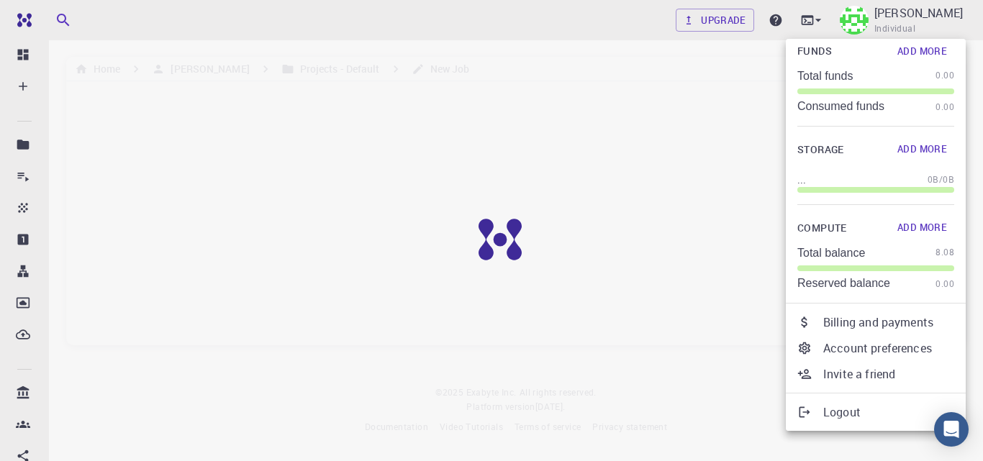
click at [832, 410] on p "Logout" at bounding box center [888, 412] width 131 height 17
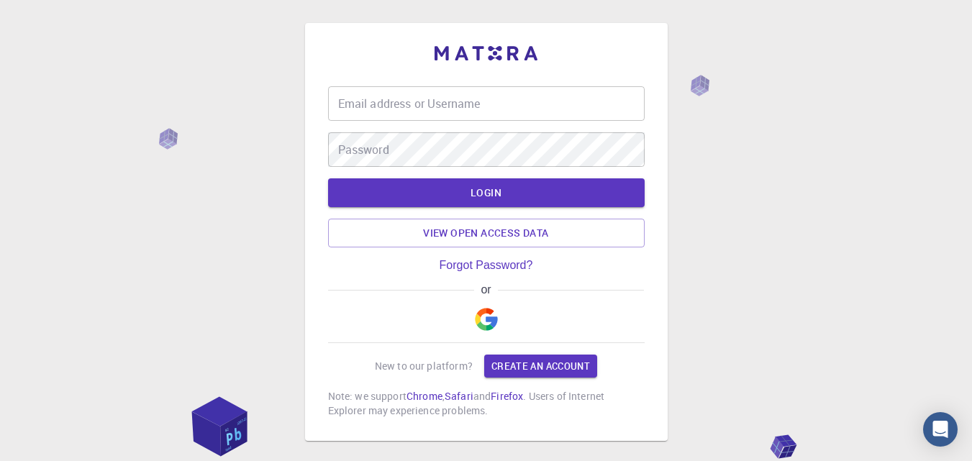
type input "[EMAIL_ADDRESS][DOMAIN_NAME]"
